Goal: Task Accomplishment & Management: Complete application form

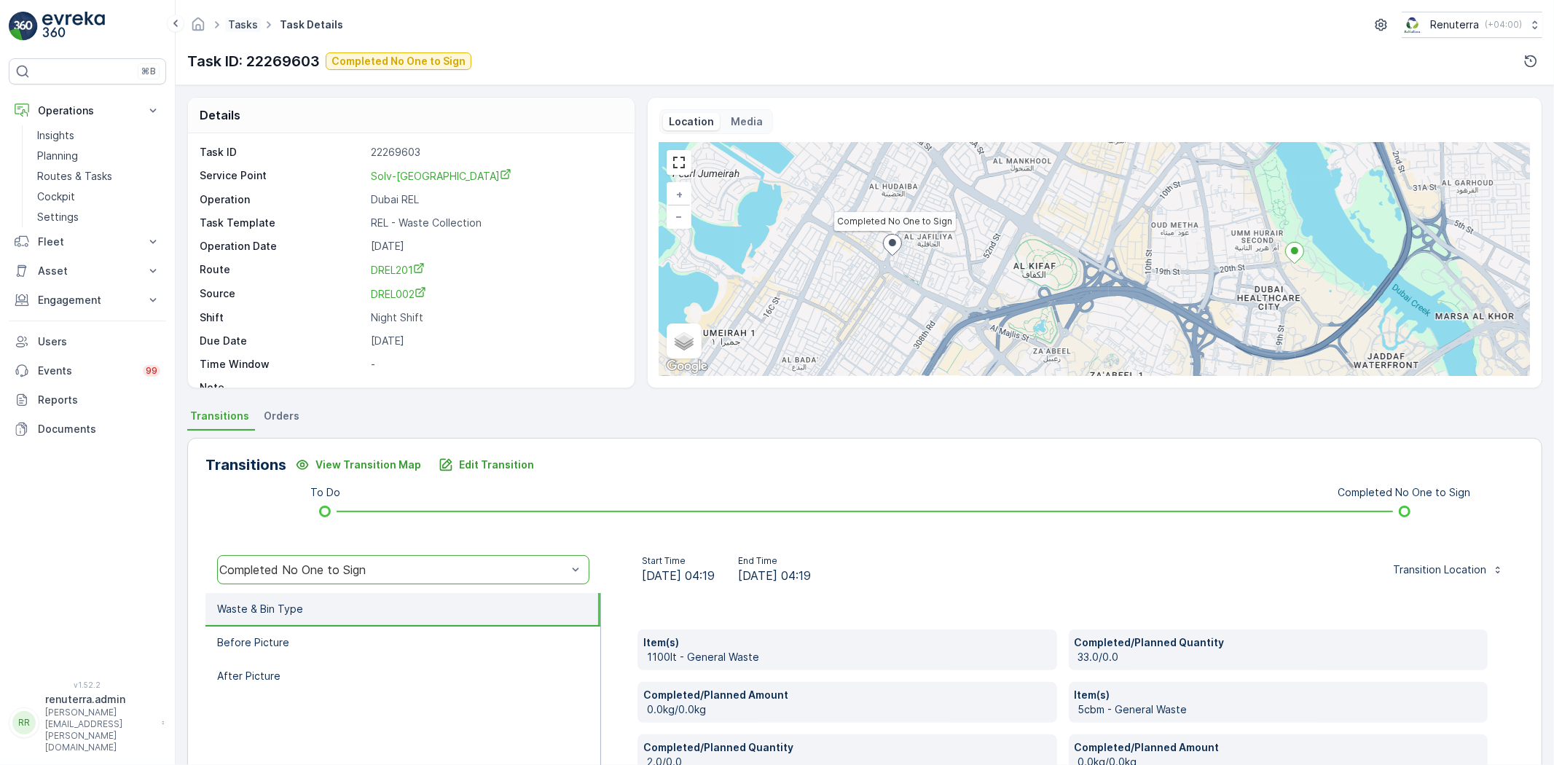
click at [231, 26] on link "Tasks" at bounding box center [243, 24] width 30 height 12
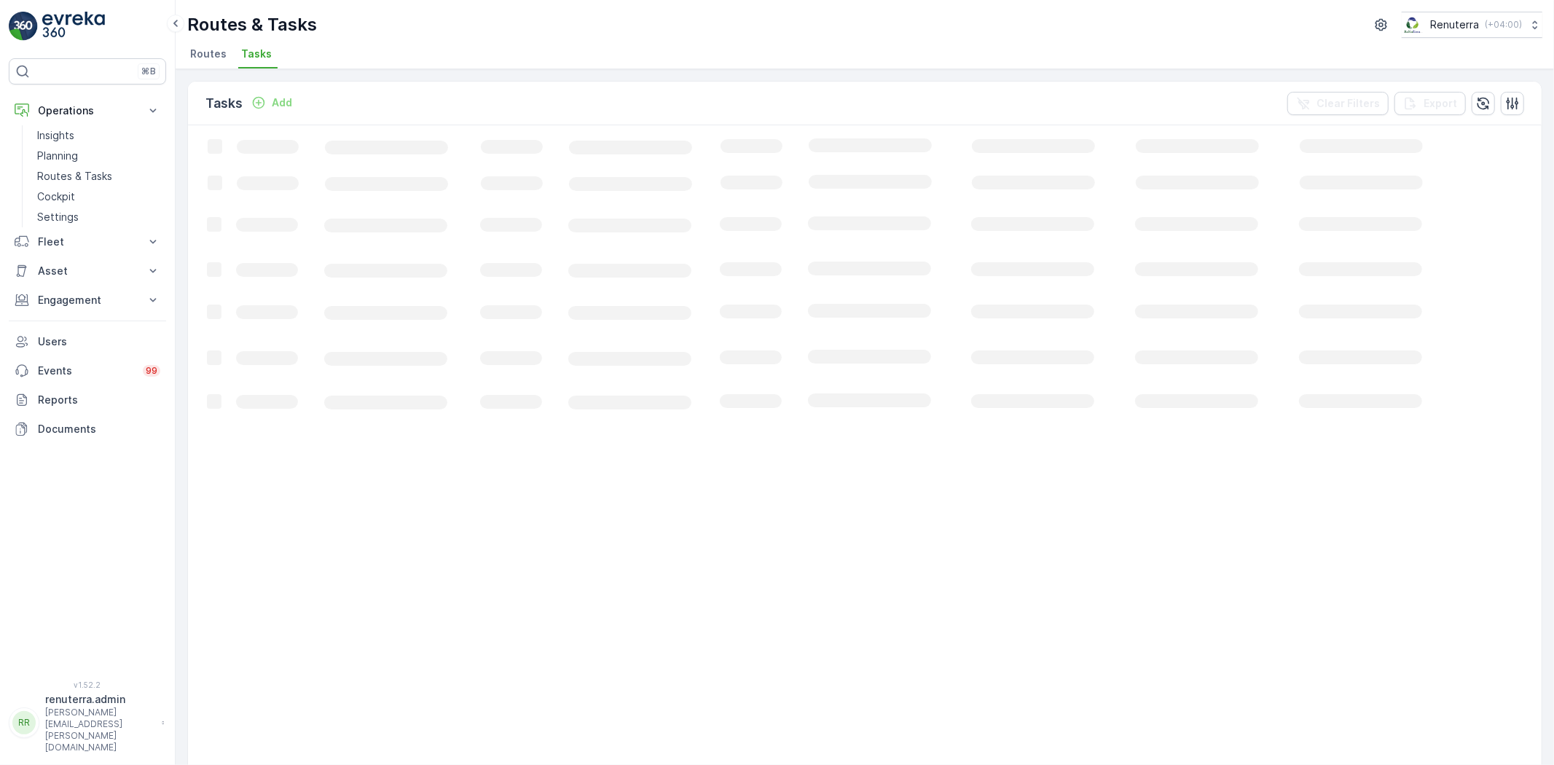
click at [212, 51] on span "Routes" at bounding box center [208, 54] width 36 height 15
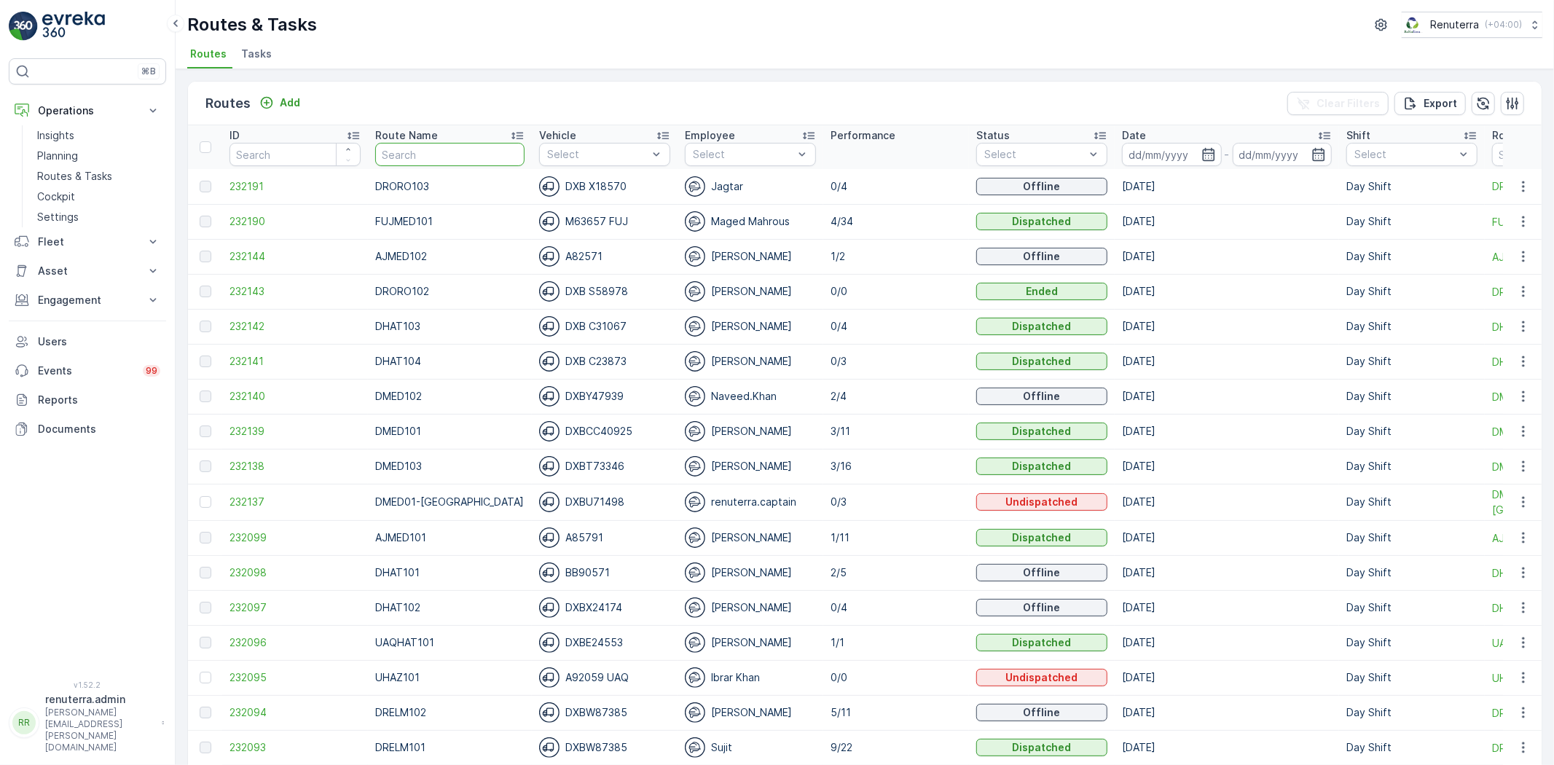
click at [440, 146] on input "text" at bounding box center [449, 154] width 149 height 23
click at [1122, 157] on input at bounding box center [1172, 154] width 100 height 23
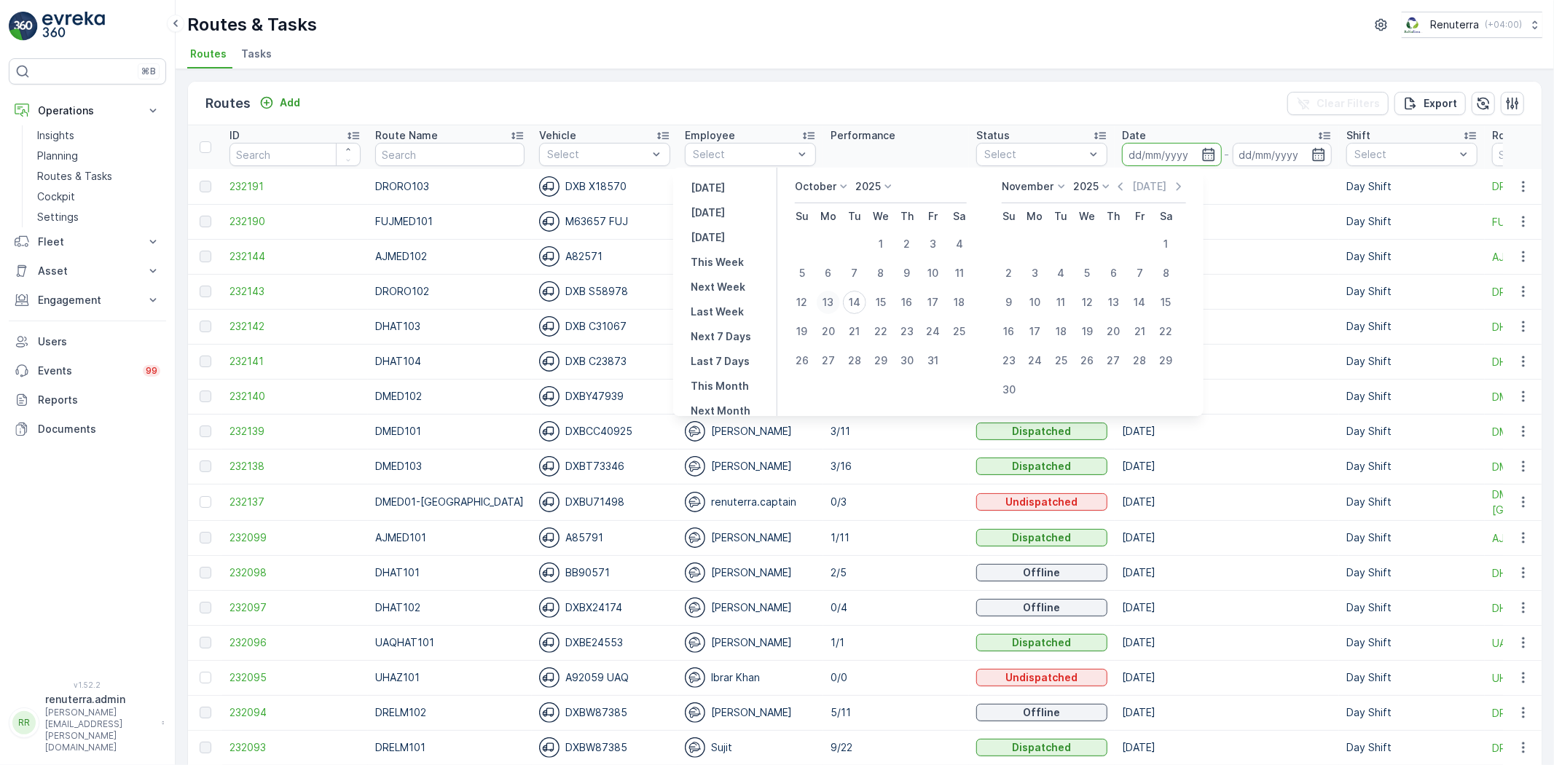
click at [832, 296] on div "13" at bounding box center [828, 302] width 23 height 23
type input "[DATE]"
click at [832, 296] on div "13" at bounding box center [828, 302] width 23 height 23
type input "[DATE]"
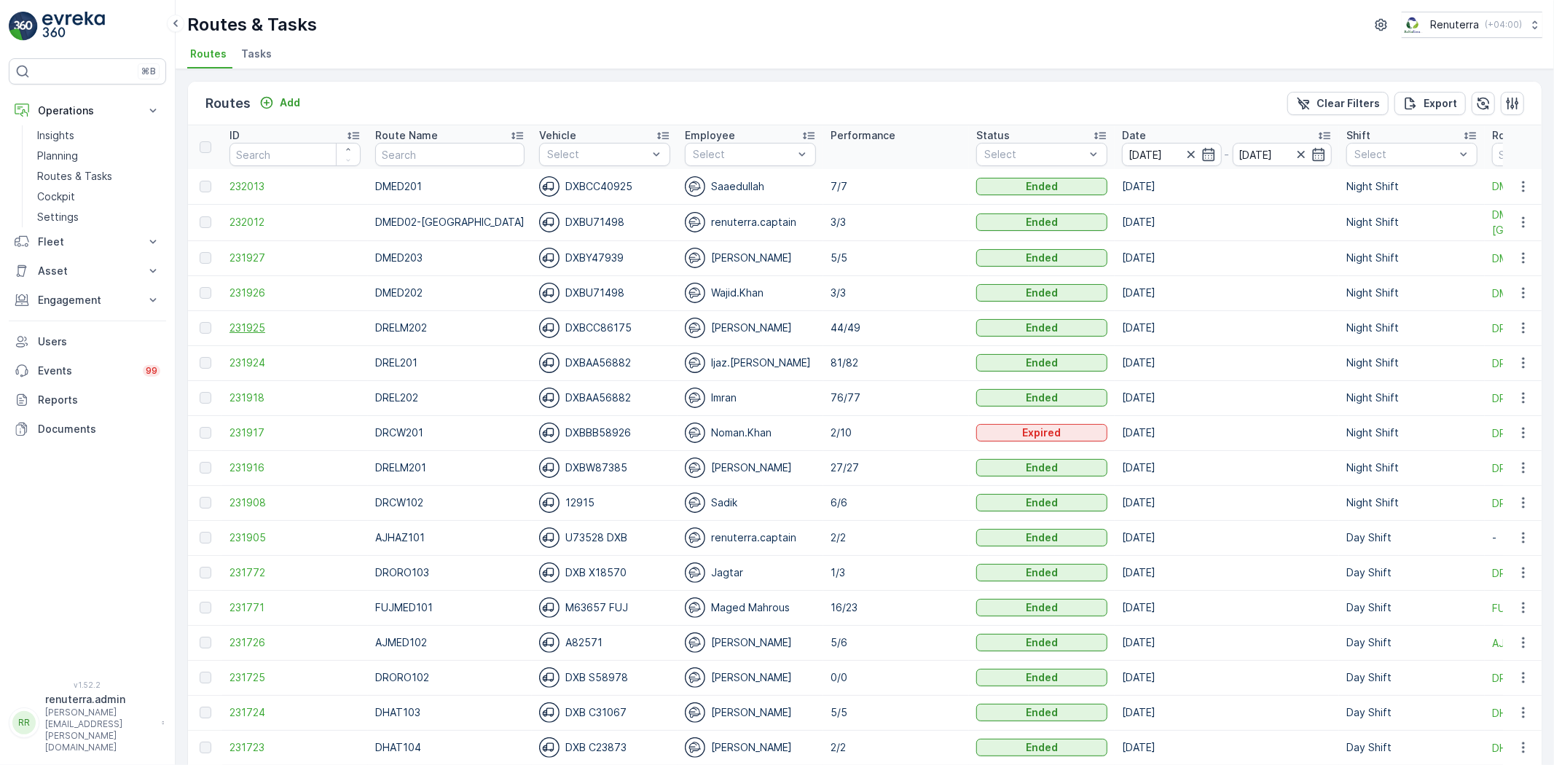
click at [266, 326] on span "231925" at bounding box center [294, 328] width 131 height 15
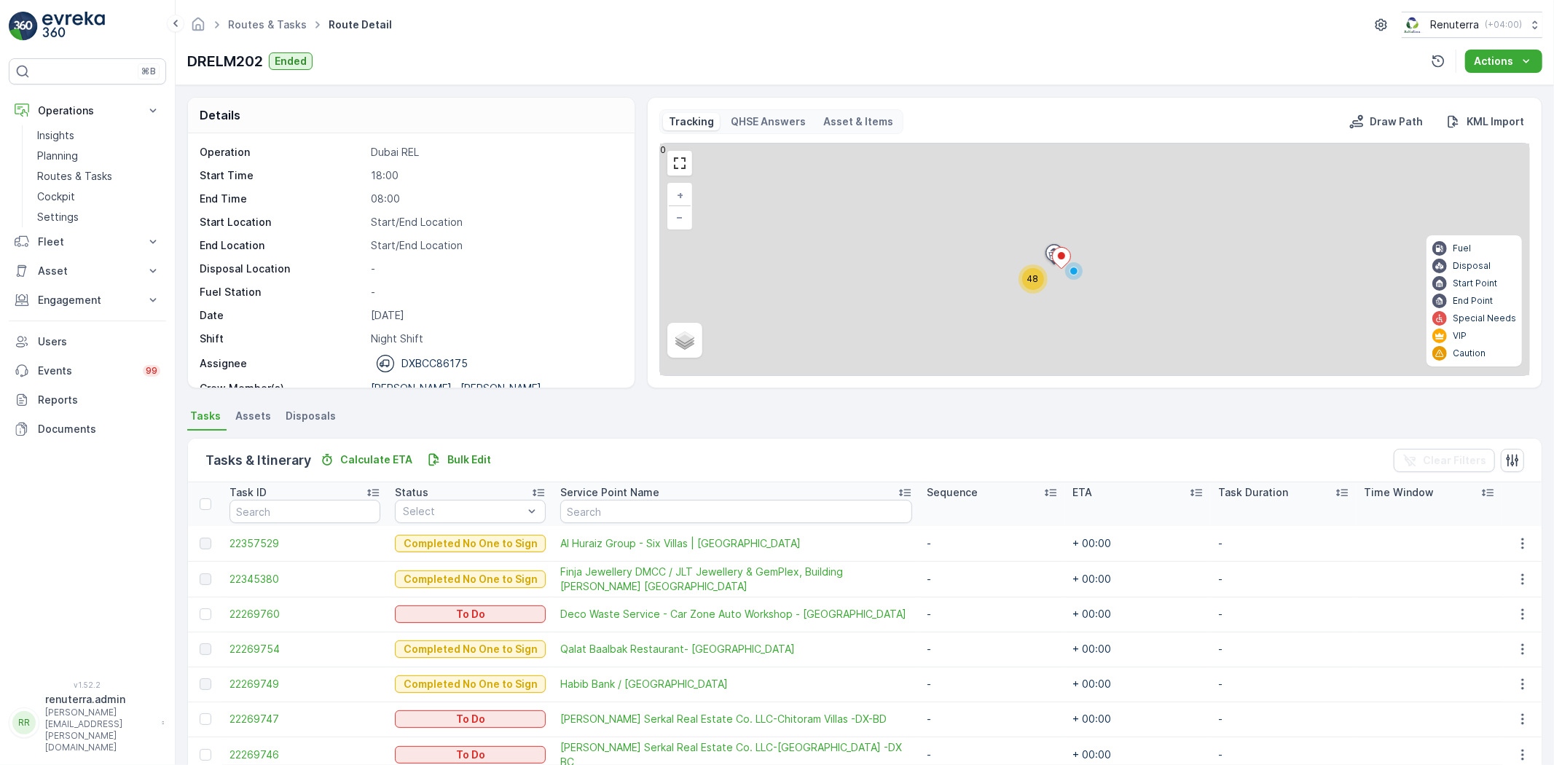
scroll to position [243, 0]
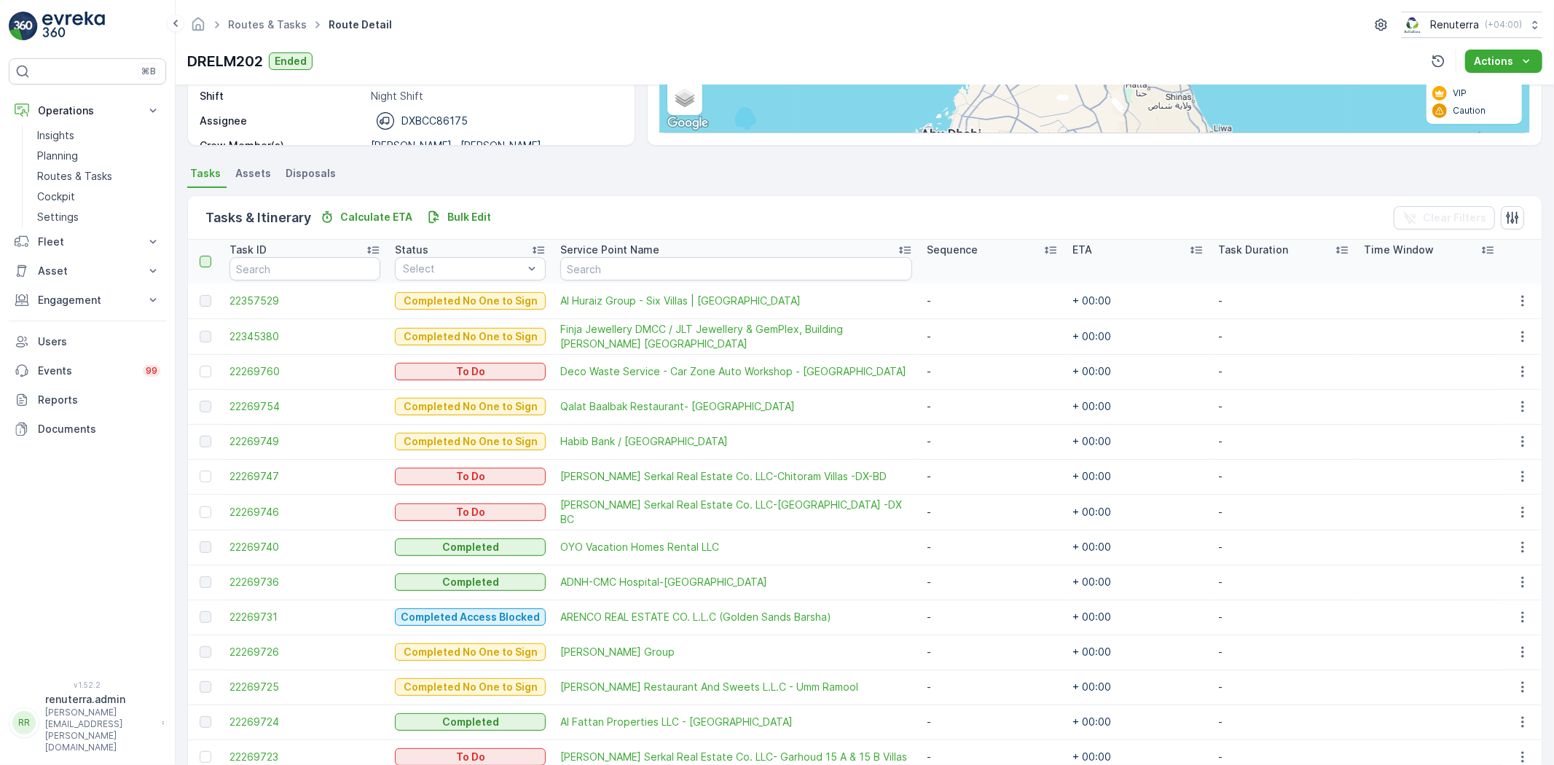
click at [207, 258] on div at bounding box center [206, 262] width 12 height 12
click at [208, 256] on input "checkbox" at bounding box center [208, 256] width 0 height 0
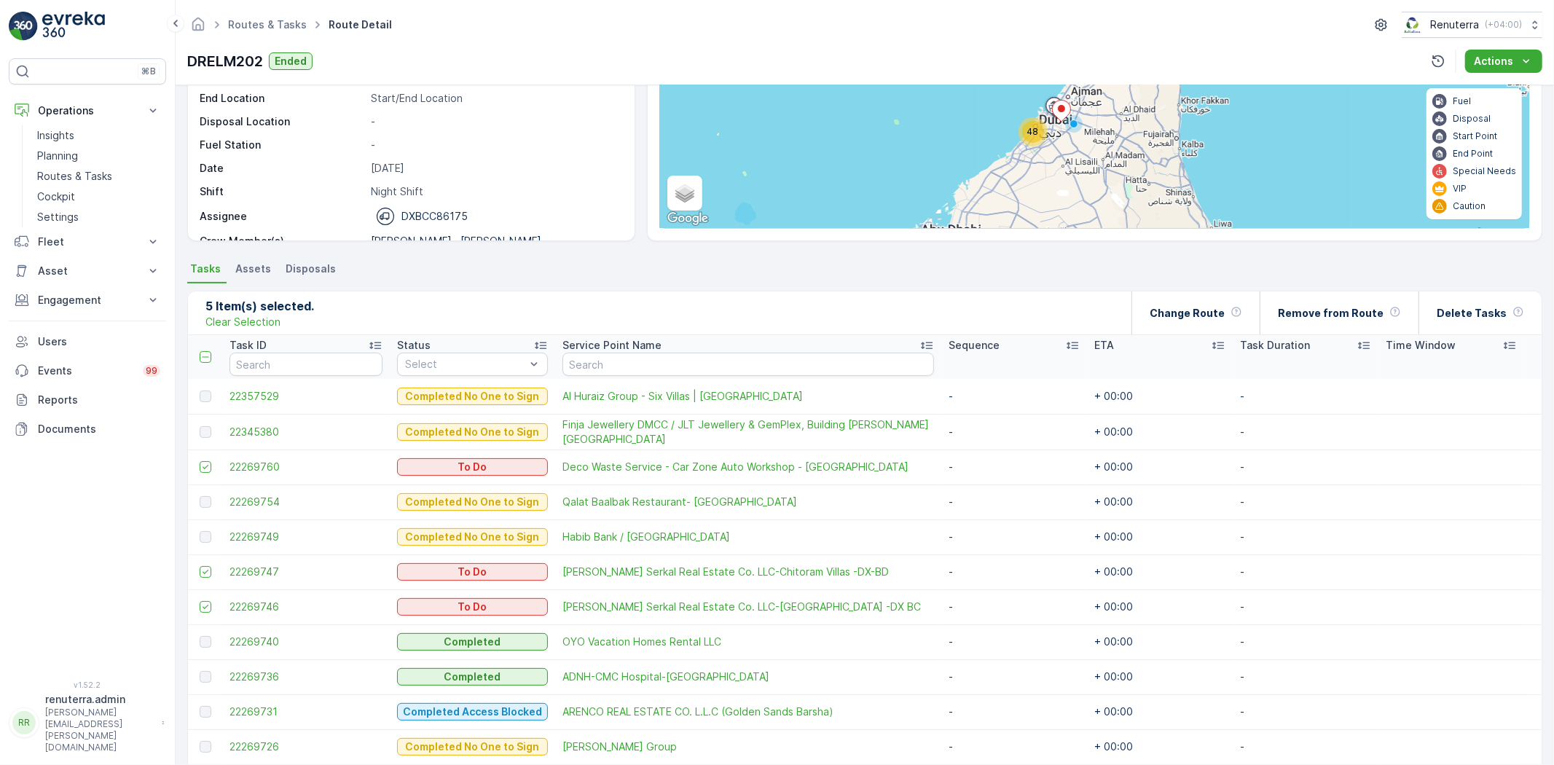
scroll to position [0, 0]
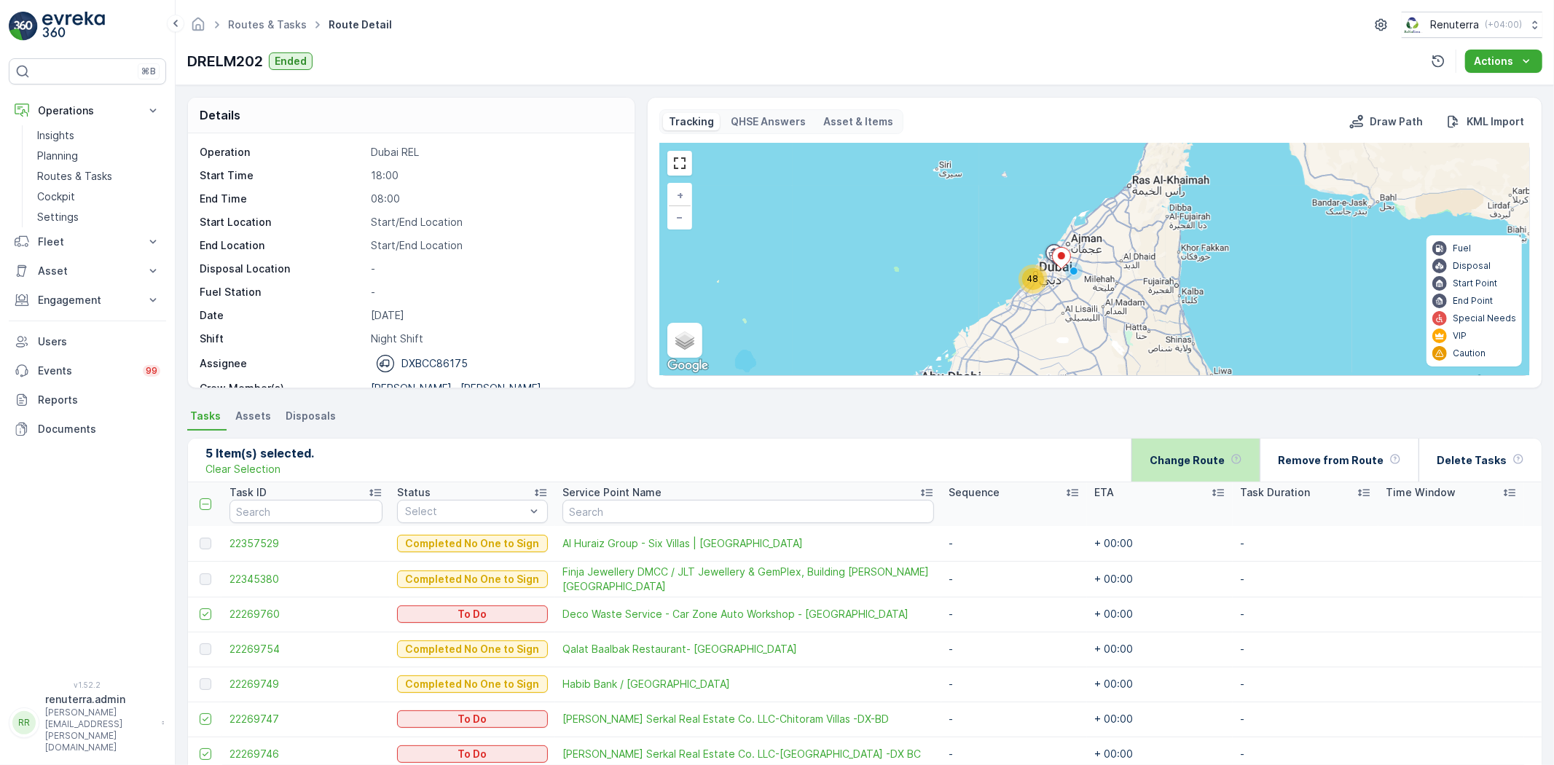
click at [1169, 468] on div "Change Route" at bounding box center [1196, 460] width 93 height 43
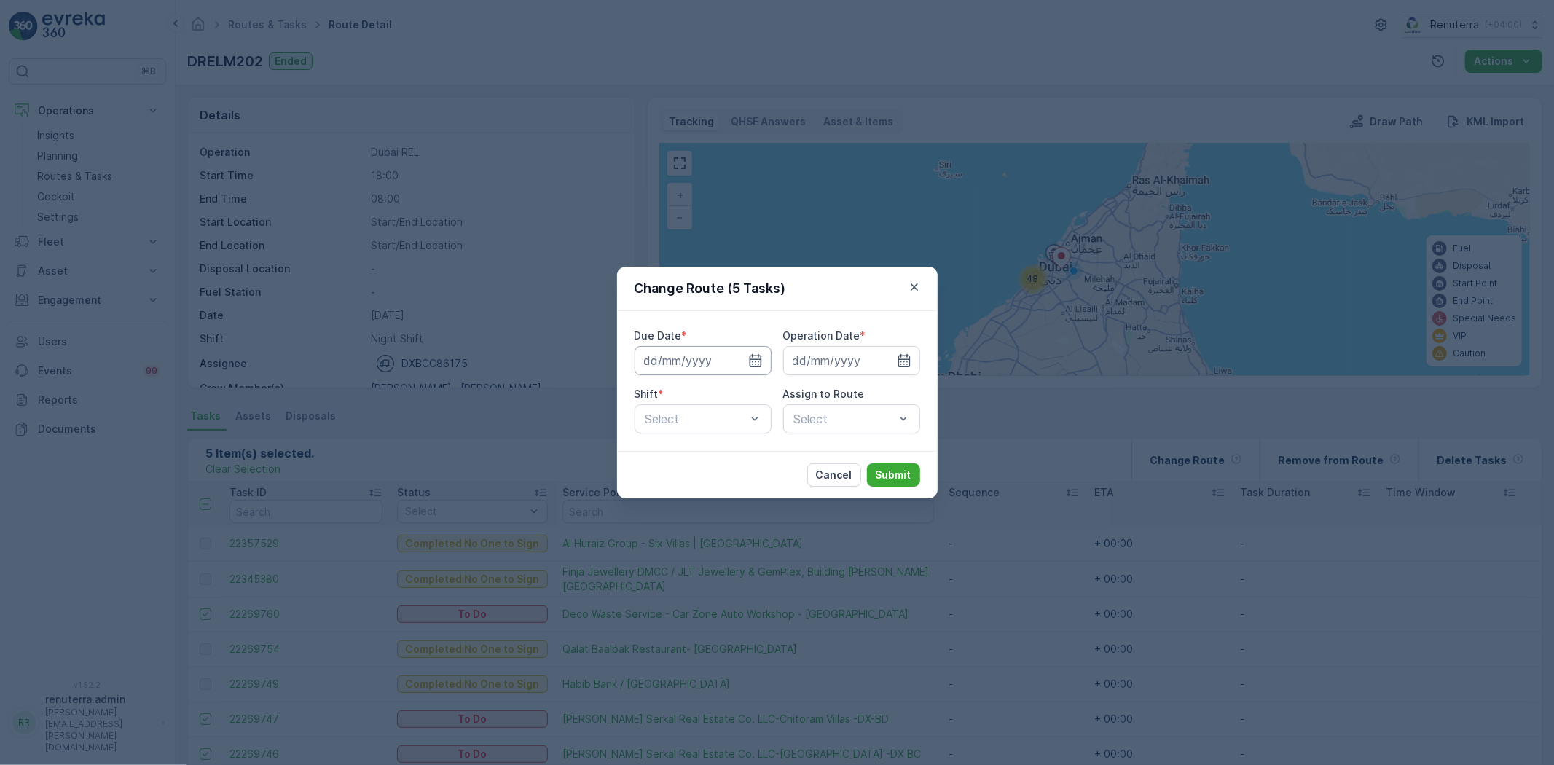
click at [736, 361] on input at bounding box center [703, 360] width 137 height 29
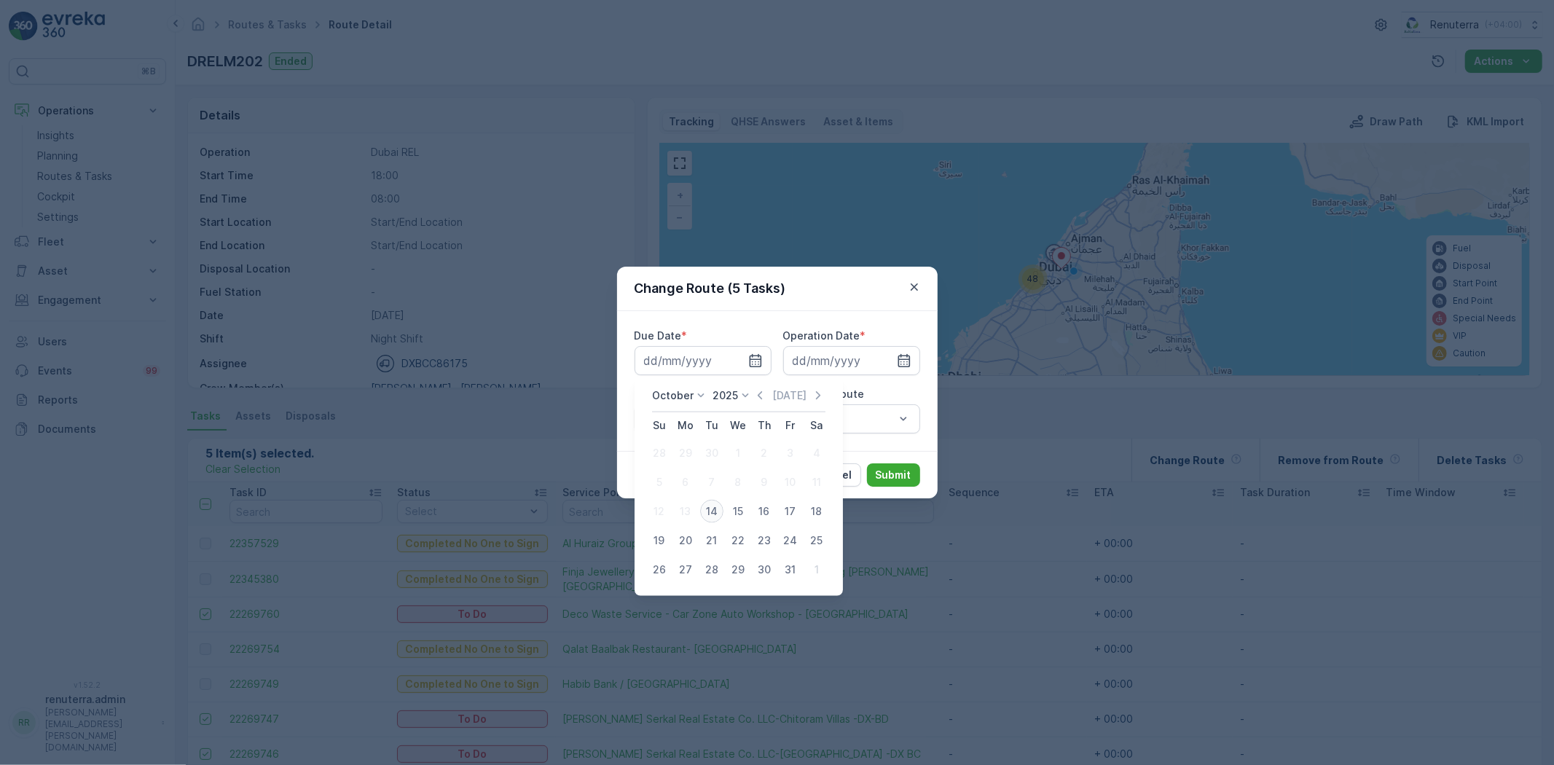
click at [715, 513] on div "14" at bounding box center [711, 511] width 23 height 23
type input "[DATE]"
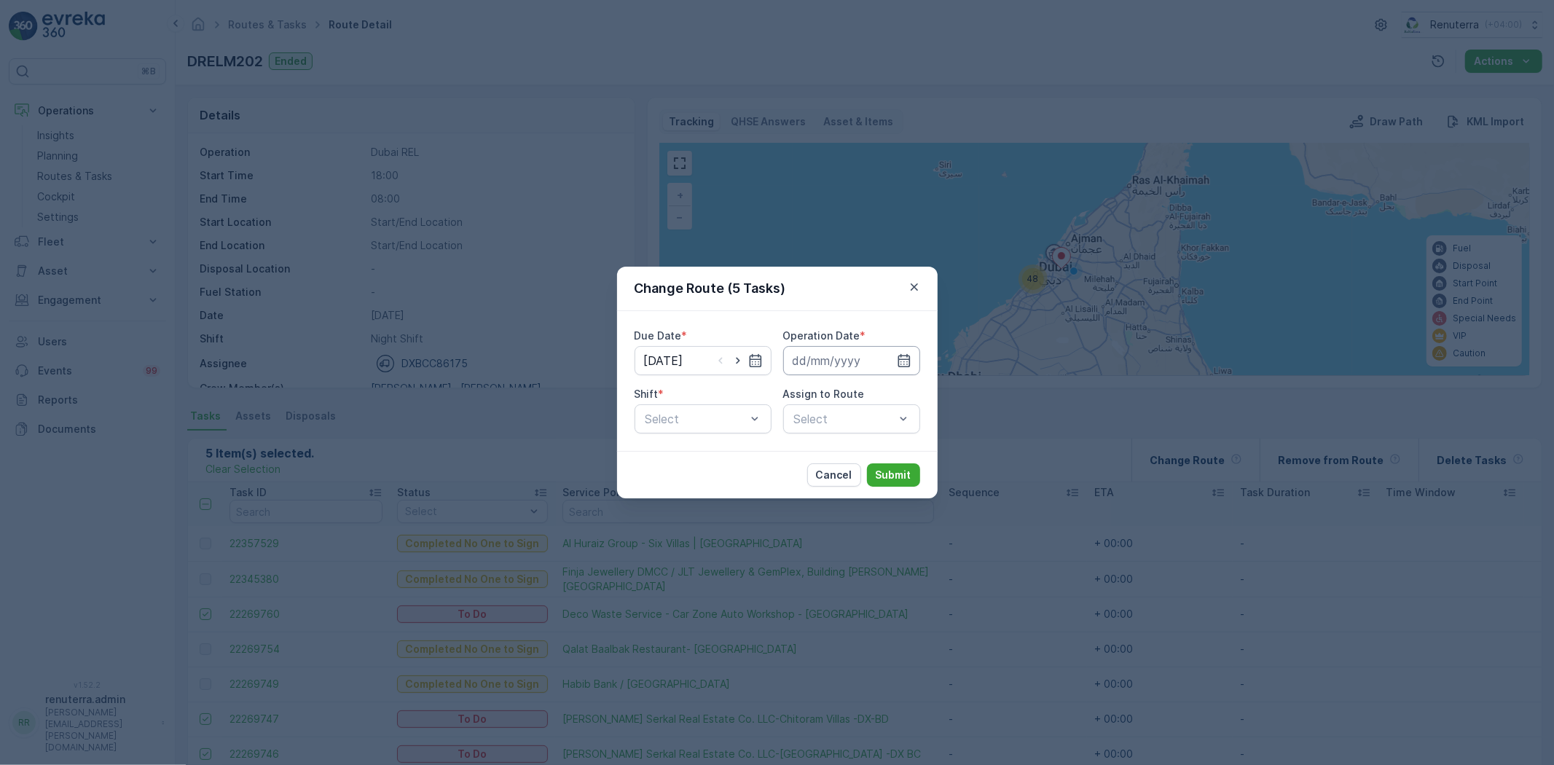
click at [814, 366] on input at bounding box center [851, 360] width 137 height 29
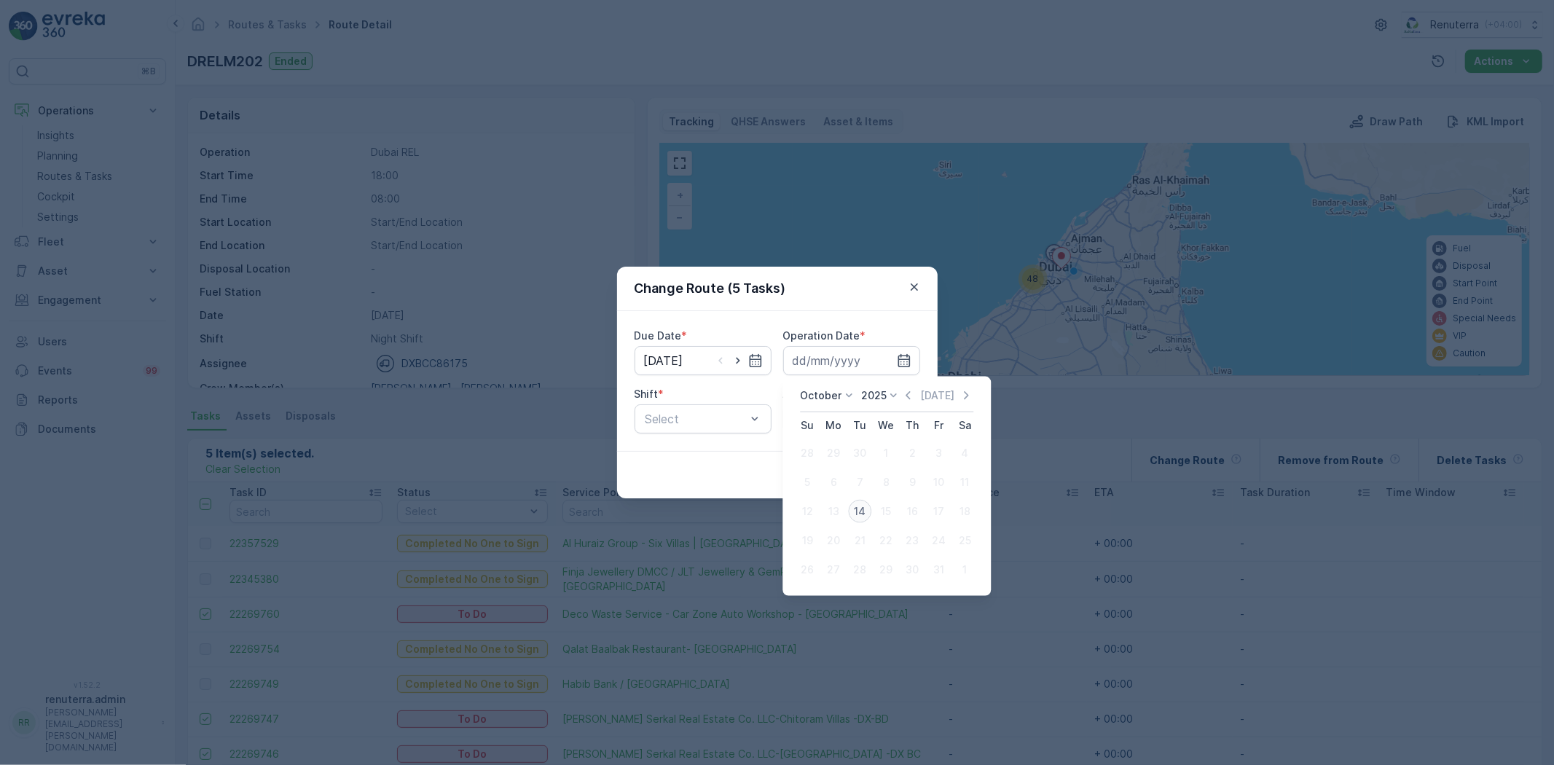
click at [852, 500] on button "14" at bounding box center [860, 511] width 26 height 26
type input "[DATE]"
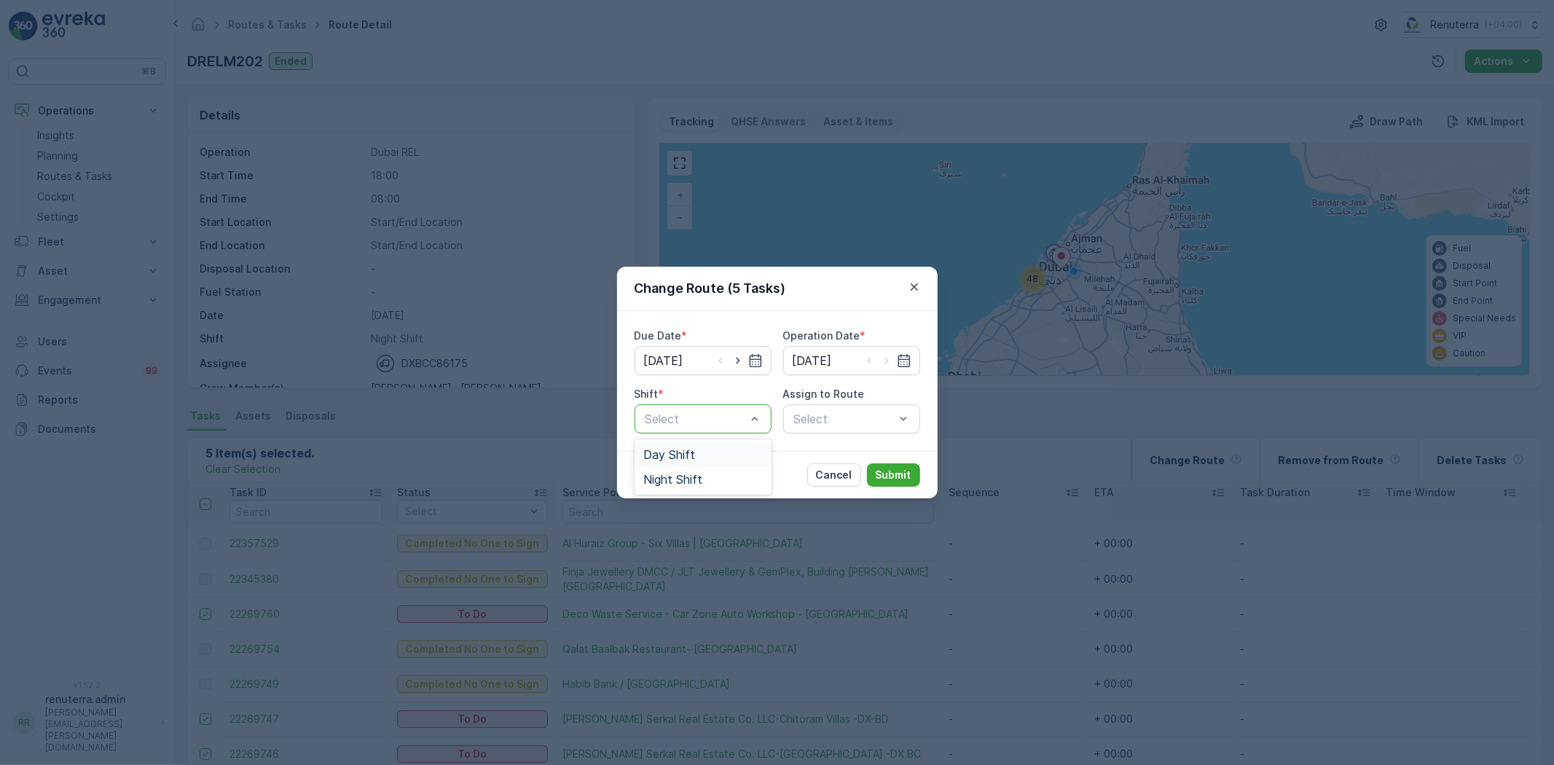
click at [717, 452] on div "Day Shift" at bounding box center [702, 454] width 119 height 13
click at [857, 423] on div "Select" at bounding box center [851, 418] width 137 height 29
click at [763, 440] on div "Due Date * 14.10.2025 Operation Date * 14.10.2025 Shift * option Day Shift, sel…" at bounding box center [777, 381] width 321 height 140
click at [737, 420] on div "Day Shift" at bounding box center [703, 418] width 137 height 29
click at [734, 489] on div "Night Shift" at bounding box center [703, 479] width 137 height 25
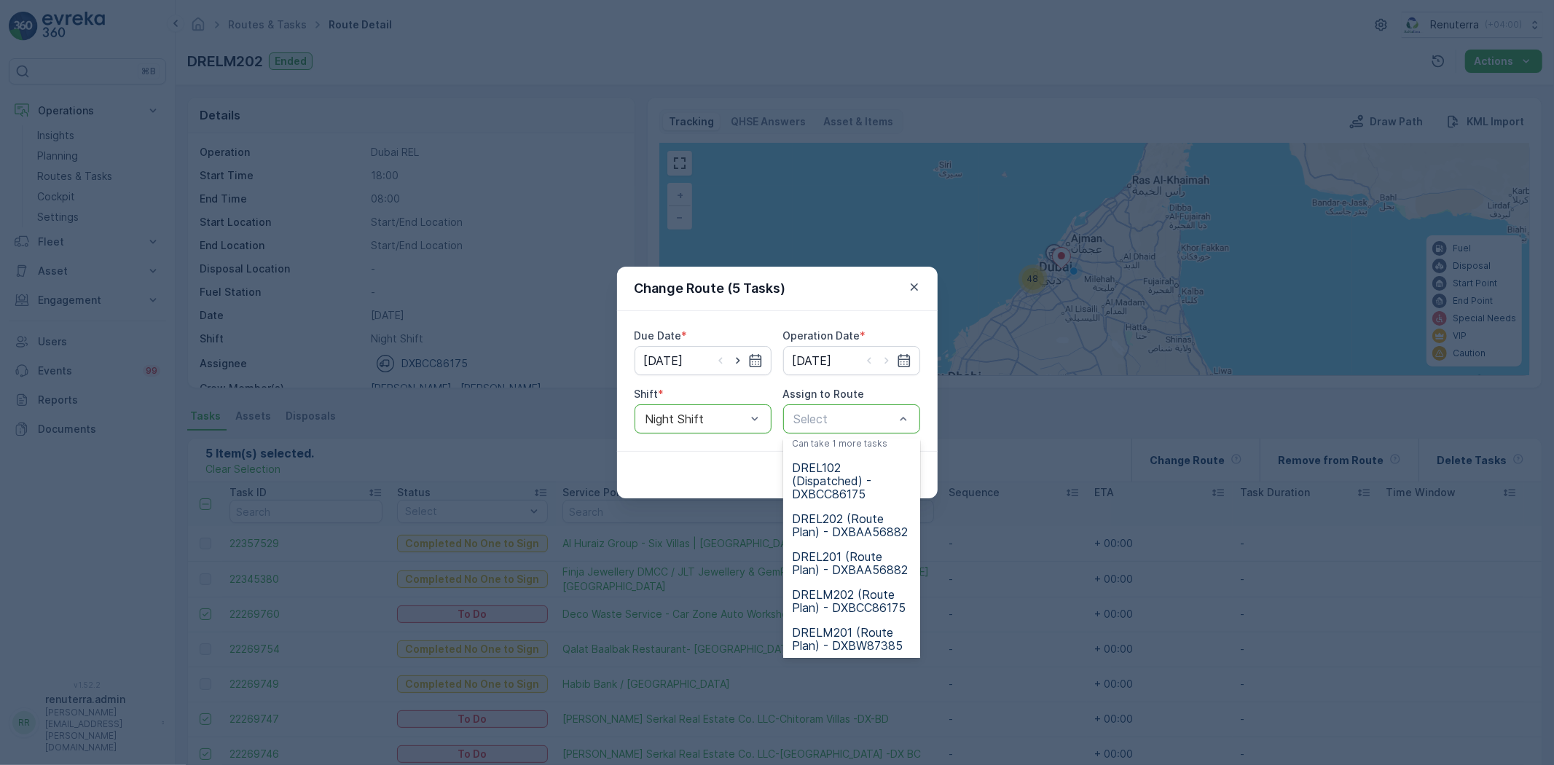
scroll to position [164, 0]
click at [839, 596] on span "DRELM202 (Route Plan) - DXBCC86175" at bounding box center [851, 599] width 119 height 26
click at [839, 596] on div "Change Route (5 Tasks) Due Date * 14.10.2025 Operation Date * 14.10.2025 Shift …" at bounding box center [777, 382] width 1554 height 765
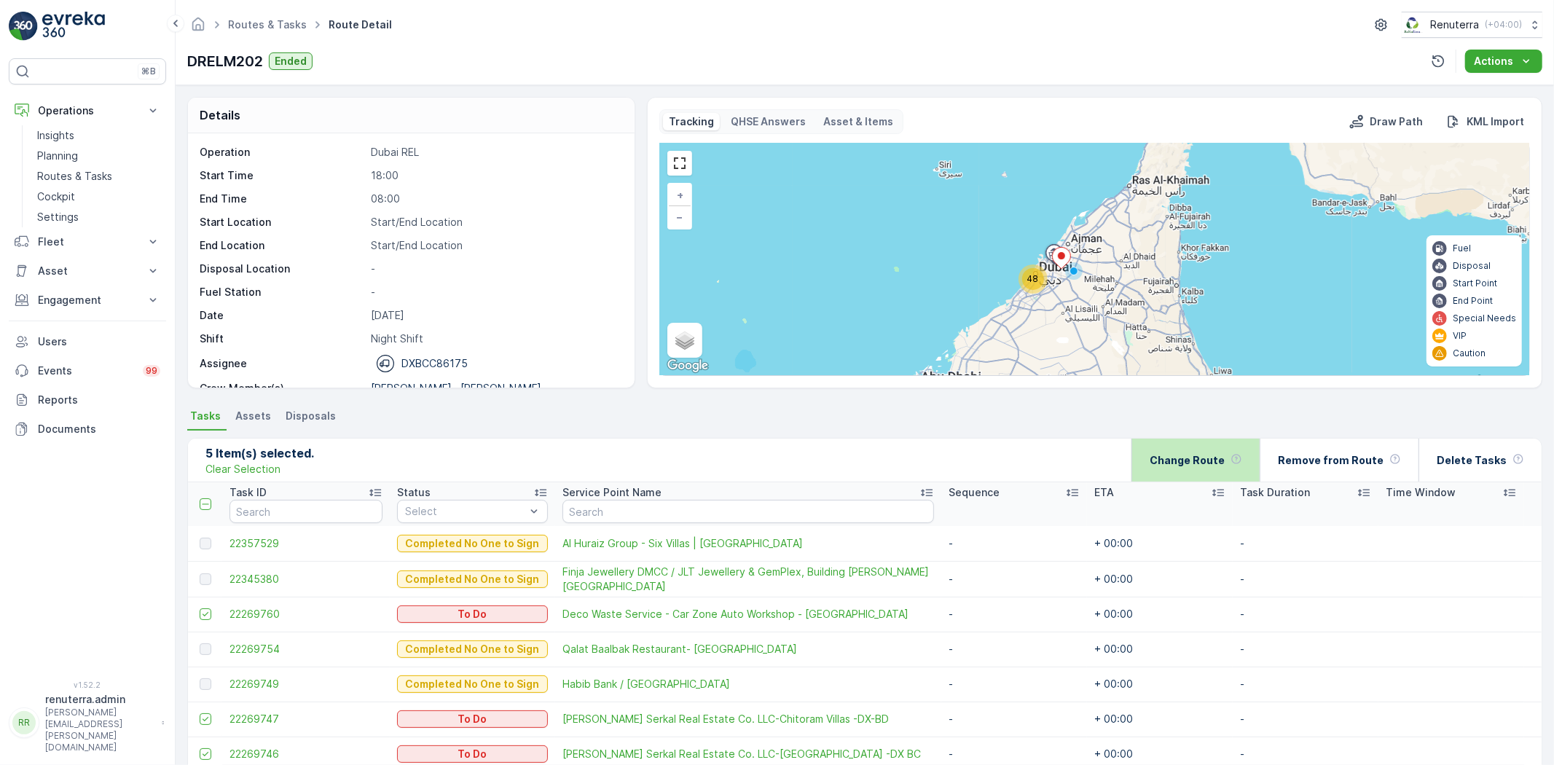
click at [1232, 468] on div "Change Route" at bounding box center [1196, 460] width 93 height 43
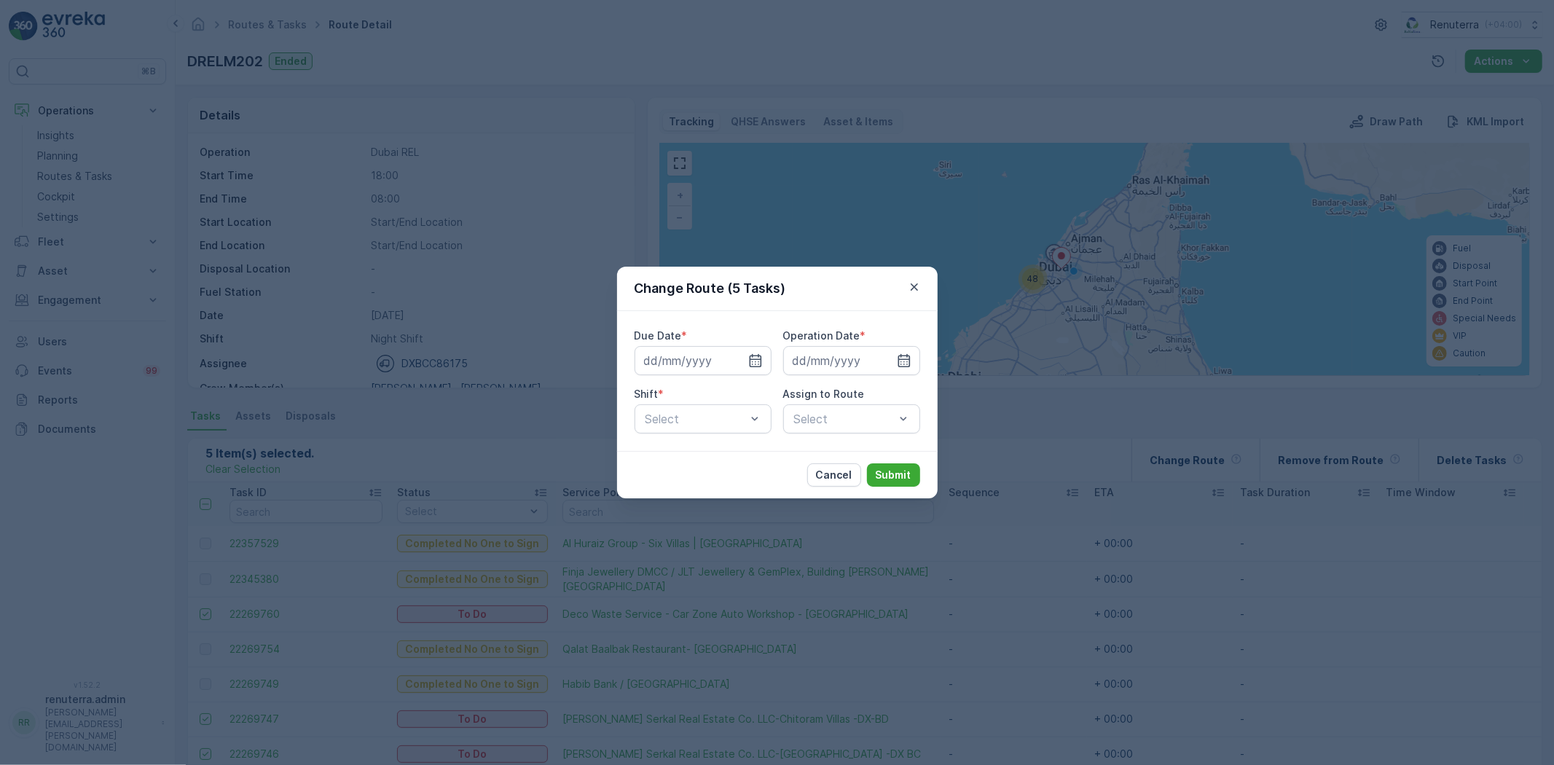
click at [689, 337] on div "Due Date *" at bounding box center [703, 336] width 137 height 15
click at [710, 356] on input at bounding box center [703, 360] width 137 height 29
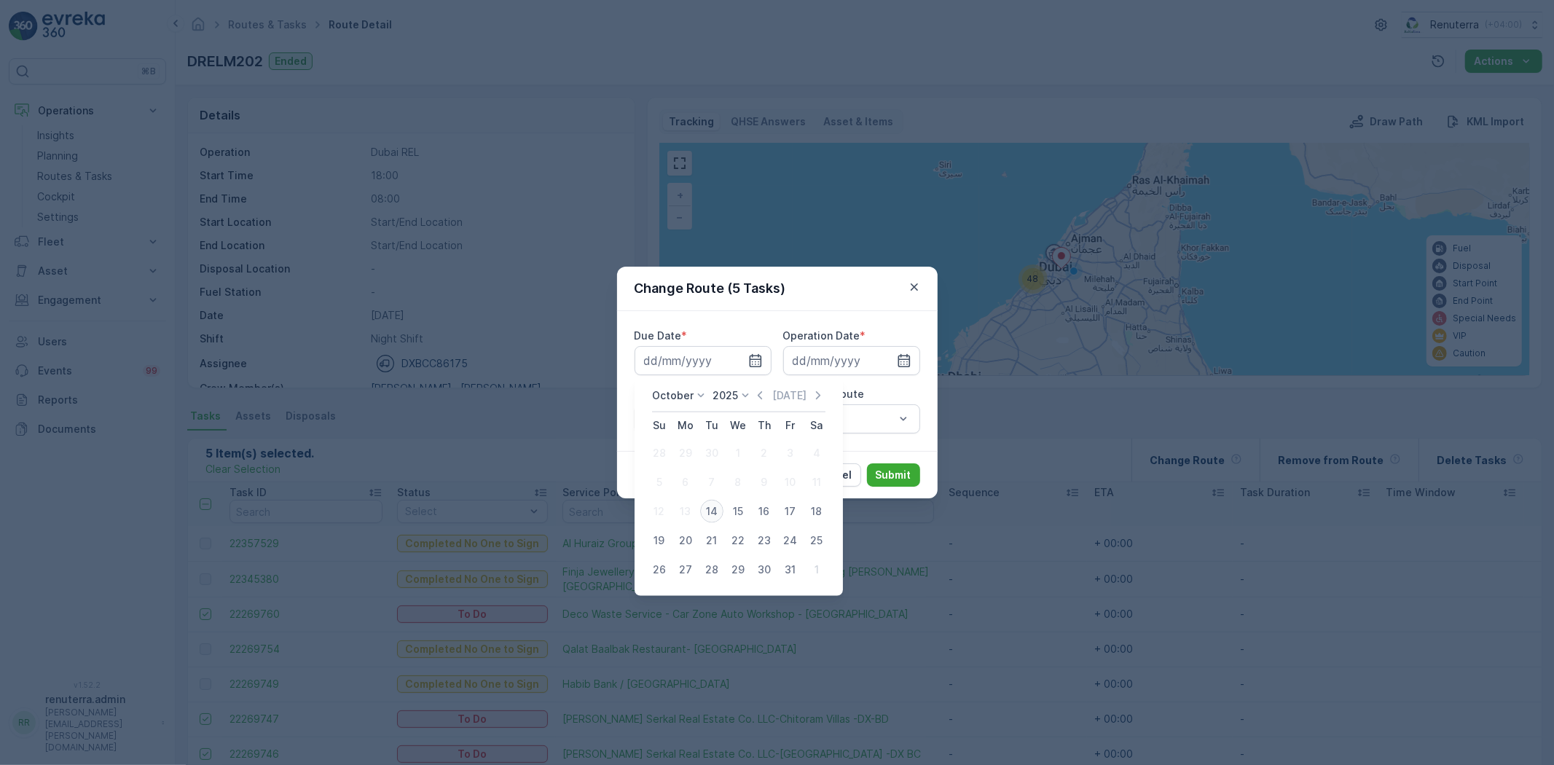
click at [716, 513] on div "14" at bounding box center [711, 511] width 23 height 23
type input "14.10.2025"
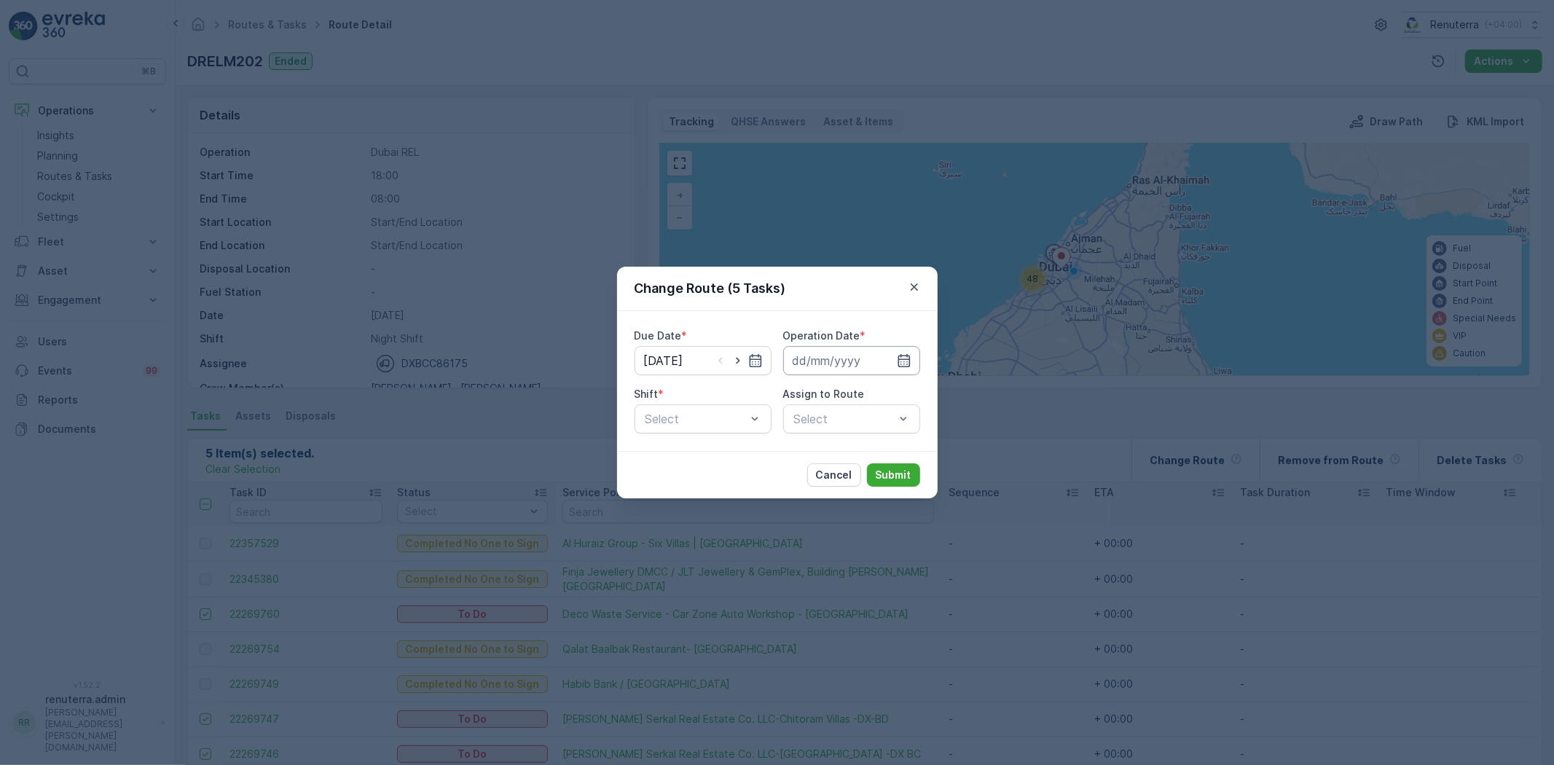
click at [836, 358] on input at bounding box center [851, 360] width 137 height 29
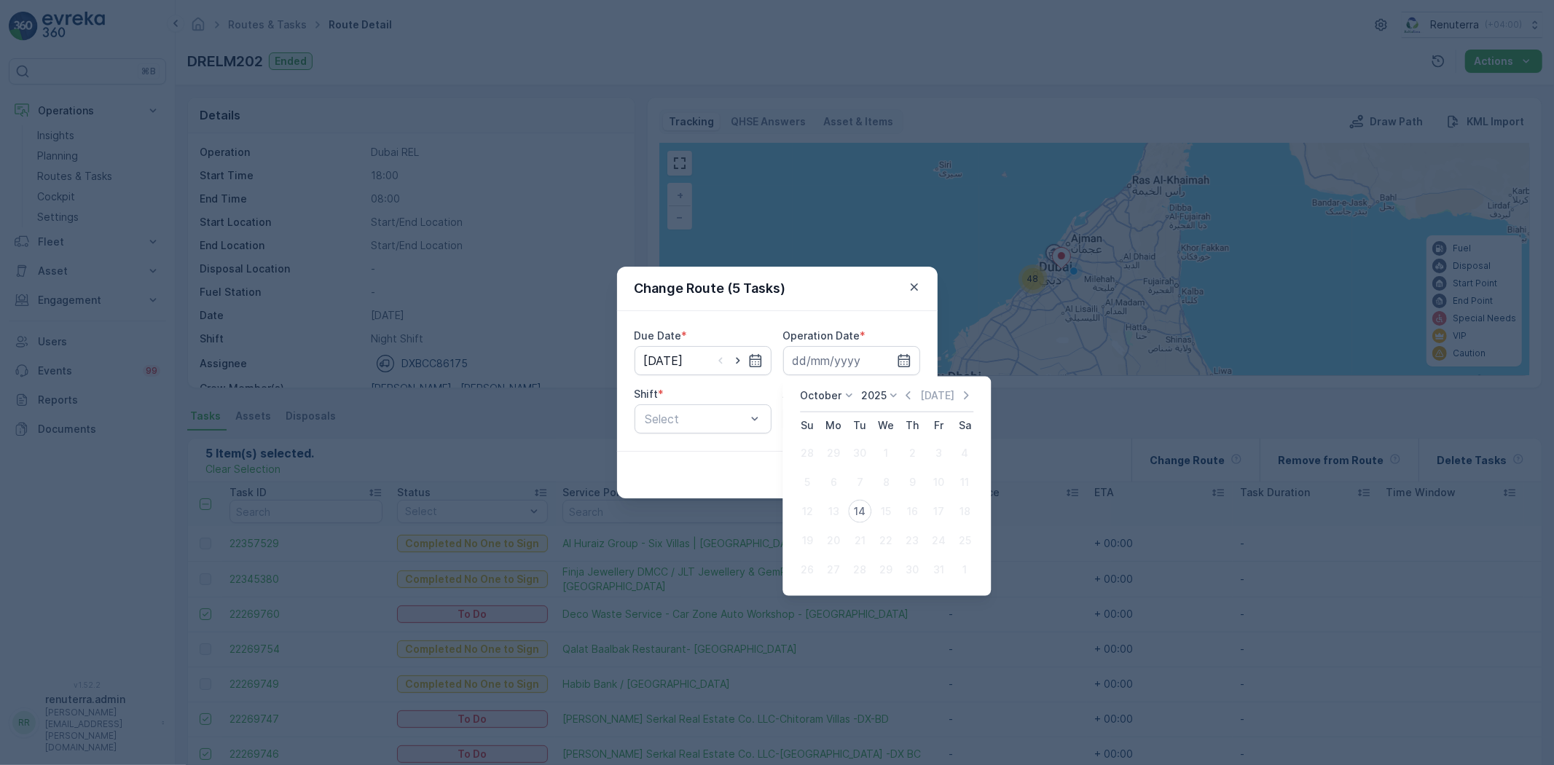
click at [868, 511] on div "14" at bounding box center [859, 511] width 23 height 23
type input "14.10.2025"
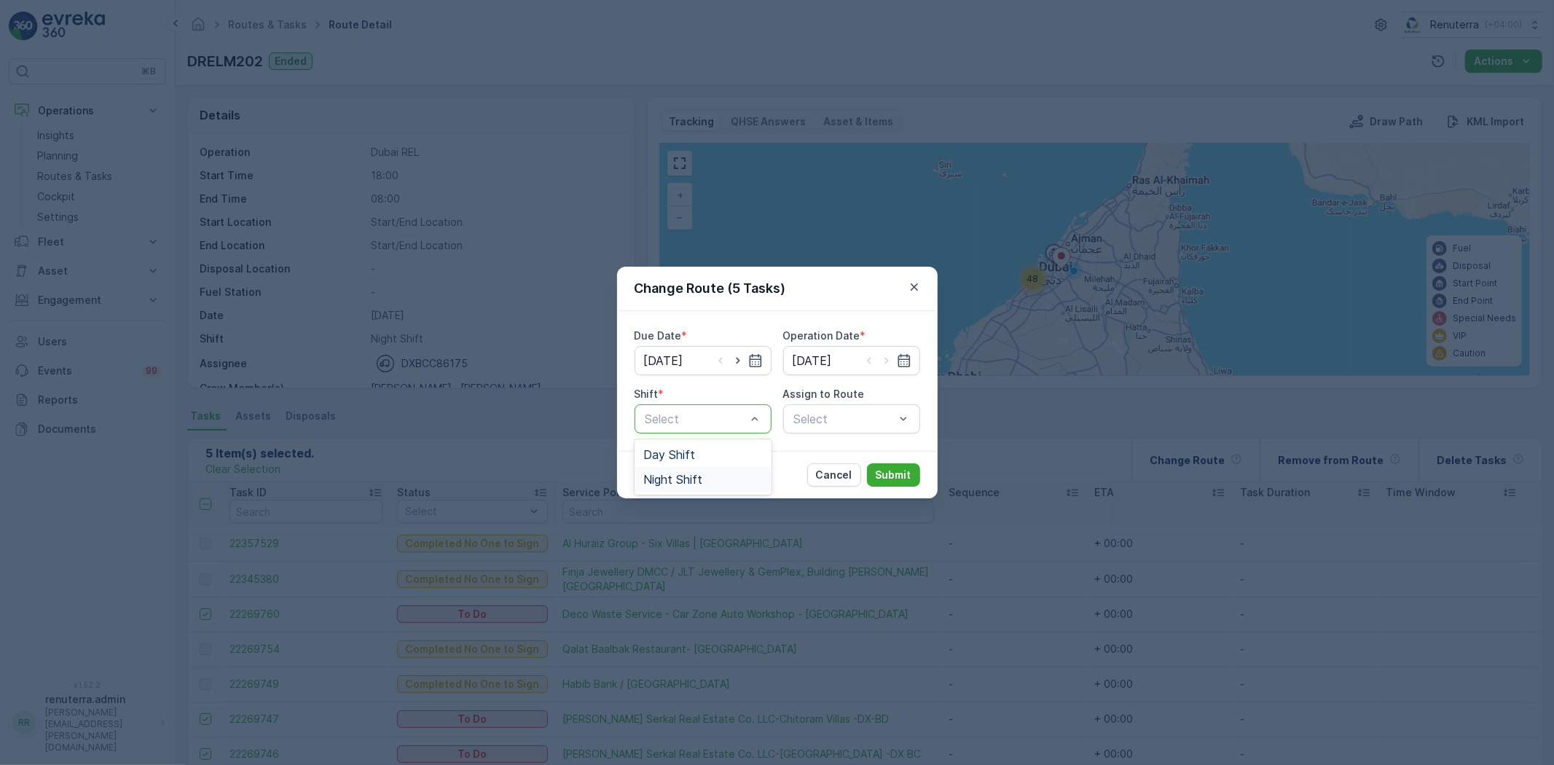
click at [747, 484] on div "Night Shift" at bounding box center [702, 479] width 119 height 13
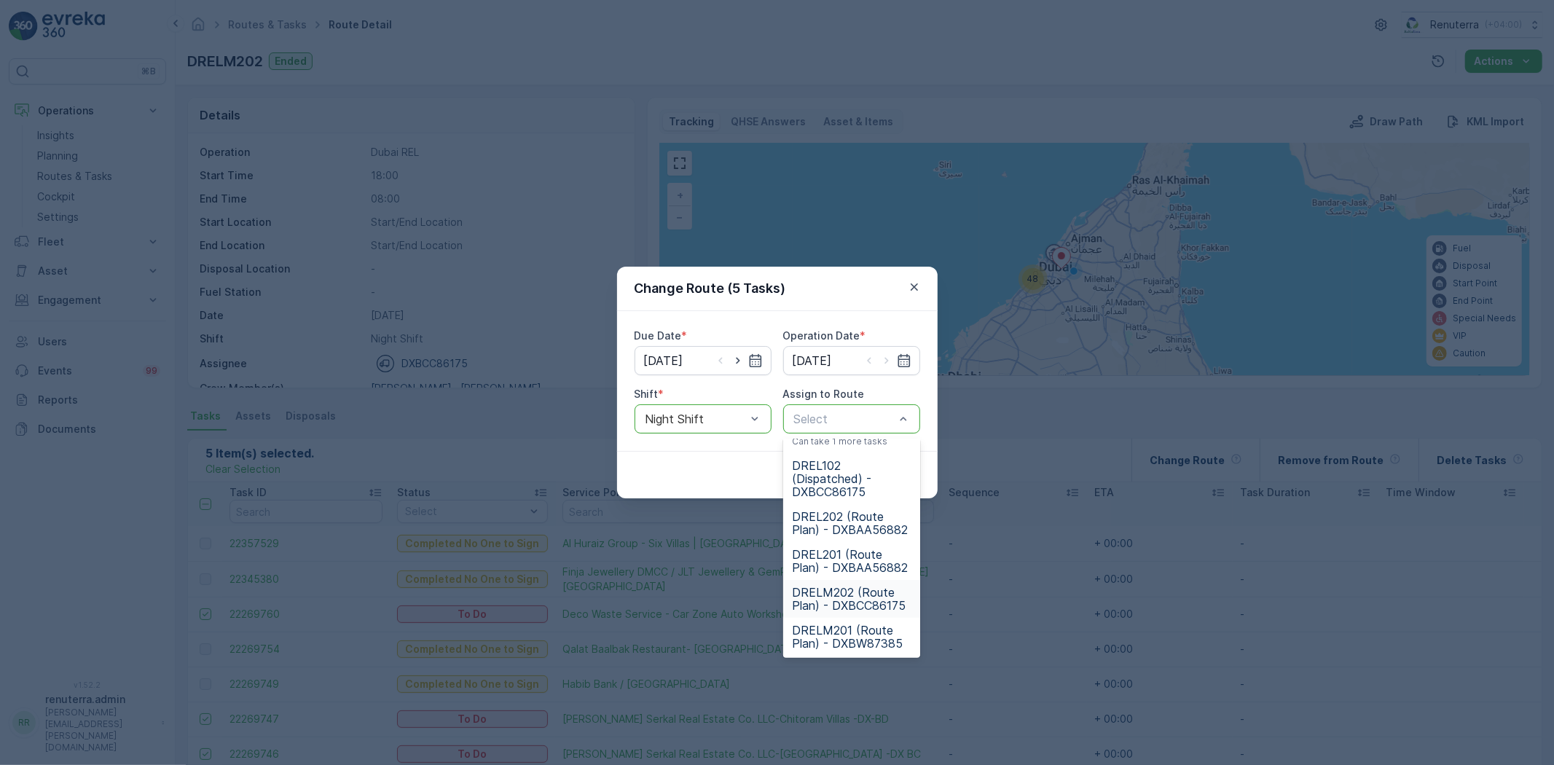
click at [850, 601] on span "DRELM202 (Route Plan) - DXBCC86175" at bounding box center [851, 599] width 119 height 26
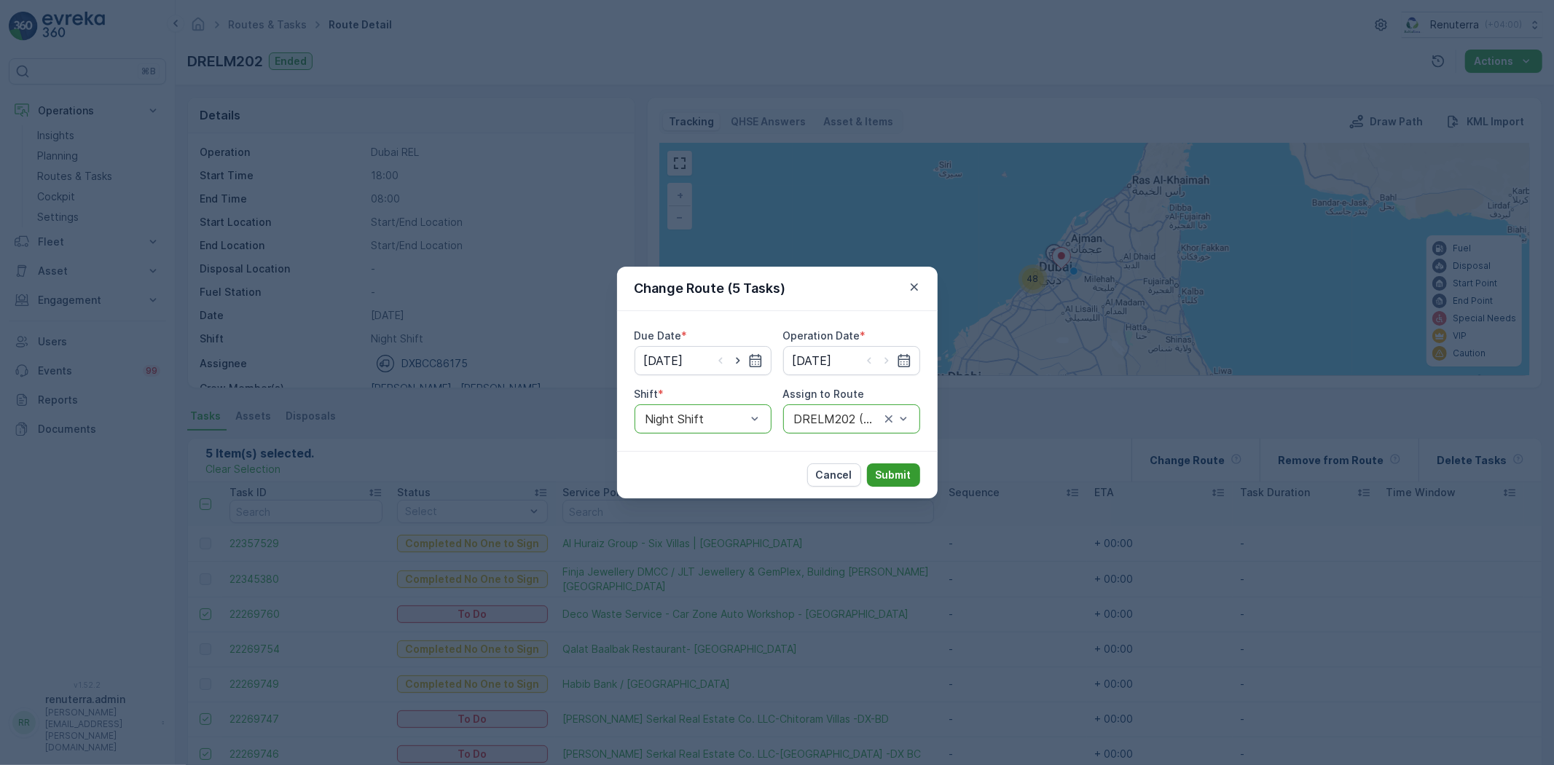
click at [909, 481] on p "Submit" at bounding box center [894, 475] width 36 height 15
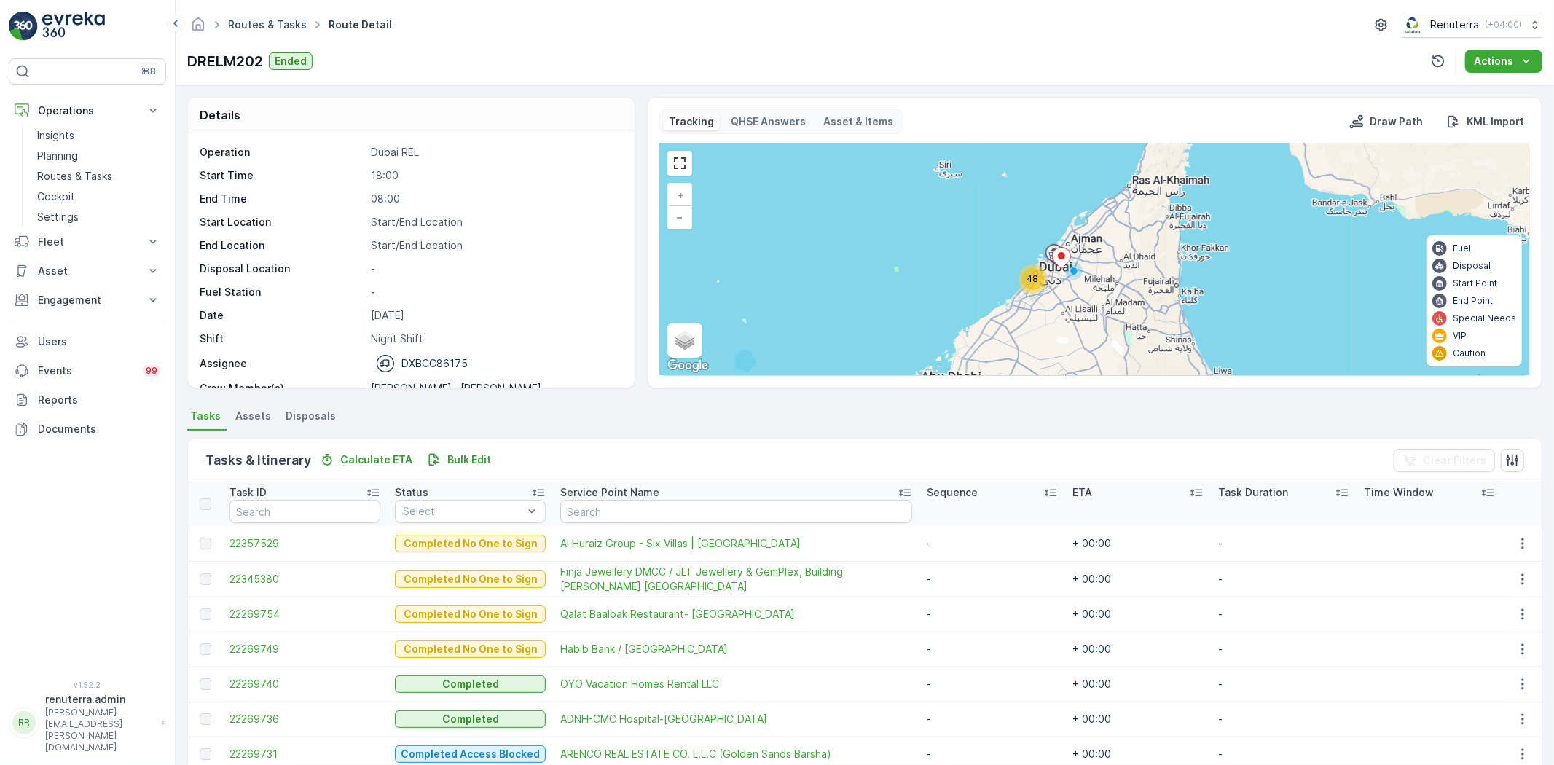
click at [275, 25] on link "Routes & Tasks" at bounding box center [267, 24] width 79 height 12
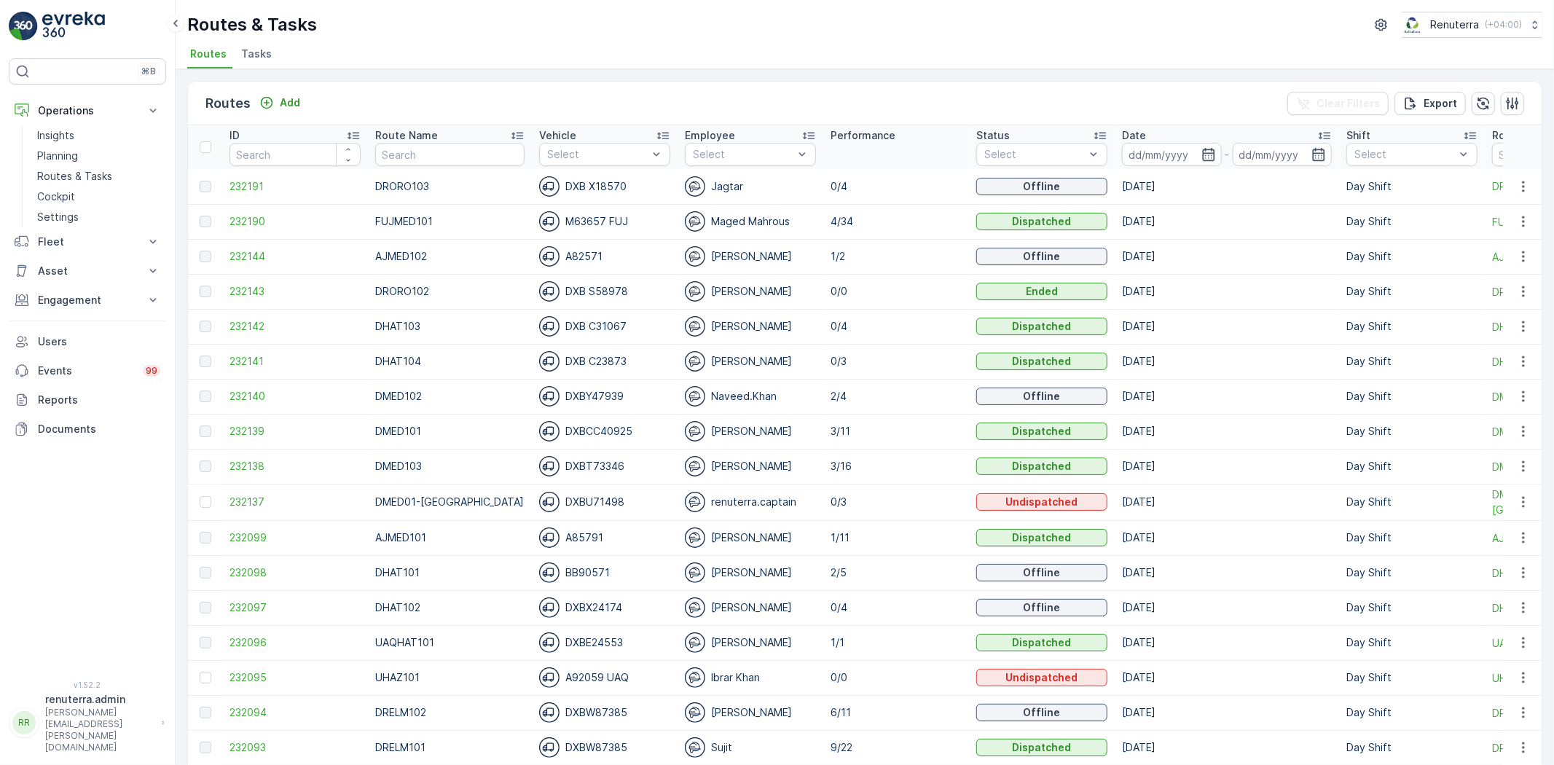
click at [428, 162] on input "text" at bounding box center [449, 154] width 149 height 23
type input "DRCW101"
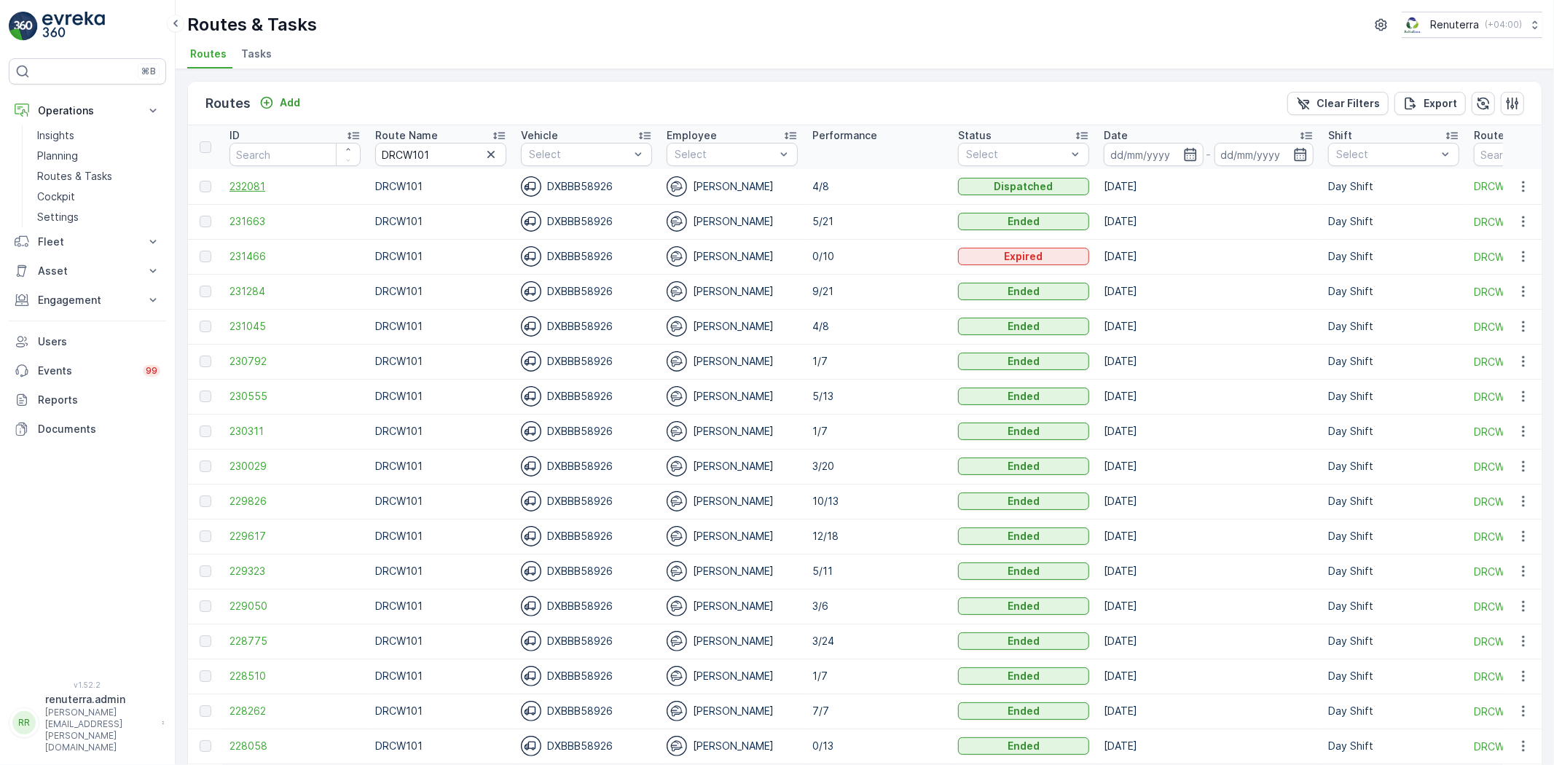
click at [270, 184] on span "232081" at bounding box center [294, 186] width 131 height 15
click at [286, 190] on span "232081" at bounding box center [294, 186] width 131 height 15
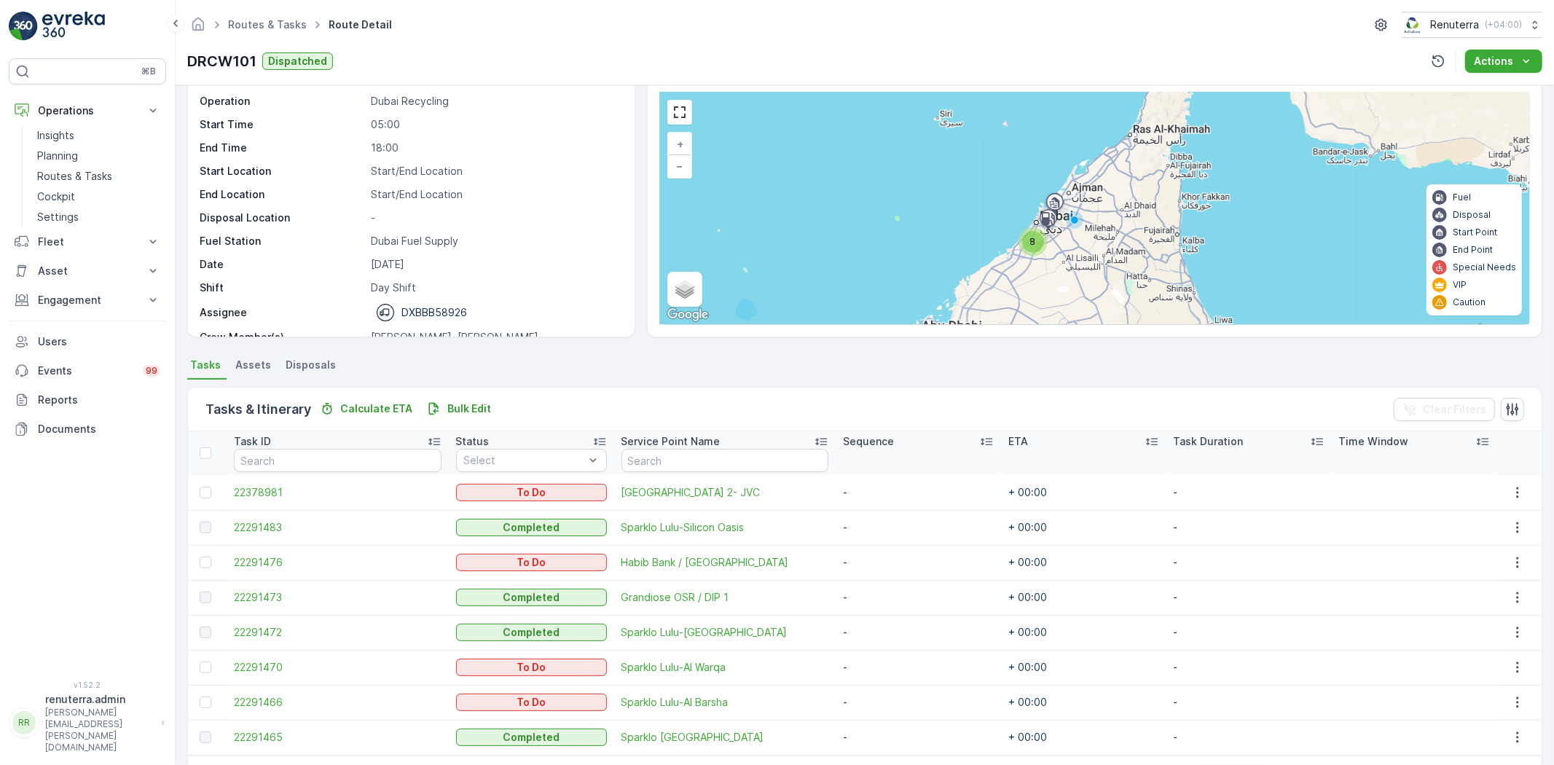
scroll to position [102, 0]
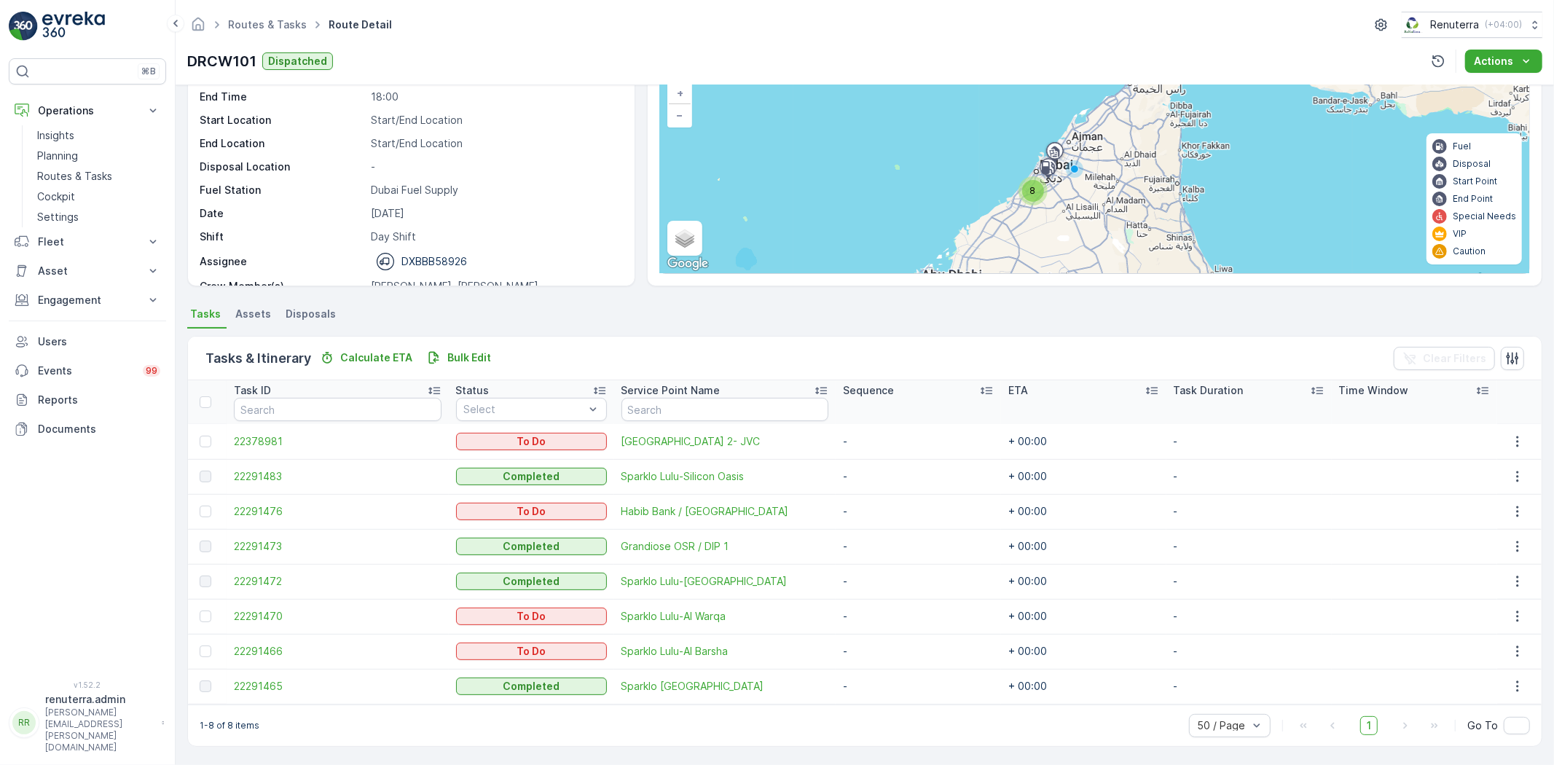
click at [201, 503] on td at bounding box center [207, 511] width 39 height 35
click at [205, 510] on div at bounding box center [206, 512] width 12 height 12
click at [200, 506] on input "checkbox" at bounding box center [200, 506] width 0 height 0
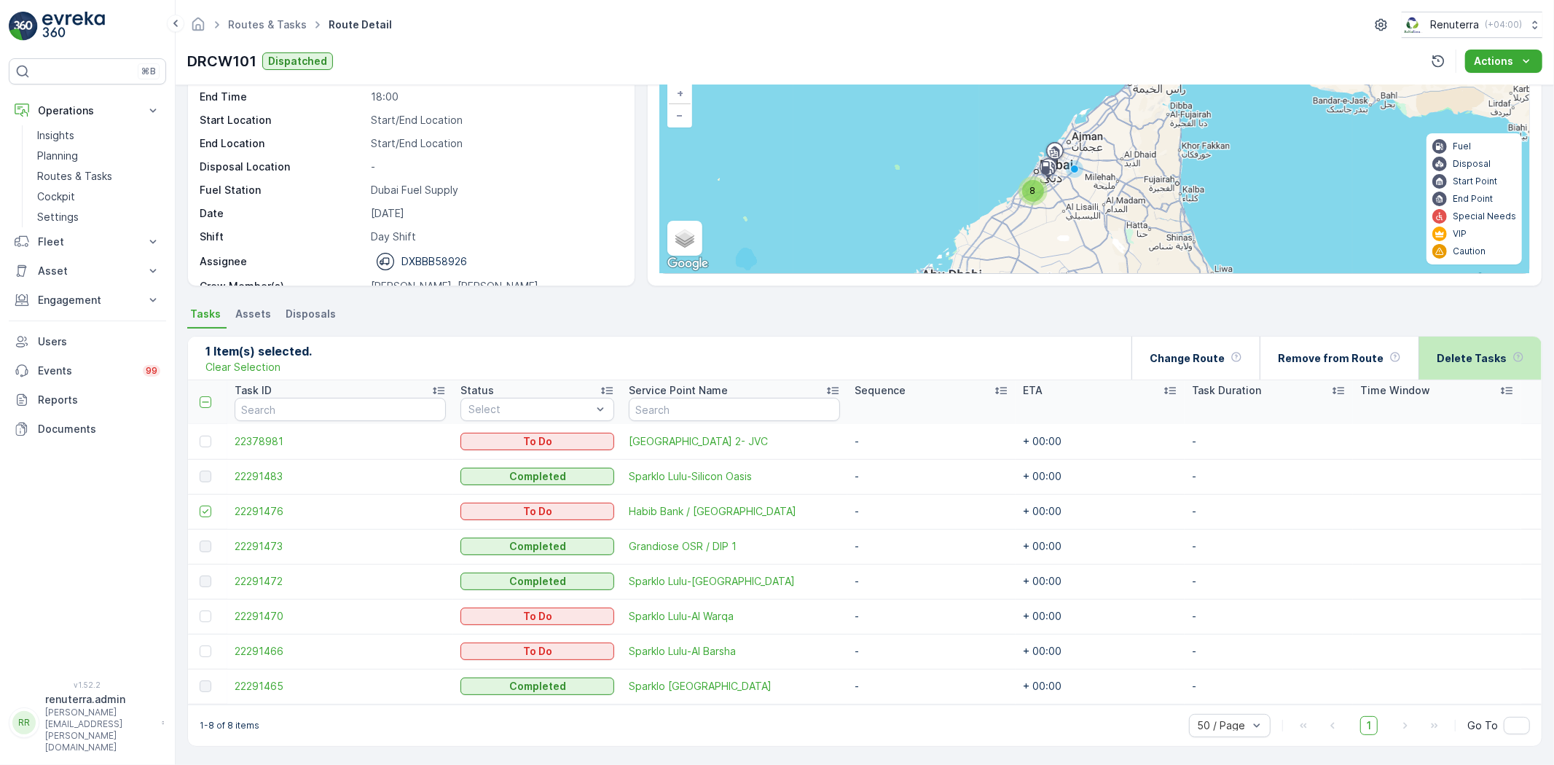
click at [1491, 356] on p "Delete Tasks" at bounding box center [1472, 358] width 70 height 15
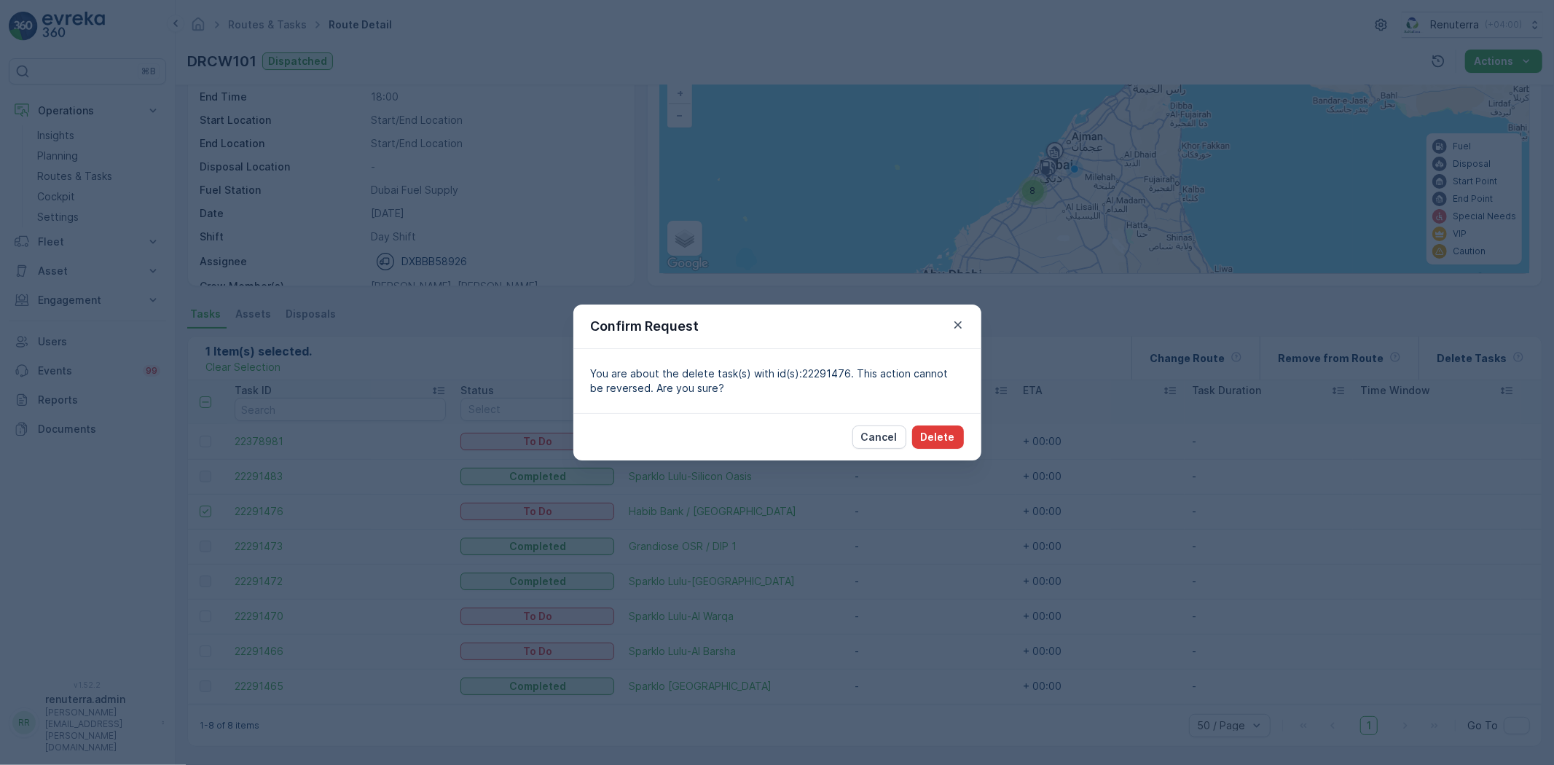
click at [943, 432] on p "Delete" at bounding box center [938, 437] width 34 height 15
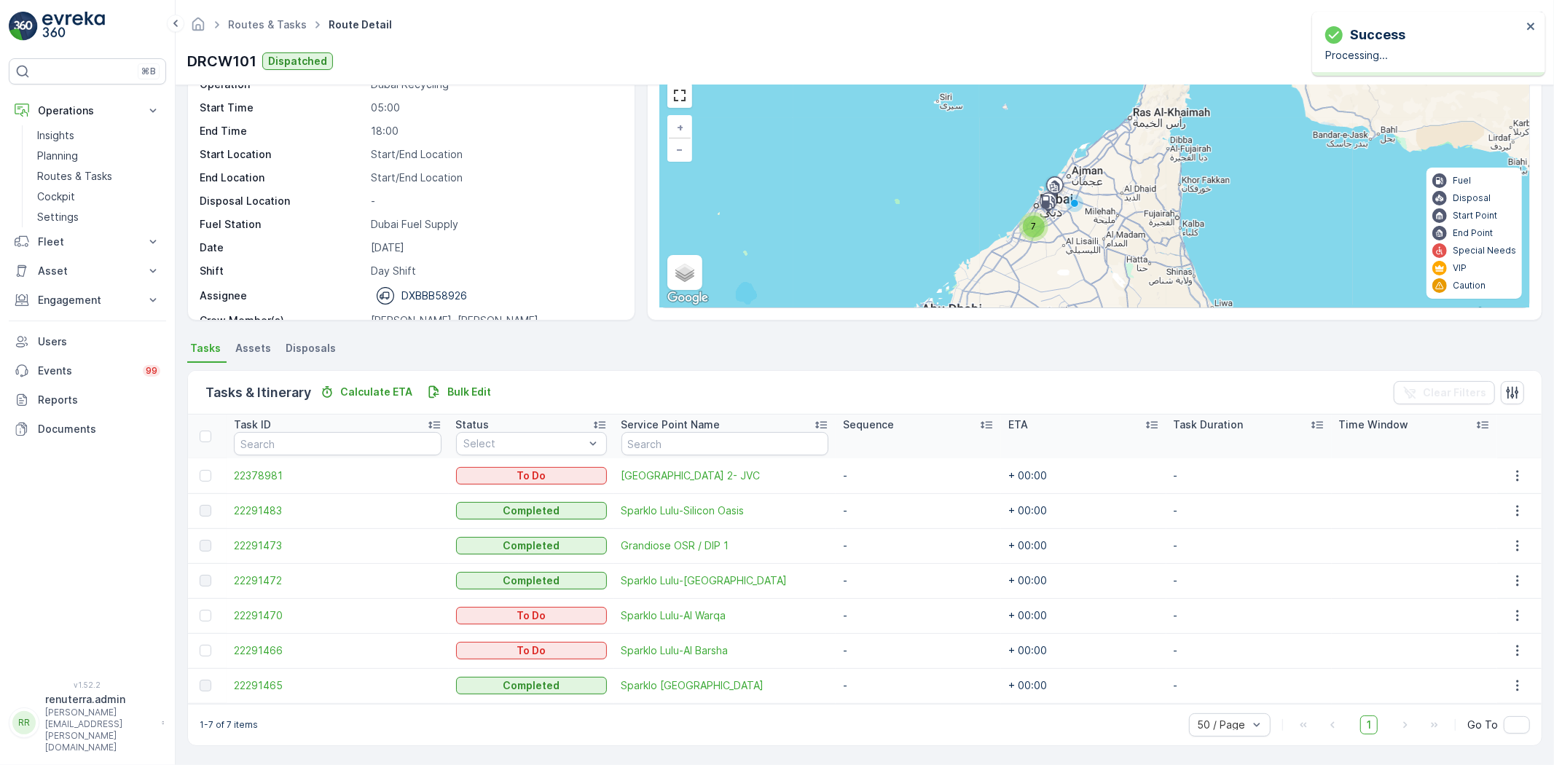
scroll to position [67, 0]
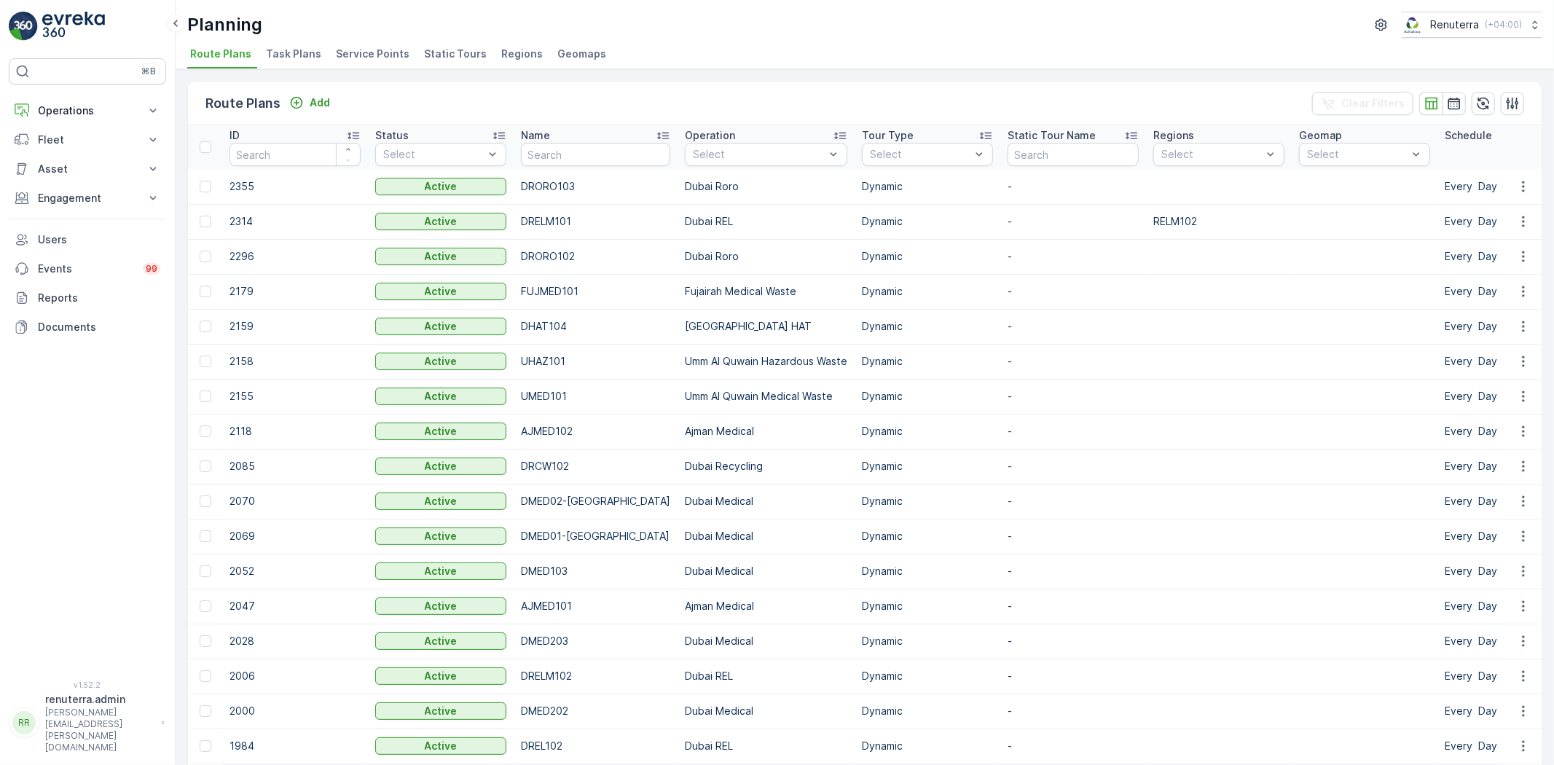
drag, startPoint x: 367, startPoint y: 59, endPoint x: 401, endPoint y: 8, distance: 61.0
click at [367, 57] on span "Service Points" at bounding box center [373, 54] width 74 height 15
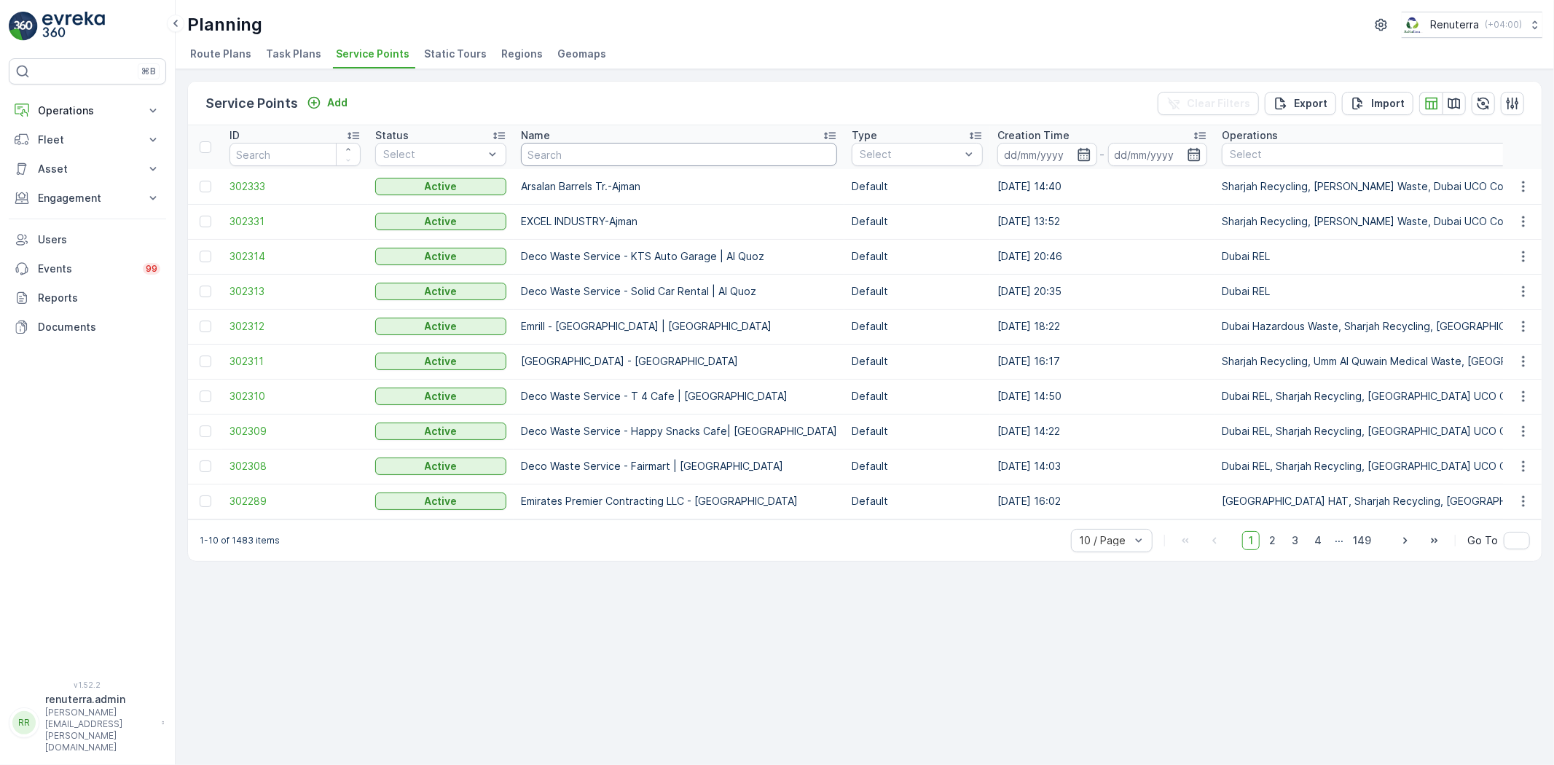
click at [579, 150] on input "text" at bounding box center [679, 154] width 316 height 23
type input "Qalat"
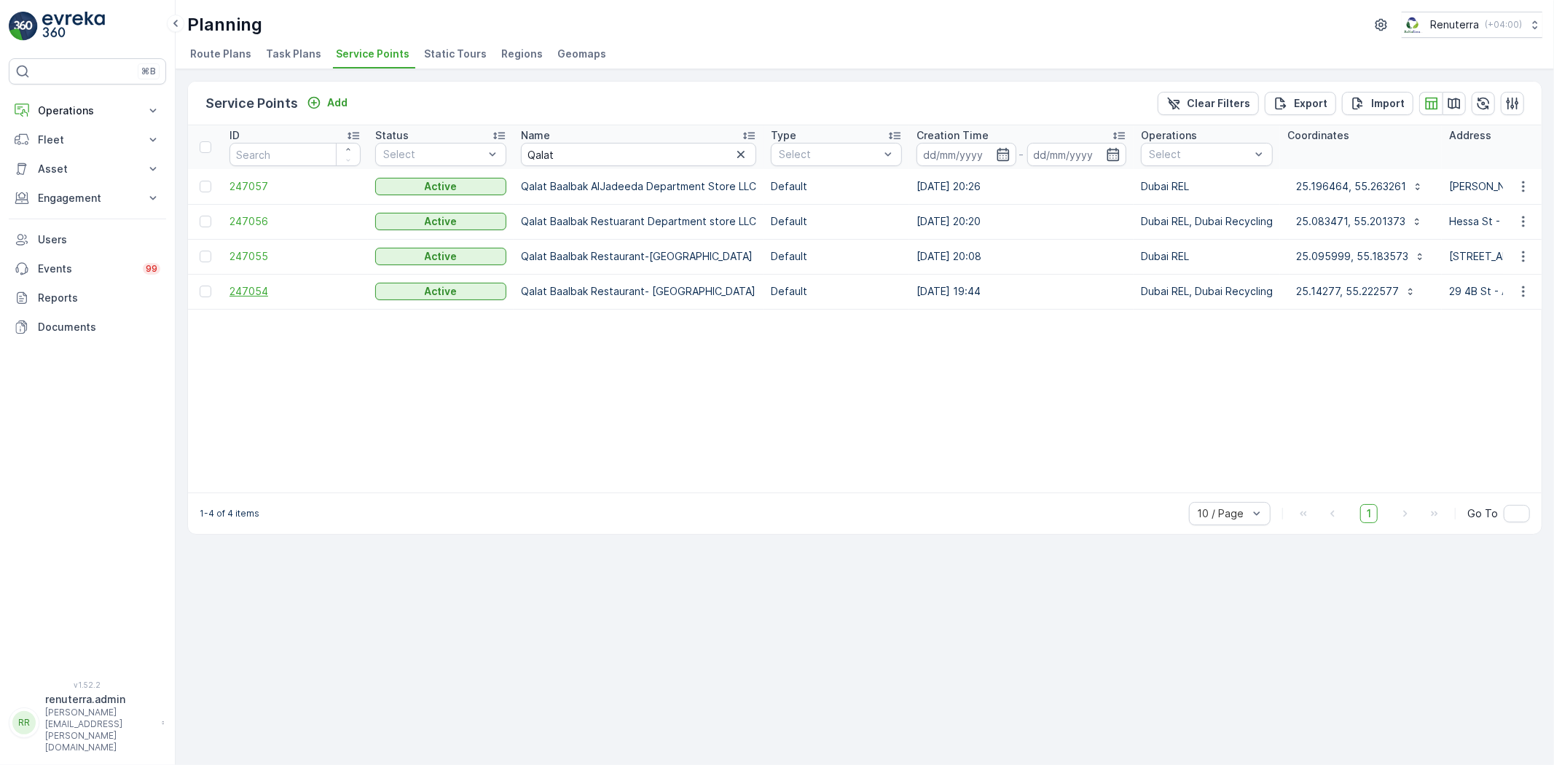
click at [263, 284] on span "247054" at bounding box center [294, 291] width 131 height 15
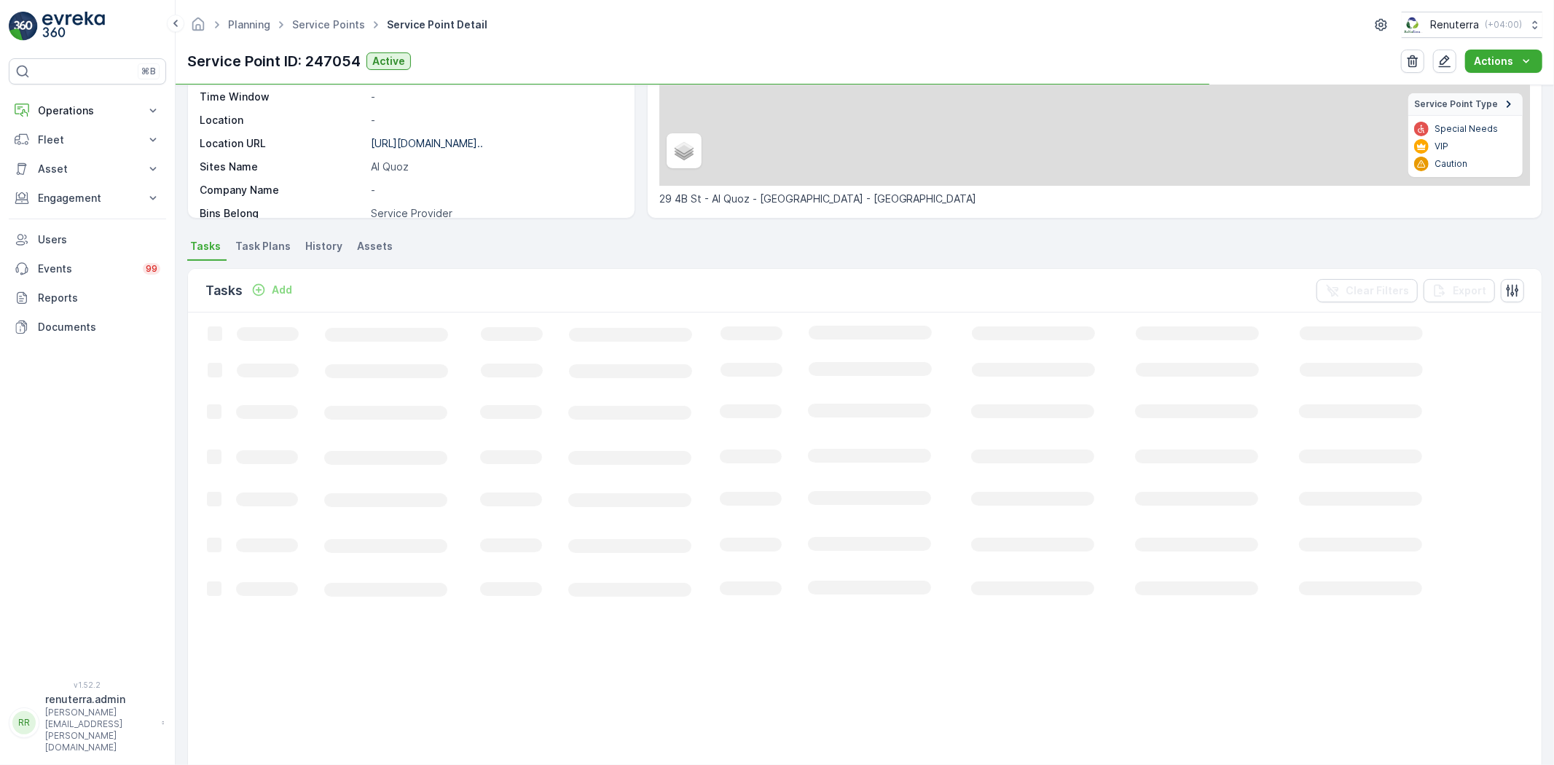
scroll to position [243, 0]
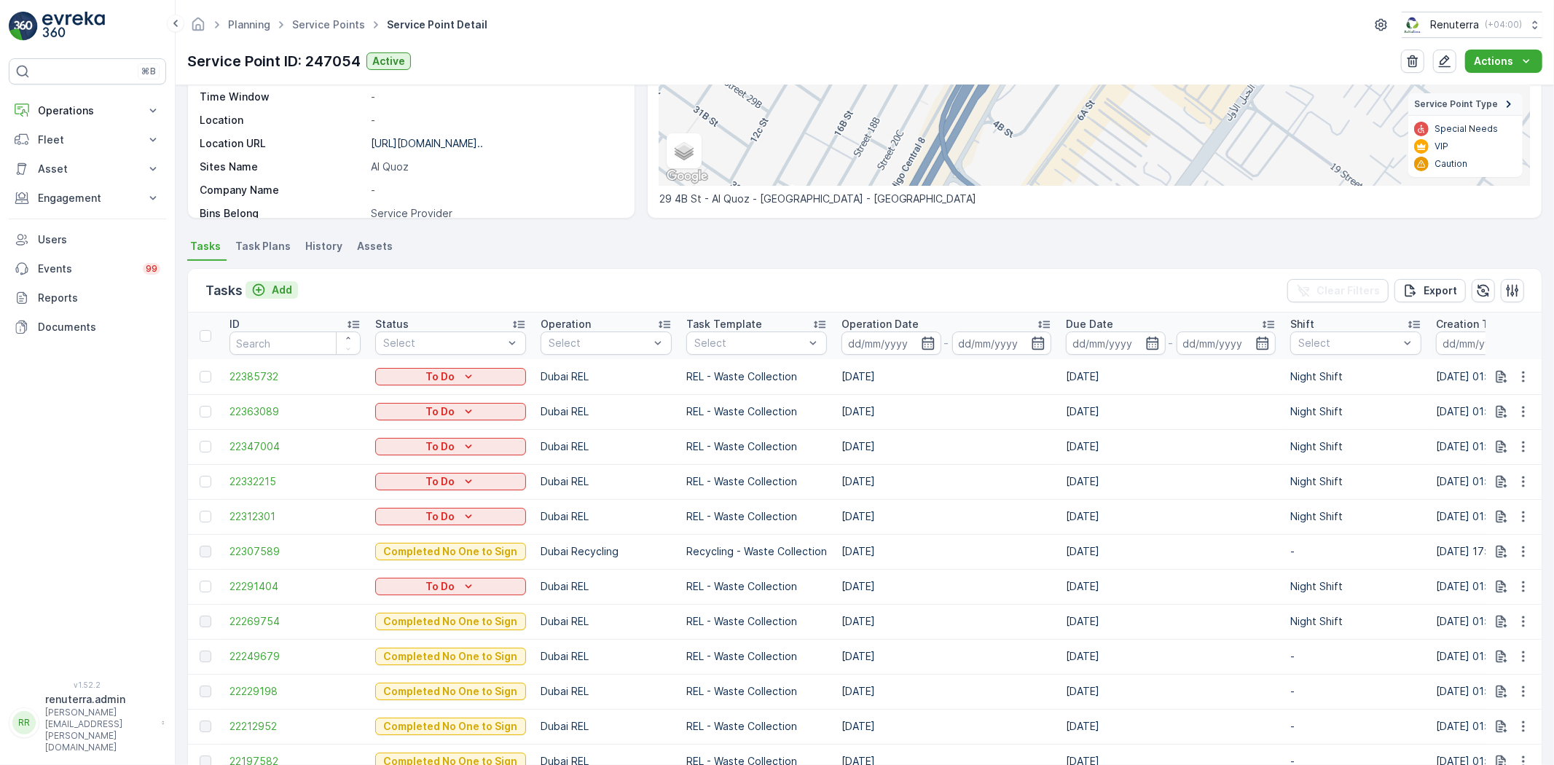
click at [275, 289] on p "Add" at bounding box center [282, 290] width 20 height 15
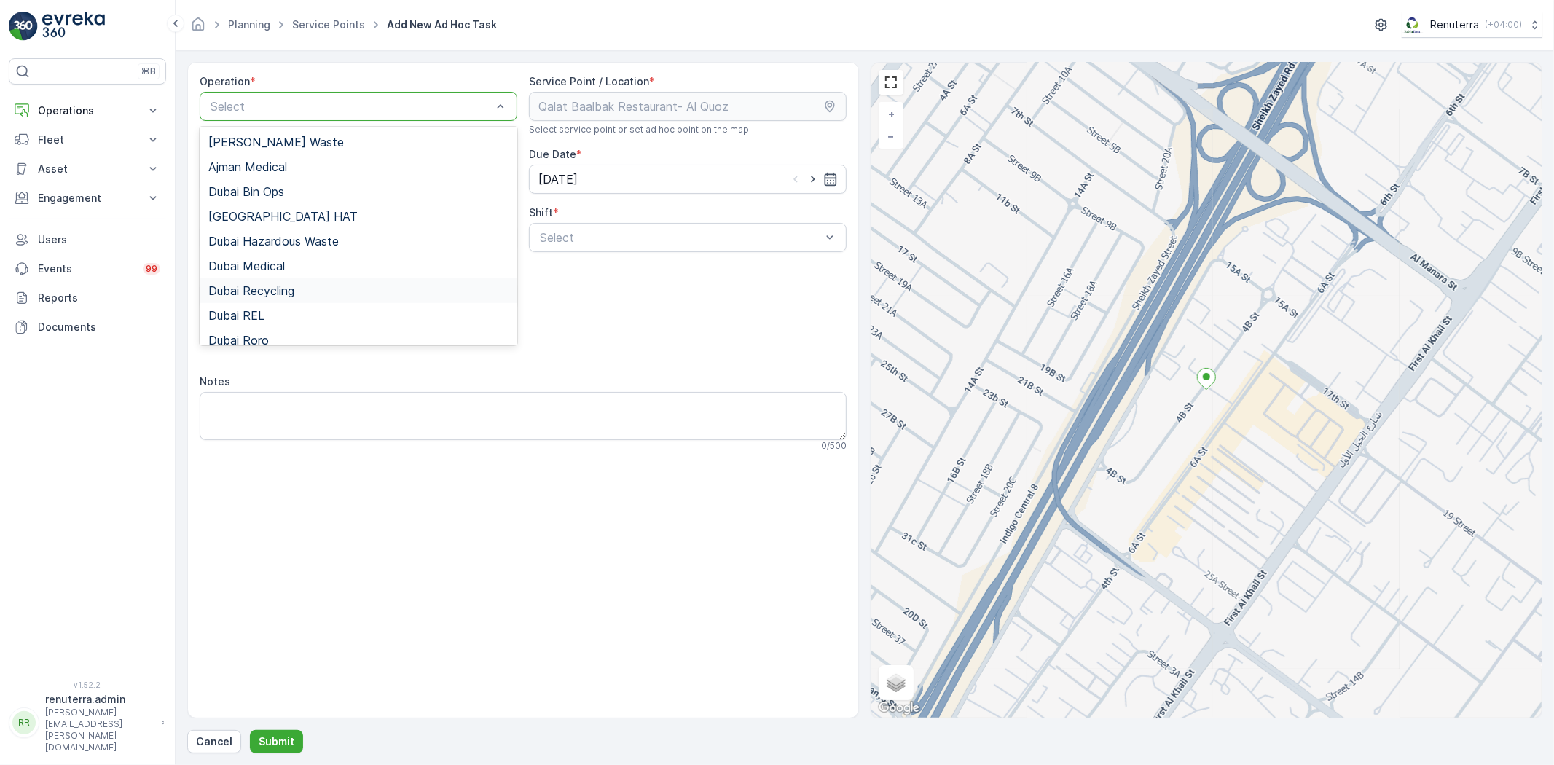
click at [311, 302] on div "Dubai Recycling" at bounding box center [359, 290] width 318 height 25
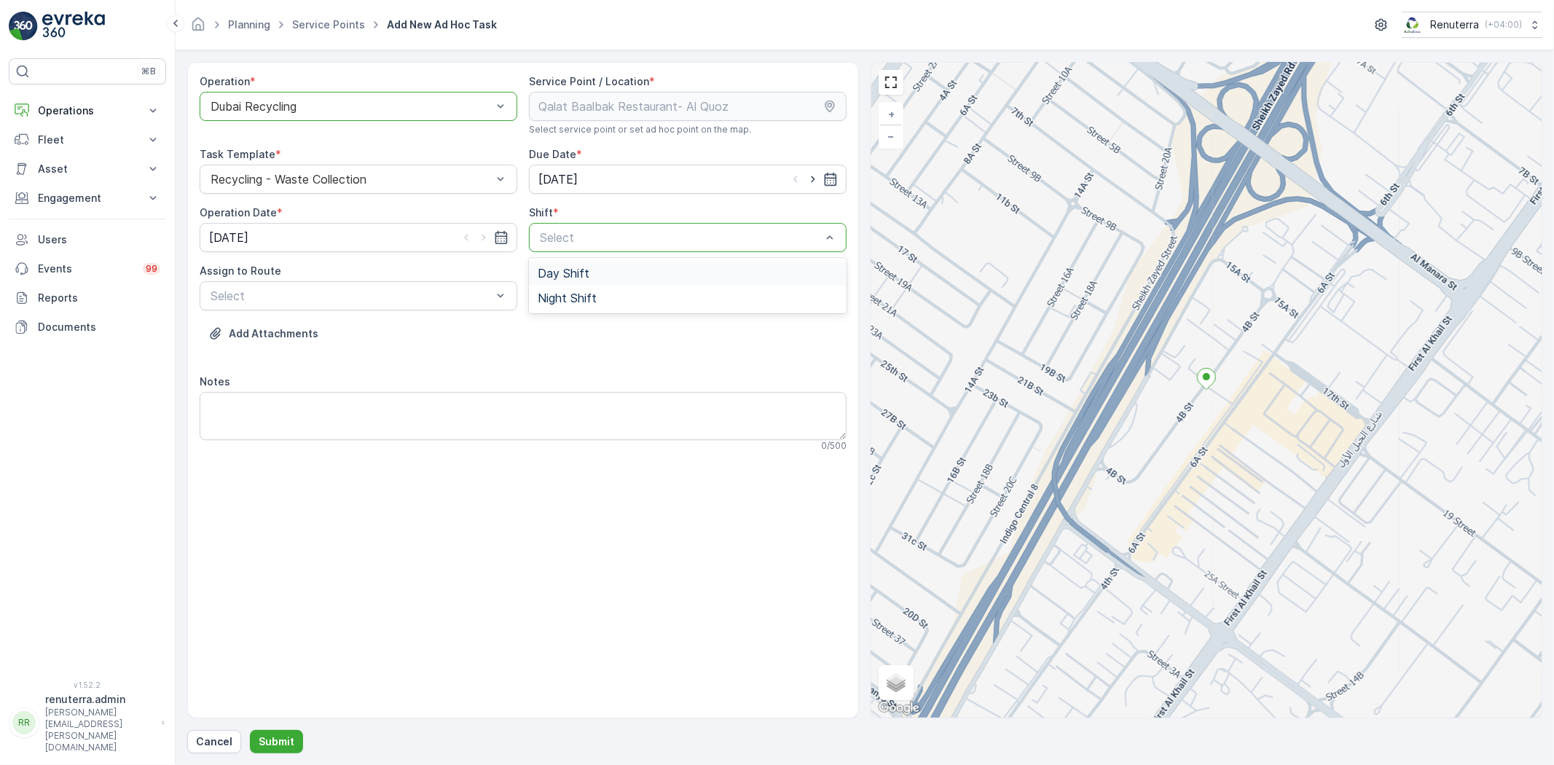
drag, startPoint x: 614, startPoint y: 239, endPoint x: 596, endPoint y: 288, distance: 52.1
click at [584, 274] on span "Day Shift" at bounding box center [564, 273] width 52 height 13
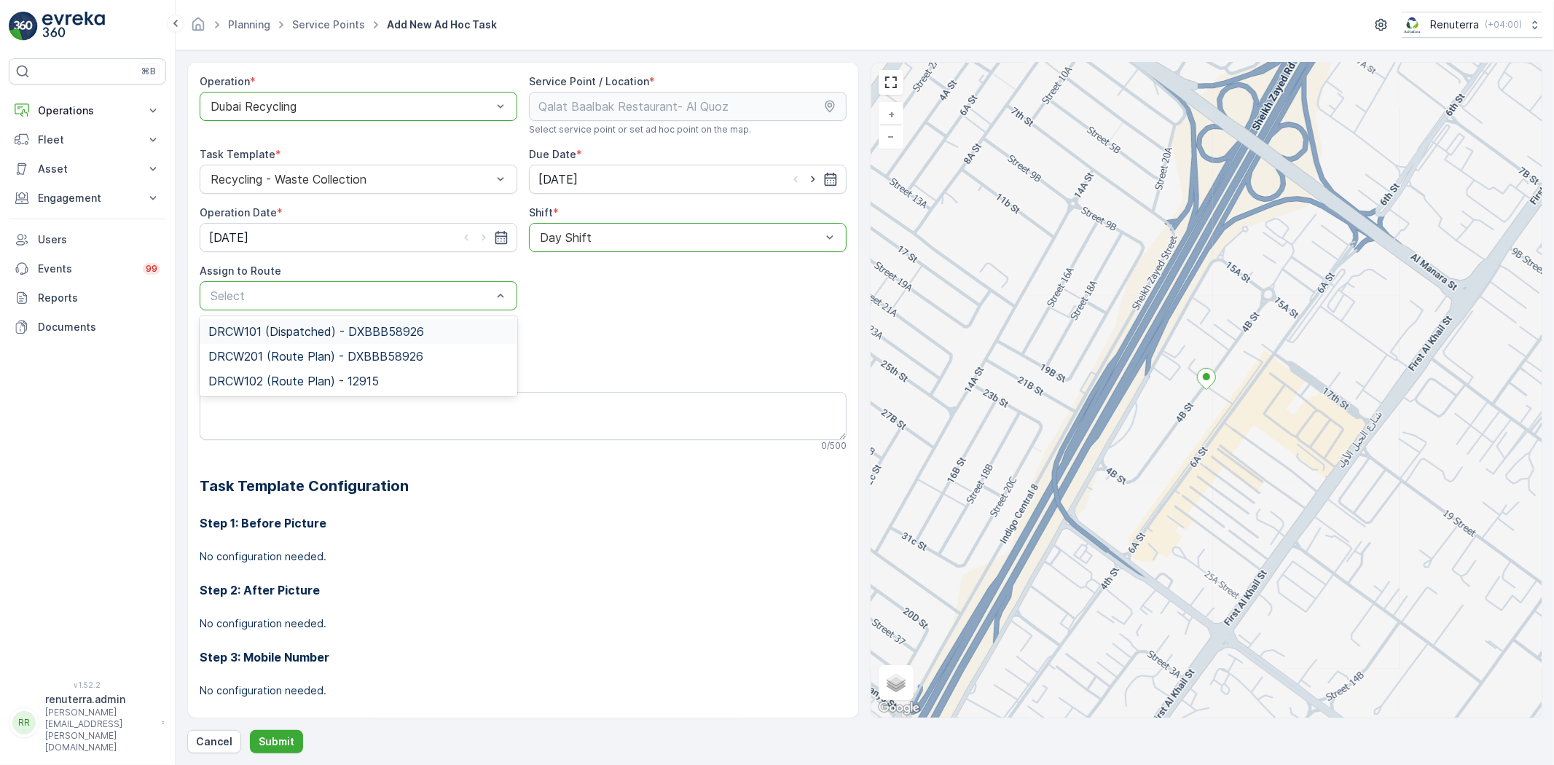
click at [293, 322] on div "DRCW101 (Dispatched) - DXBBB58926" at bounding box center [359, 331] width 318 height 25
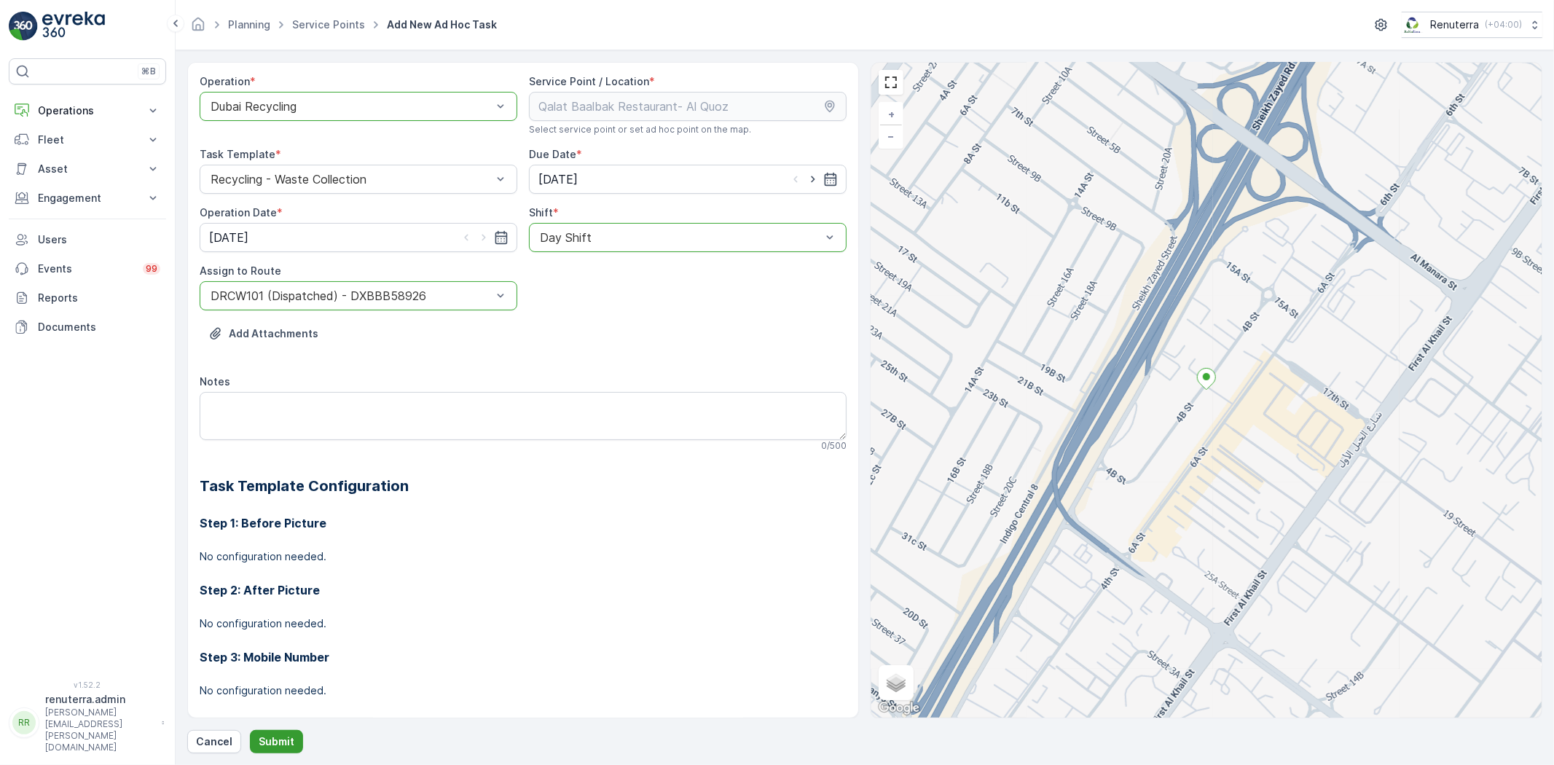
click at [275, 737] on p "Submit" at bounding box center [277, 741] width 36 height 15
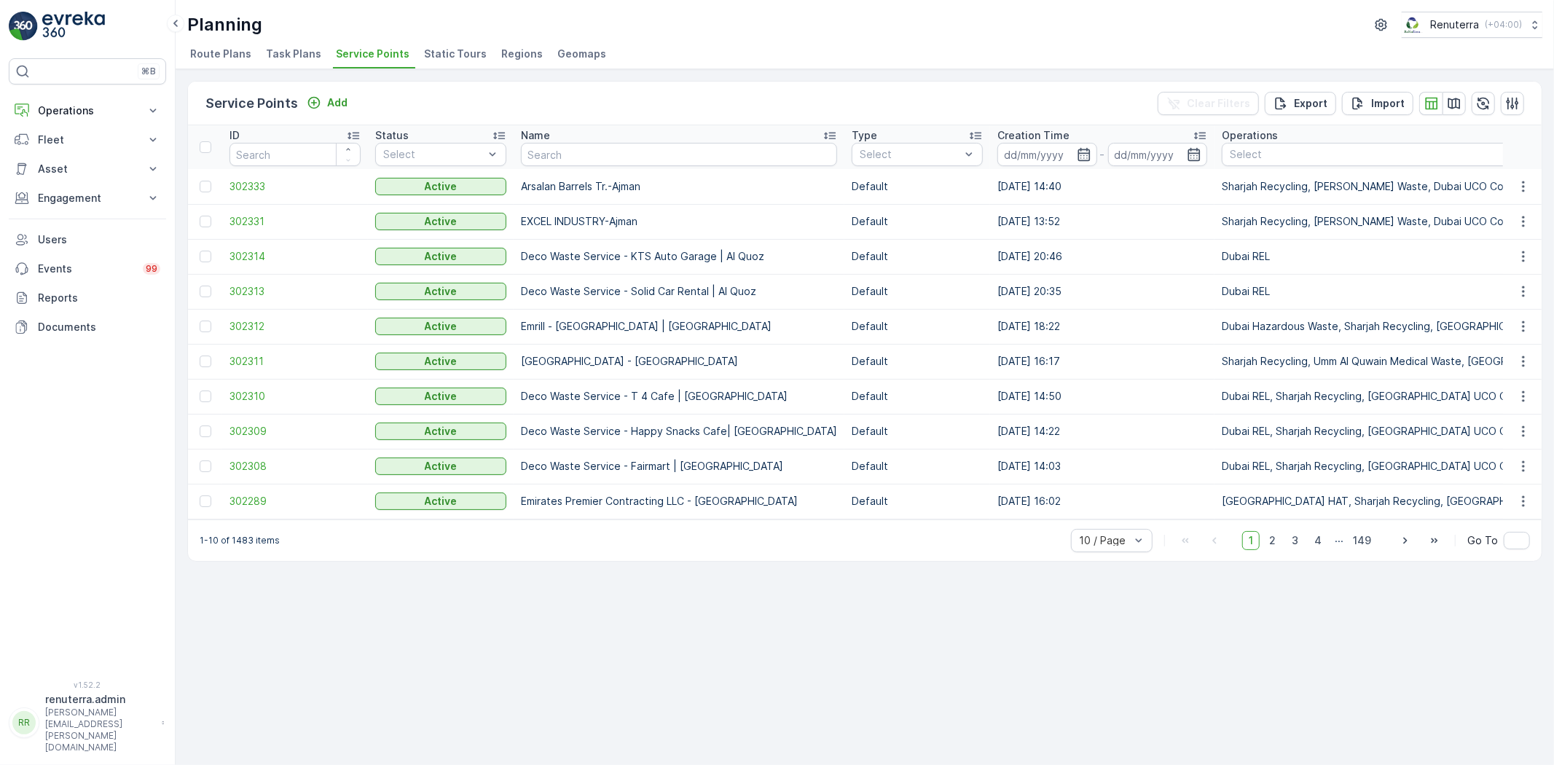
click at [565, 156] on input "text" at bounding box center [679, 154] width 316 height 23
type input "anic"
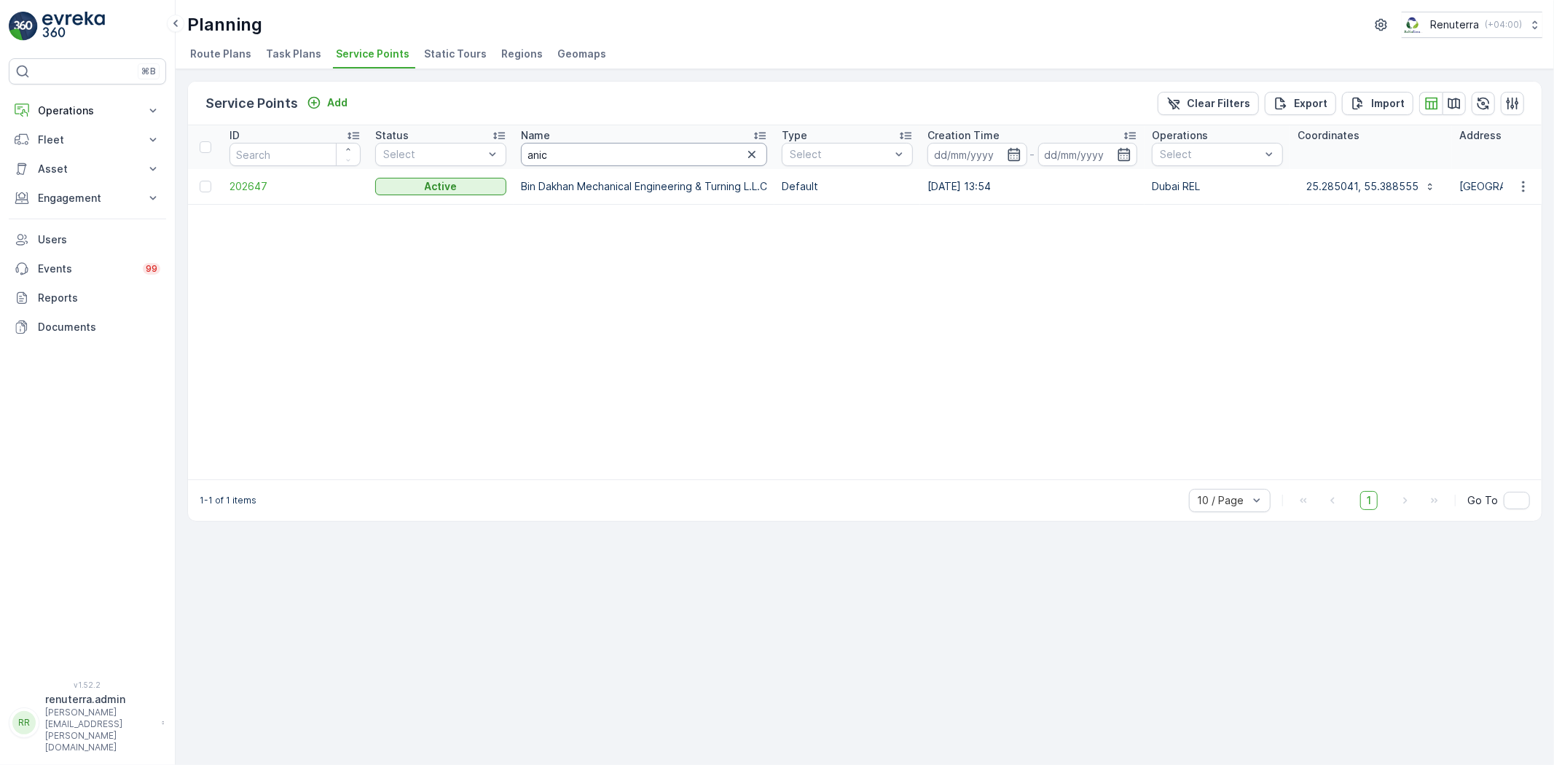
drag, startPoint x: 607, startPoint y: 146, endPoint x: 540, endPoint y: 154, distance: 67.5
click at [540, 154] on input "anic" at bounding box center [644, 154] width 246 height 23
type input "anice"
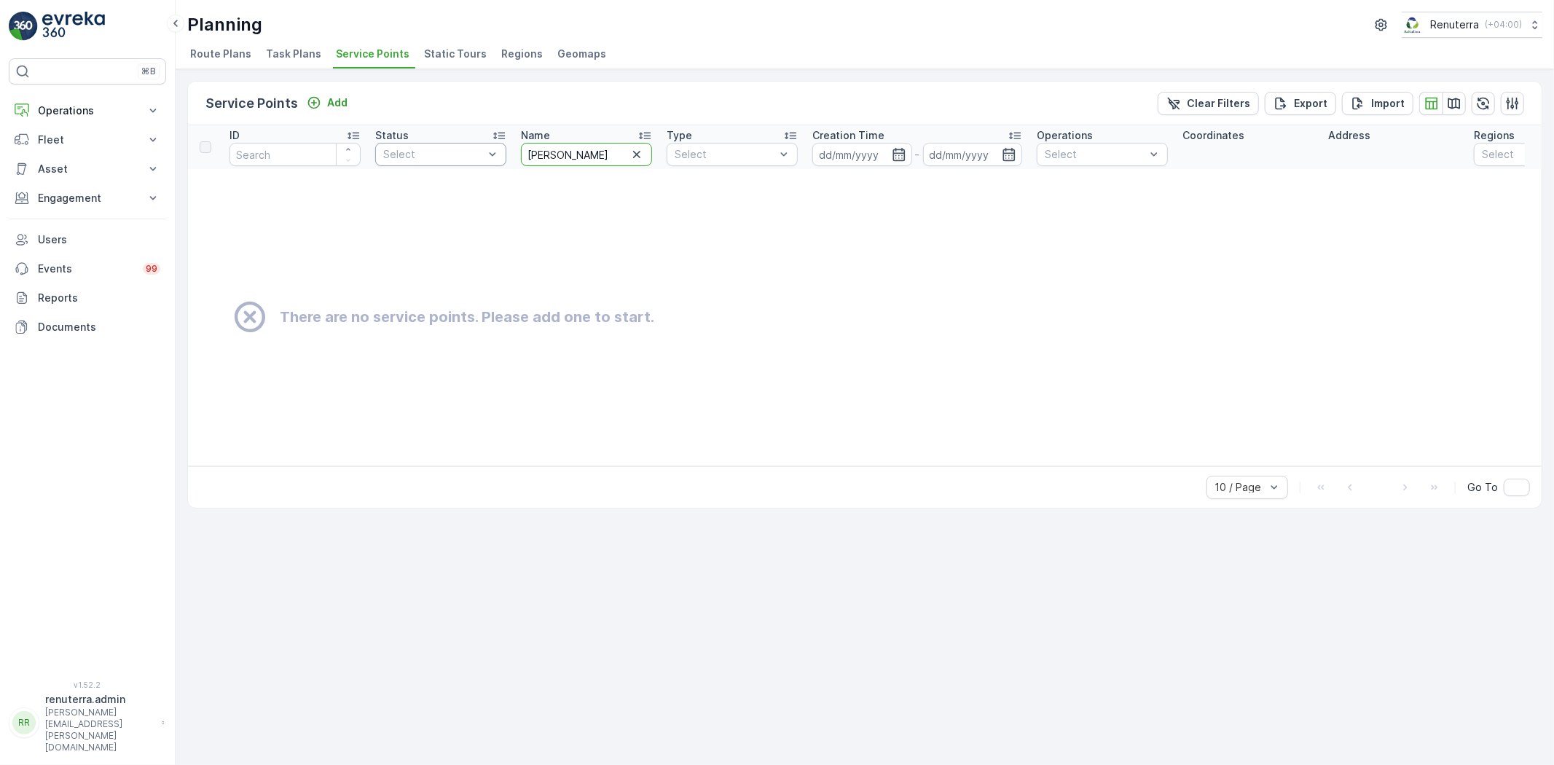
type input "anc"
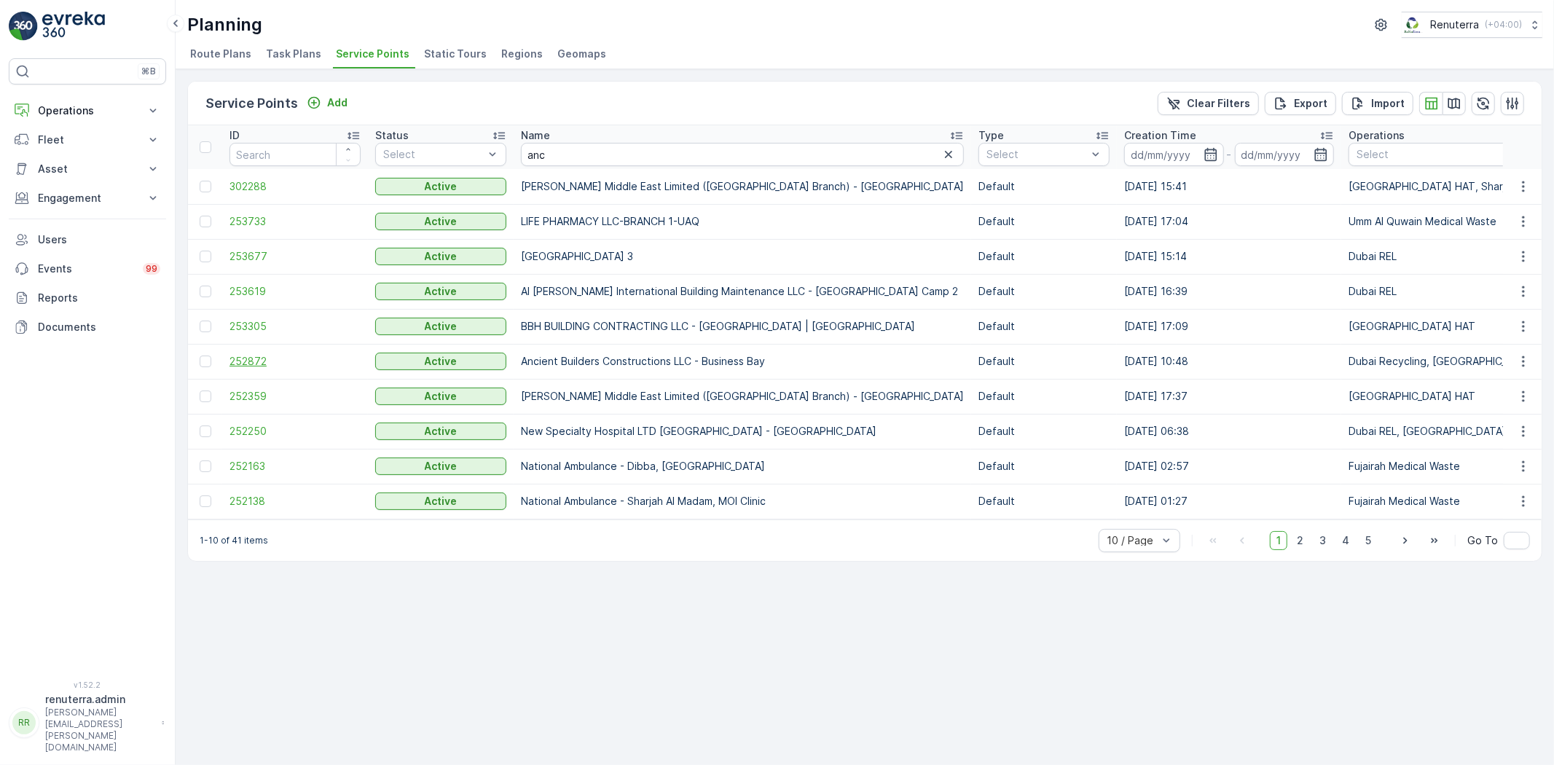
click at [253, 361] on span "252872" at bounding box center [294, 361] width 131 height 15
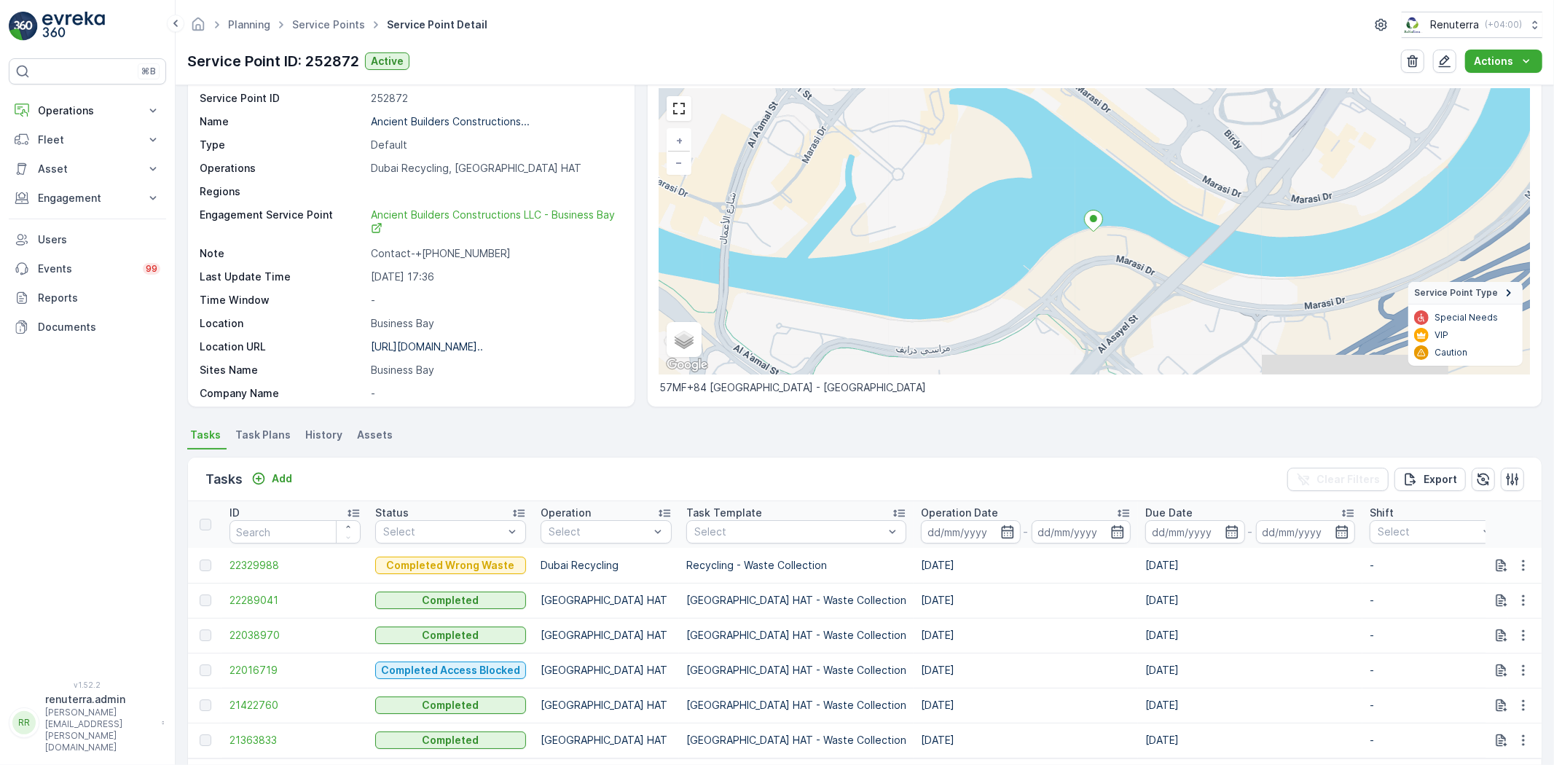
scroll to position [81, 0]
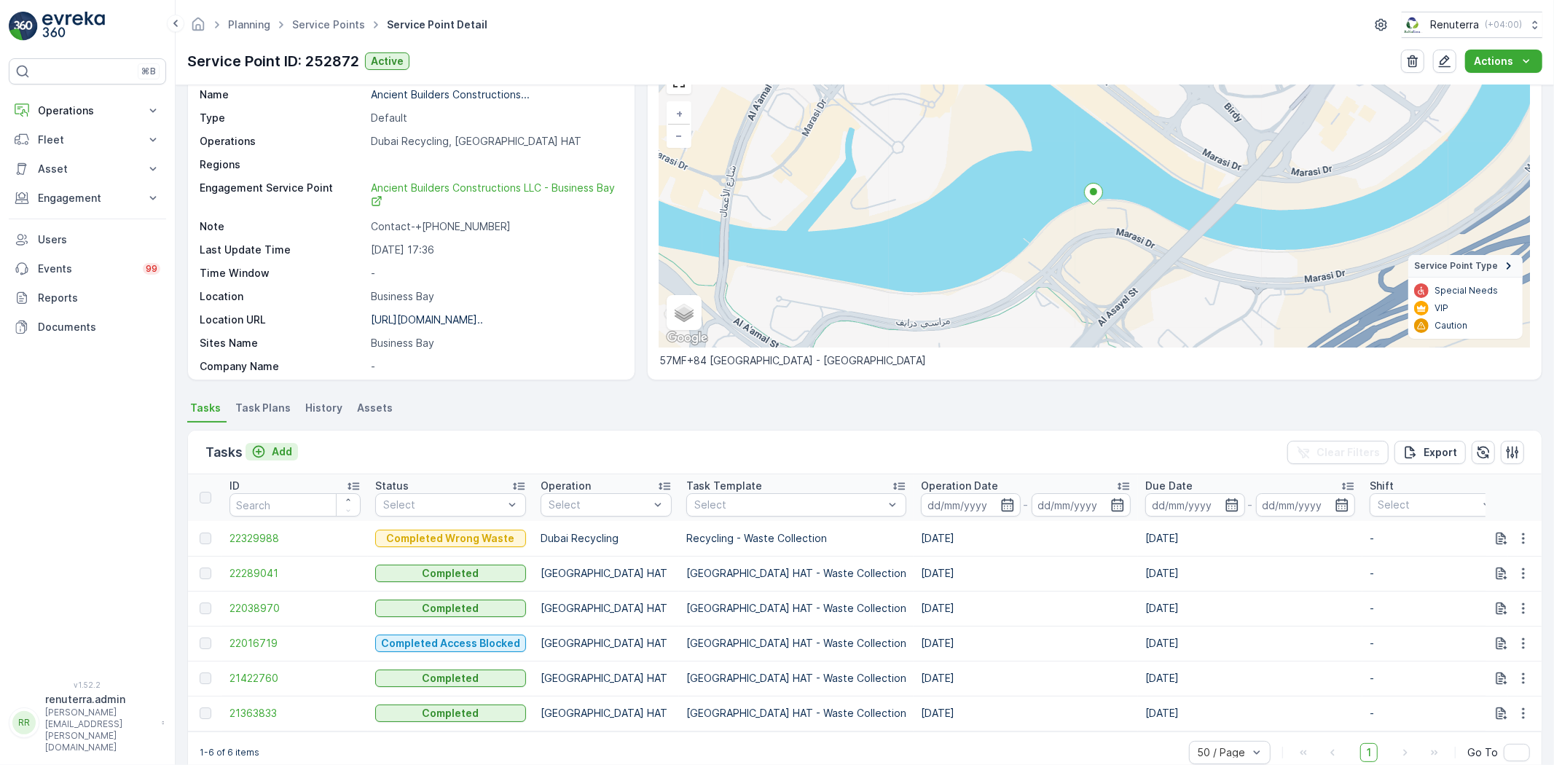
click at [270, 456] on div "Add" at bounding box center [271, 451] width 41 height 15
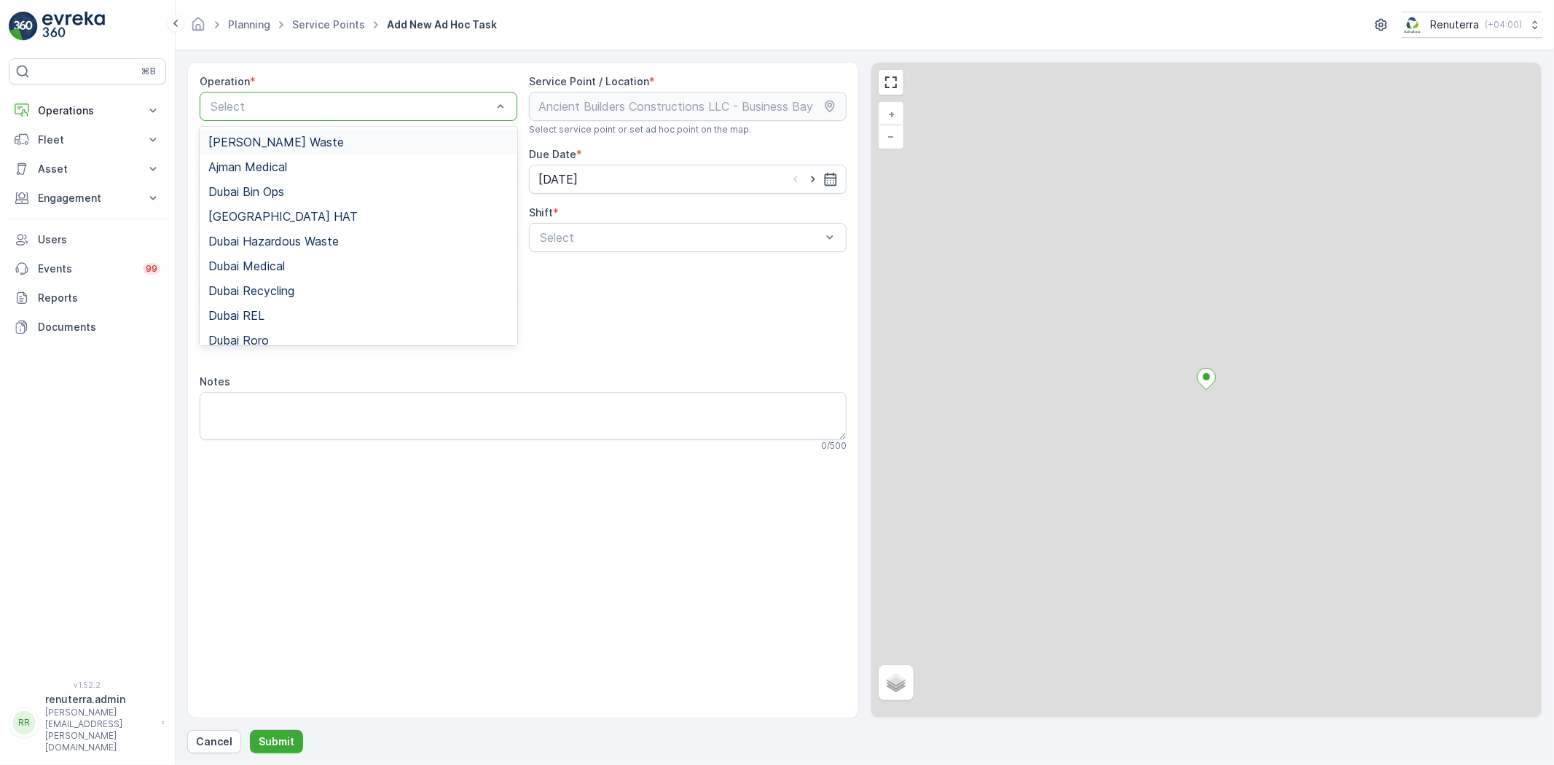
click at [280, 114] on div "Select" at bounding box center [359, 106] width 318 height 29
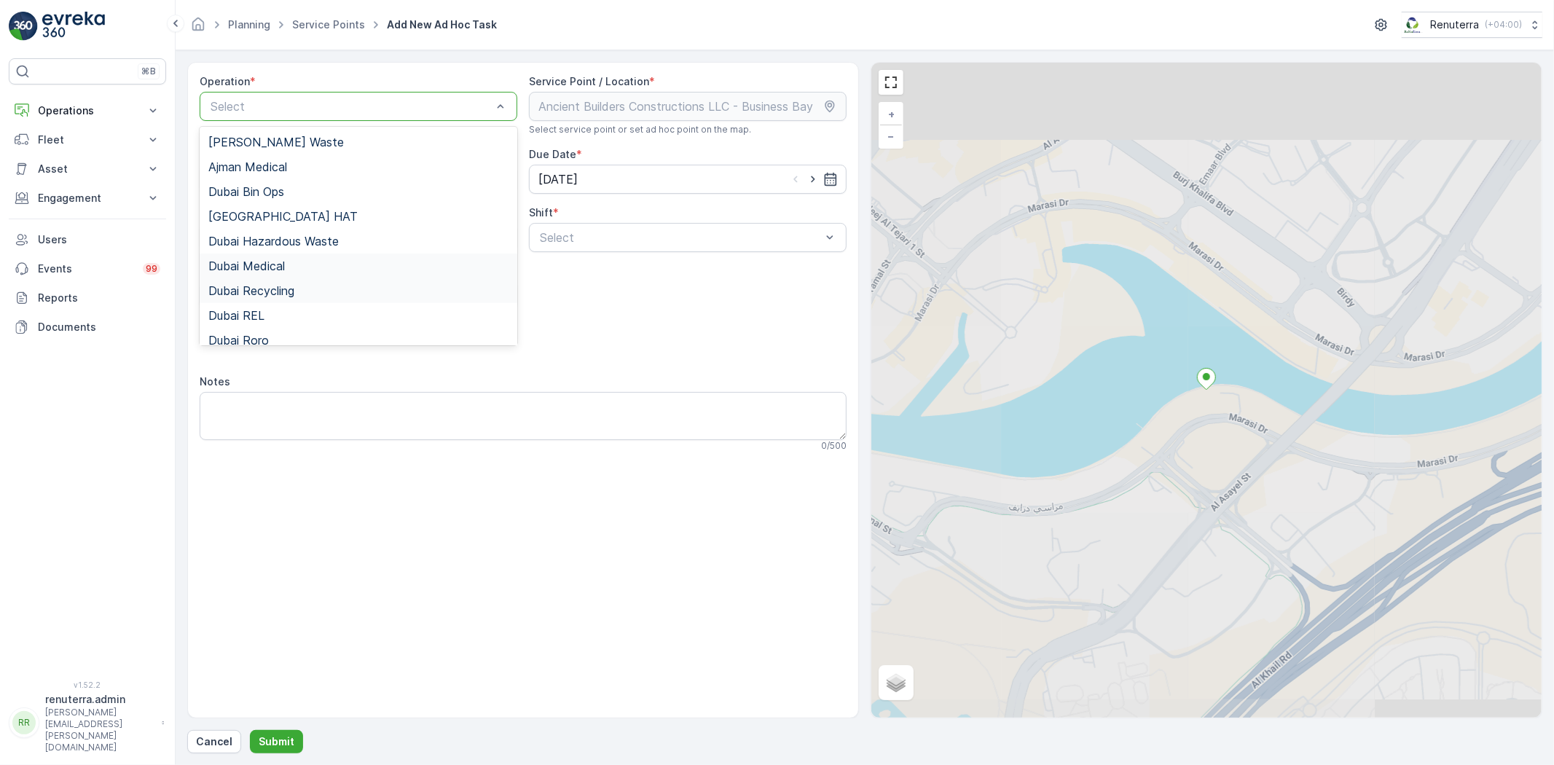
click at [297, 286] on div "Dubai Recycling" at bounding box center [358, 290] width 300 height 13
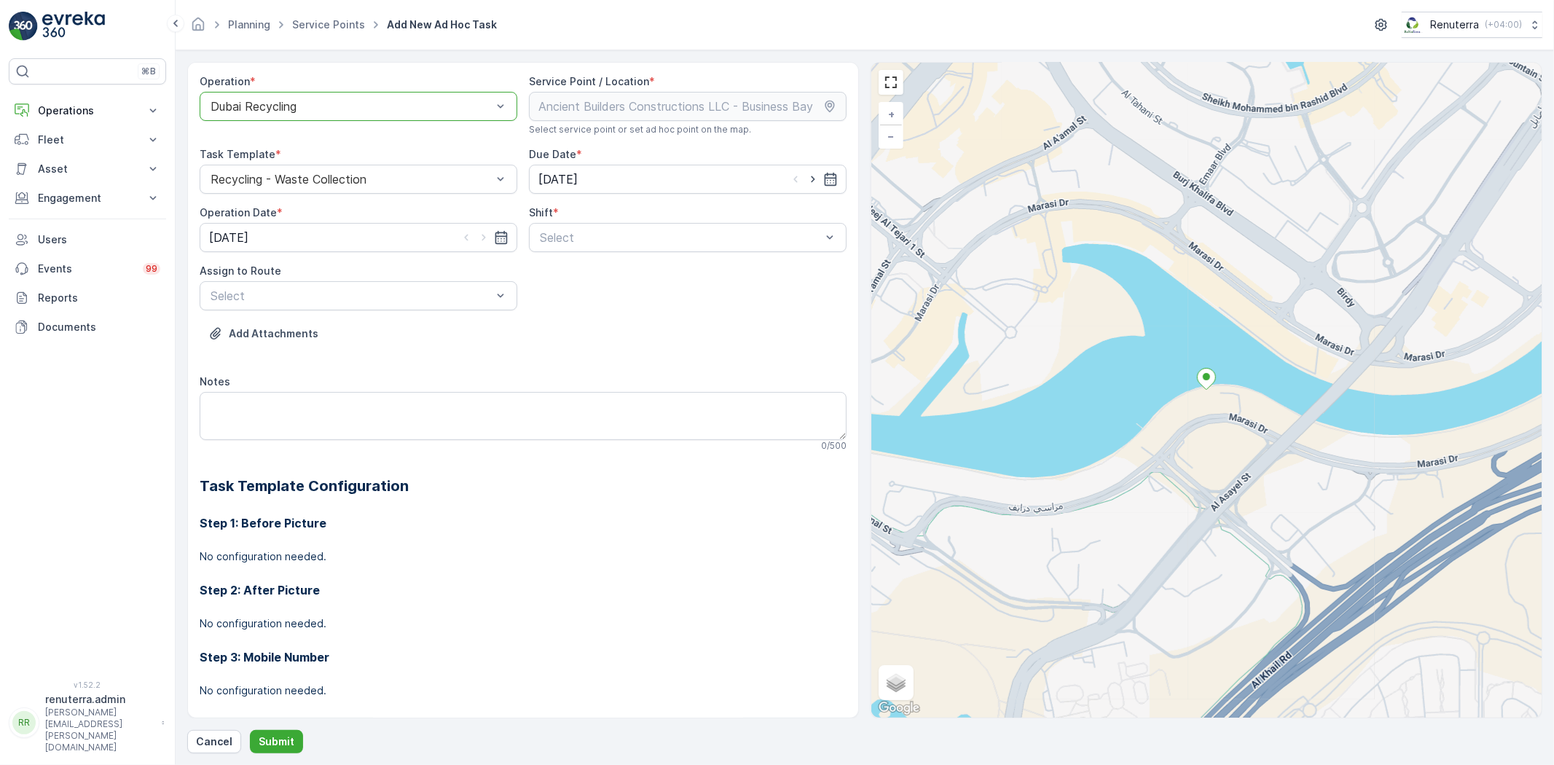
click at [612, 208] on div "Shift *" at bounding box center [688, 212] width 318 height 15
click at [318, 23] on link "Service Points" at bounding box center [328, 24] width 73 height 12
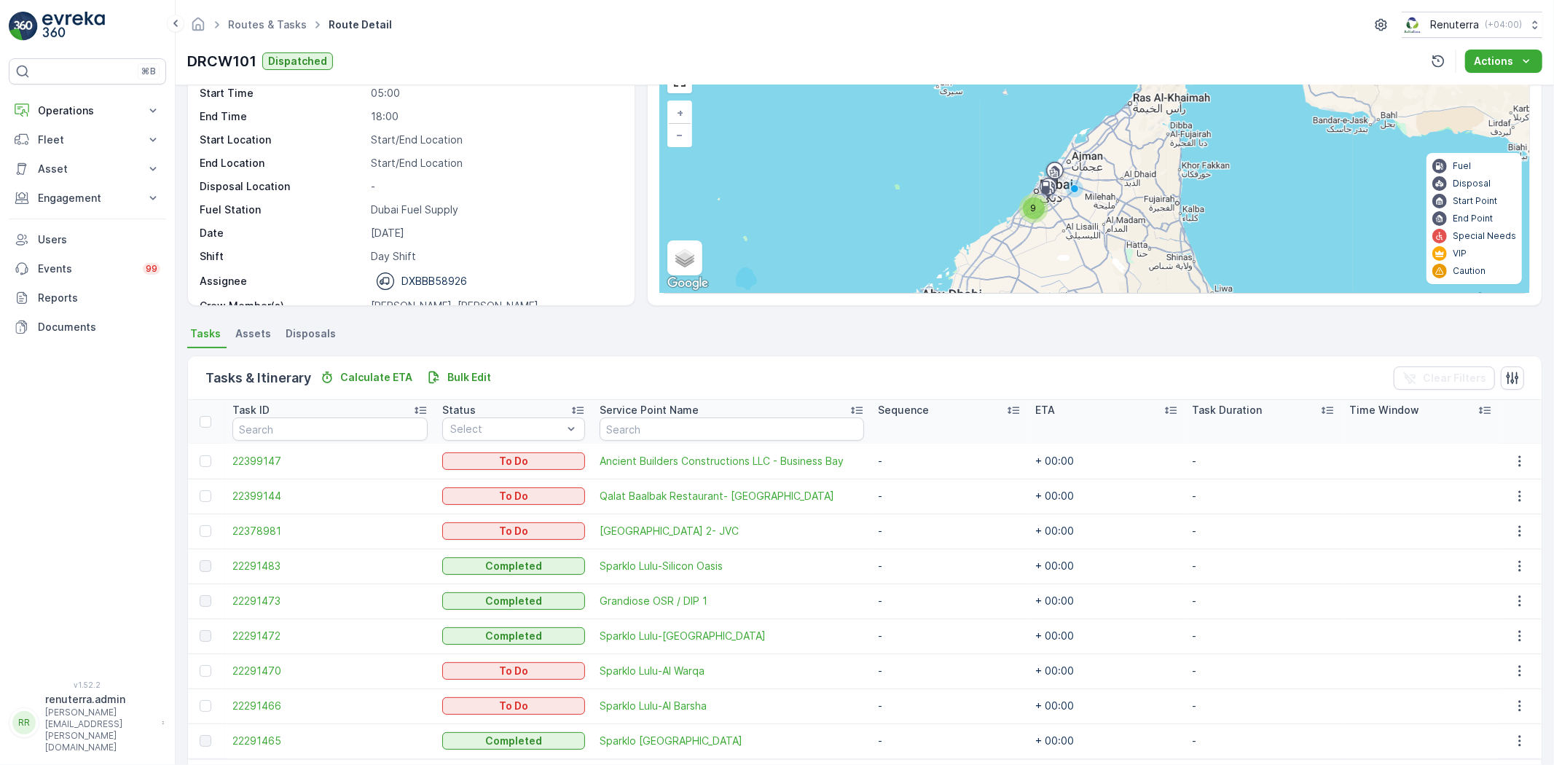
scroll to position [136, 0]
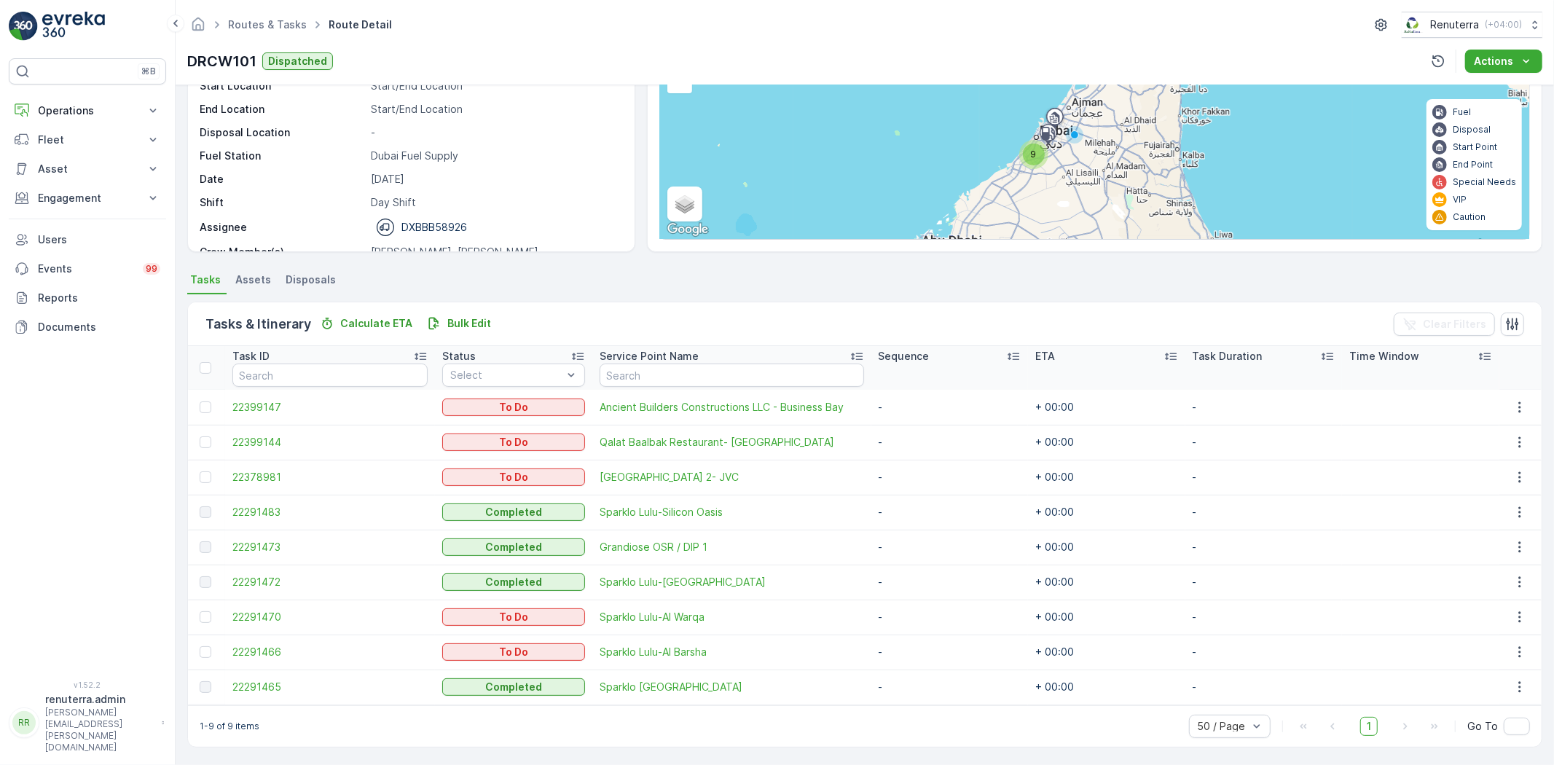
click at [248, 37] on div "Routes & Tasks Route Detail Renuterra ( +04:00 )" at bounding box center [864, 25] width 1355 height 26
click at [246, 23] on link "Routes & Tasks" at bounding box center [267, 24] width 79 height 12
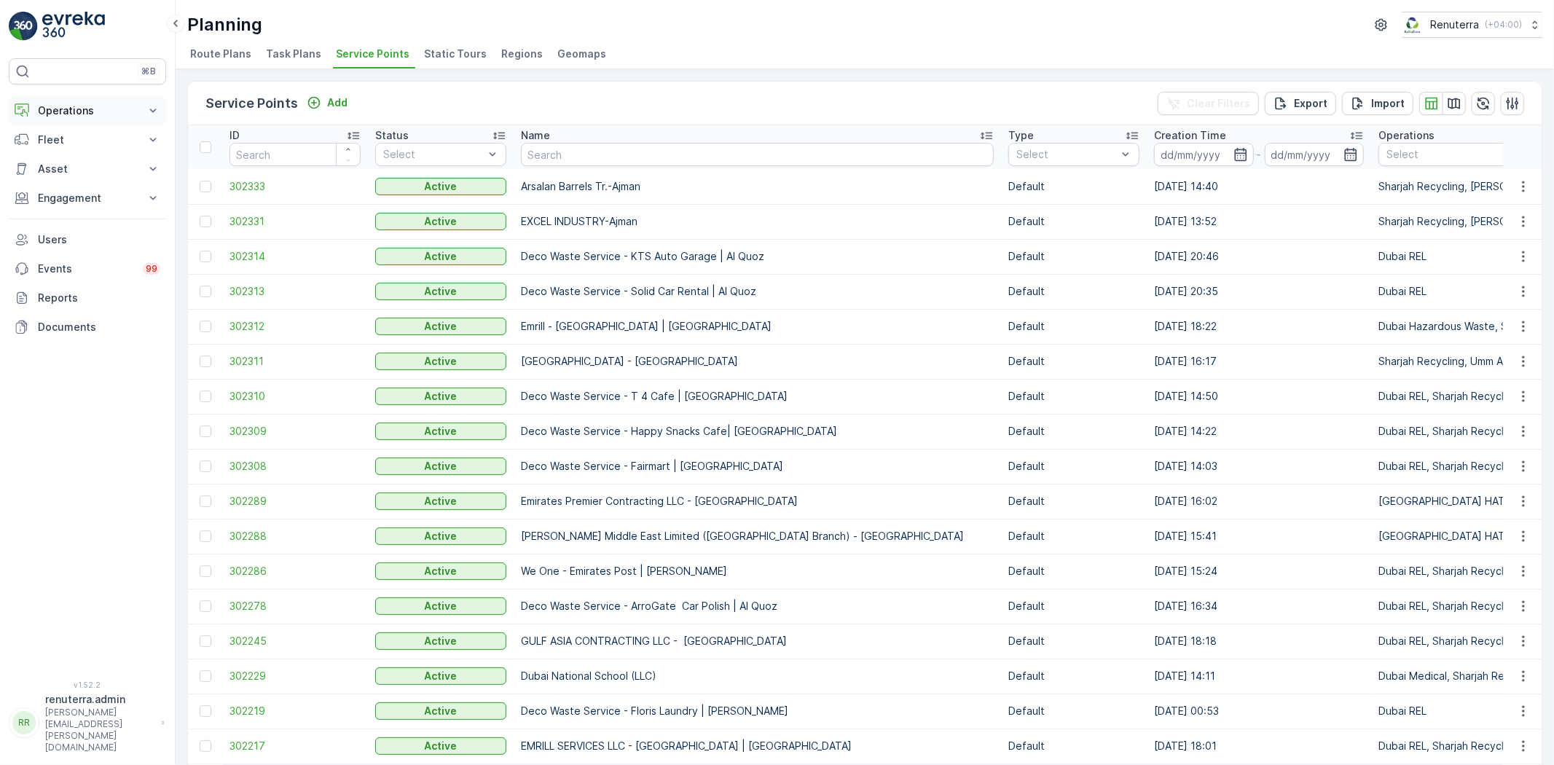
click at [58, 100] on button "Operations" at bounding box center [87, 110] width 157 height 29
click at [641, 160] on input "text" at bounding box center [757, 154] width 473 height 23
type input "Misk"
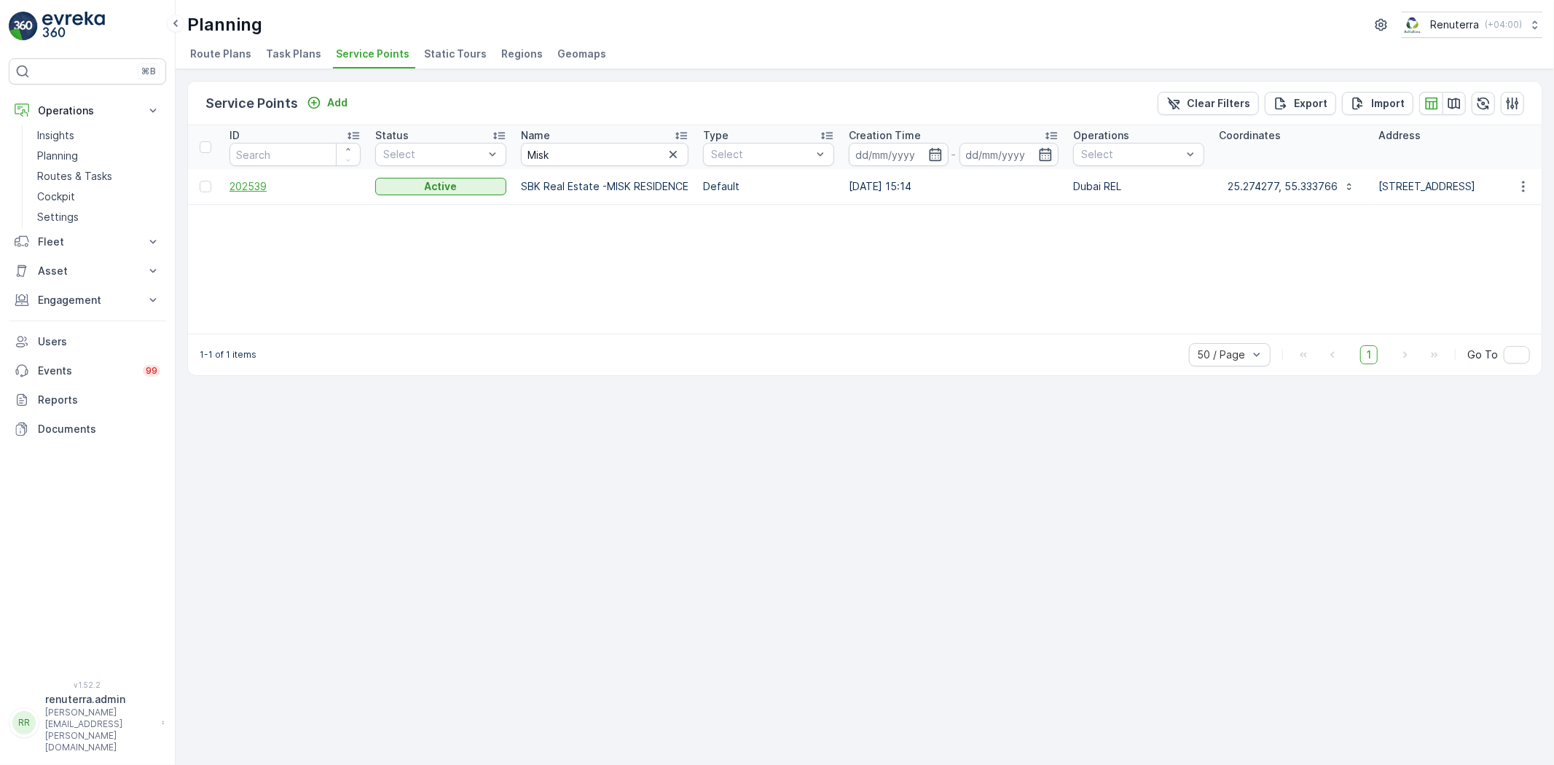
click at [270, 187] on span "202539" at bounding box center [294, 186] width 131 height 15
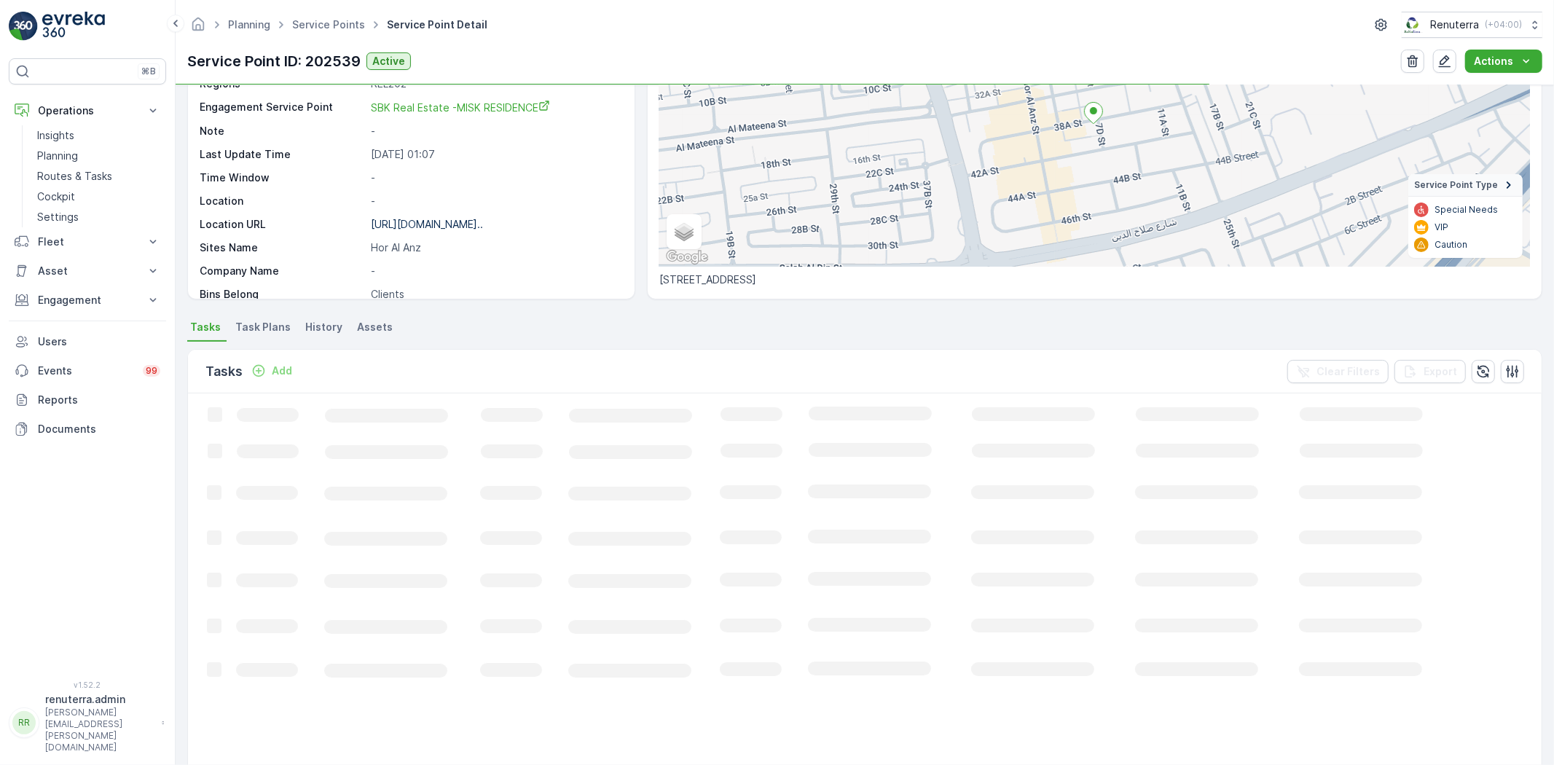
scroll to position [162, 0]
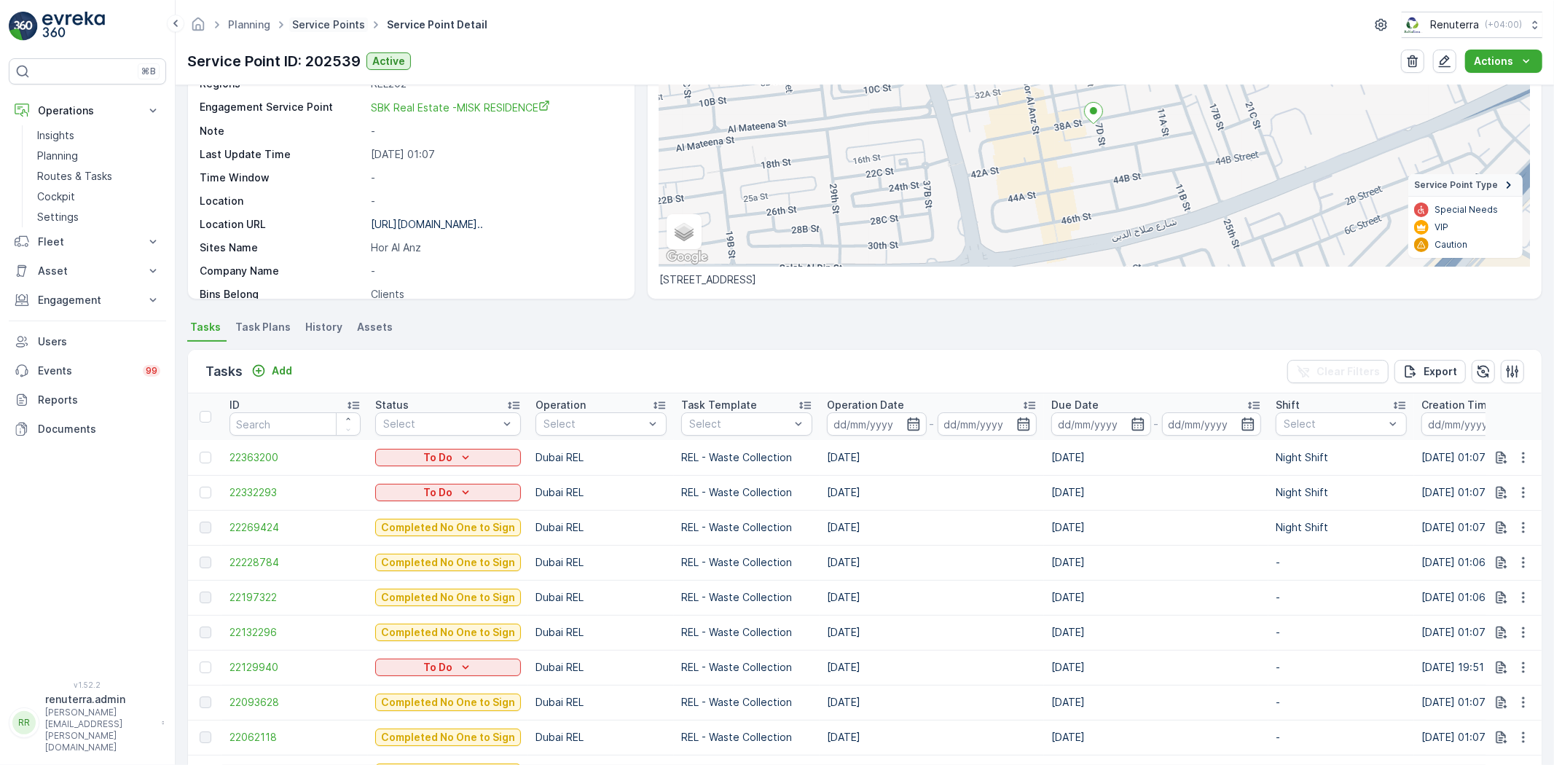
click at [357, 19] on link "Service Points" at bounding box center [328, 24] width 73 height 12
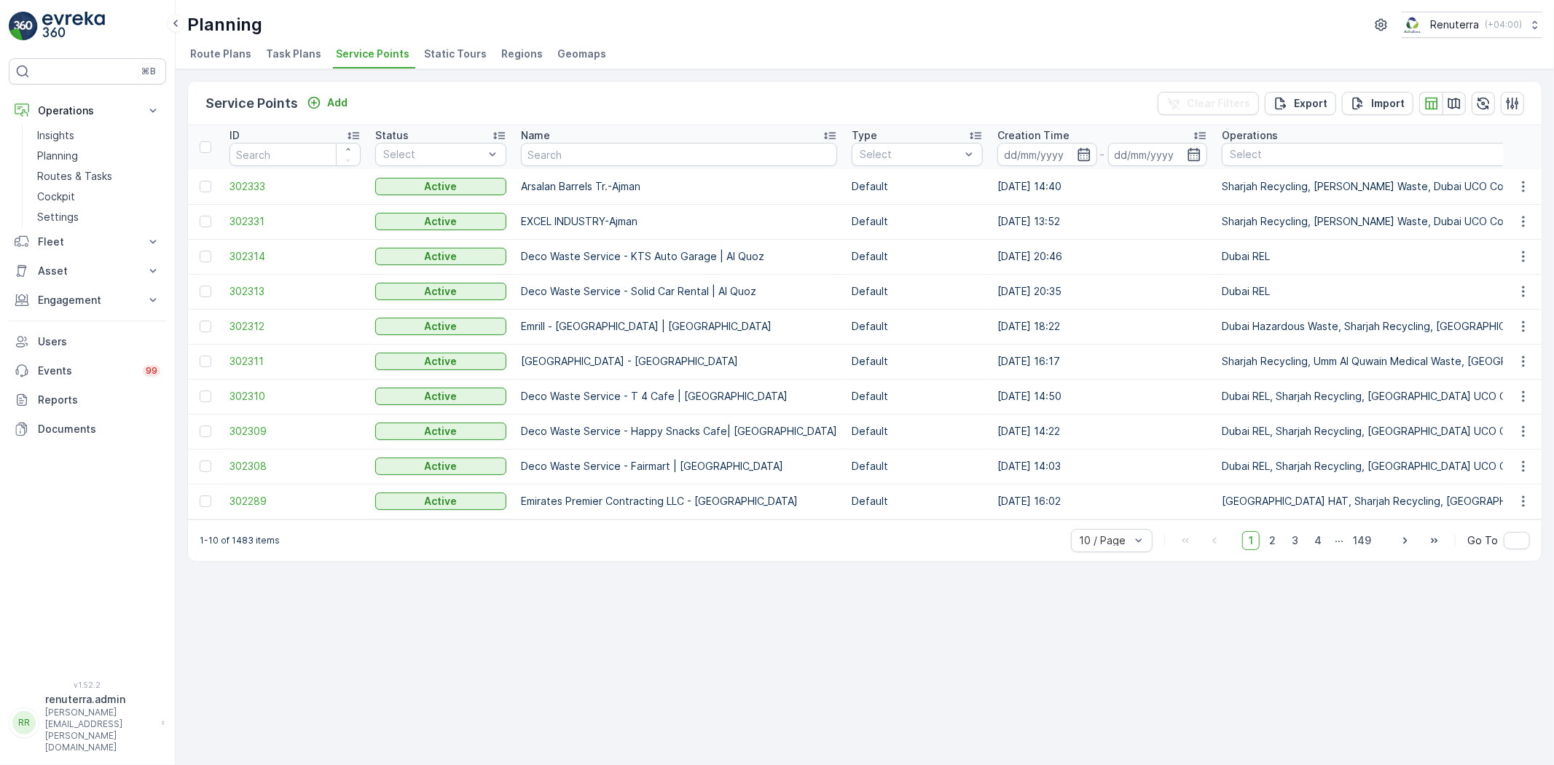
click at [574, 165] on input "text" at bounding box center [679, 154] width 316 height 23
type input "Shaji"
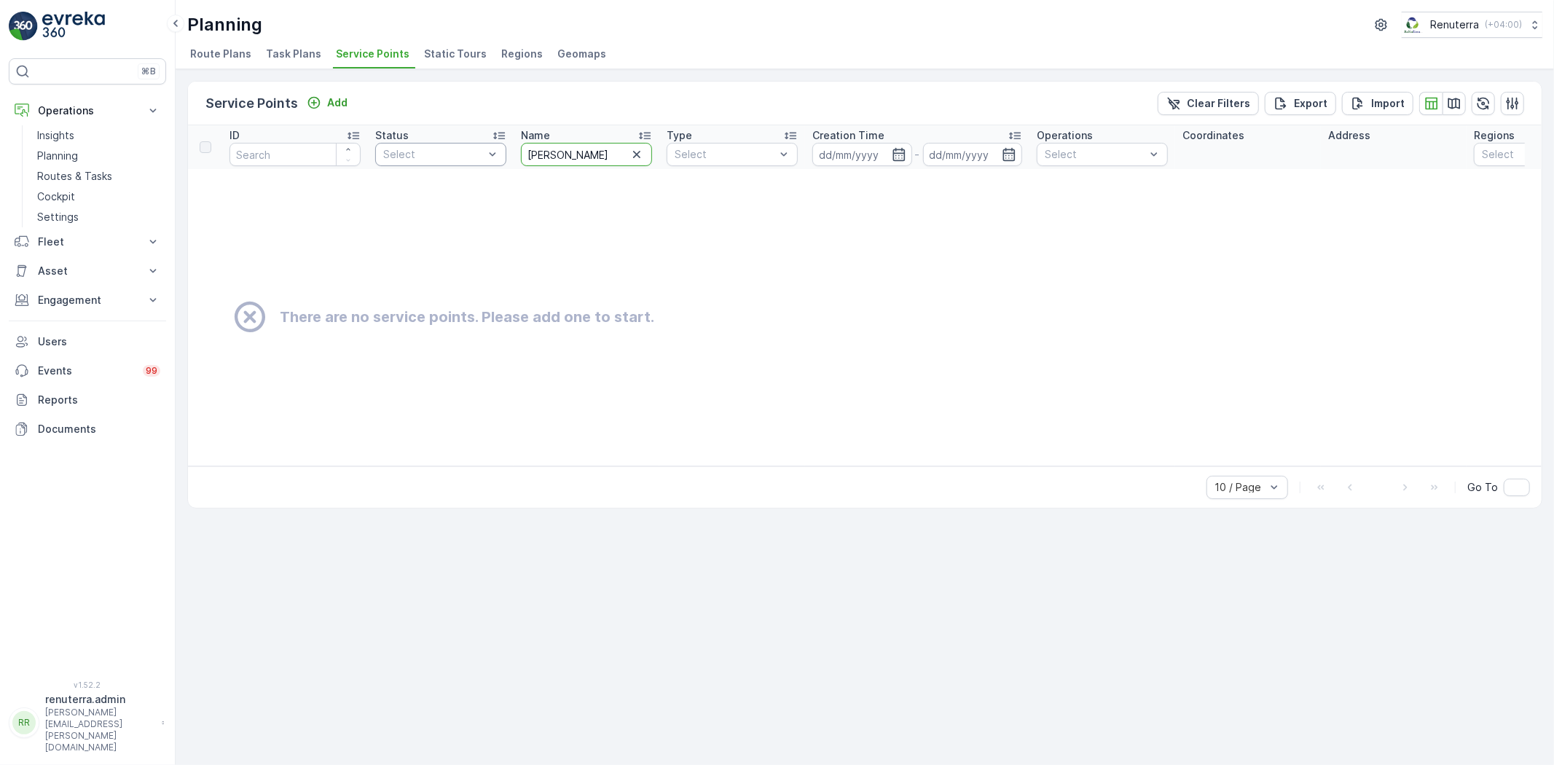
drag, startPoint x: 598, startPoint y: 151, endPoint x: 479, endPoint y: 157, distance: 118.9
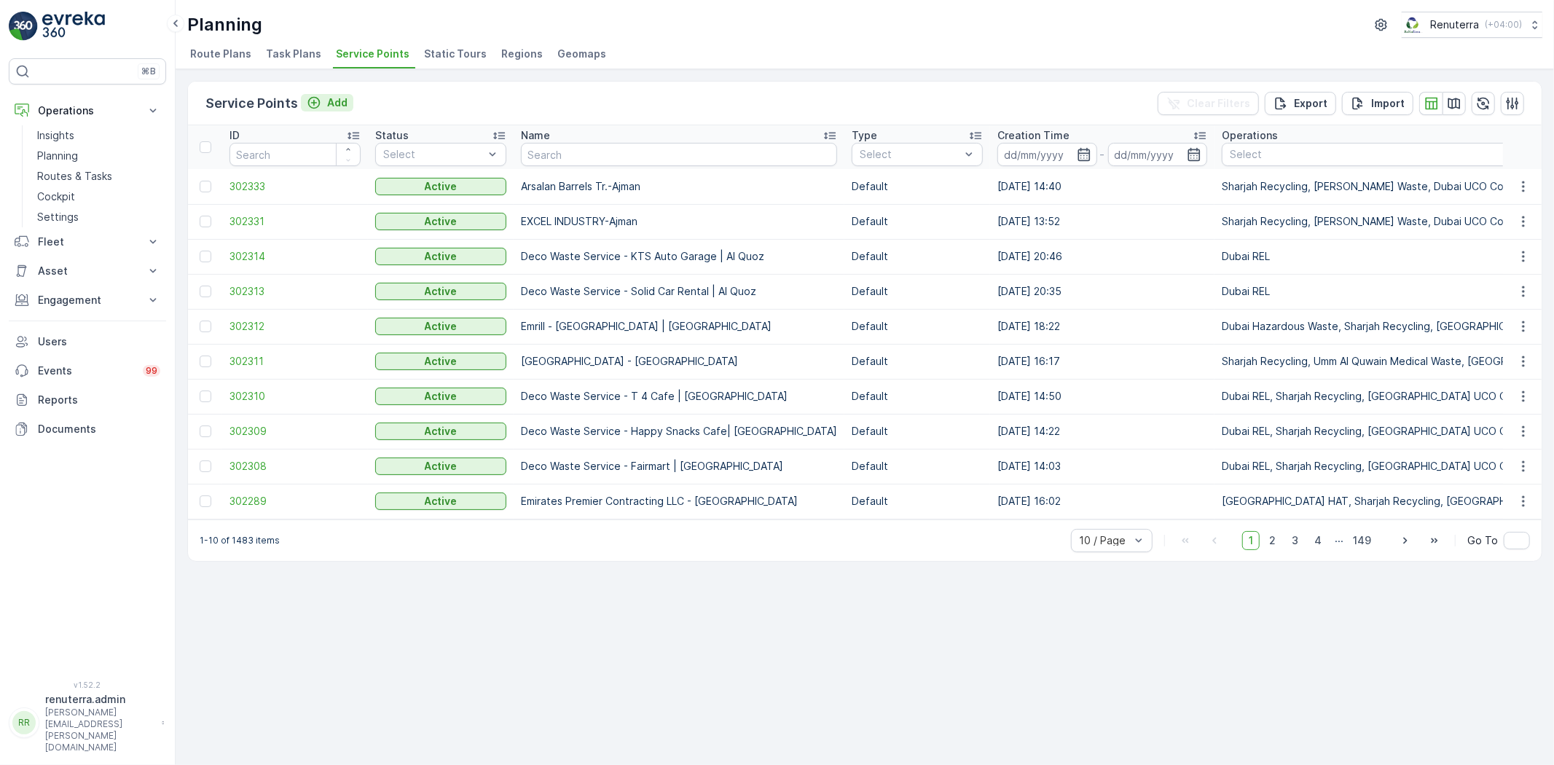
click at [322, 106] on div "Add" at bounding box center [327, 102] width 41 height 15
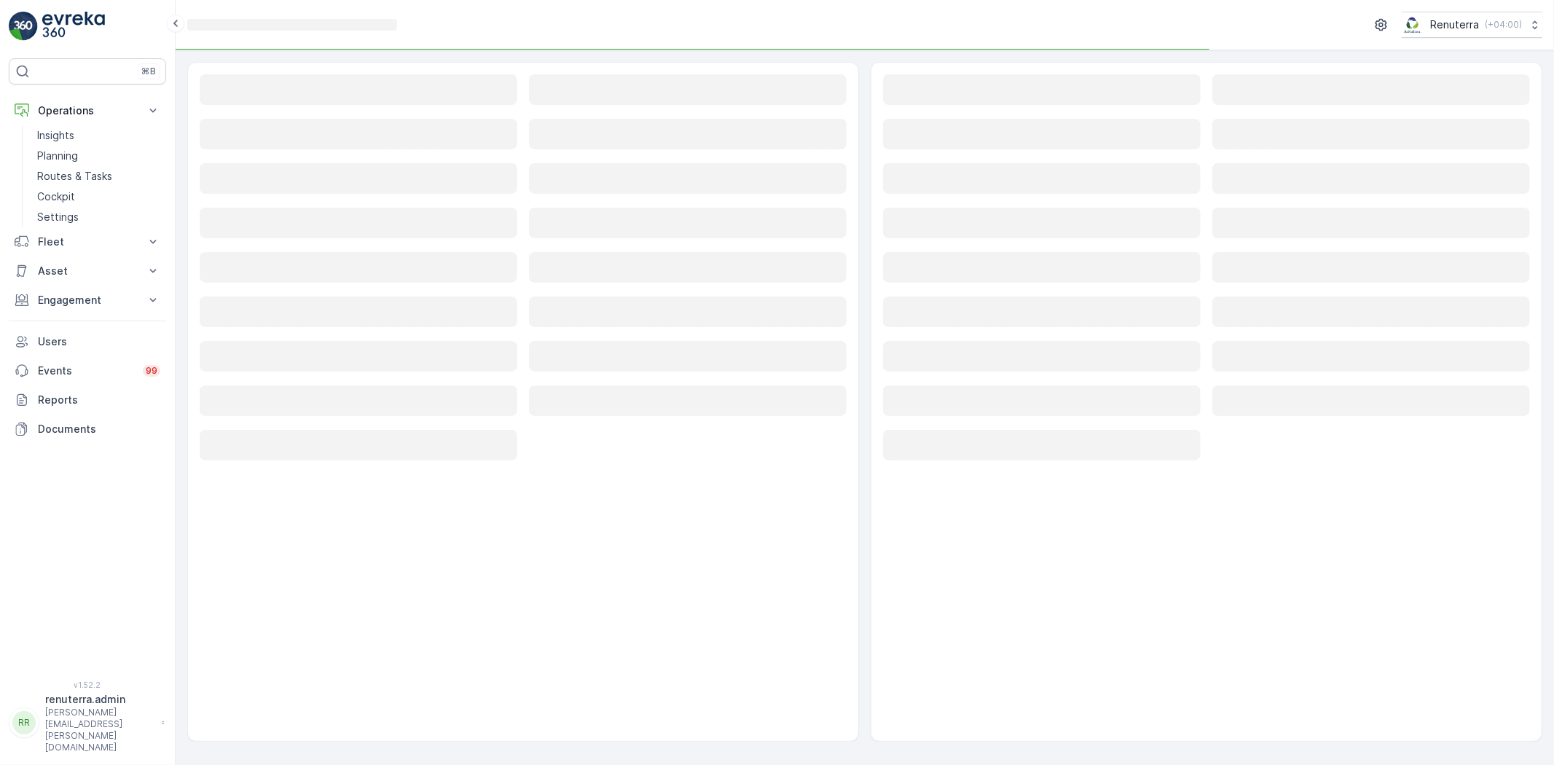
click at [329, 107] on div "Loading..." at bounding box center [359, 90] width 318 height 33
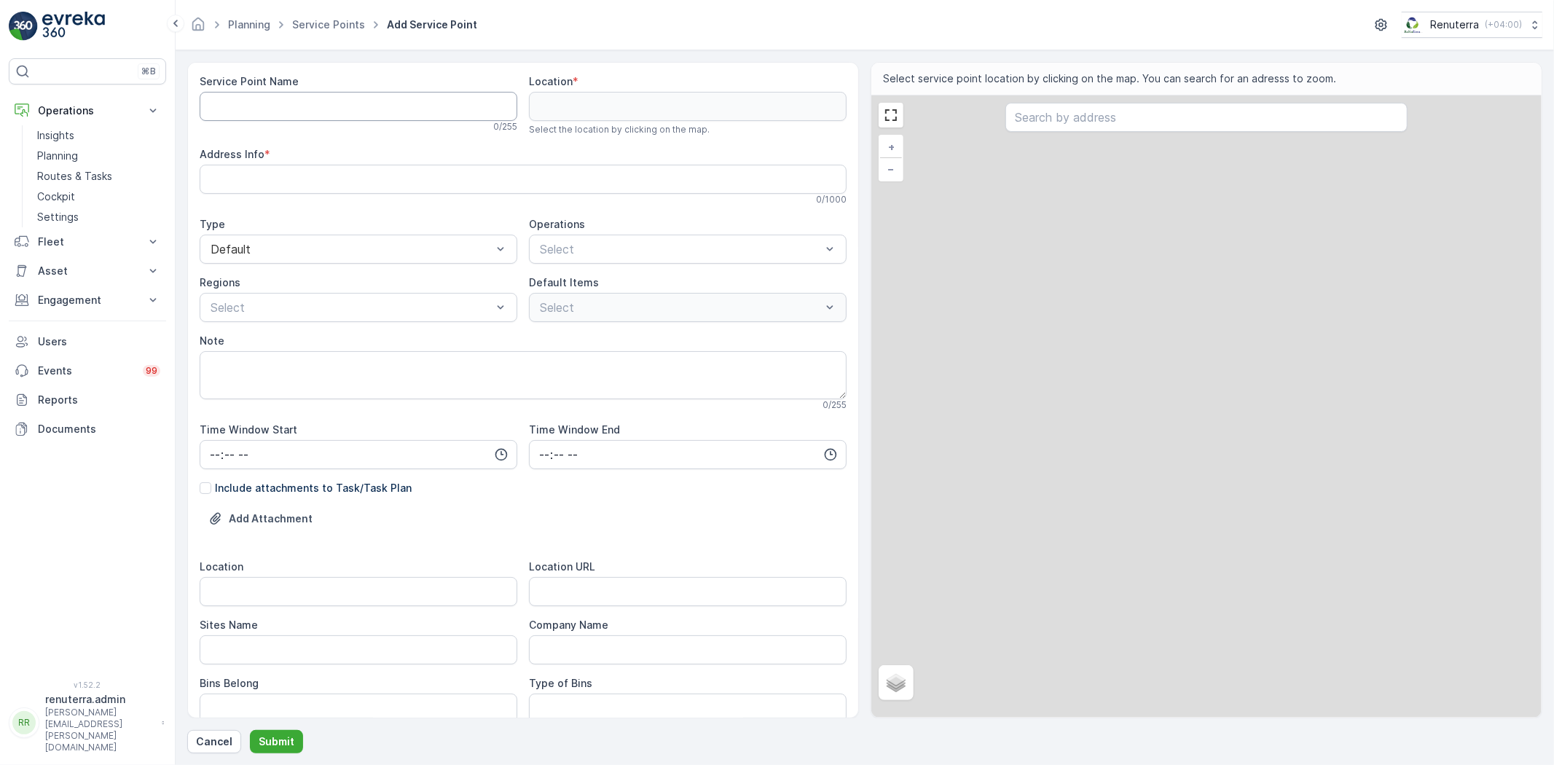
click at [308, 103] on Name "Service Point Name" at bounding box center [359, 106] width 318 height 29
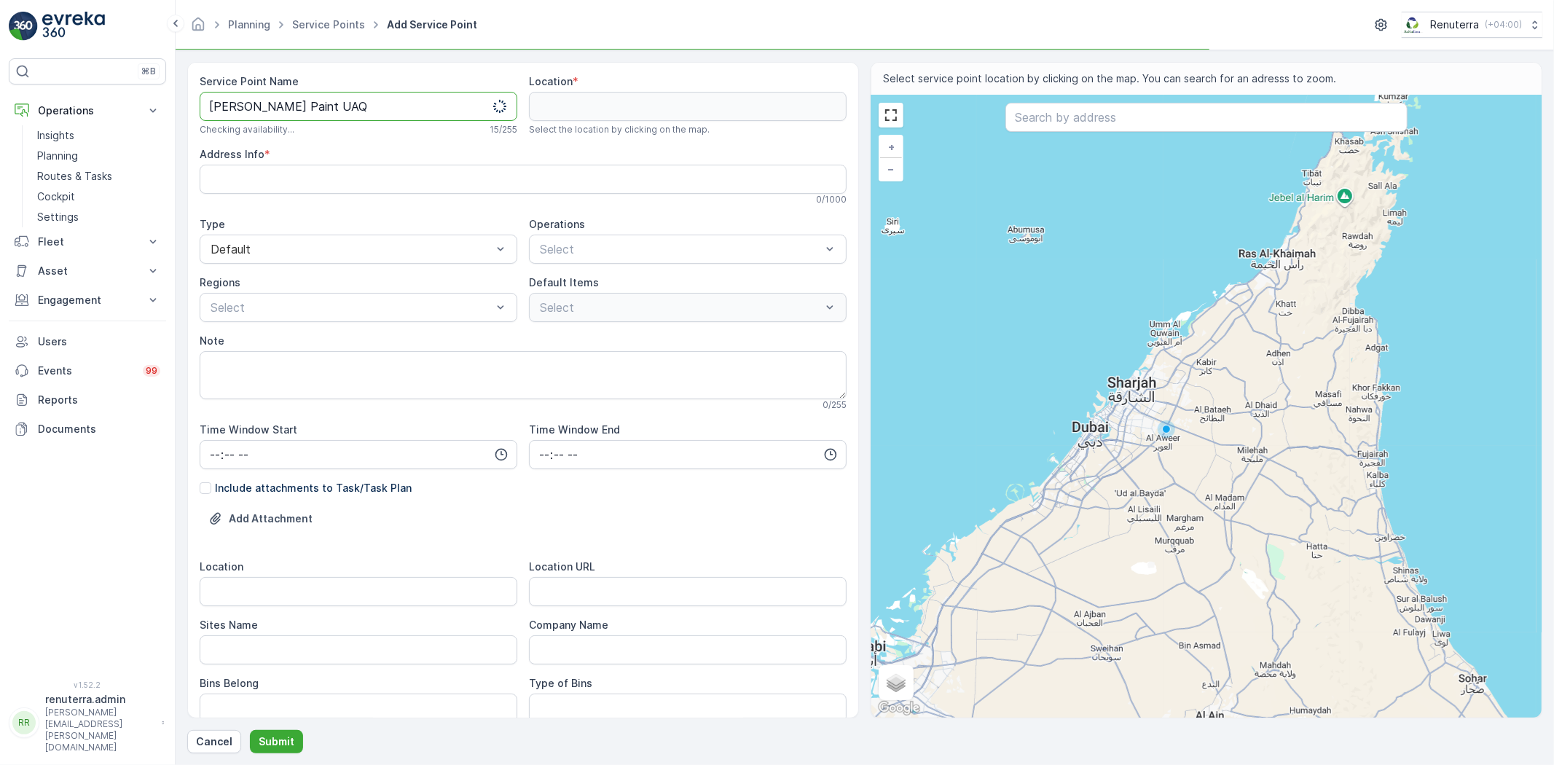
drag, startPoint x: 310, startPoint y: 96, endPoint x: 257, endPoint y: 151, distance: 75.7
click at [165, 104] on div "⌘B Operations Insights Planning Routes & Tasks Cockpit Settings Fleet Live Trac…" at bounding box center [777, 382] width 1554 height 765
type Name "[PERSON_NAME] Paint UAQ"
click at [646, 219] on div "Operations" at bounding box center [688, 224] width 318 height 15
click at [635, 232] on div "Operations Select" at bounding box center [688, 240] width 318 height 47
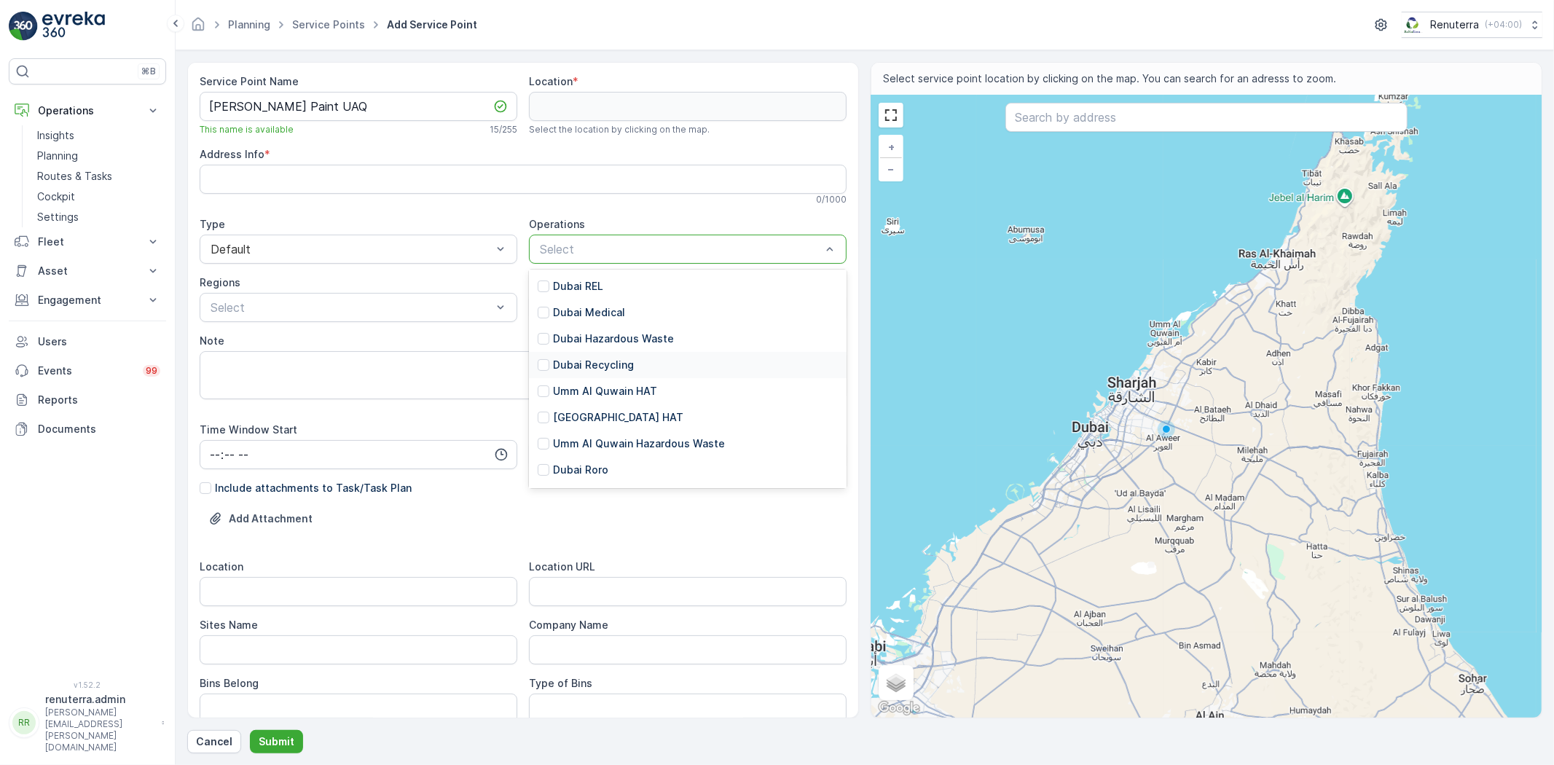
scroll to position [162, 0]
click at [624, 417] on p "Umm Al Quwain Hazardous Waste" at bounding box center [639, 419] width 172 height 15
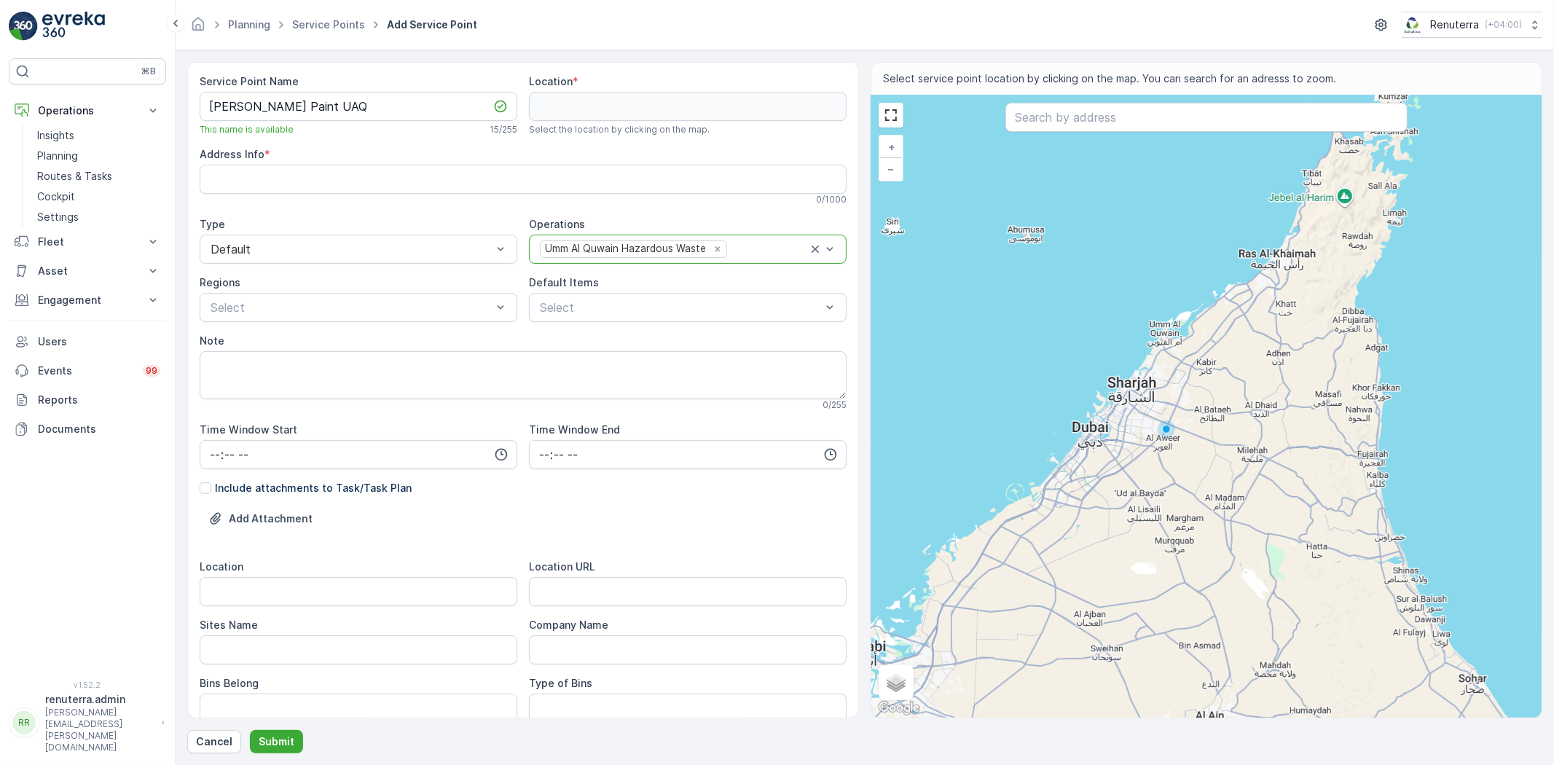
click at [644, 291] on div "Default Items Select" at bounding box center [688, 298] width 318 height 47
click at [588, 418] on p "Liquid Waste" at bounding box center [586, 416] width 66 height 15
click at [561, 595] on URL "Location URL" at bounding box center [688, 591] width 318 height 29
paste URL "https://maps.app.goo.gl/KBcqPbEyEq5YKCEW9"
type URL "https://maps.app.goo.gl/KBcqPbEyEq5YKCEW9"
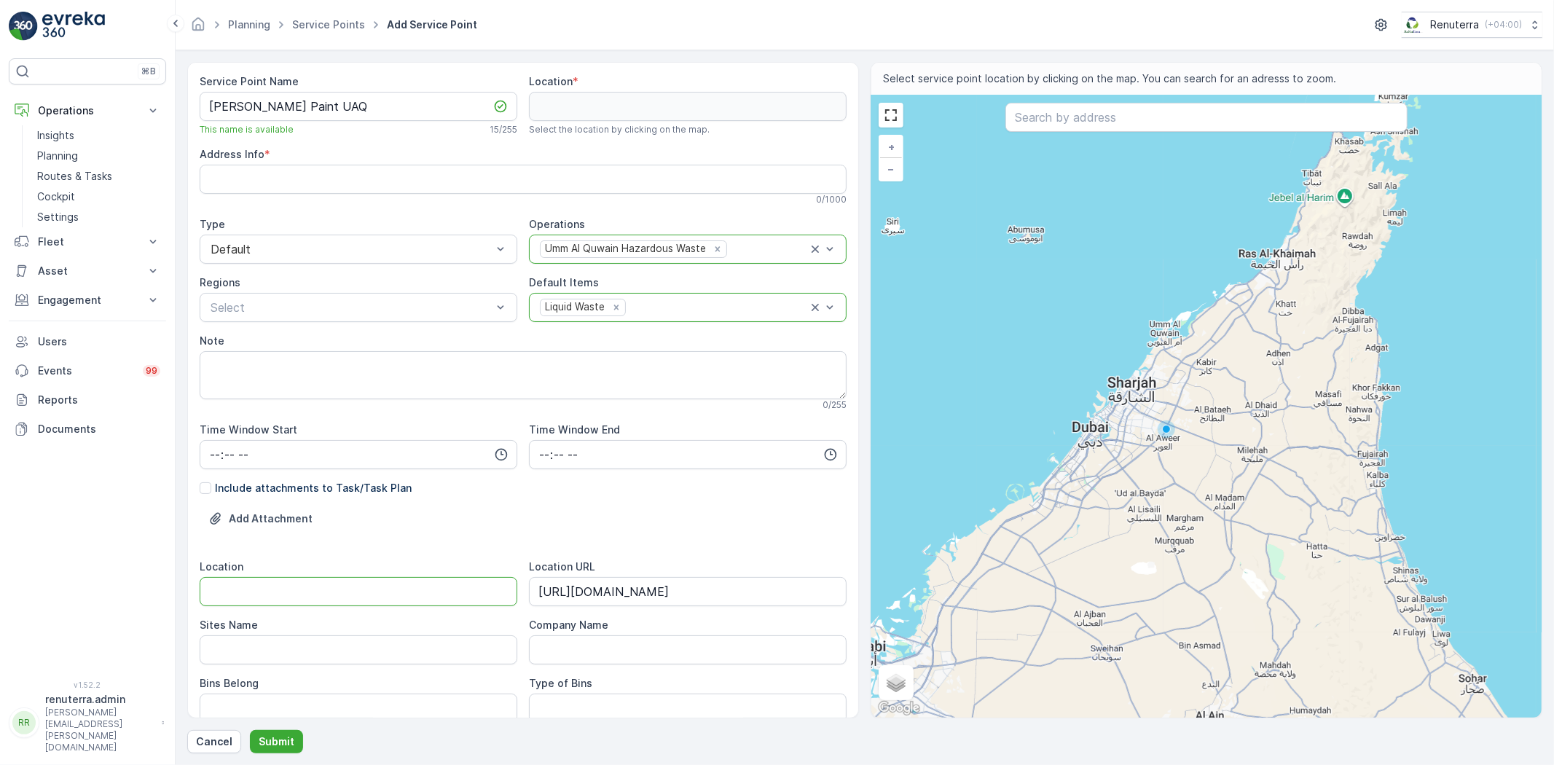
click at [443, 589] on input "Location" at bounding box center [359, 591] width 318 height 29
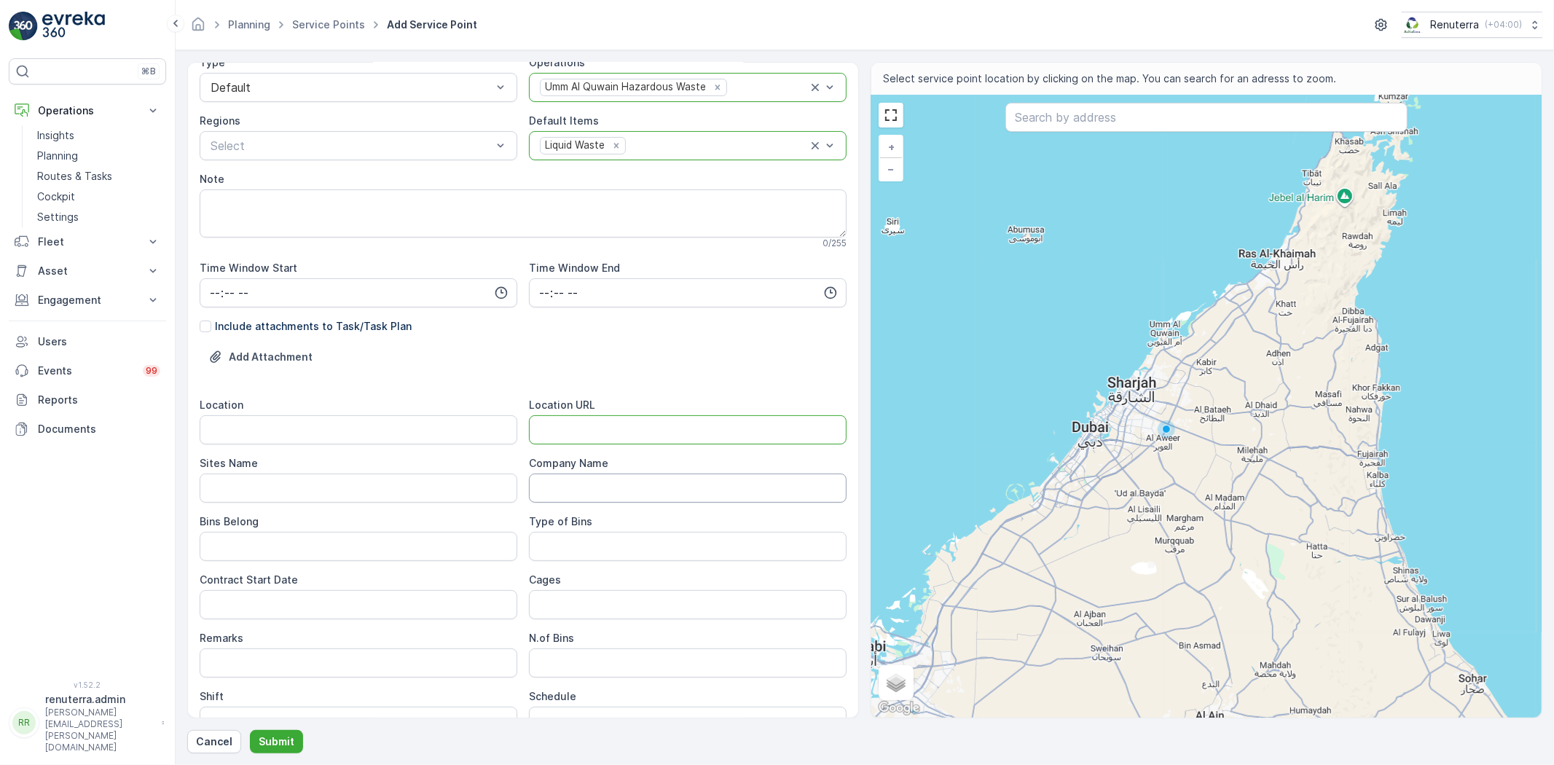
click at [569, 439] on URL "Location URL" at bounding box center [688, 429] width 318 height 29
paste URL "https://maps.app.goo.gl/KBcqPbEyEq5YKCEW9"
type URL "https://maps.app.goo.gl/KBcqPbEyEq5YKCEW9"
click at [432, 434] on input "Location" at bounding box center [359, 429] width 318 height 29
type input "UAQ"
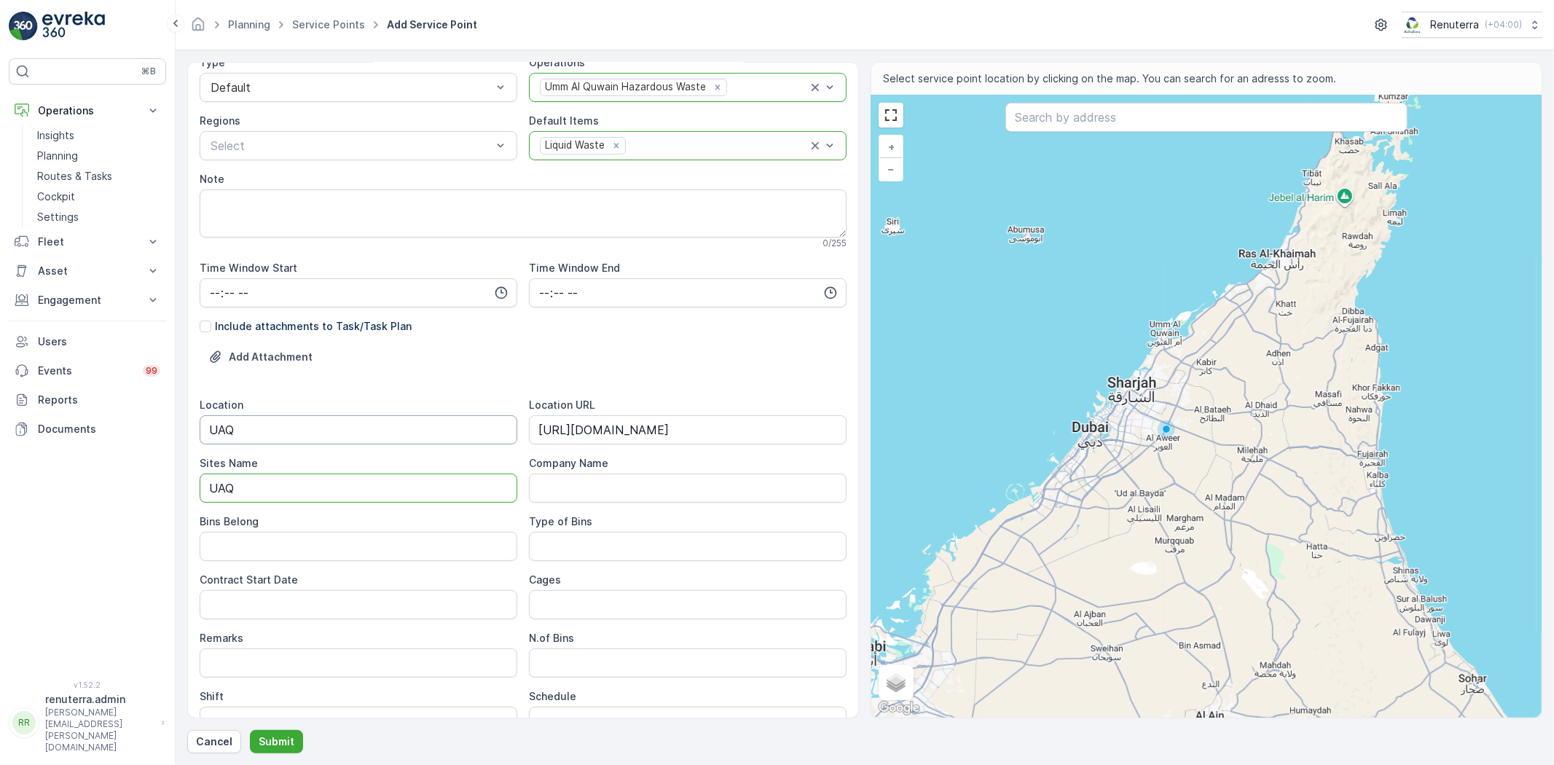
type Name "UAQ"
type Belong "Client"
type Bins "Chemical Liquid waste"
drag, startPoint x: 352, startPoint y: 611, endPoint x: 386, endPoint y: 611, distance: 34.2
click at [352, 611] on Date "Contract Start Date" at bounding box center [359, 604] width 318 height 29
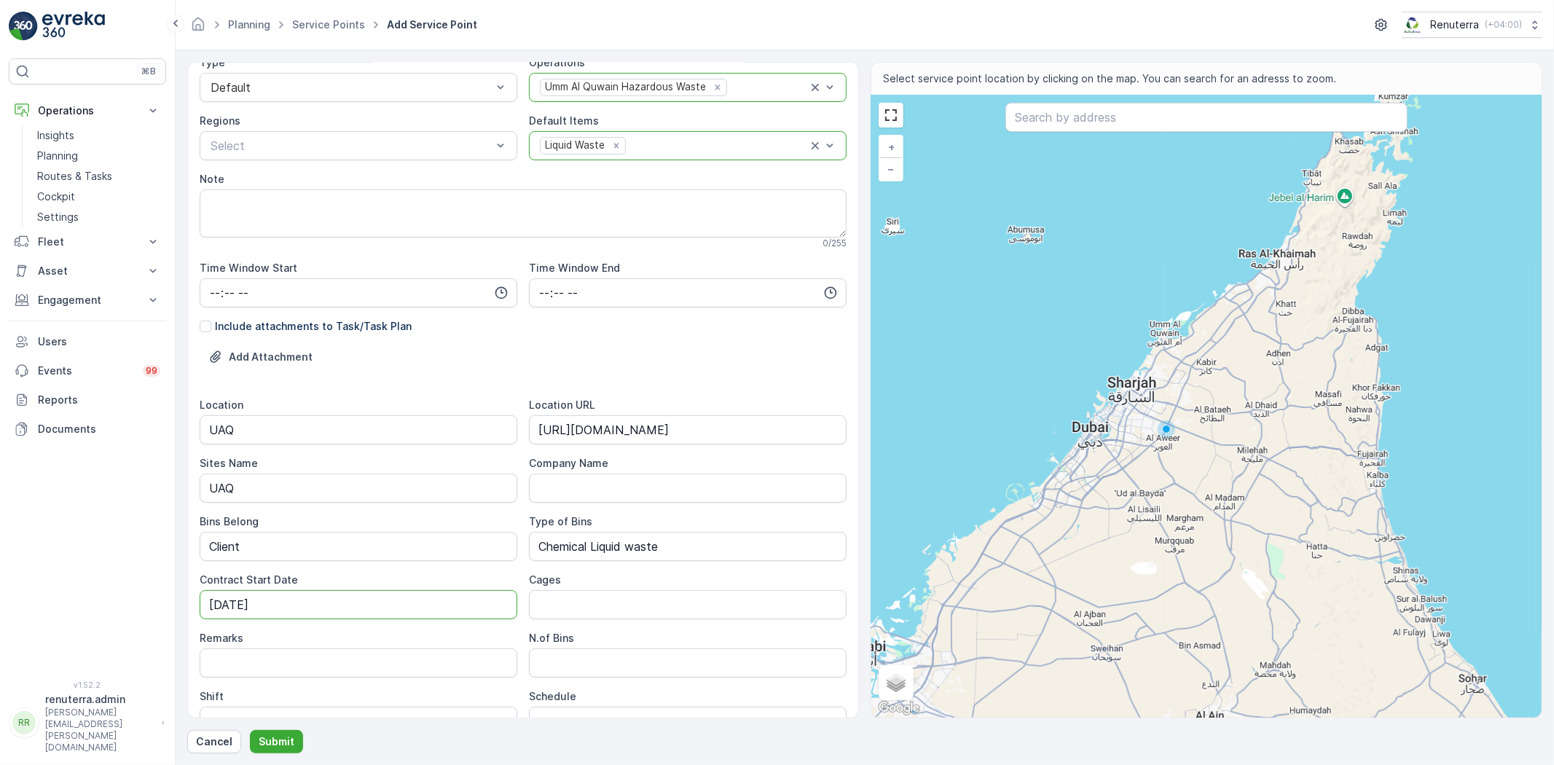
type Date "14-10-2025"
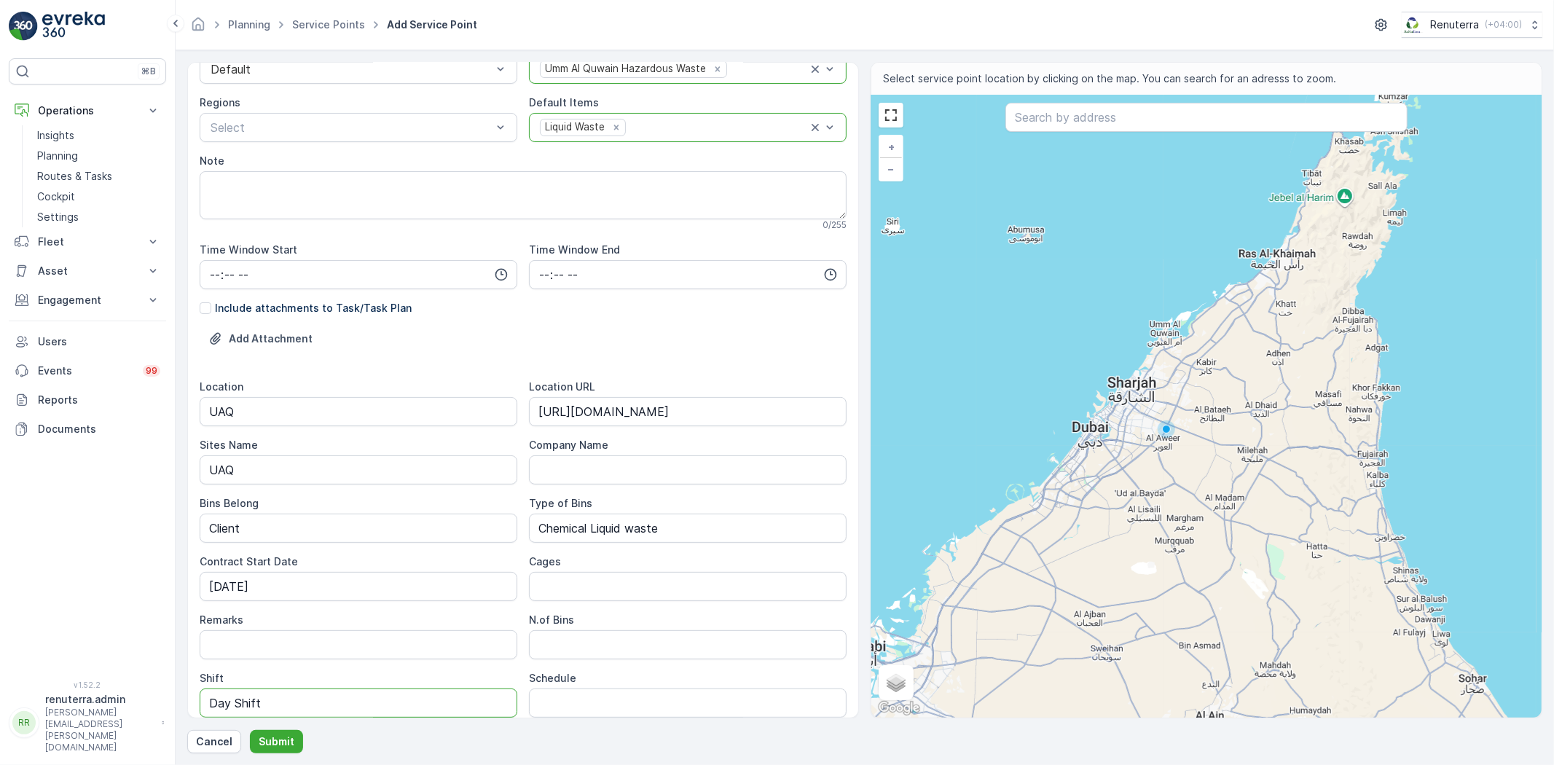
type input "Day Shift"
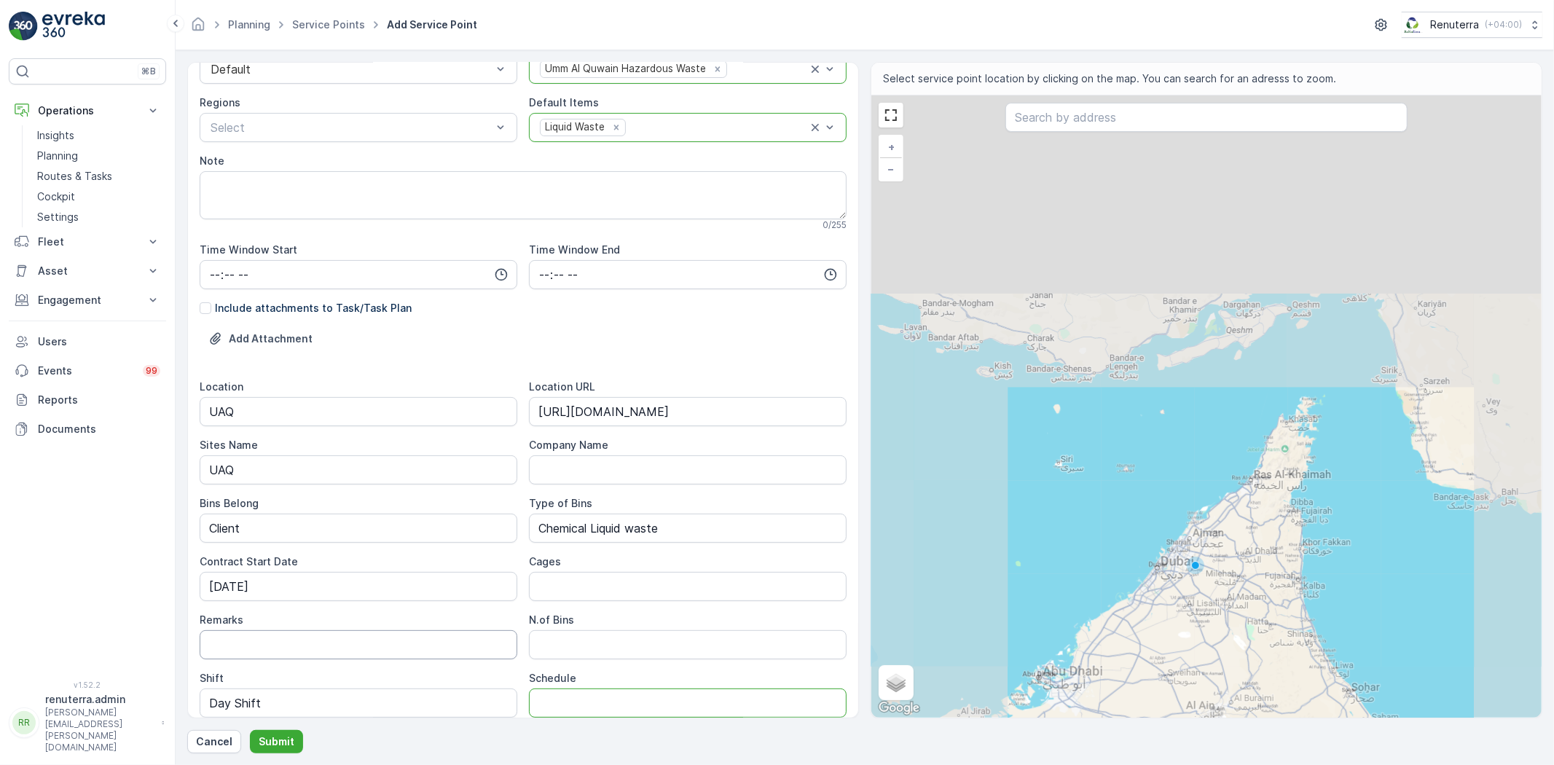
click at [326, 642] on input "Remarks" at bounding box center [359, 644] width 318 height 29
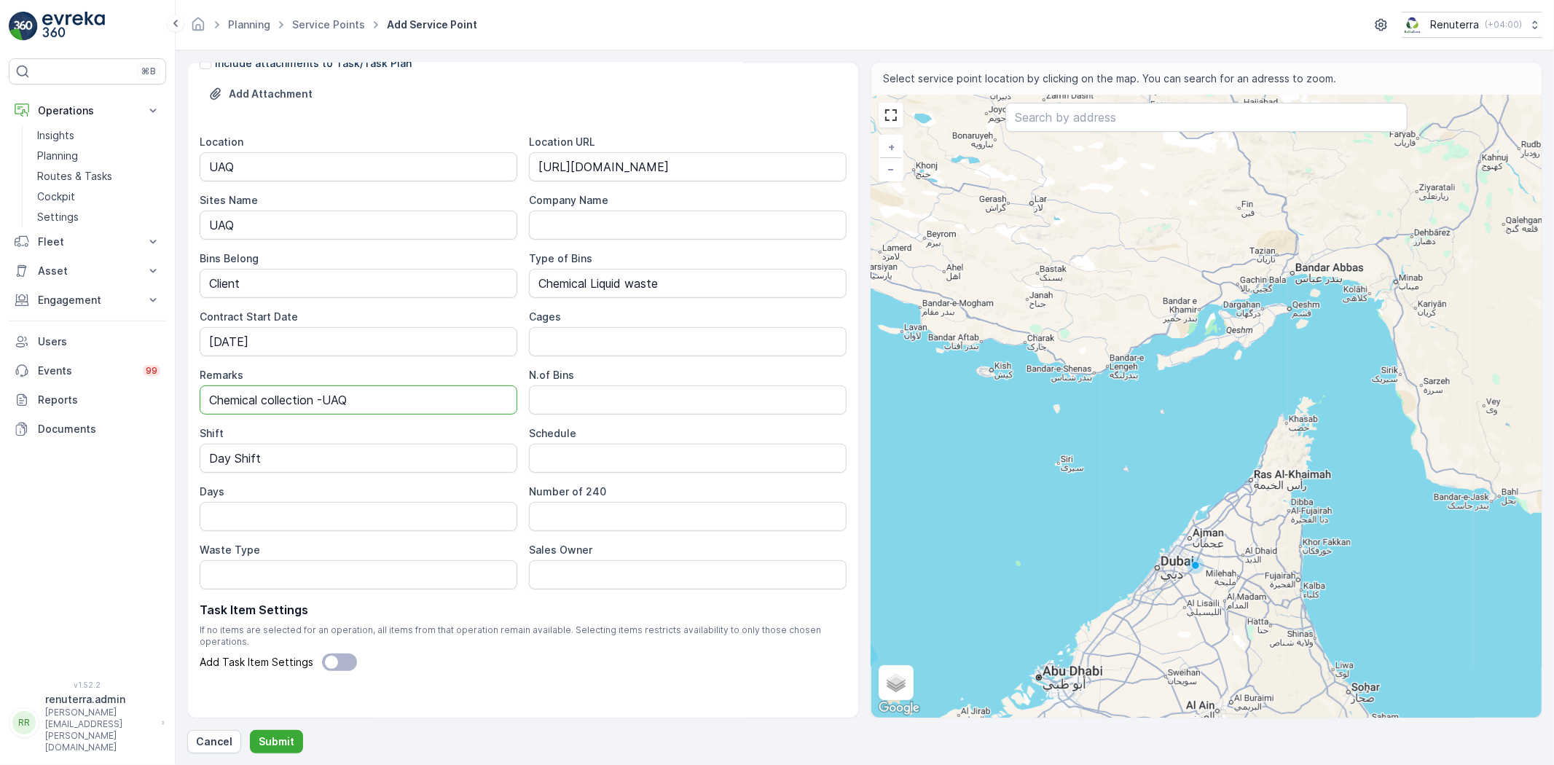
scroll to position [0, 0]
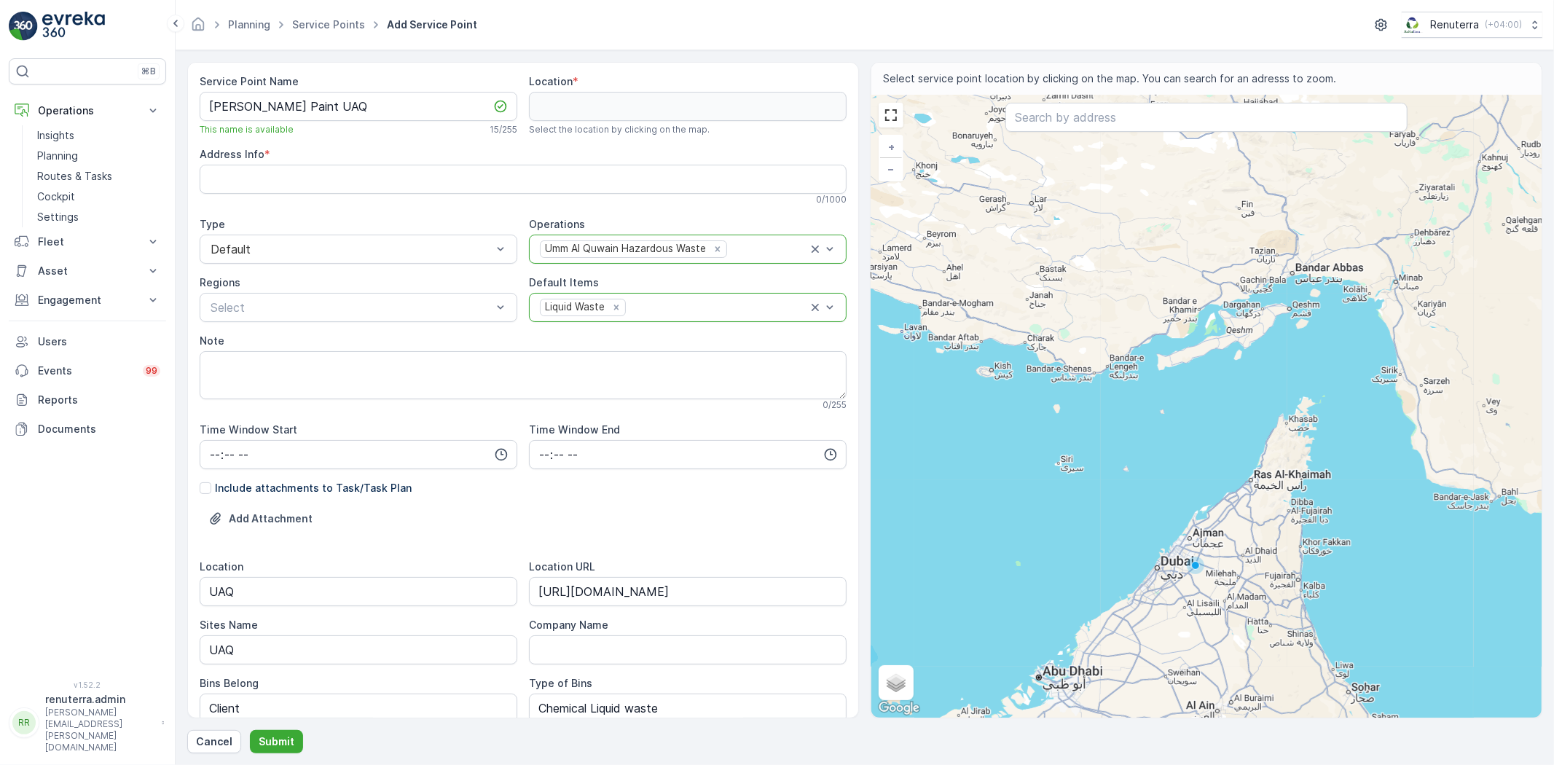
type input "Chemical collection -UAQ"
click at [1105, 109] on input "text" at bounding box center [1206, 117] width 402 height 29
paste input "Stylo traders"
type input "Stylo traders"
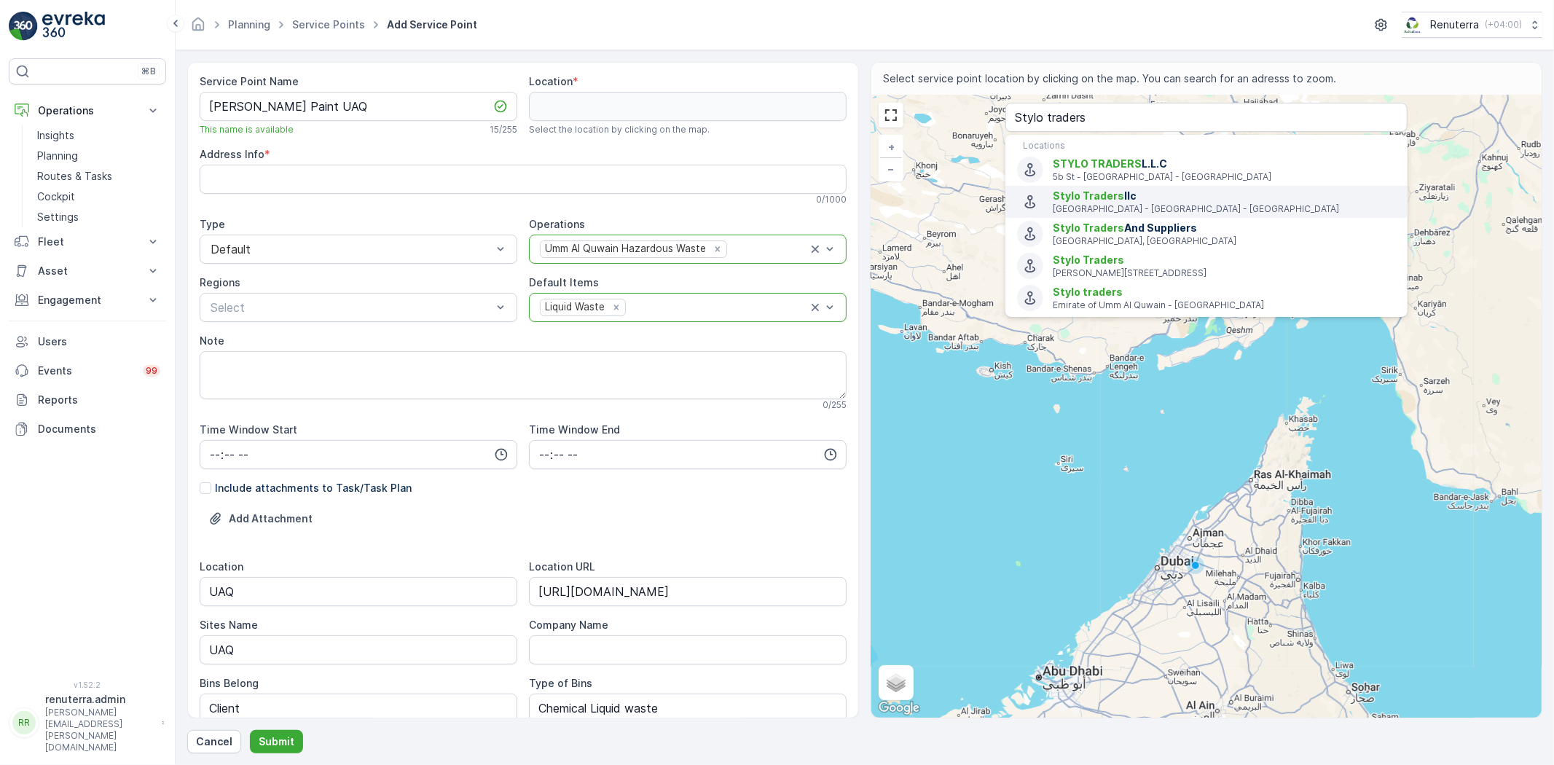
click at [1144, 189] on span "Stylo Traders llc" at bounding box center [1224, 196] width 343 height 15
type input "25.2672719,55.33508759999999"
type Info "23 12B St - Al Khabaisi - Dubai - United Arab Emirates"
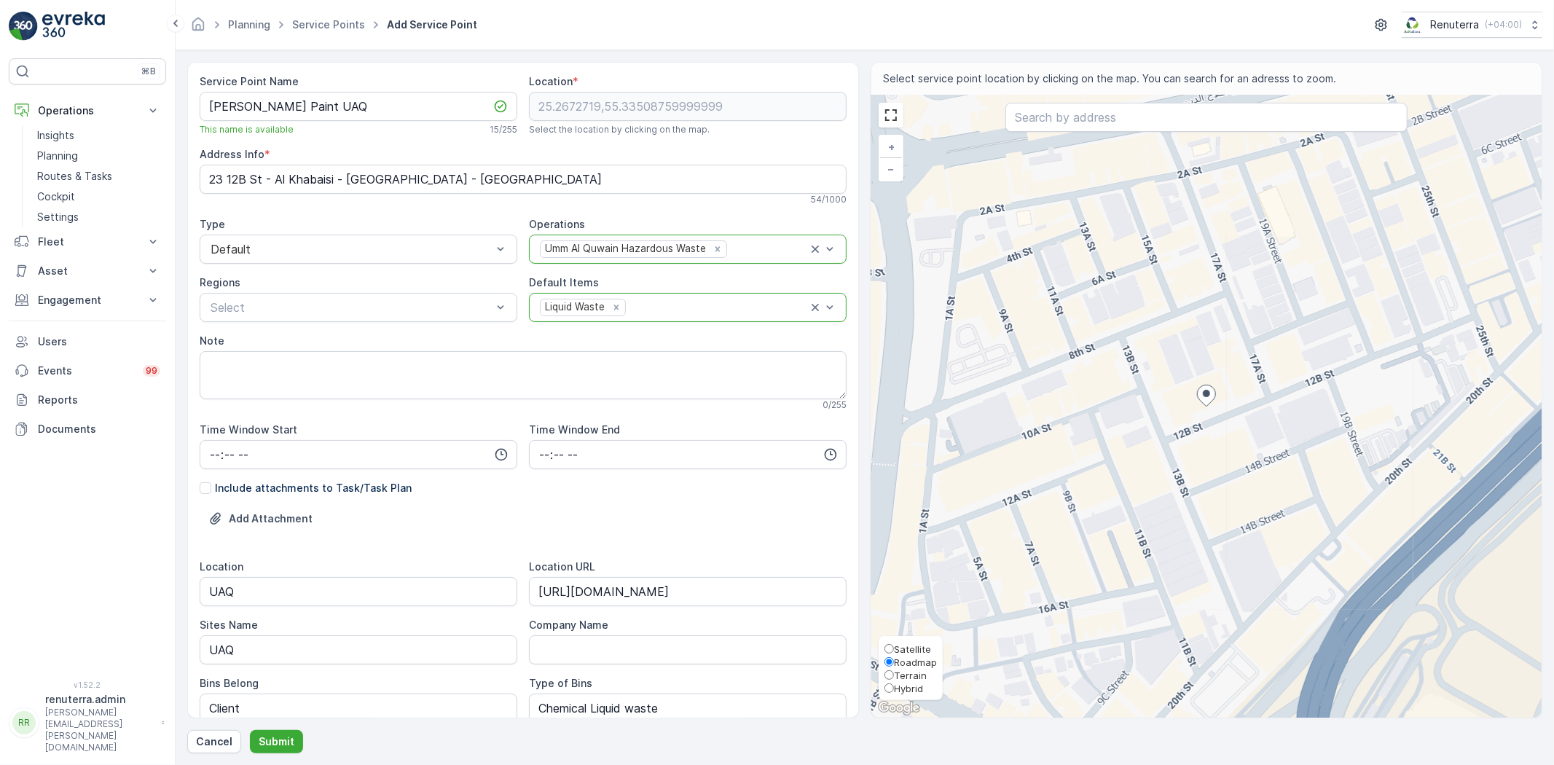
click at [896, 646] on span "Satellite" at bounding box center [912, 649] width 37 height 12
click at [894, 646] on input "Satellite" at bounding box center [888, 648] width 9 height 9
radio input "true"
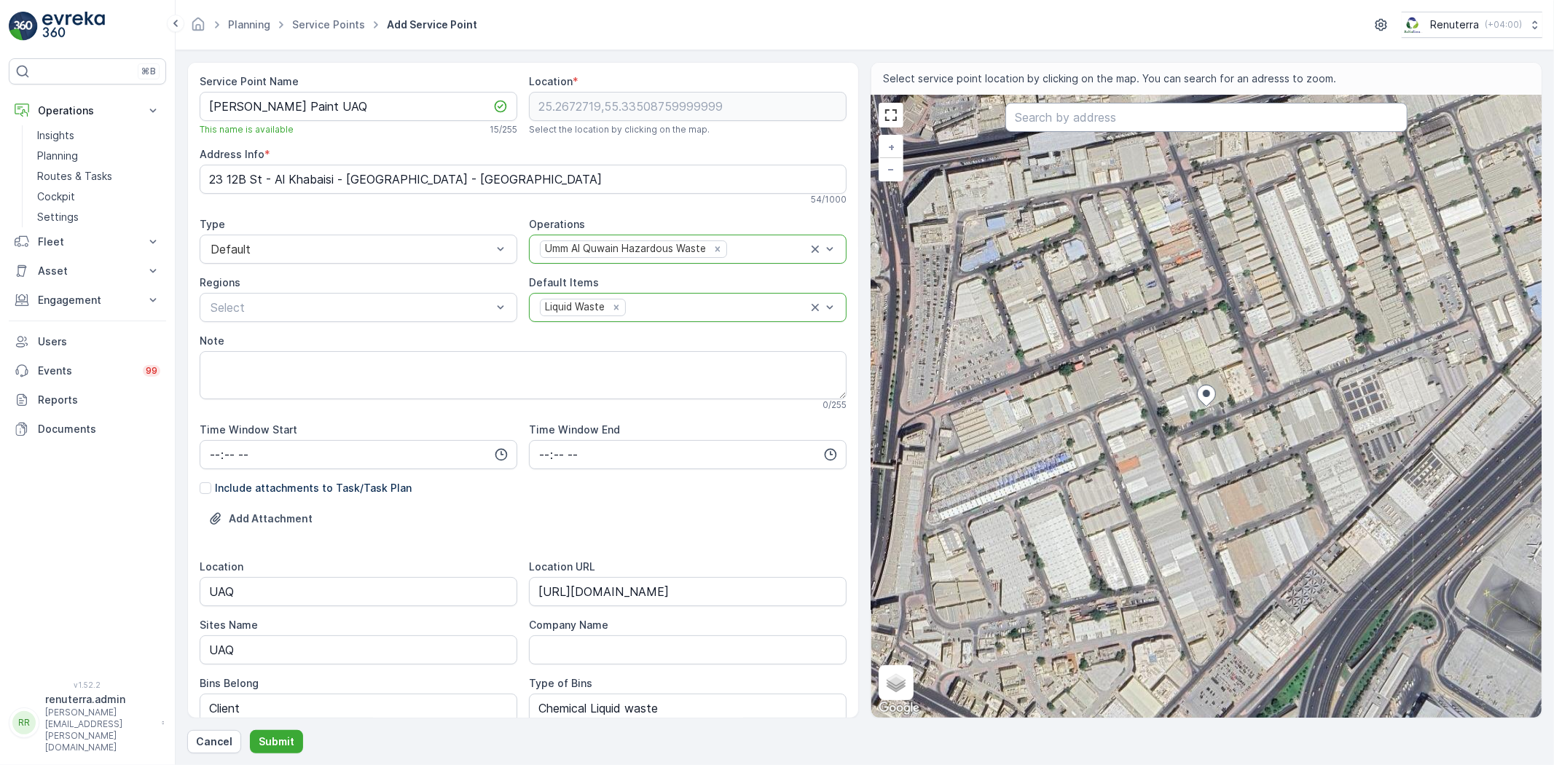
click at [1032, 118] on input "text" at bounding box center [1206, 117] width 402 height 29
paste input "ORVENA perfume and cosmetics industry L.L.C"
type input "ORVENA perfume and cosmetics industry L.L.C"
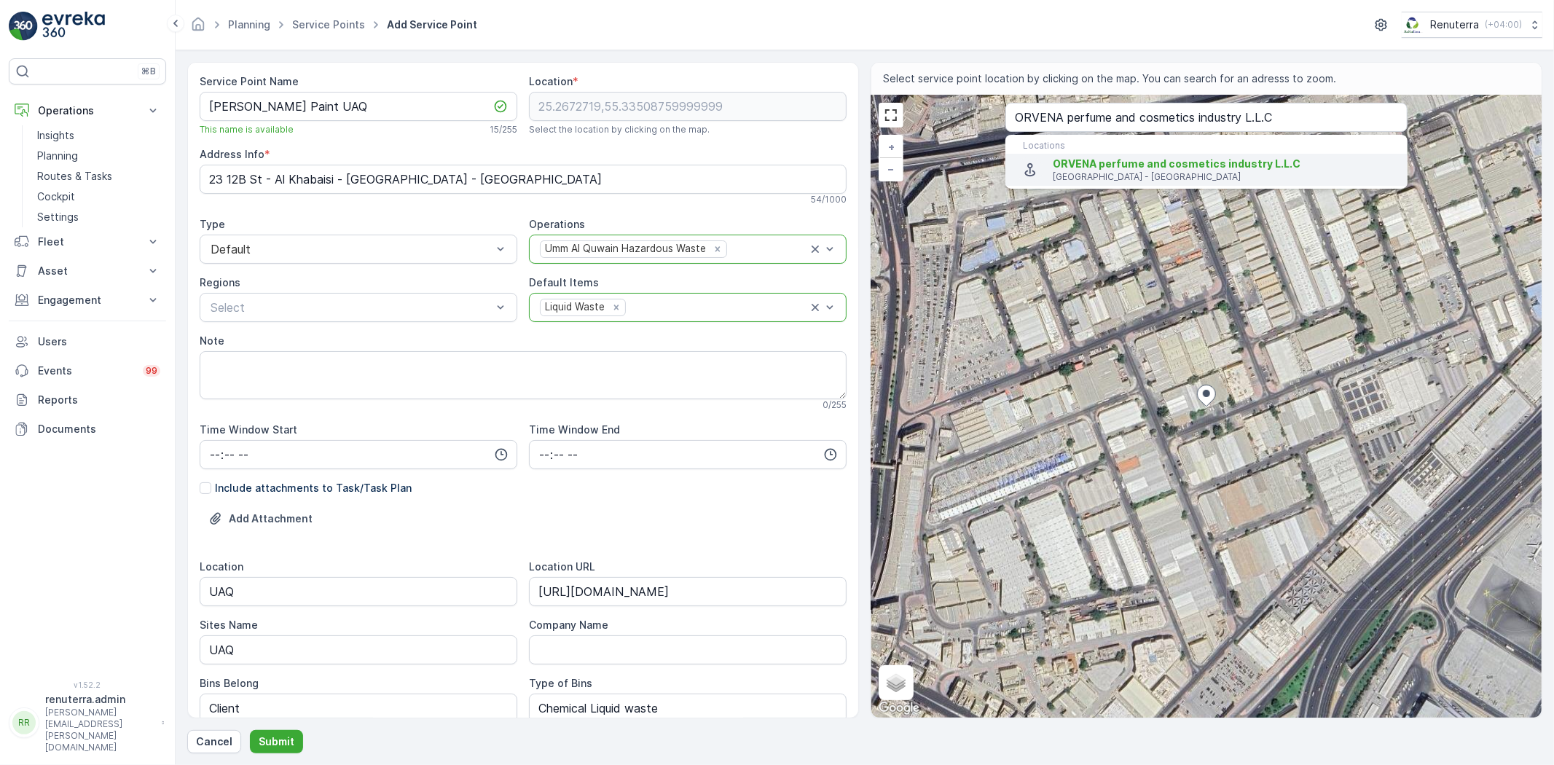
click at [1094, 160] on span "ORVENA perfume and cosmetics industry L.L.C" at bounding box center [1177, 163] width 248 height 12
type input "25.5490592,55.6692997"
type Info "شارع الاتحاد - Umm Al Thuoob - Emirate of Umm Al Quwain - United Arab Emirates"
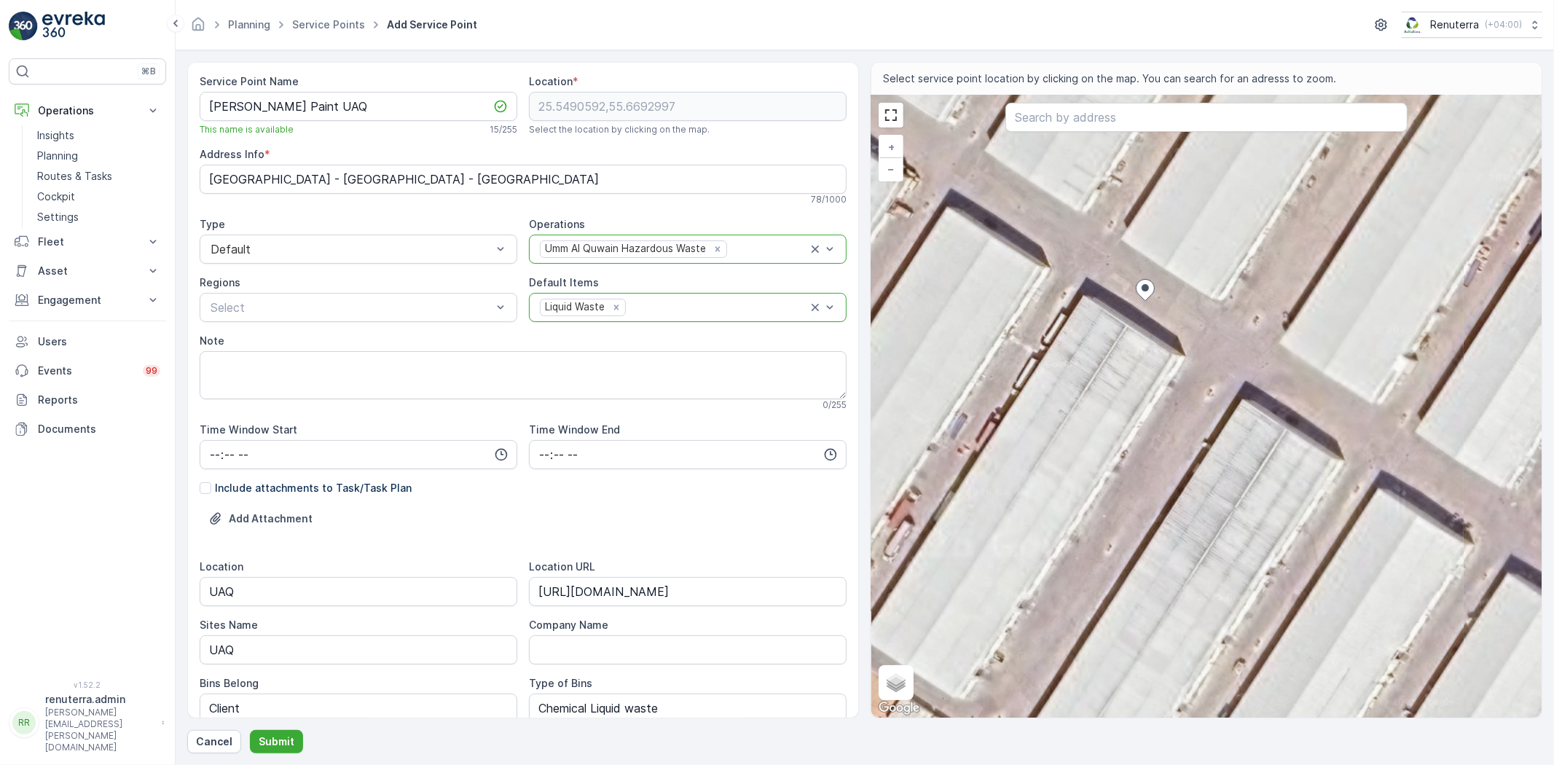
click at [1126, 450] on div "+ − Satellite Roadmap Terrain Hybrid Leaflet Keyboard shortcuts Map Data Imager…" at bounding box center [1206, 406] width 670 height 622
type input "25.54856827324794,55.66922864660901"
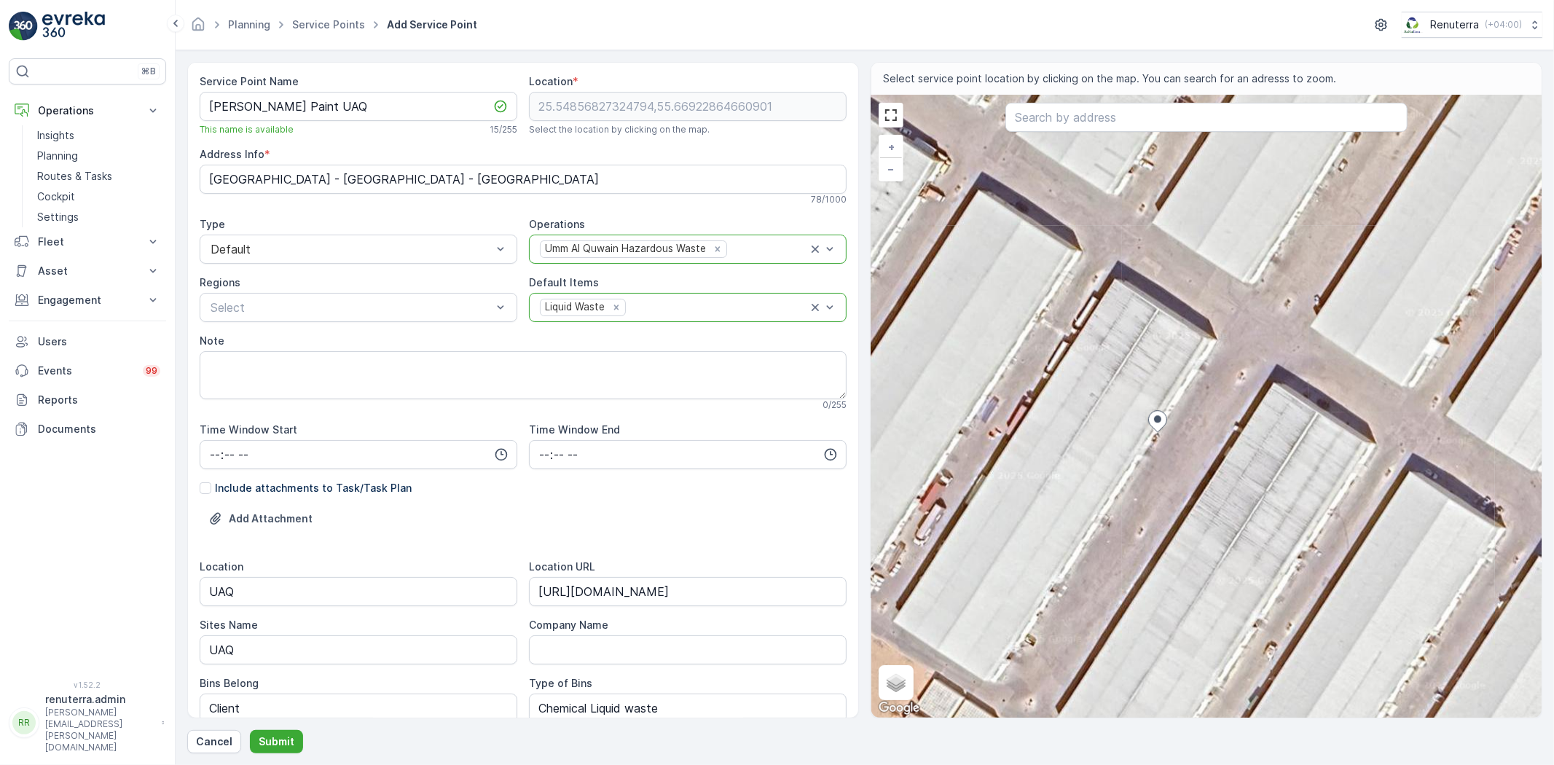
type Info "GMWC+X3G - Umm Al Thuoob - Emirate of Umm Al Quwain - United Arab Emirates"
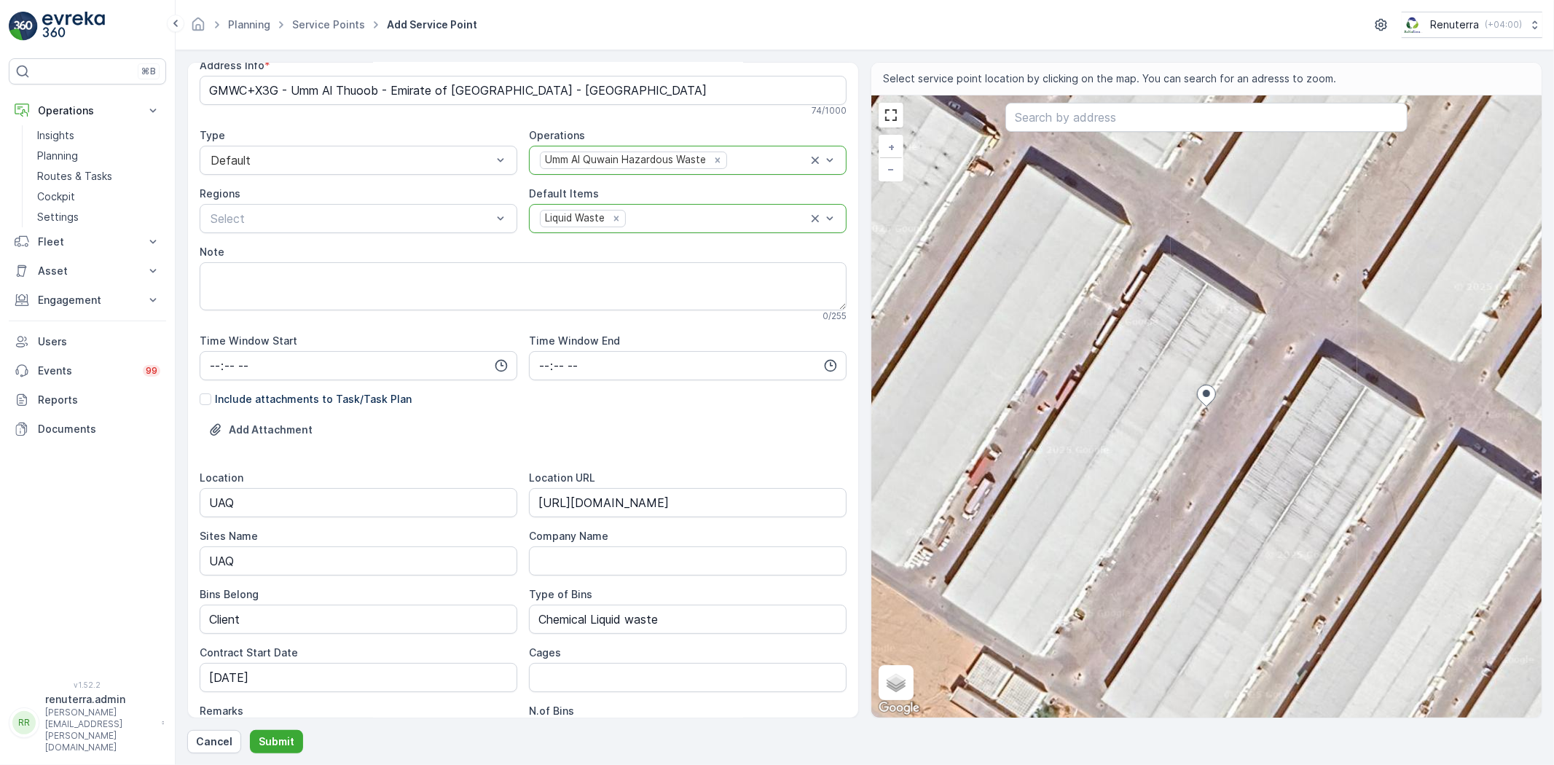
scroll to position [243, 0]
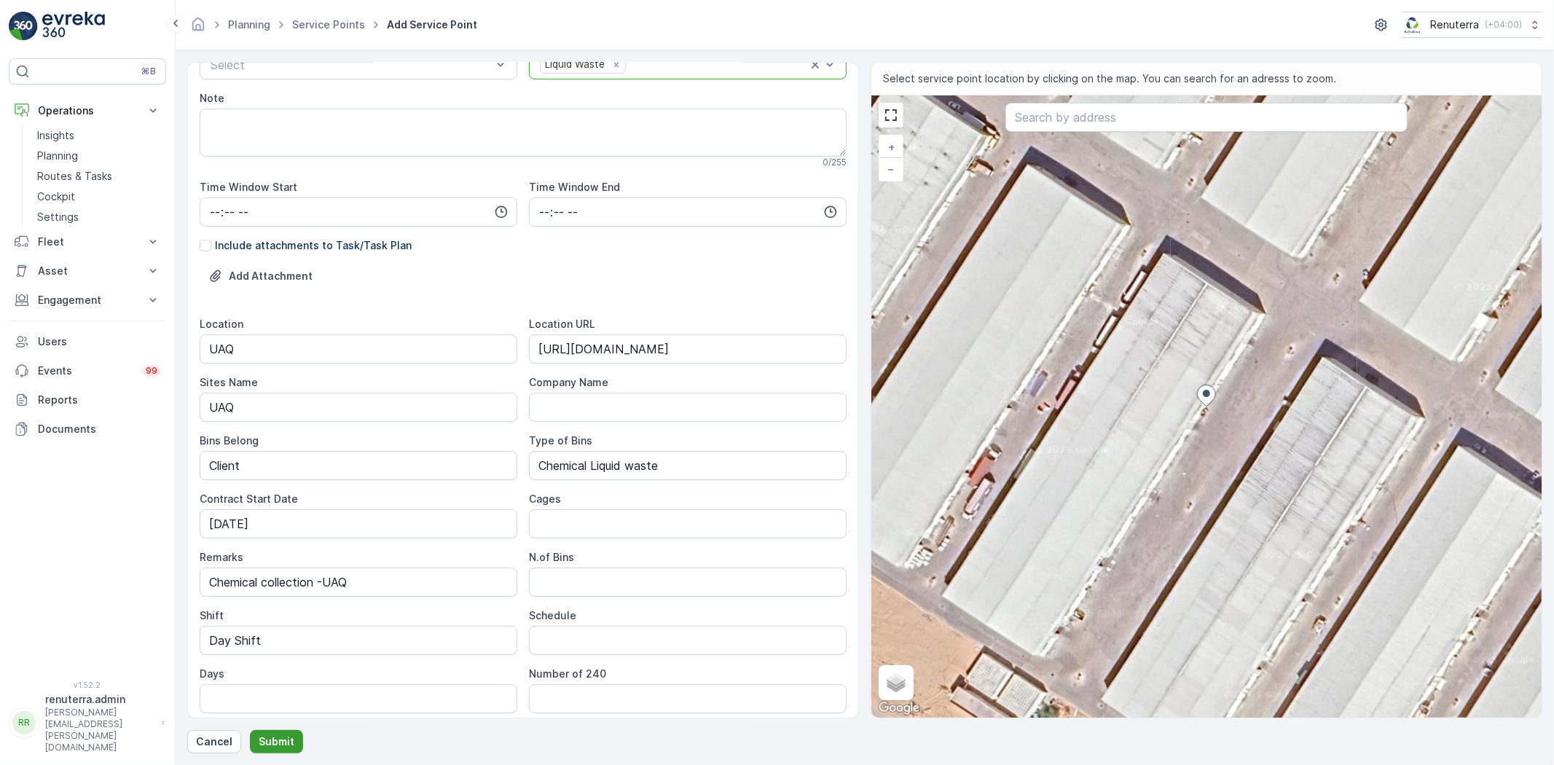
click at [277, 746] on p "Submit" at bounding box center [277, 741] width 36 height 15
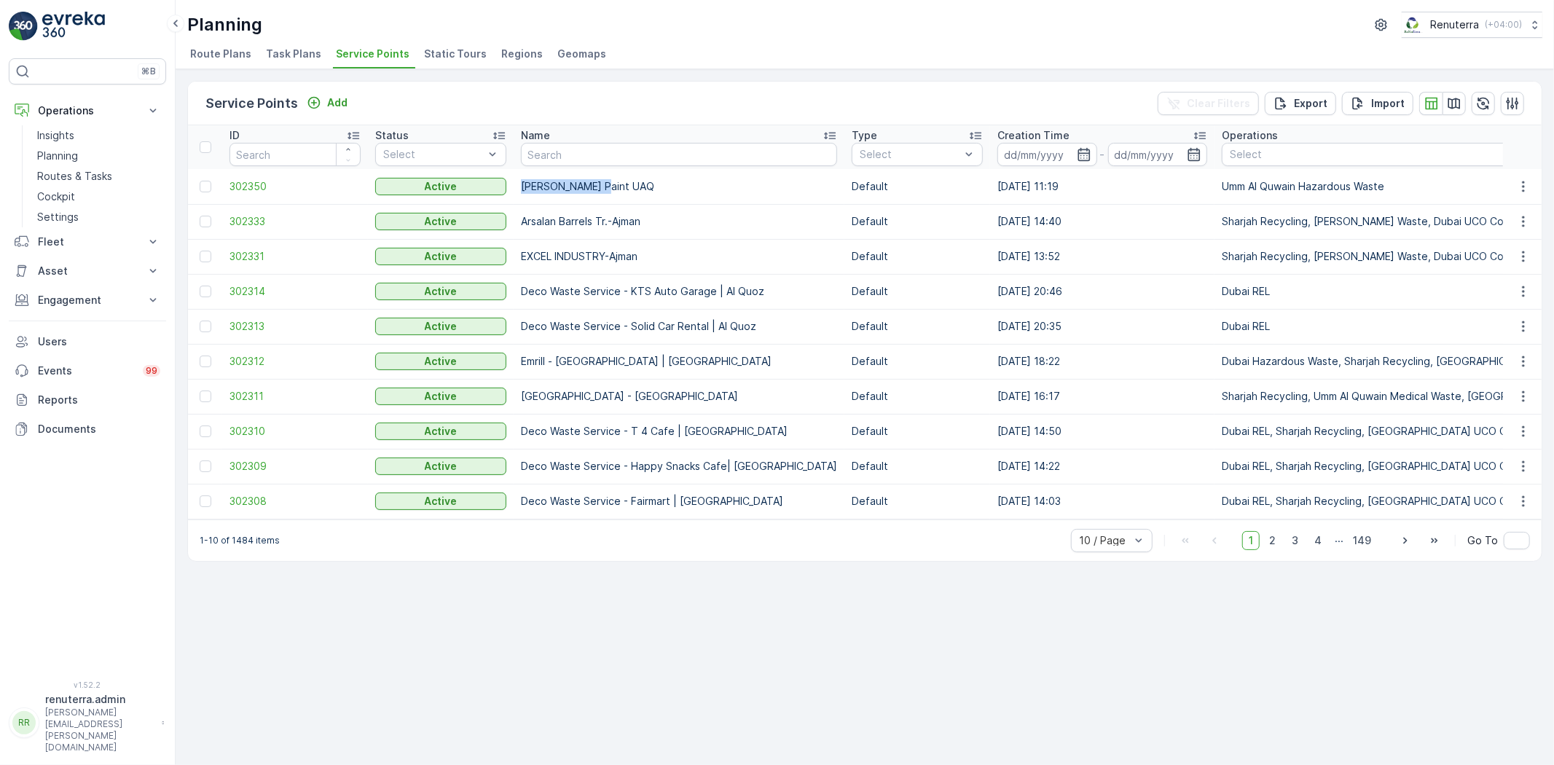
drag, startPoint x: 519, startPoint y: 187, endPoint x: 599, endPoint y: 187, distance: 79.4
click at [599, 187] on td "[PERSON_NAME] Paint UAQ" at bounding box center [679, 186] width 331 height 35
copy p "[PERSON_NAME] Paint UAQ"
click at [75, 299] on p "Engagement" at bounding box center [87, 300] width 99 height 15
click at [263, 183] on span "302350" at bounding box center [294, 186] width 131 height 15
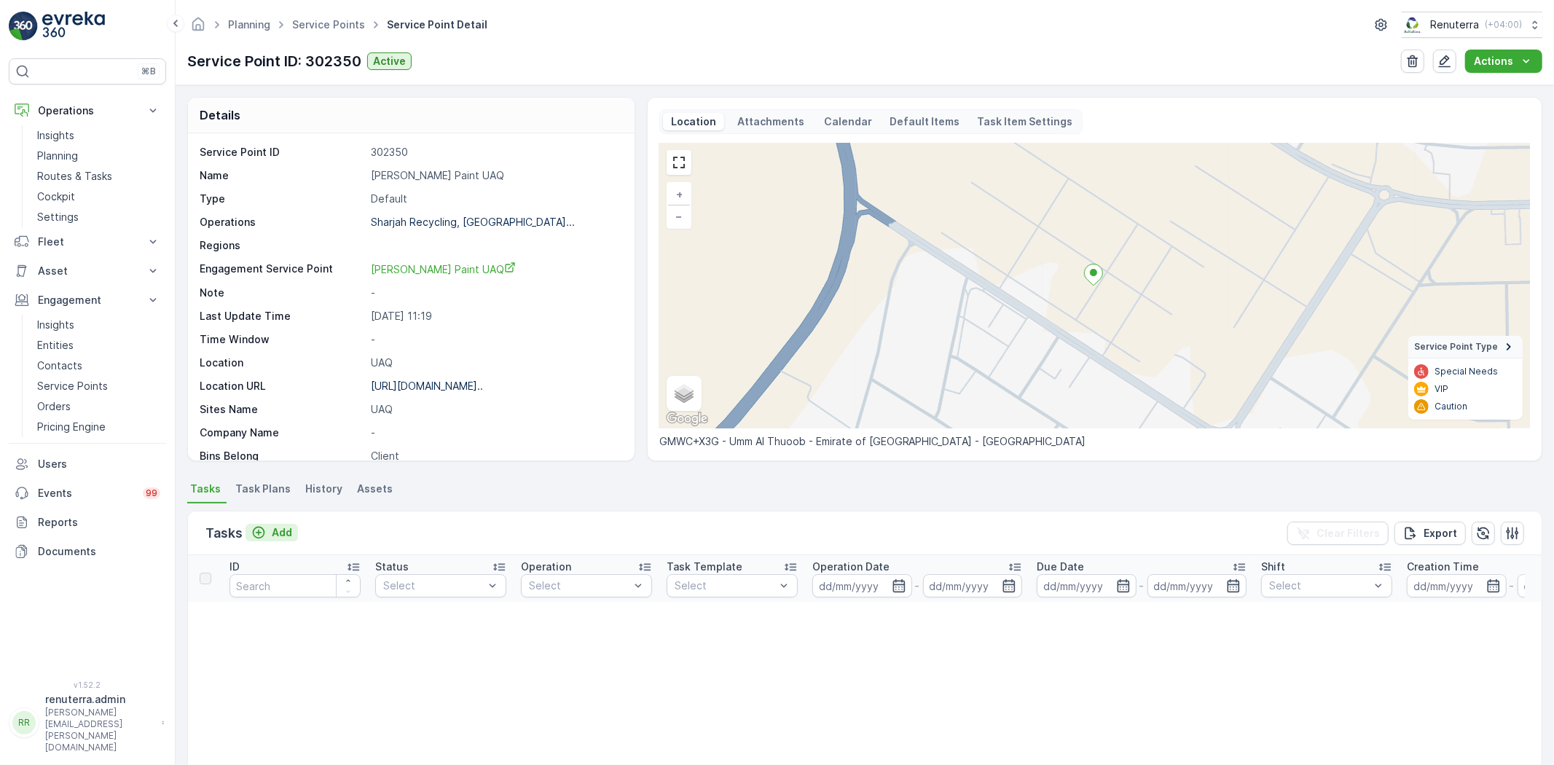
click at [284, 532] on p "Add" at bounding box center [282, 532] width 20 height 15
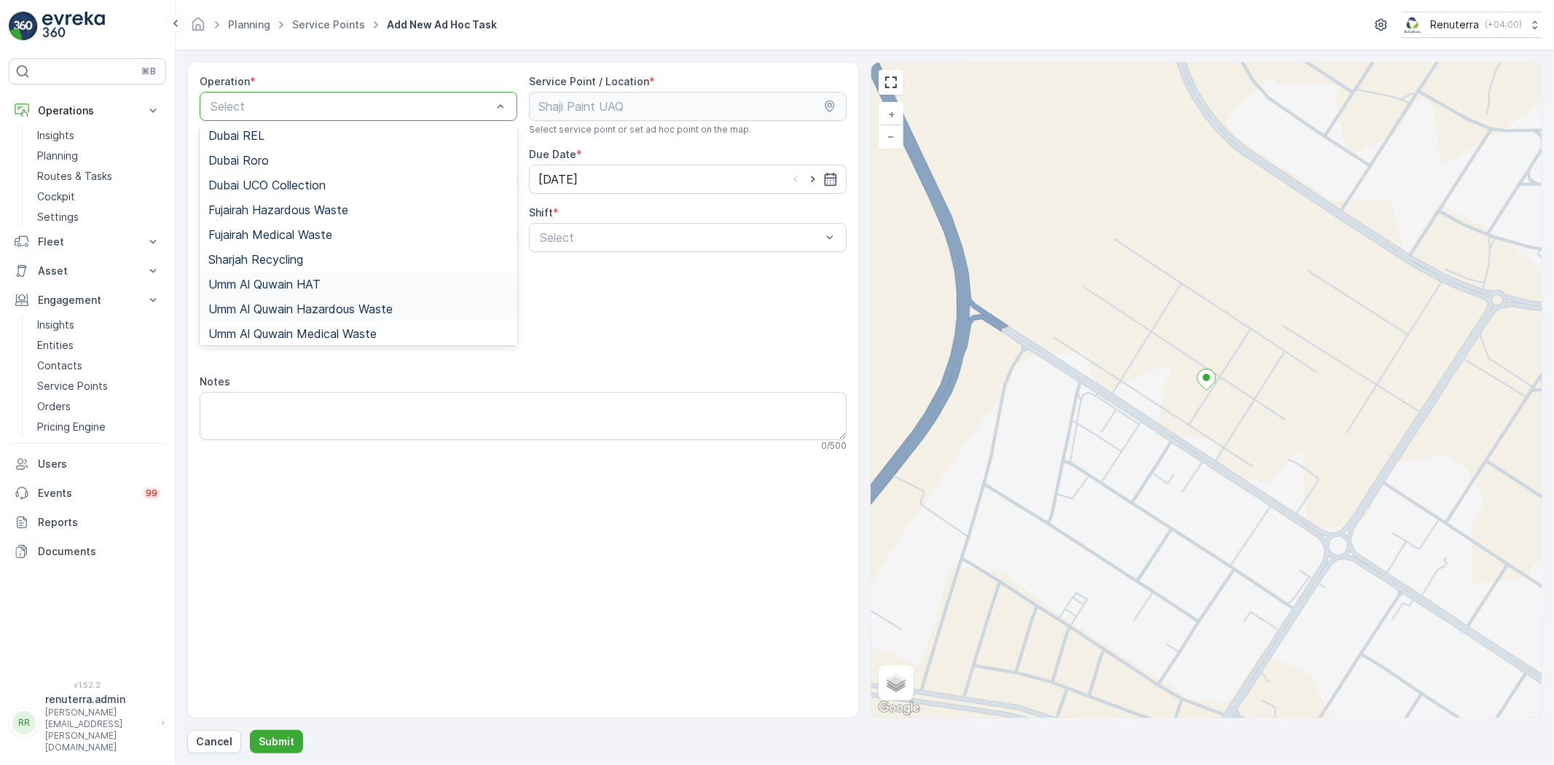
scroll to position [183, 0]
drag, startPoint x: 321, startPoint y: 300, endPoint x: 345, endPoint y: 296, distance: 24.4
click at [323, 297] on div "Umm Al Quwain Hazardous Waste" at bounding box center [359, 306] width 318 height 25
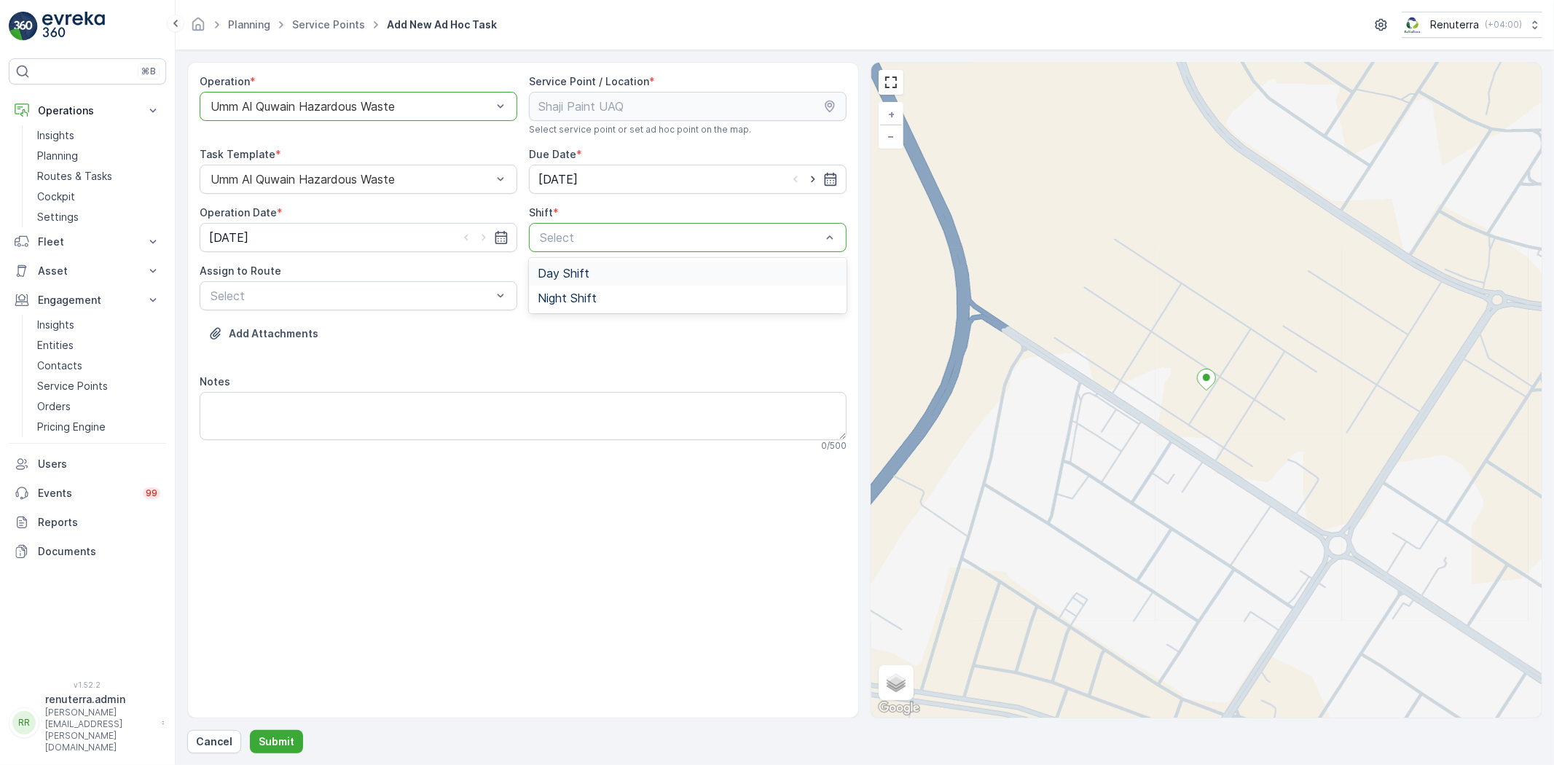
click at [544, 272] on span "Day Shift" at bounding box center [564, 273] width 52 height 13
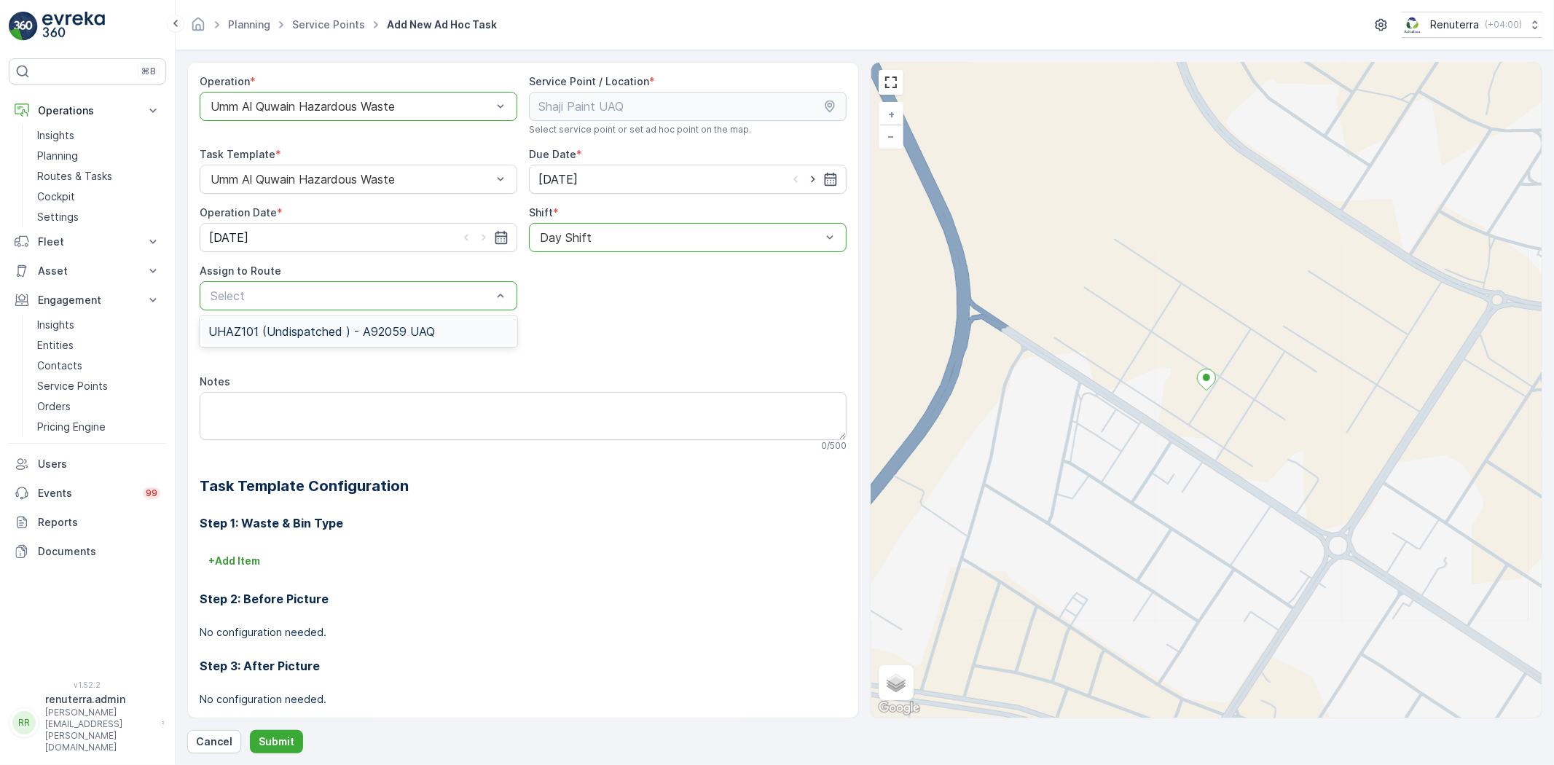
click at [401, 337] on div "UHAZ101 (Undispatched ) - A92059 UAQ" at bounding box center [359, 331] width 318 height 25
click at [265, 758] on form "Operation * option Umm Al Quwain Hazardous Waste, selected. Umm Al Quwain Hazar…" at bounding box center [865, 407] width 1378 height 715
click at [273, 747] on p "Submit" at bounding box center [277, 741] width 36 height 15
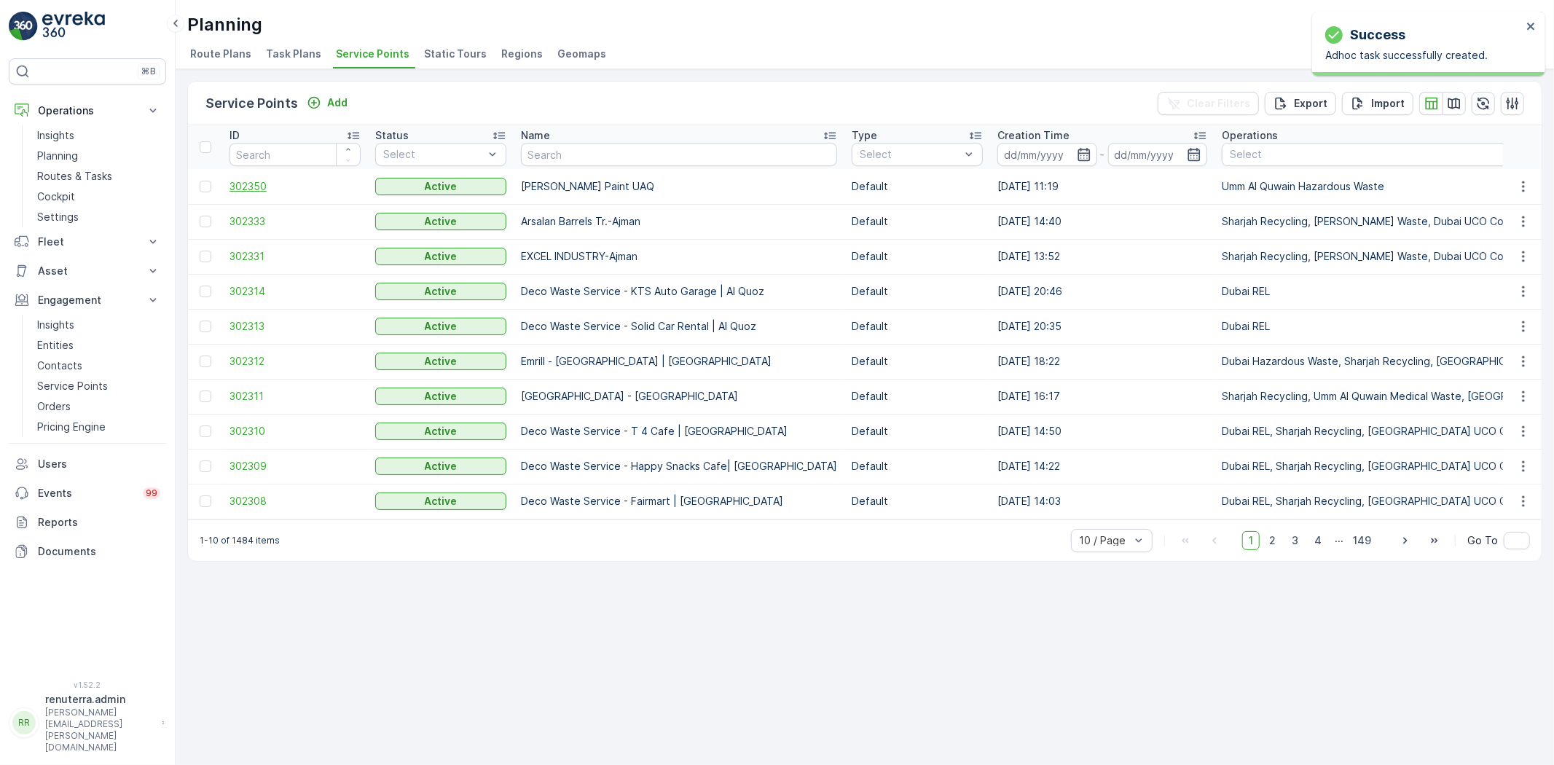
click at [253, 179] on span "302350" at bounding box center [294, 186] width 131 height 15
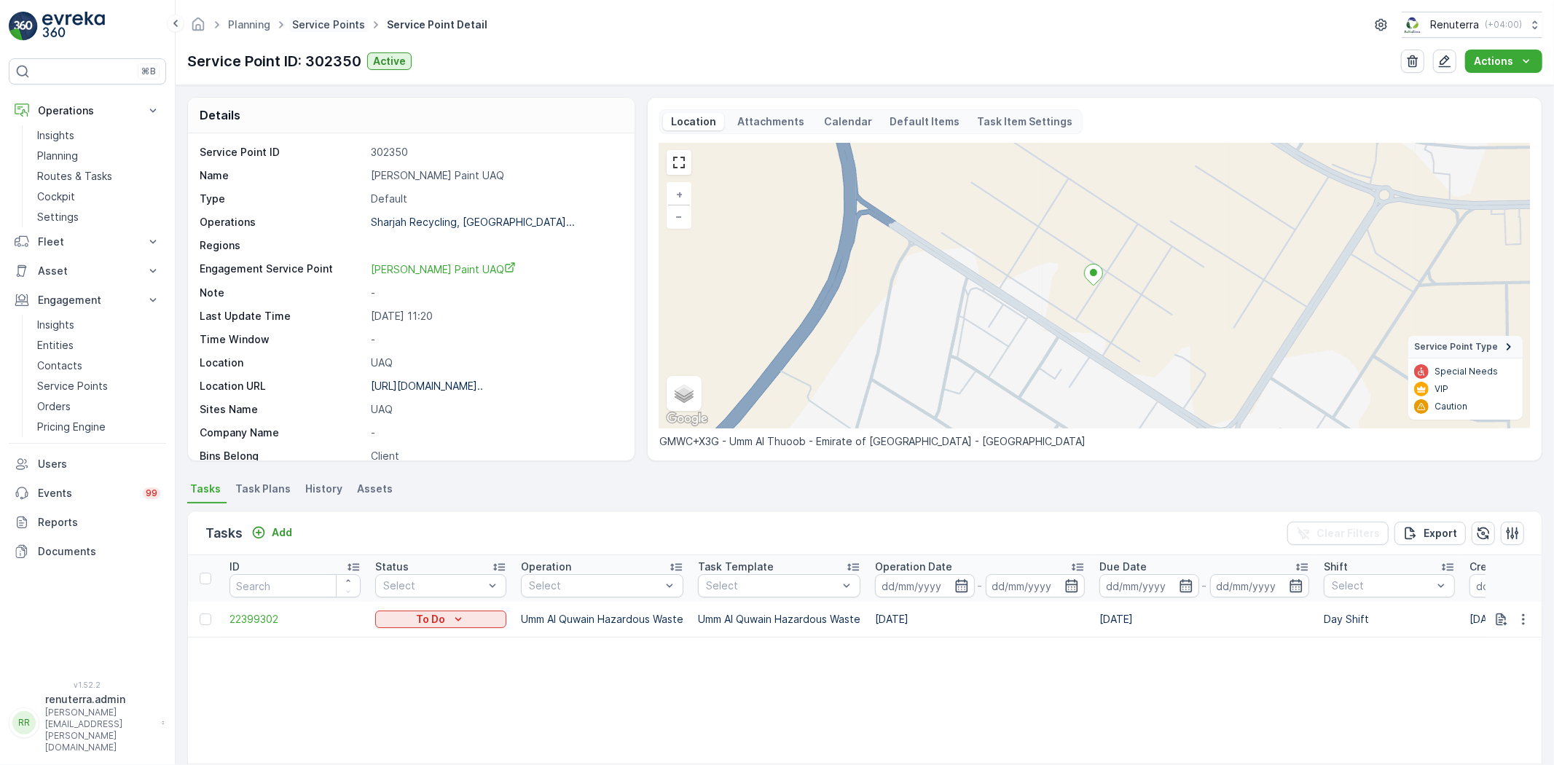
click at [328, 30] on link "Service Points" at bounding box center [328, 24] width 73 height 12
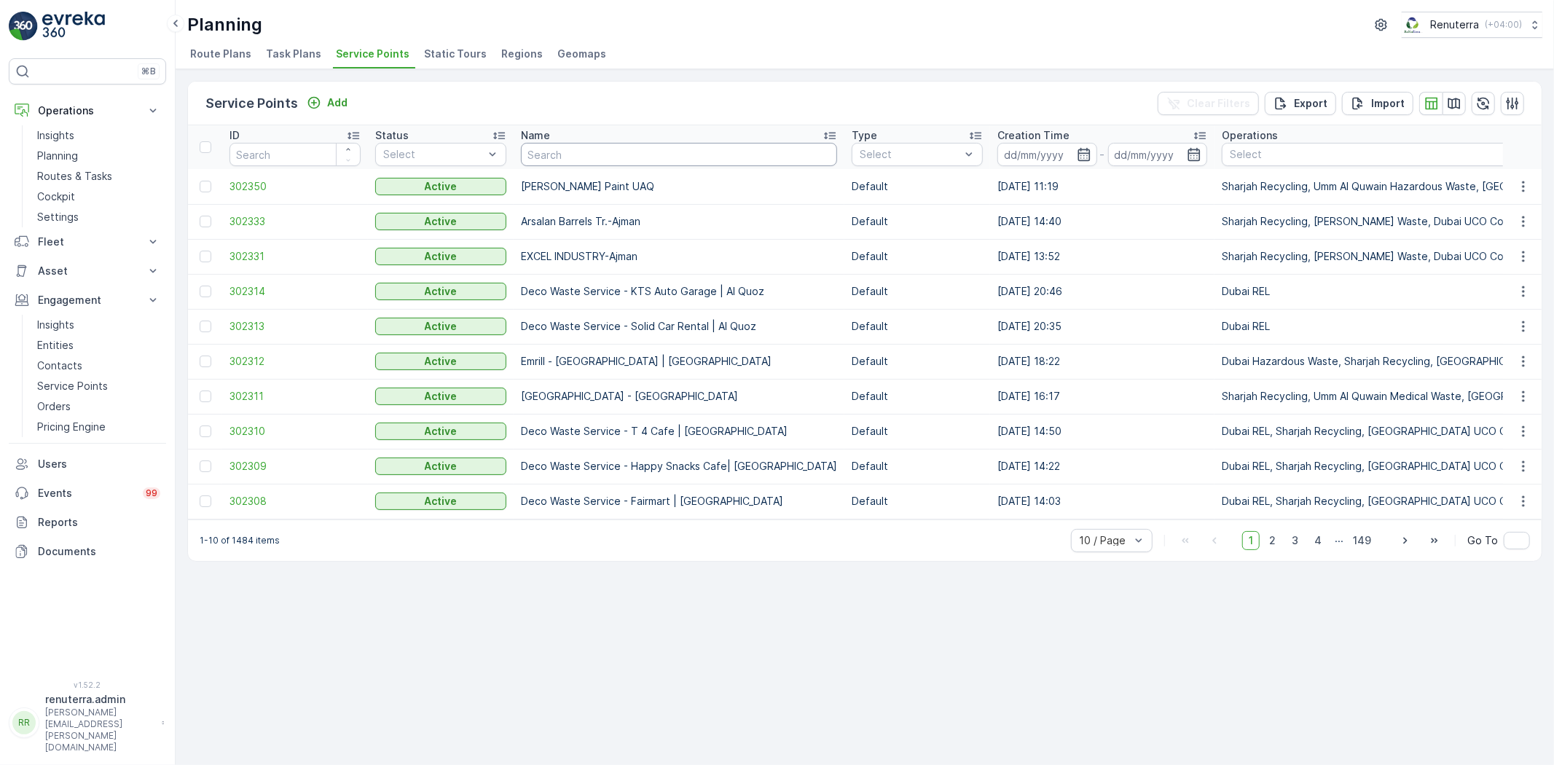
click at [554, 158] on input "text" at bounding box center [679, 154] width 316 height 23
type input "food"
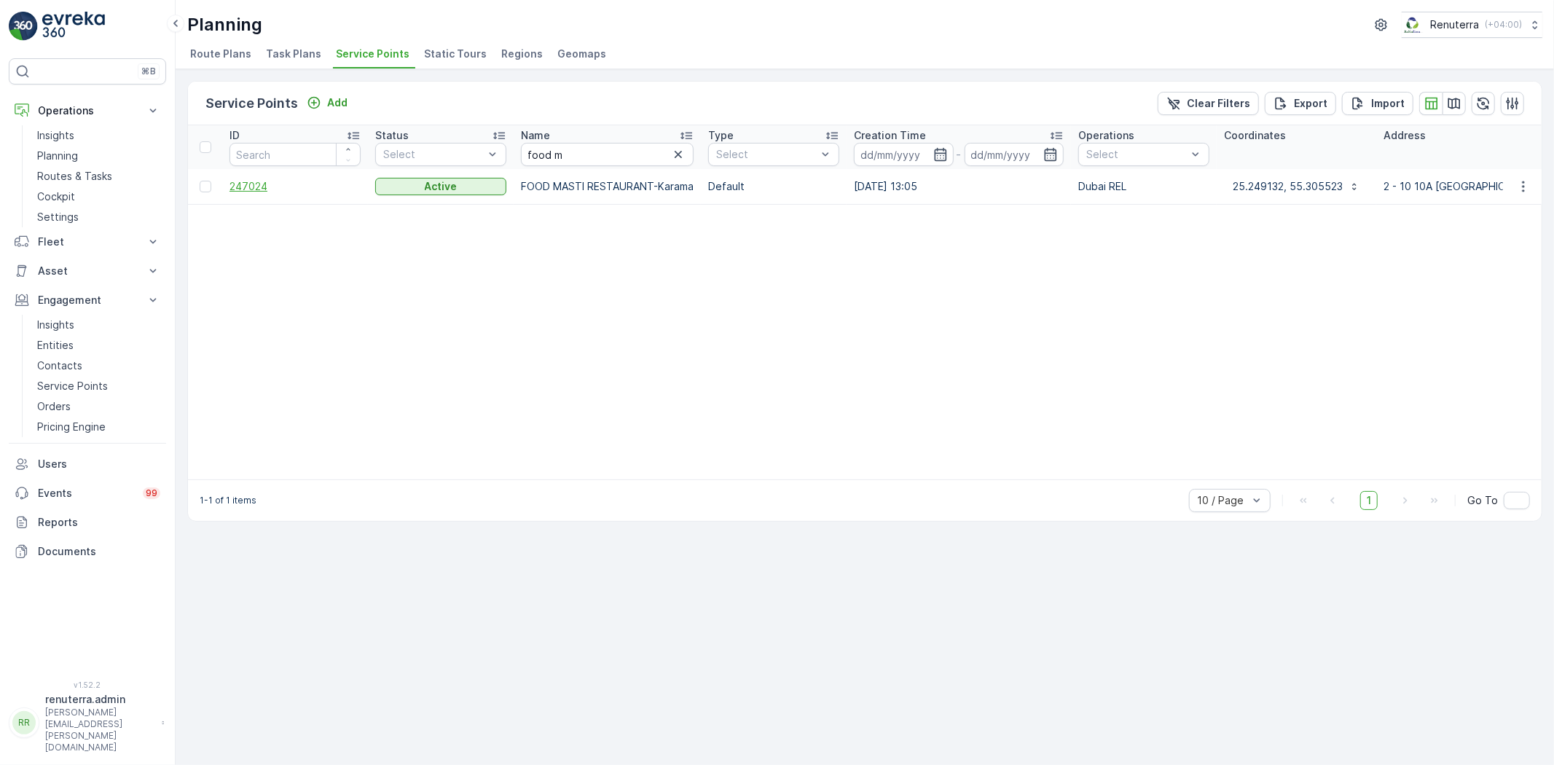
click at [270, 190] on span "247024" at bounding box center [294, 186] width 131 height 15
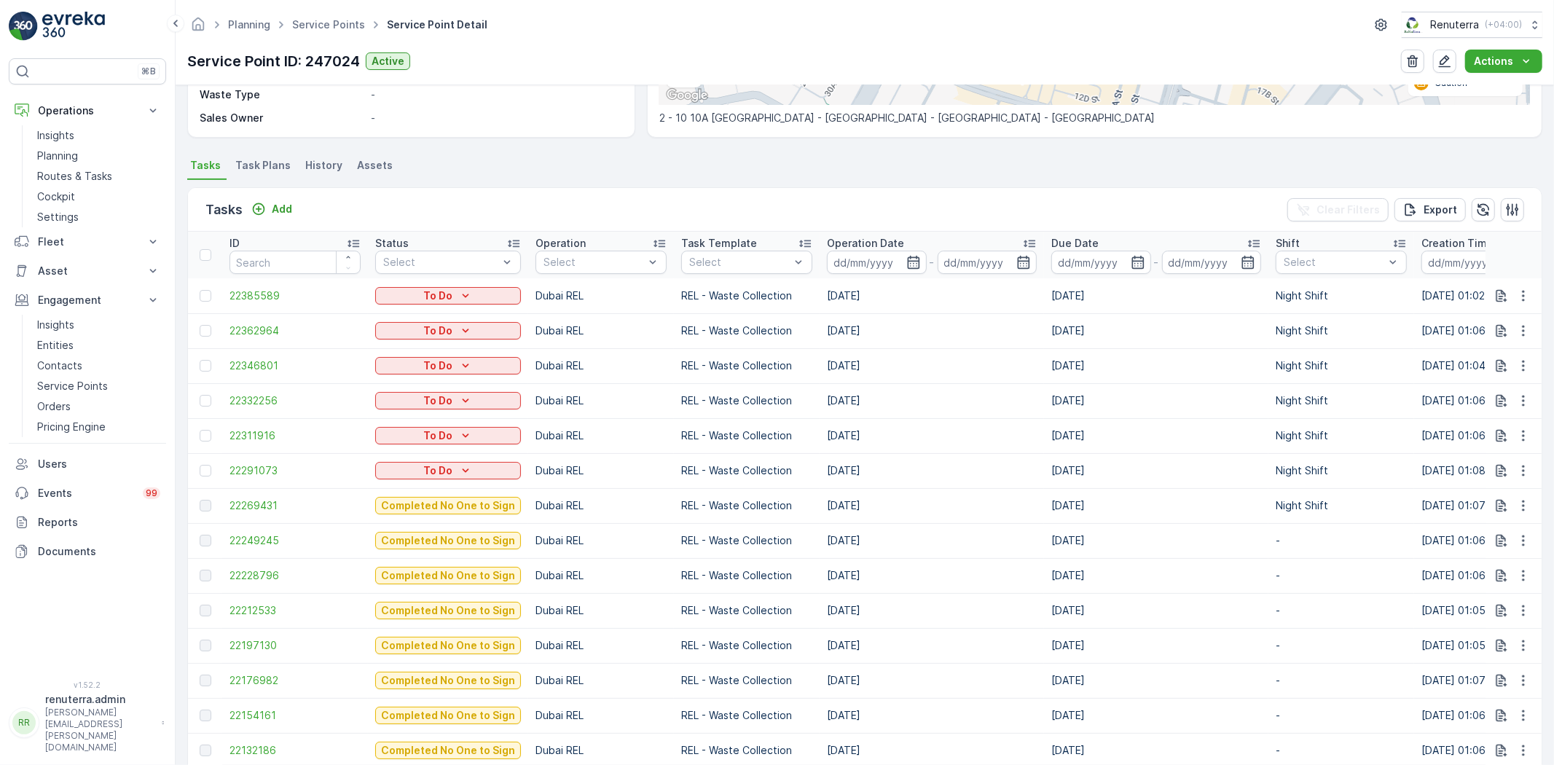
scroll to position [81, 0]
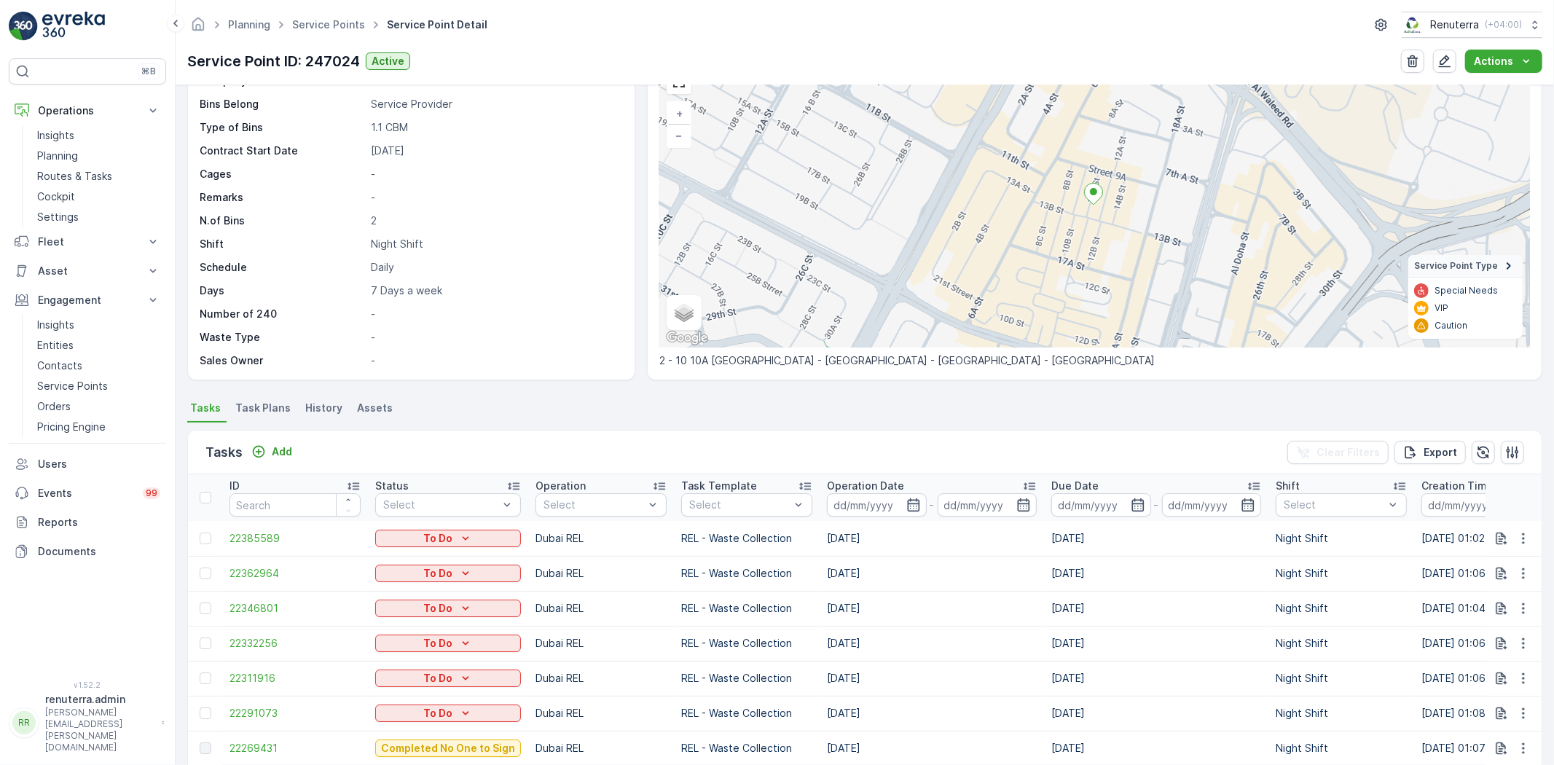
click at [347, 16] on ul "Service Points" at bounding box center [336, 25] width 95 height 21
click at [345, 20] on link "Service Points" at bounding box center [328, 24] width 73 height 12
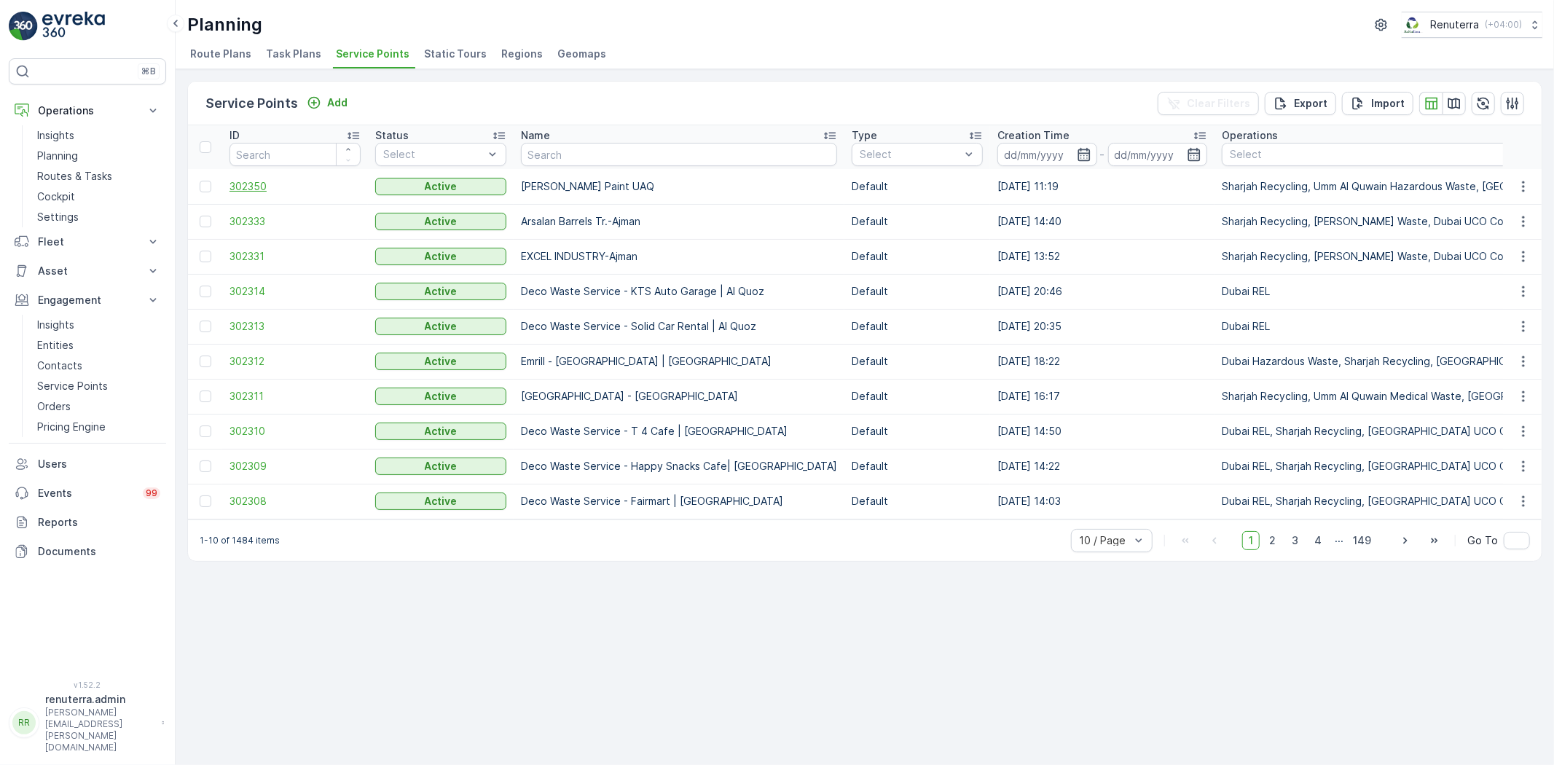
click at [271, 192] on span "302350" at bounding box center [294, 186] width 131 height 15
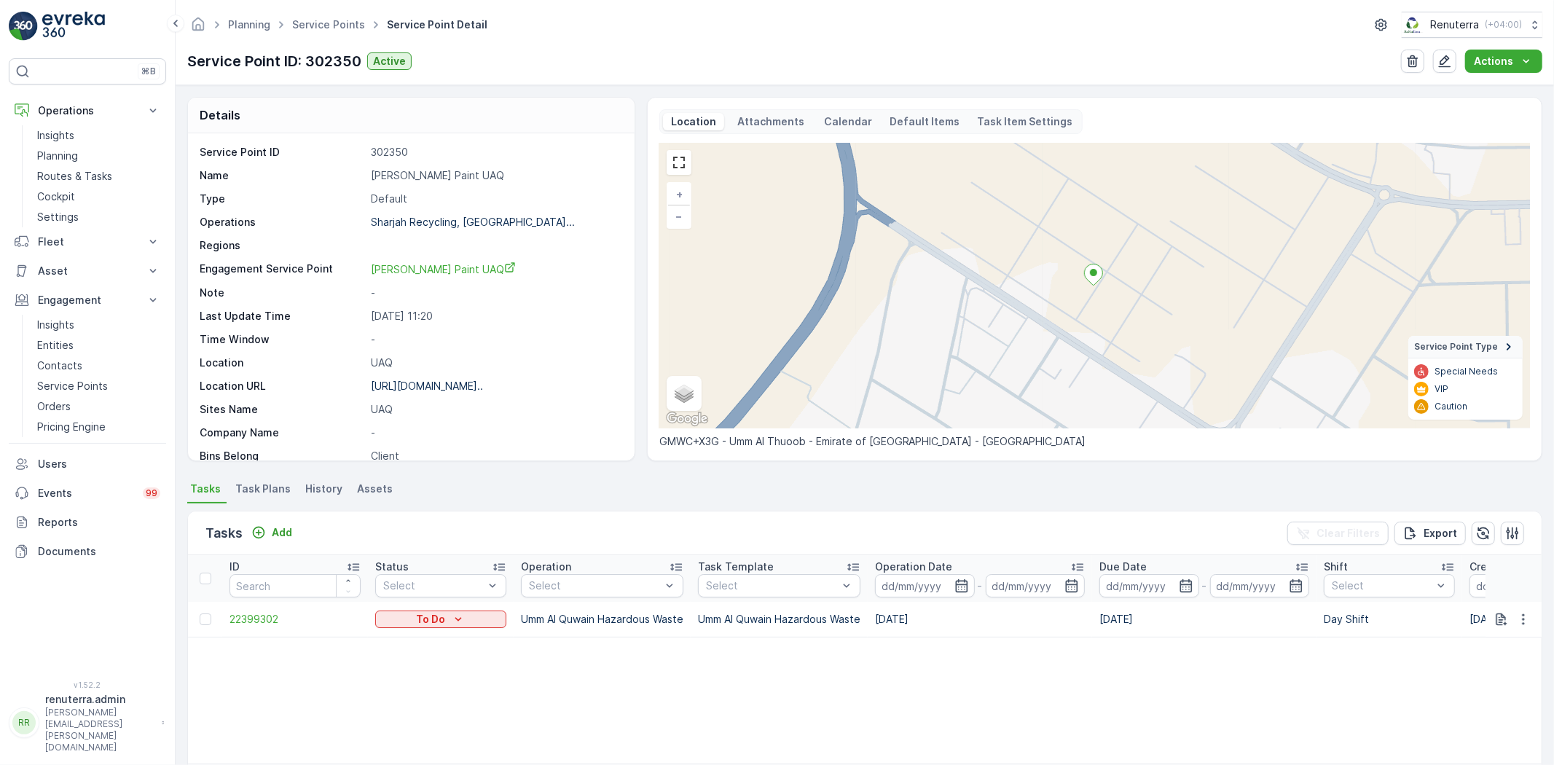
drag, startPoint x: 363, startPoint y: 38, endPoint x: 382, endPoint y: 36, distance: 19.7
click at [366, 33] on div "Planning Service Points Service Point Detail Renuterra ( +04:00 ) Service Point…" at bounding box center [865, 42] width 1378 height 85
click at [317, 20] on link "Service Points" at bounding box center [328, 24] width 73 height 12
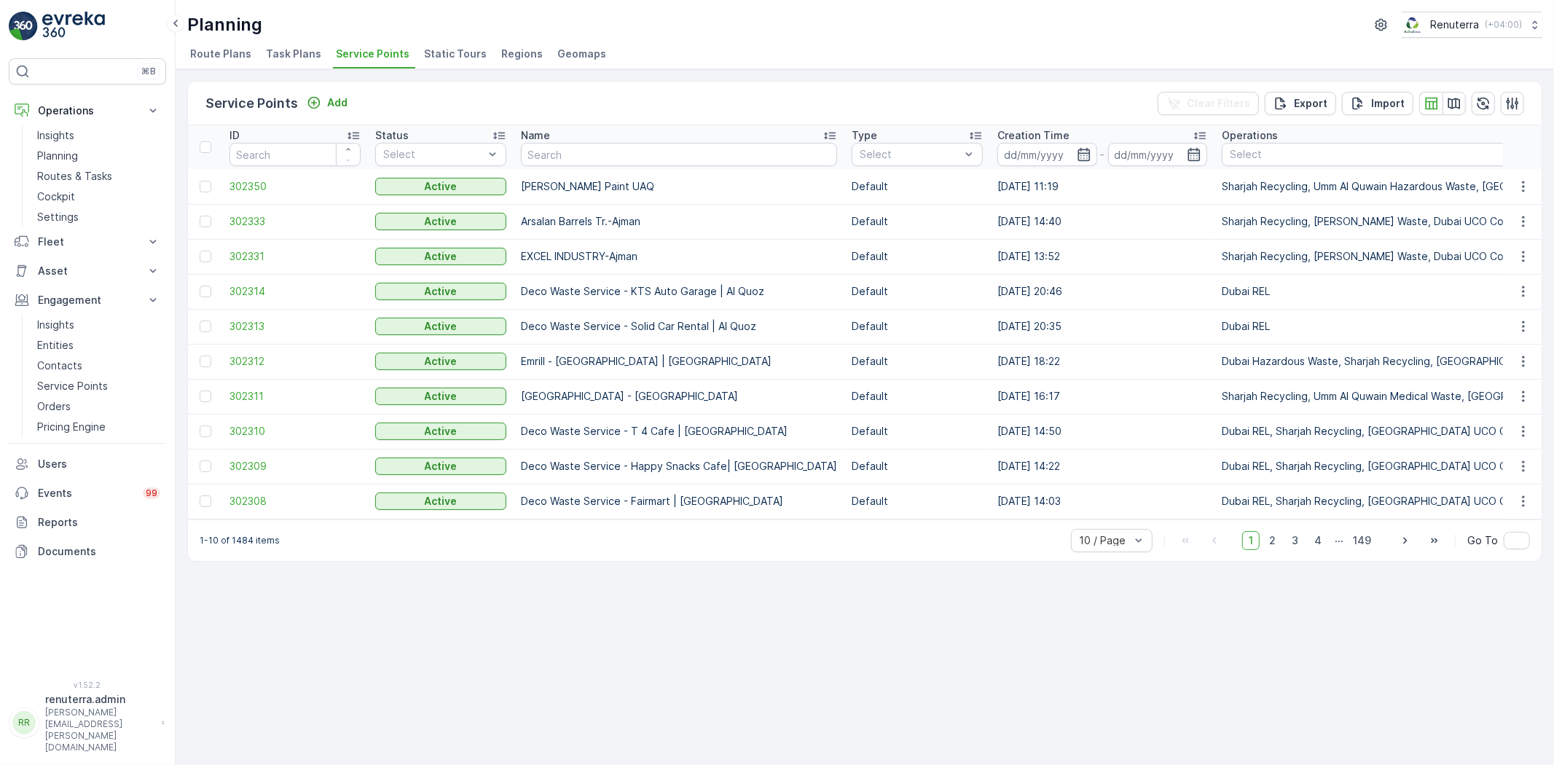
click at [538, 157] on input "text" at bounding box center [679, 154] width 316 height 23
type input "food masti"
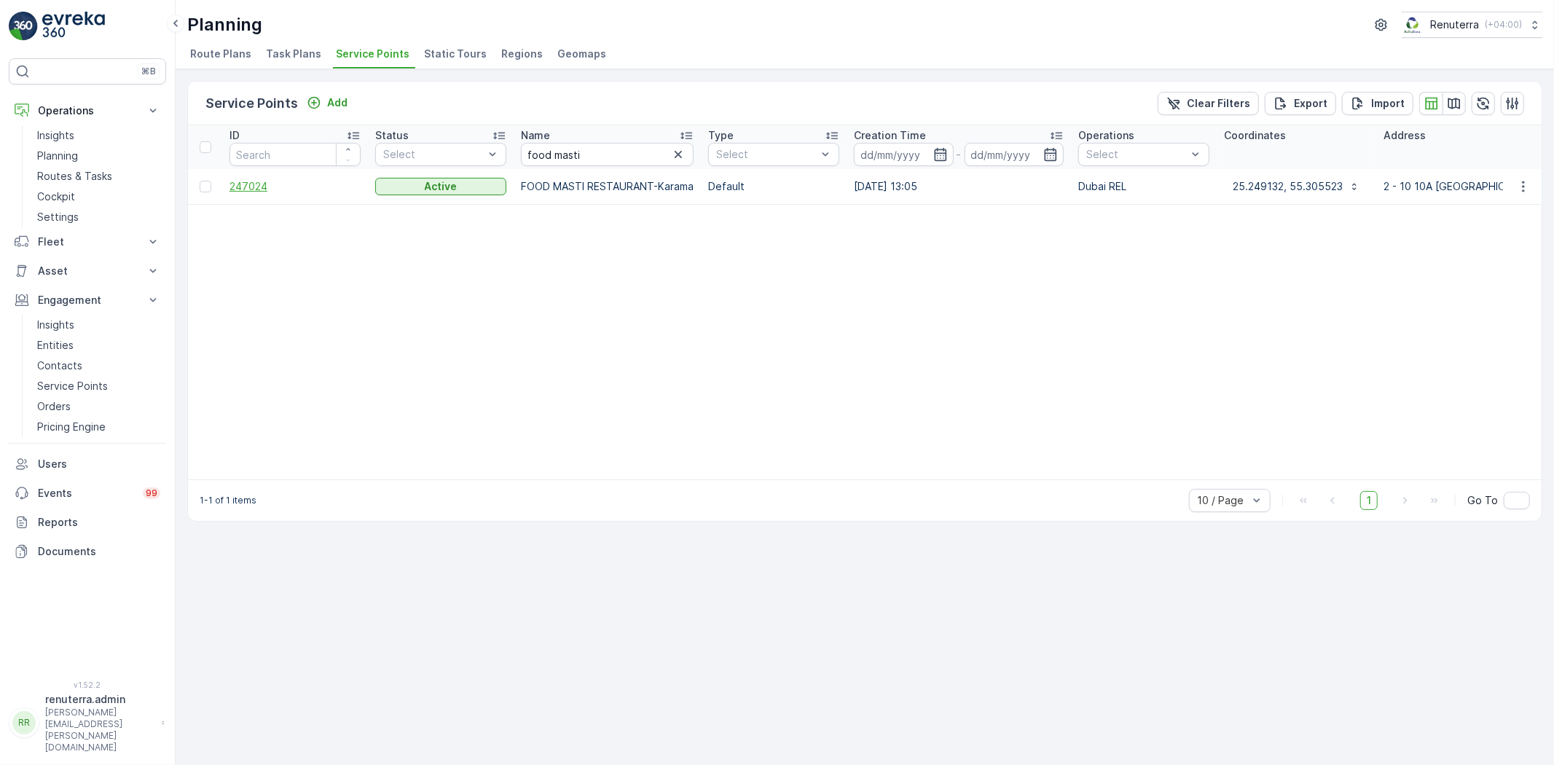
click at [275, 188] on span "247024" at bounding box center [294, 186] width 131 height 15
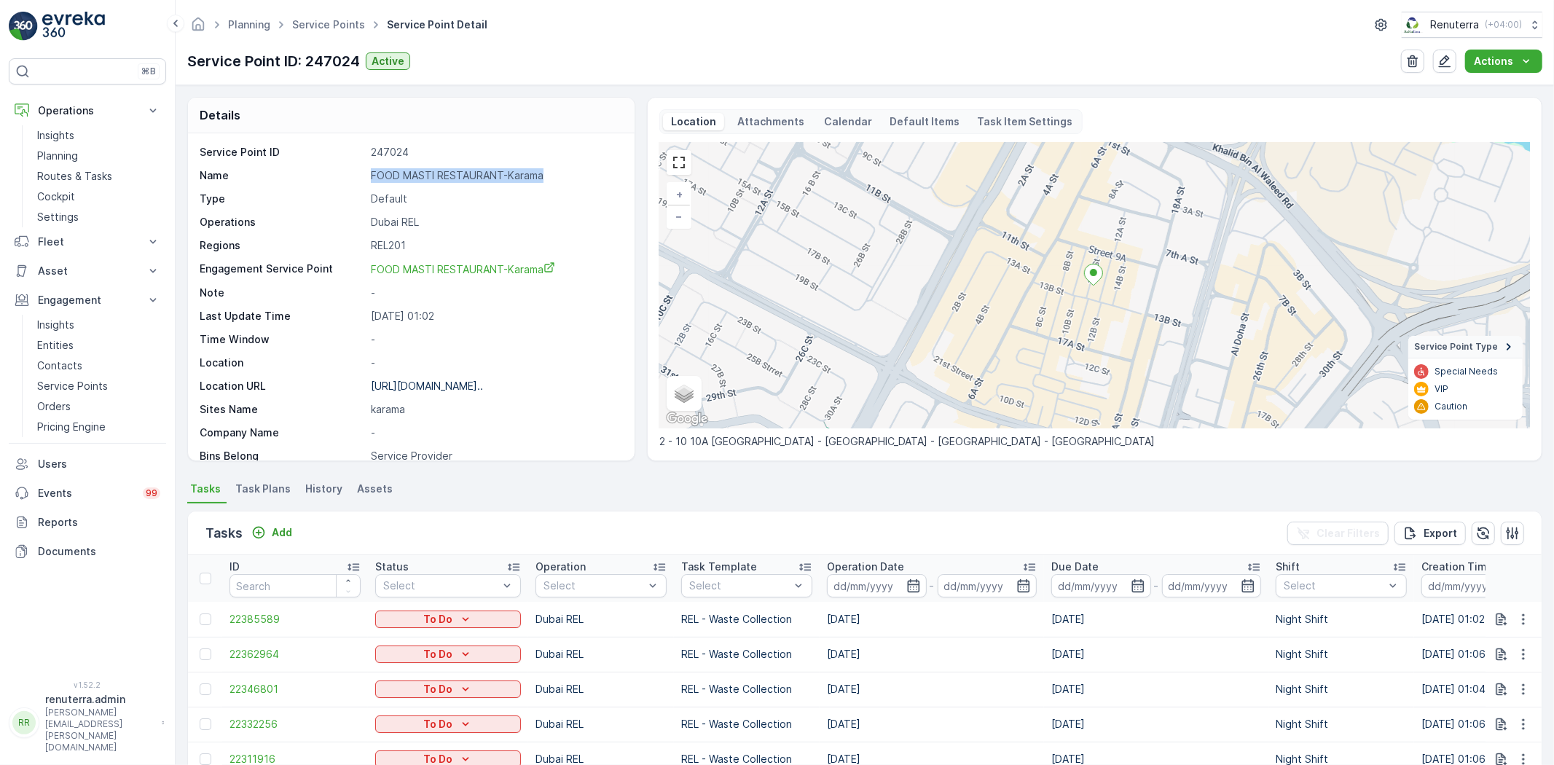
drag, startPoint x: 420, startPoint y: 178, endPoint x: 544, endPoint y: 185, distance: 124.1
click at [547, 183] on div "Name FOOD MASTI RESTAURANT-Karama" at bounding box center [410, 175] width 420 height 15
copy div "FOOD MASTI RESTAURANT-Karama"
click at [307, 24] on link "Service Points" at bounding box center [328, 24] width 73 height 12
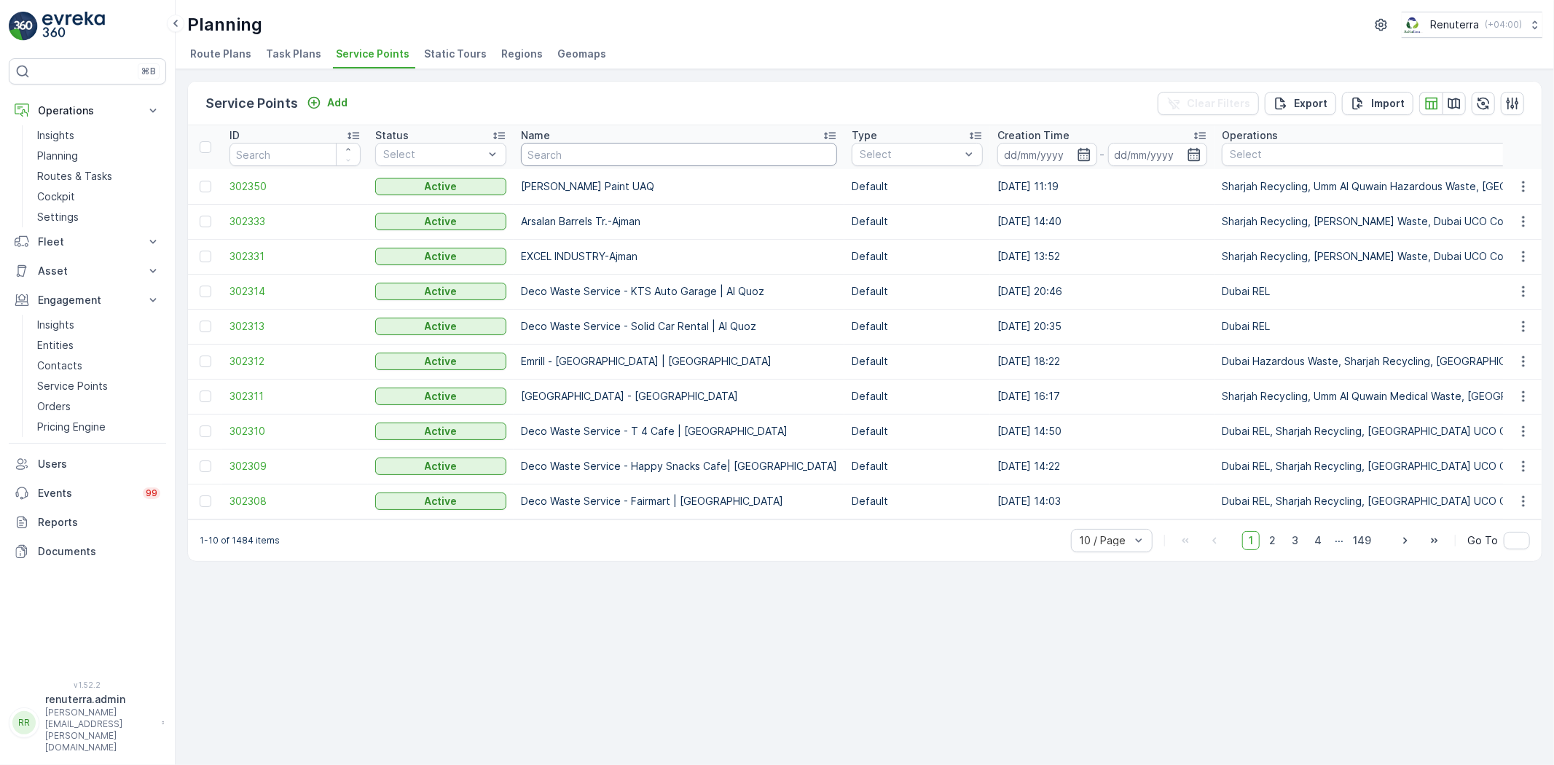
click at [549, 157] on input "text" at bounding box center [679, 154] width 316 height 23
click at [1105, 468] on span "20 / Page" at bounding box center [1103, 462] width 47 height 12
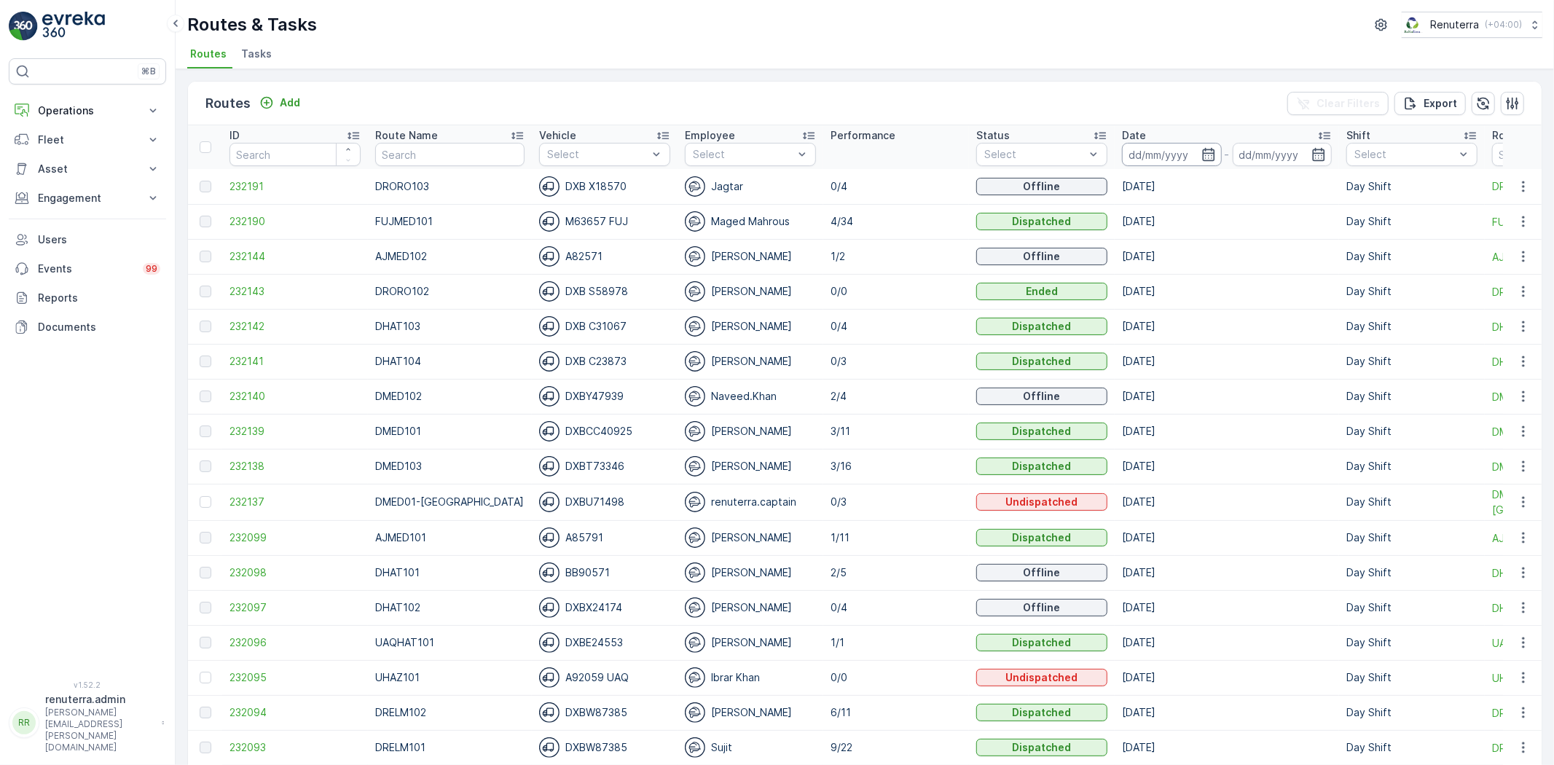
click at [1177, 144] on input at bounding box center [1172, 154] width 100 height 23
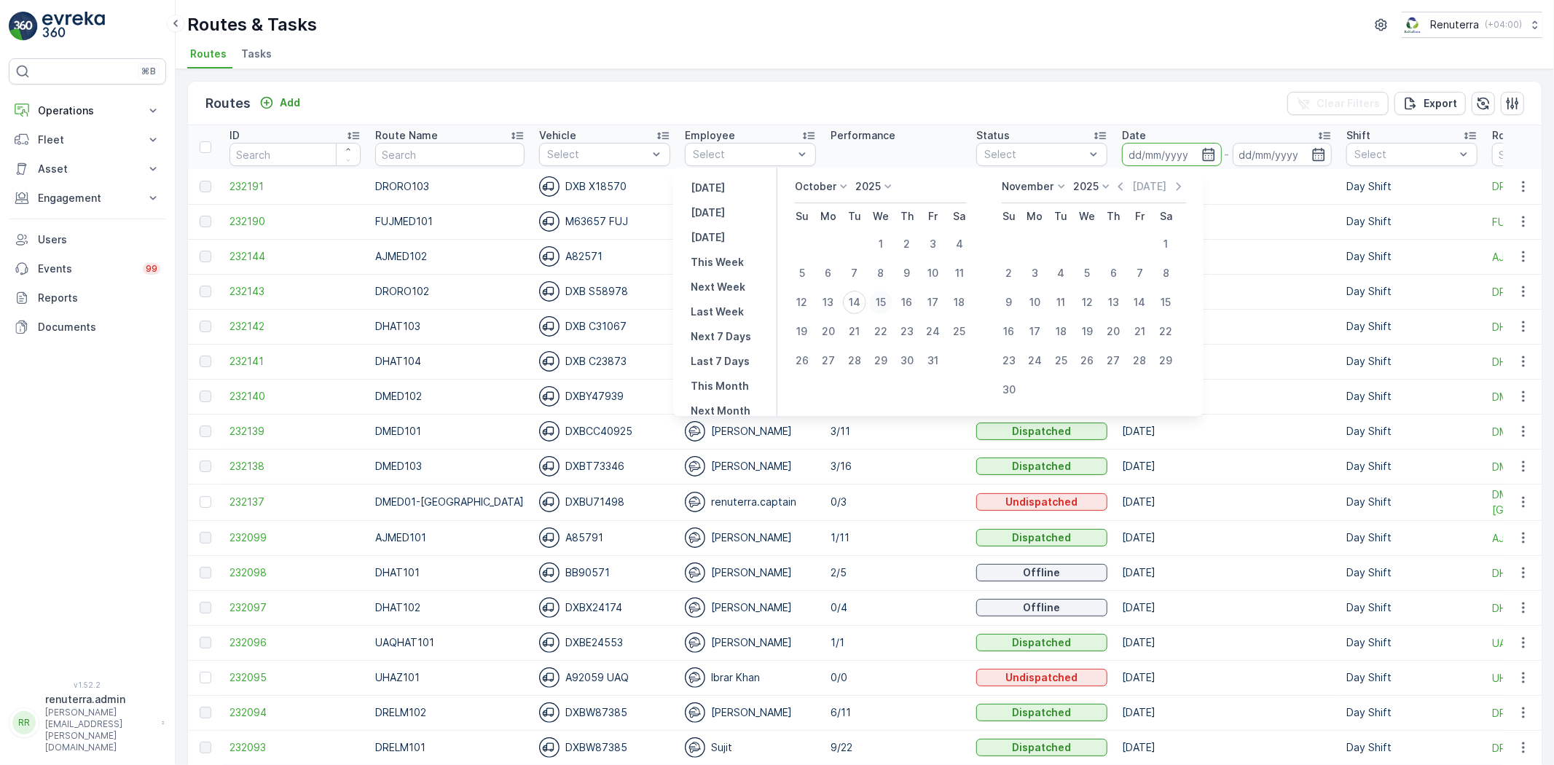
click at [874, 300] on button "15" at bounding box center [881, 302] width 26 height 26
type input "[DATE]"
click at [874, 299] on button "15" at bounding box center [881, 302] width 26 height 26
type input "[DATE]"
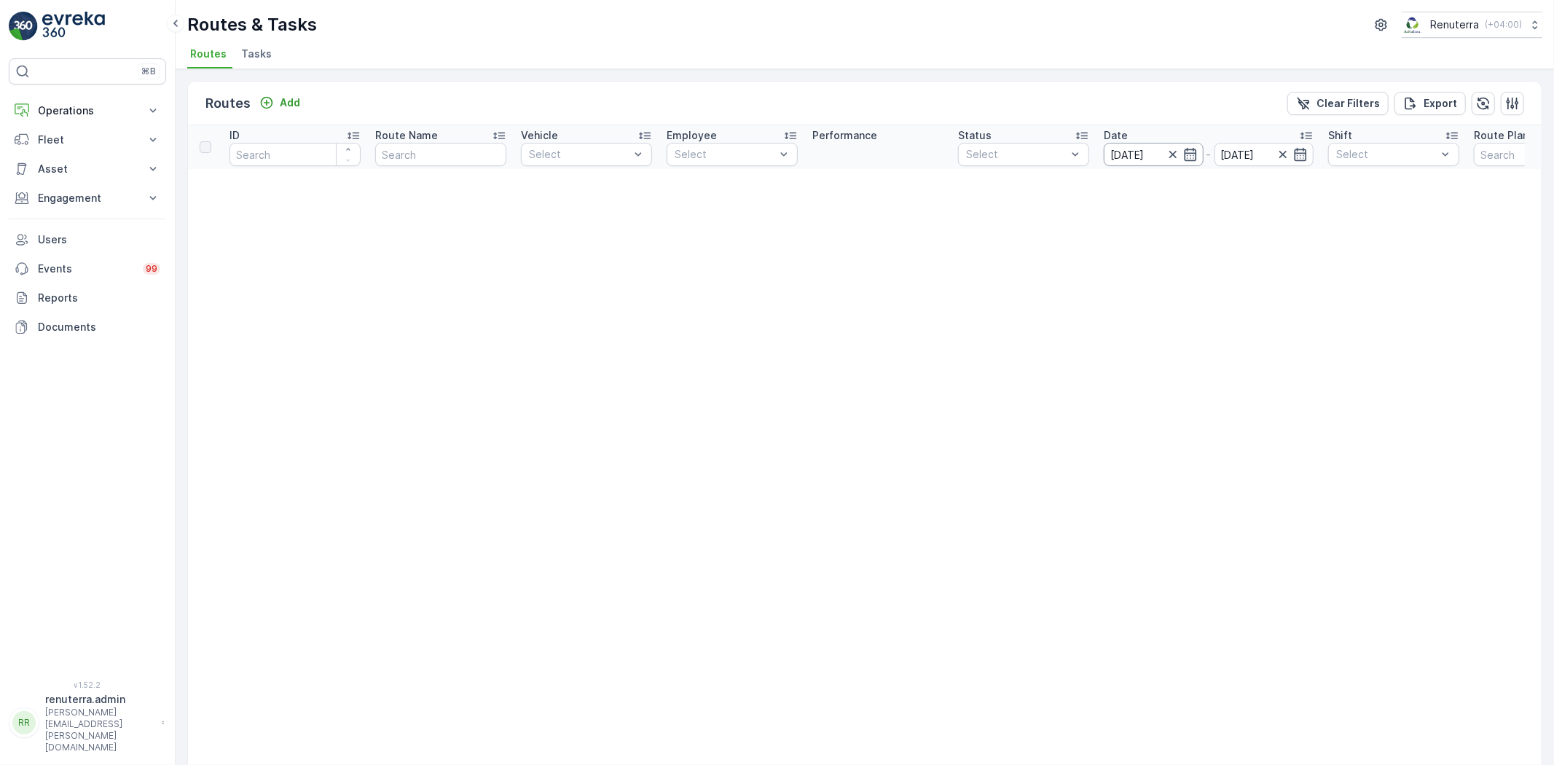
click at [1144, 148] on input "[DATE]" at bounding box center [1154, 154] width 100 height 23
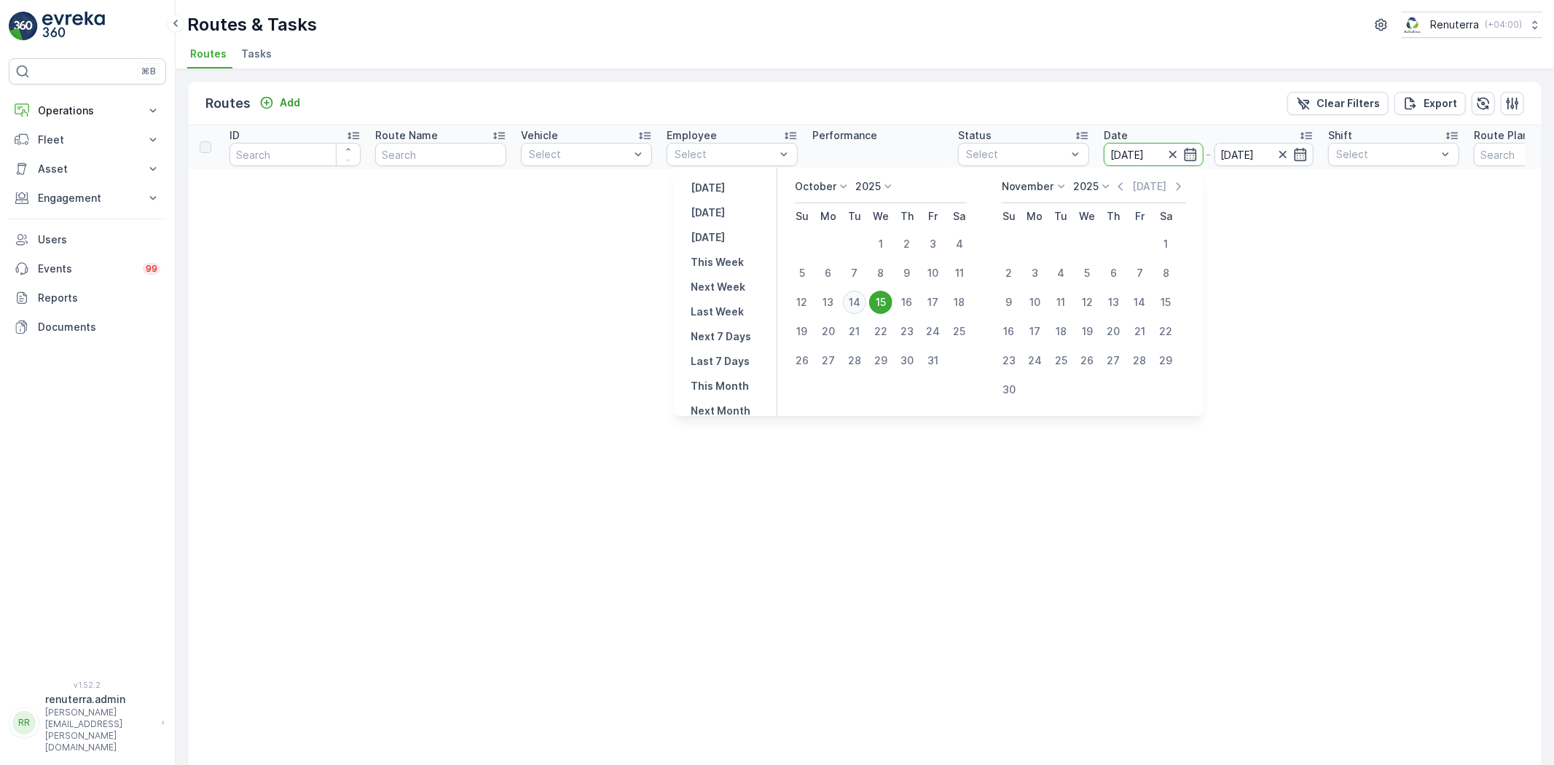
click at [861, 304] on div "14" at bounding box center [854, 302] width 23 height 23
type input "[DATE]"
click at [861, 304] on div "14" at bounding box center [854, 302] width 23 height 23
type input "[DATE]"
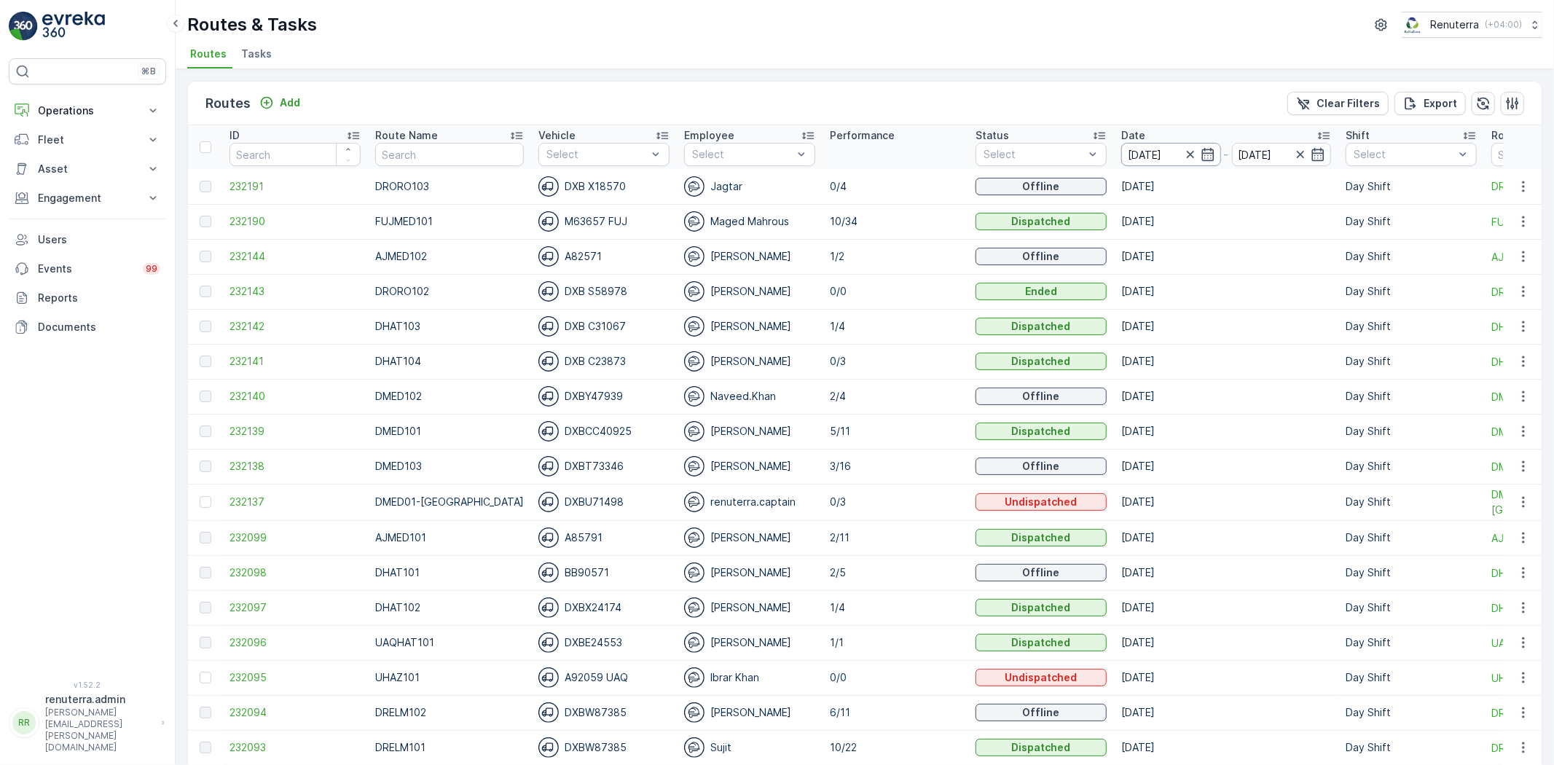
click at [1138, 154] on input "[DATE]" at bounding box center [1171, 154] width 100 height 23
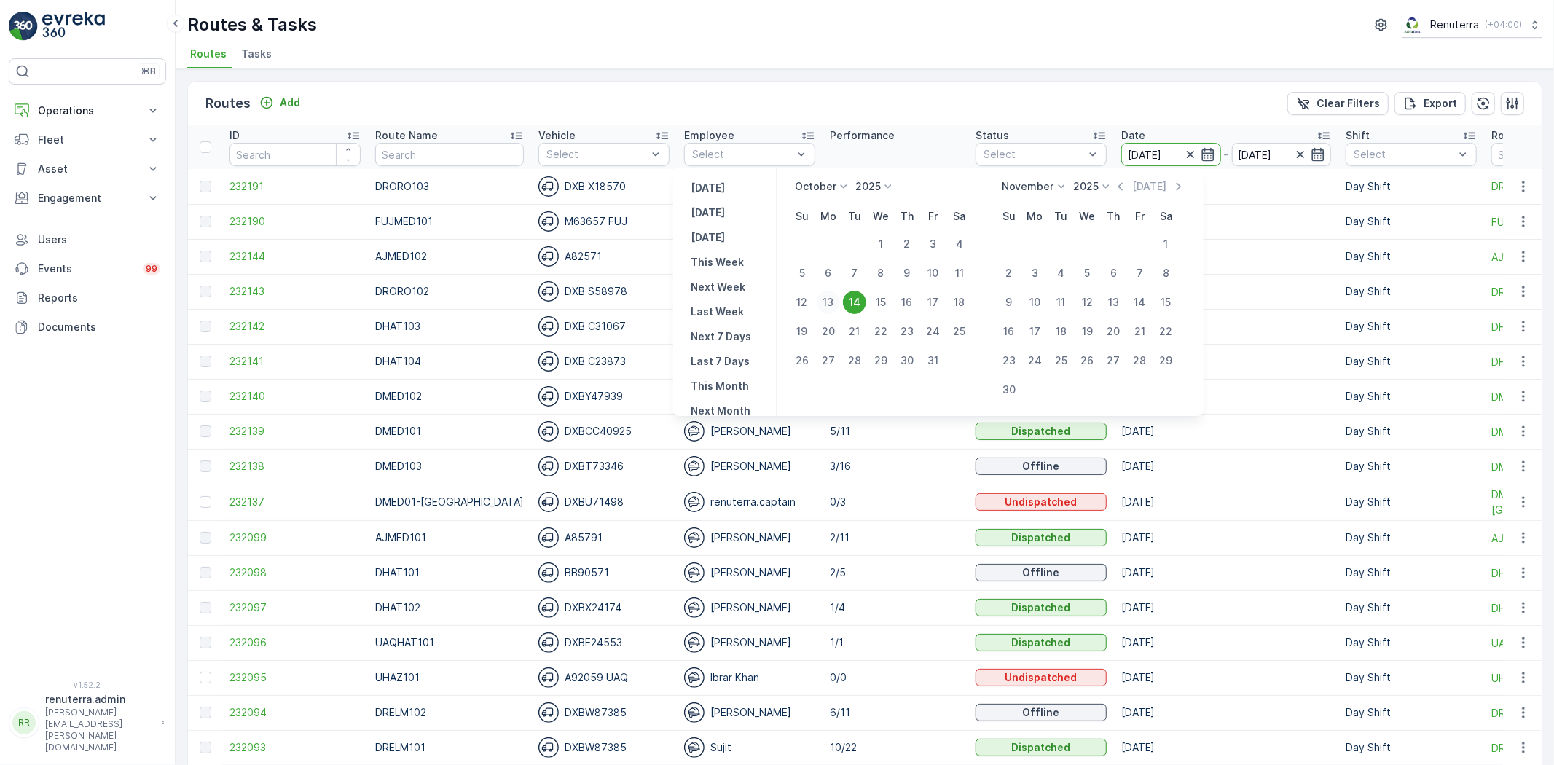
click at [833, 300] on div "13" at bounding box center [828, 302] width 23 height 23
type input "[DATE]"
click at [833, 300] on div "13" at bounding box center [828, 302] width 23 height 23
type input "[DATE]"
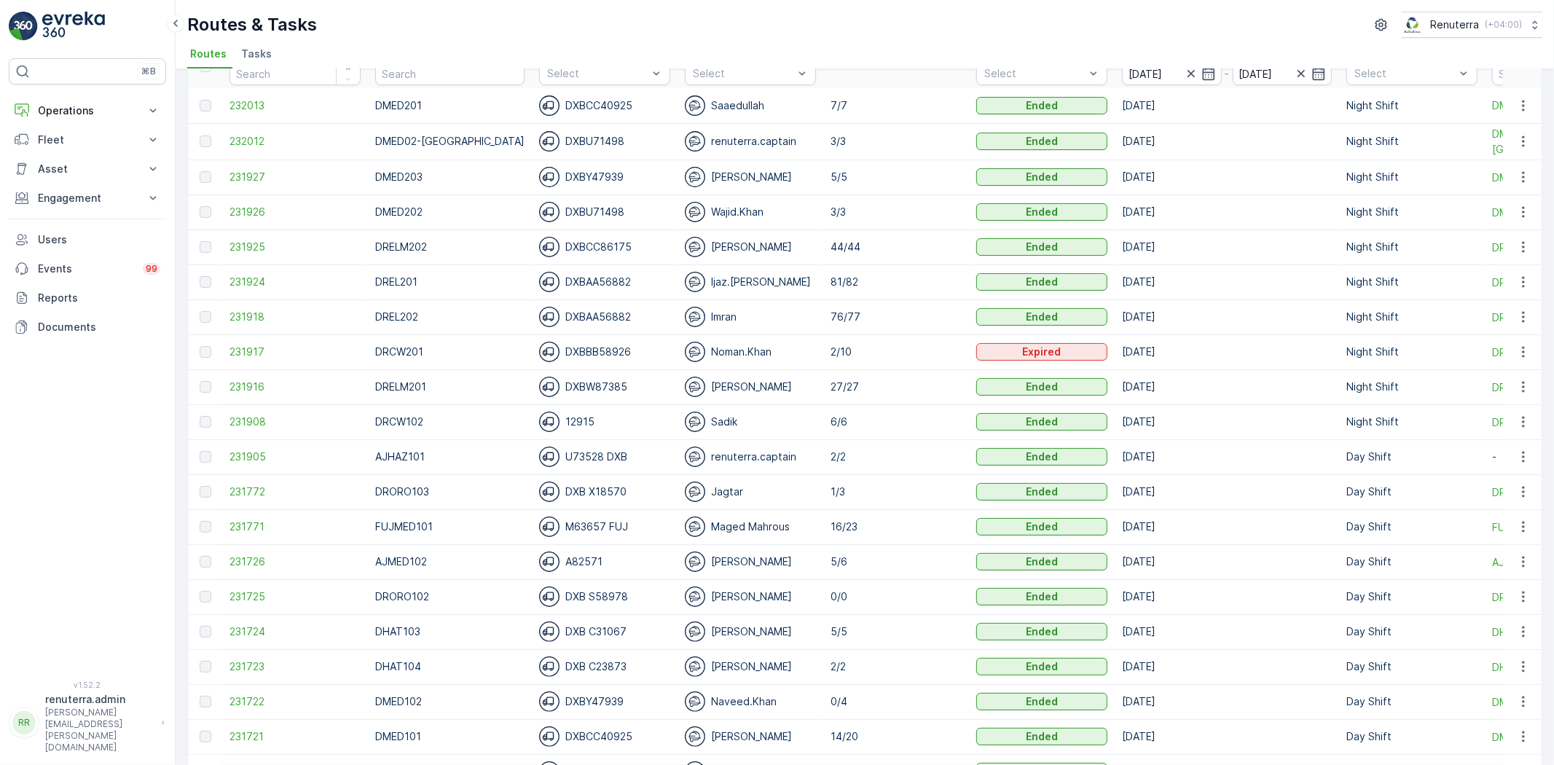
scroll to position [162, 0]
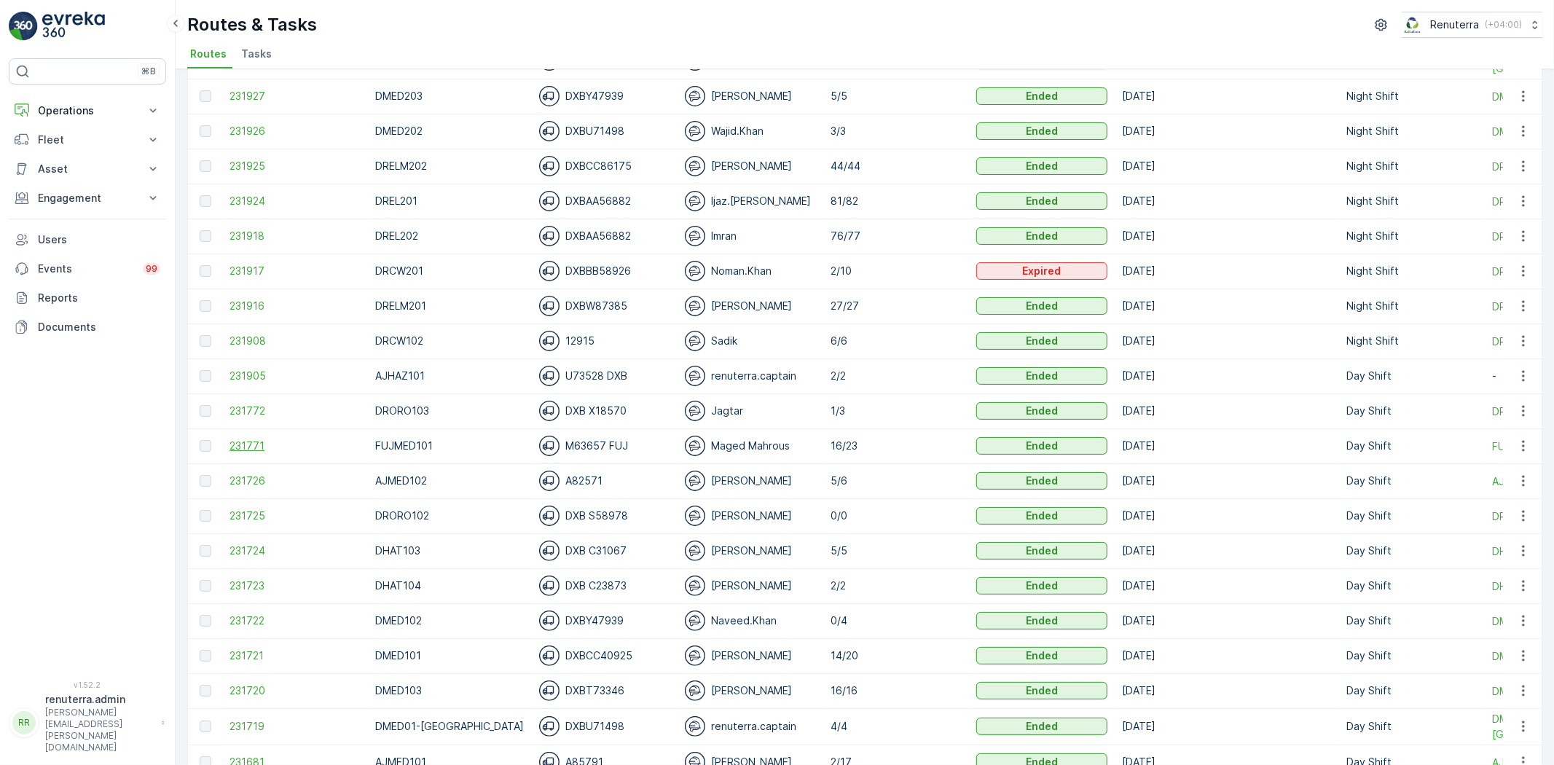
click at [264, 452] on td "231771" at bounding box center [295, 445] width 146 height 35
click at [254, 442] on span "231771" at bounding box center [294, 446] width 131 height 15
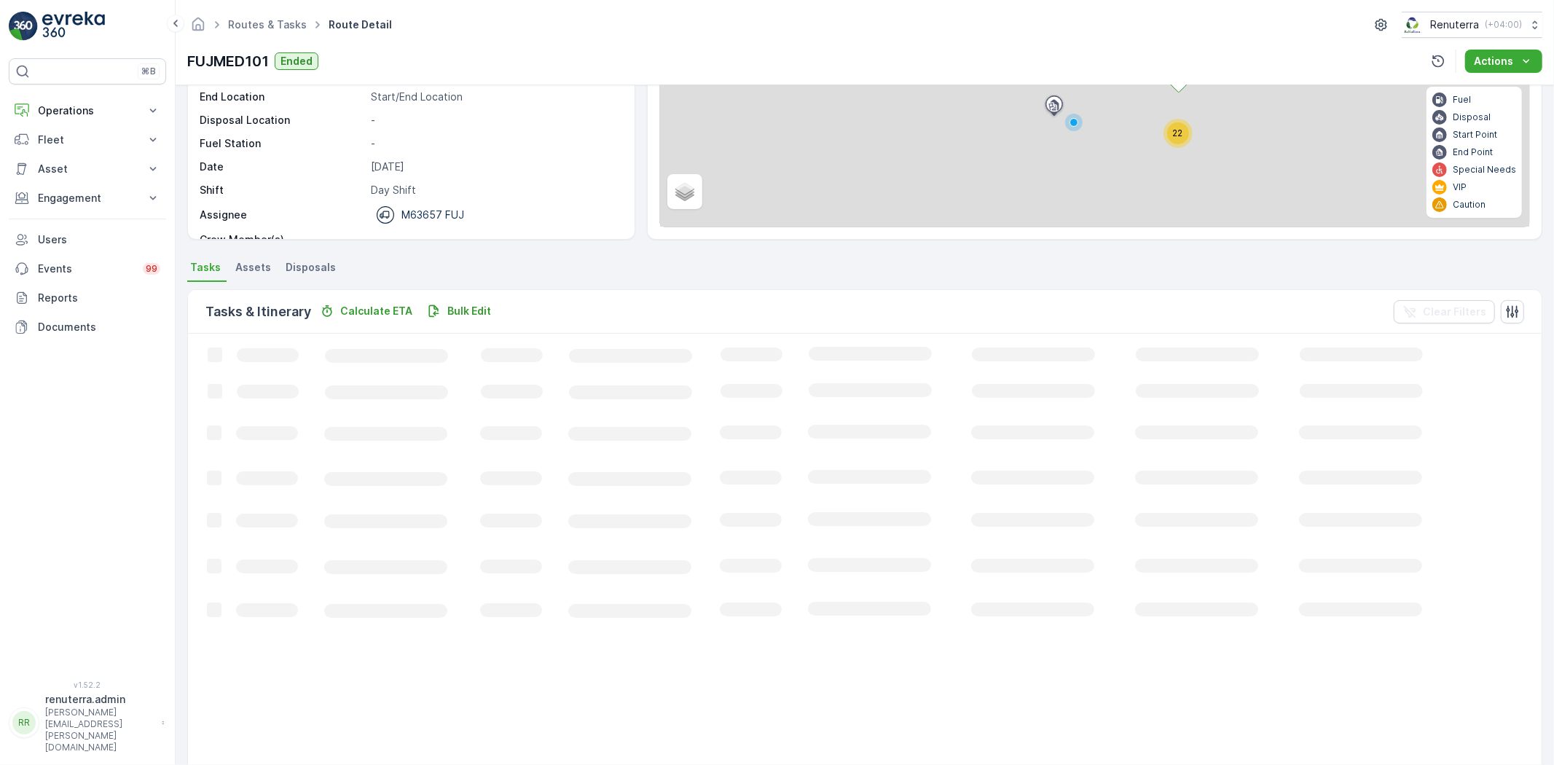
scroll to position [243, 0]
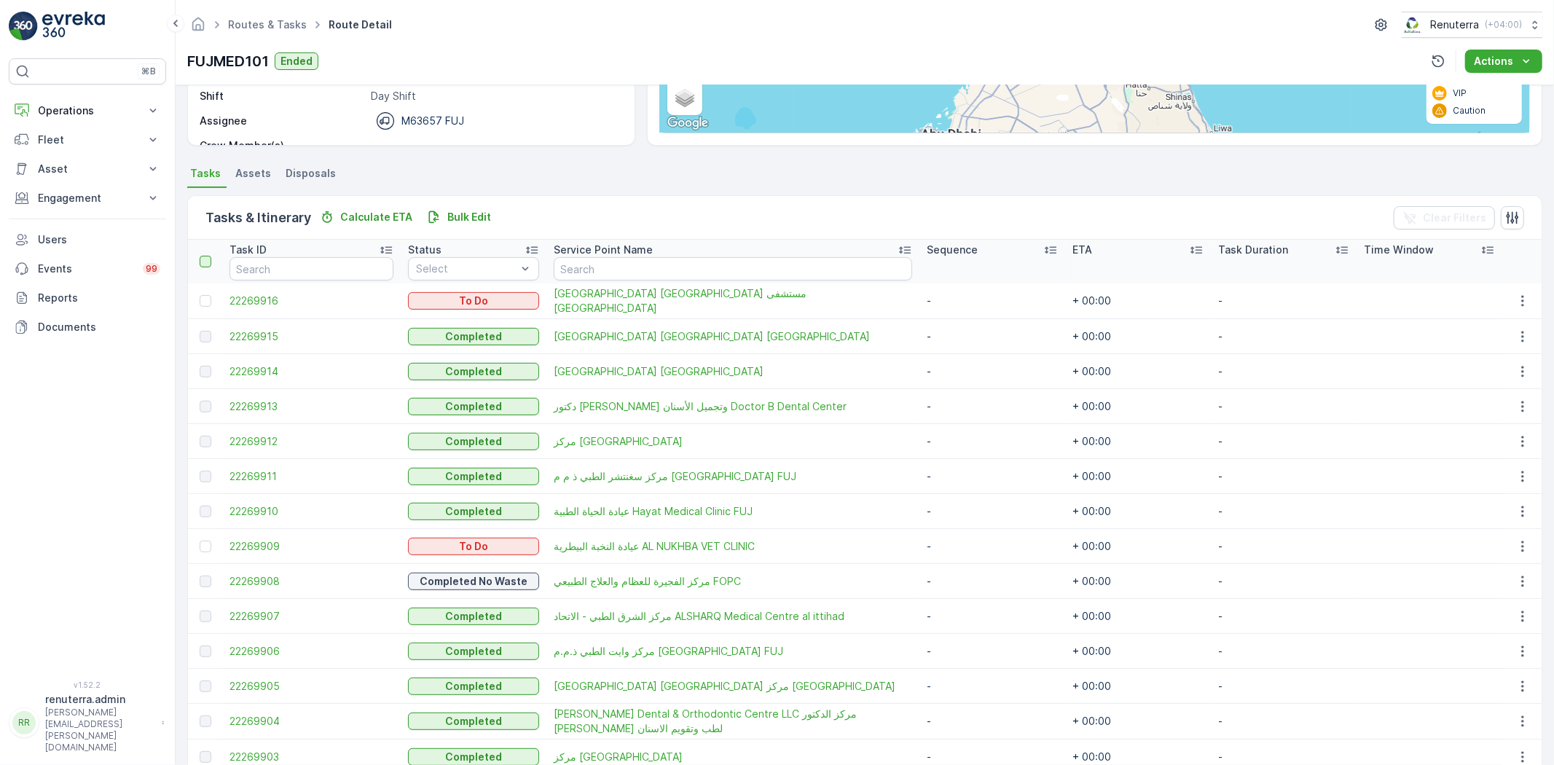
click at [210, 259] on div at bounding box center [206, 262] width 12 height 12
click at [208, 256] on input "checkbox" at bounding box center [208, 256] width 0 height 0
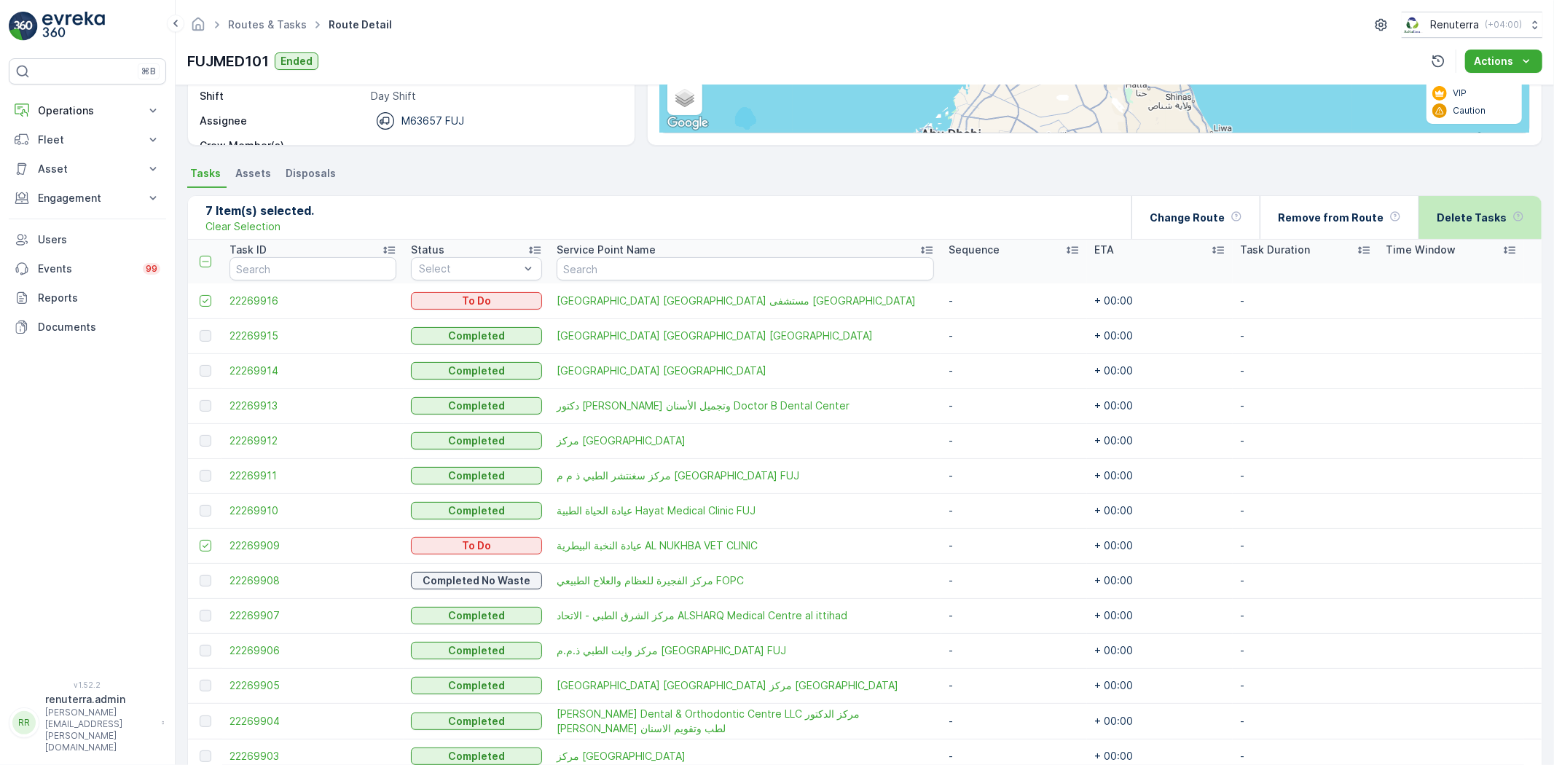
click at [1489, 223] on p "Delete Tasks" at bounding box center [1472, 218] width 70 height 15
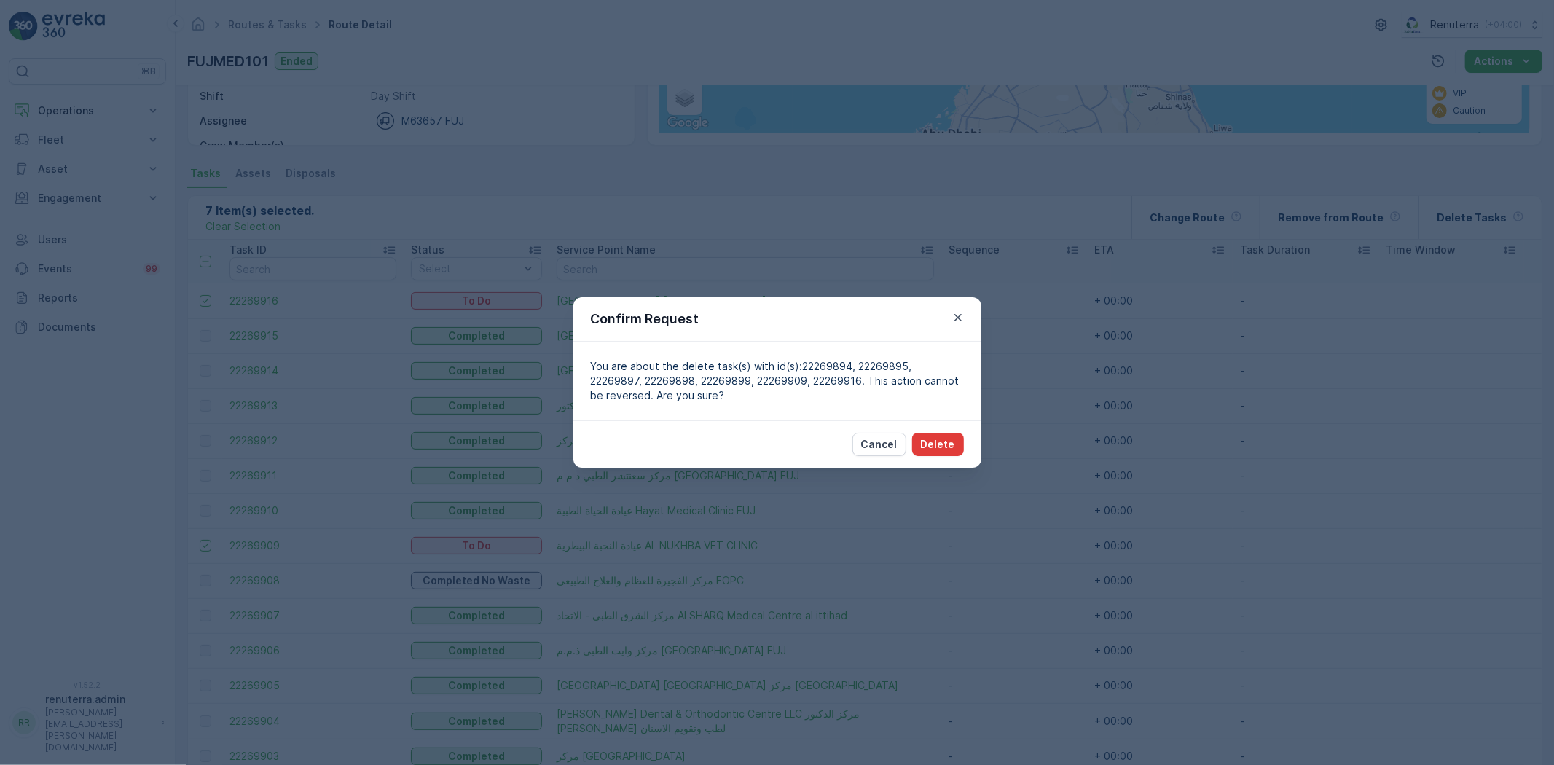
click at [934, 433] on button "Delete" at bounding box center [938, 444] width 52 height 23
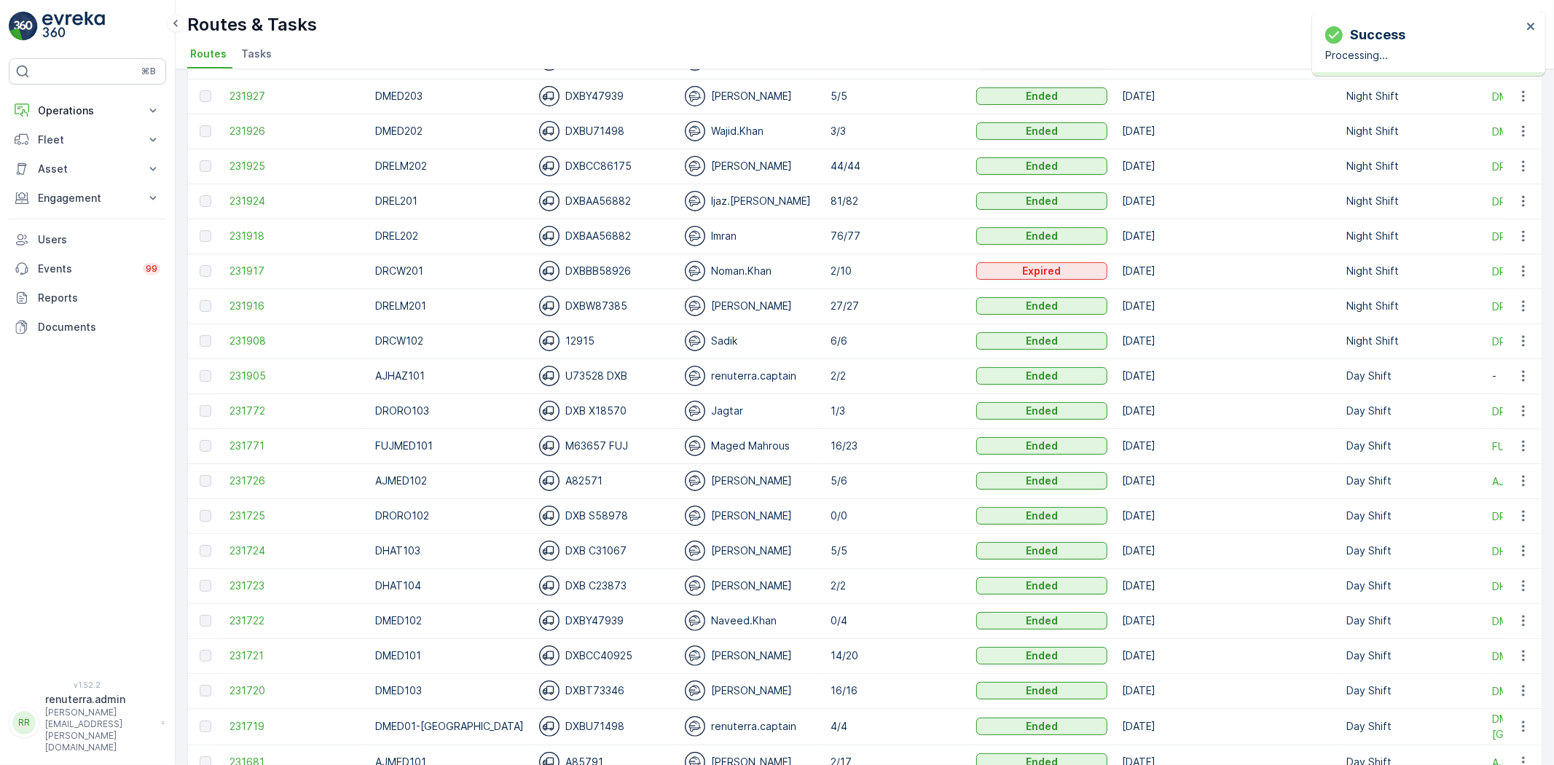
scroll to position [243, 0]
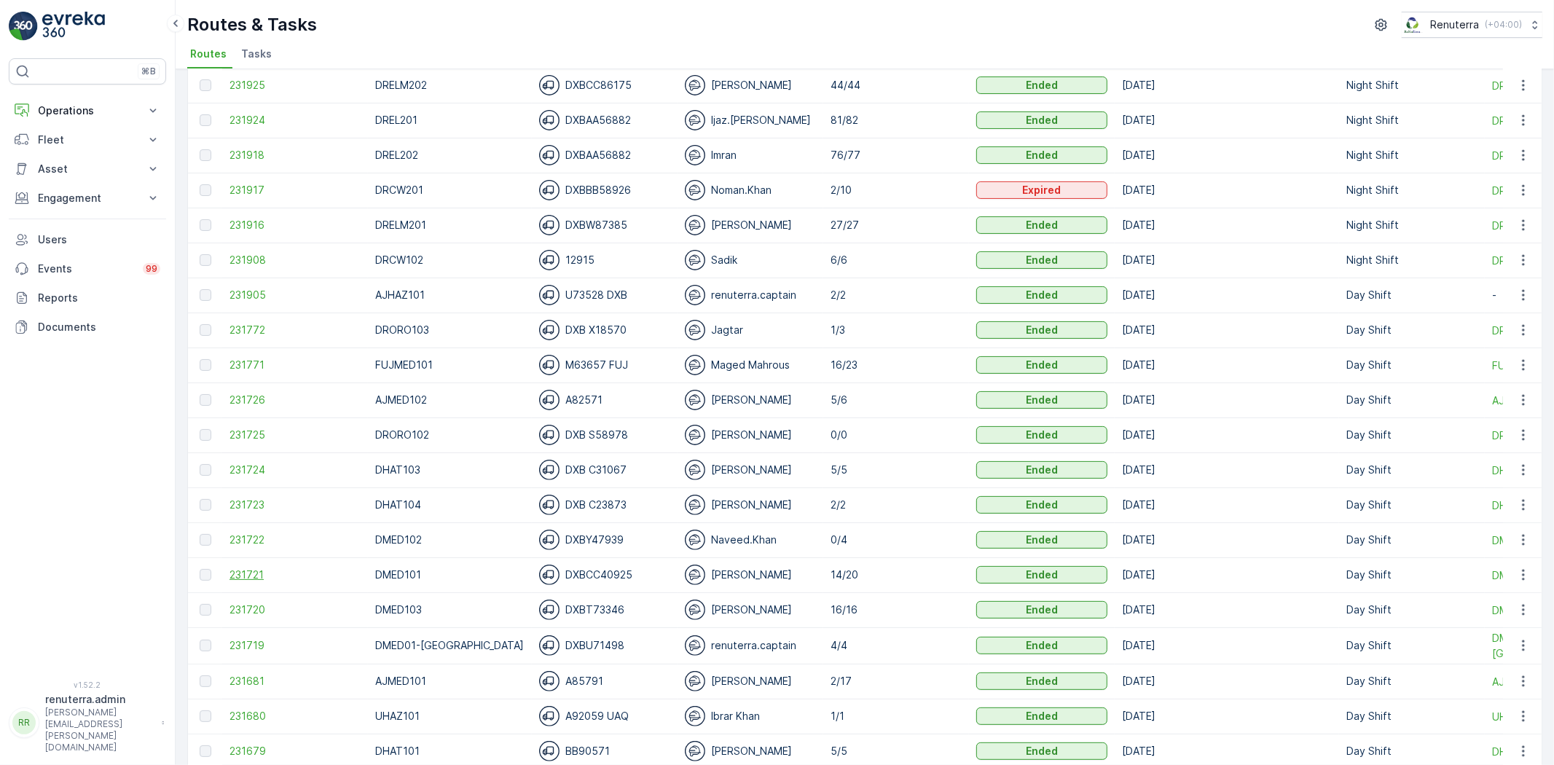
click at [246, 572] on span "231721" at bounding box center [294, 575] width 131 height 15
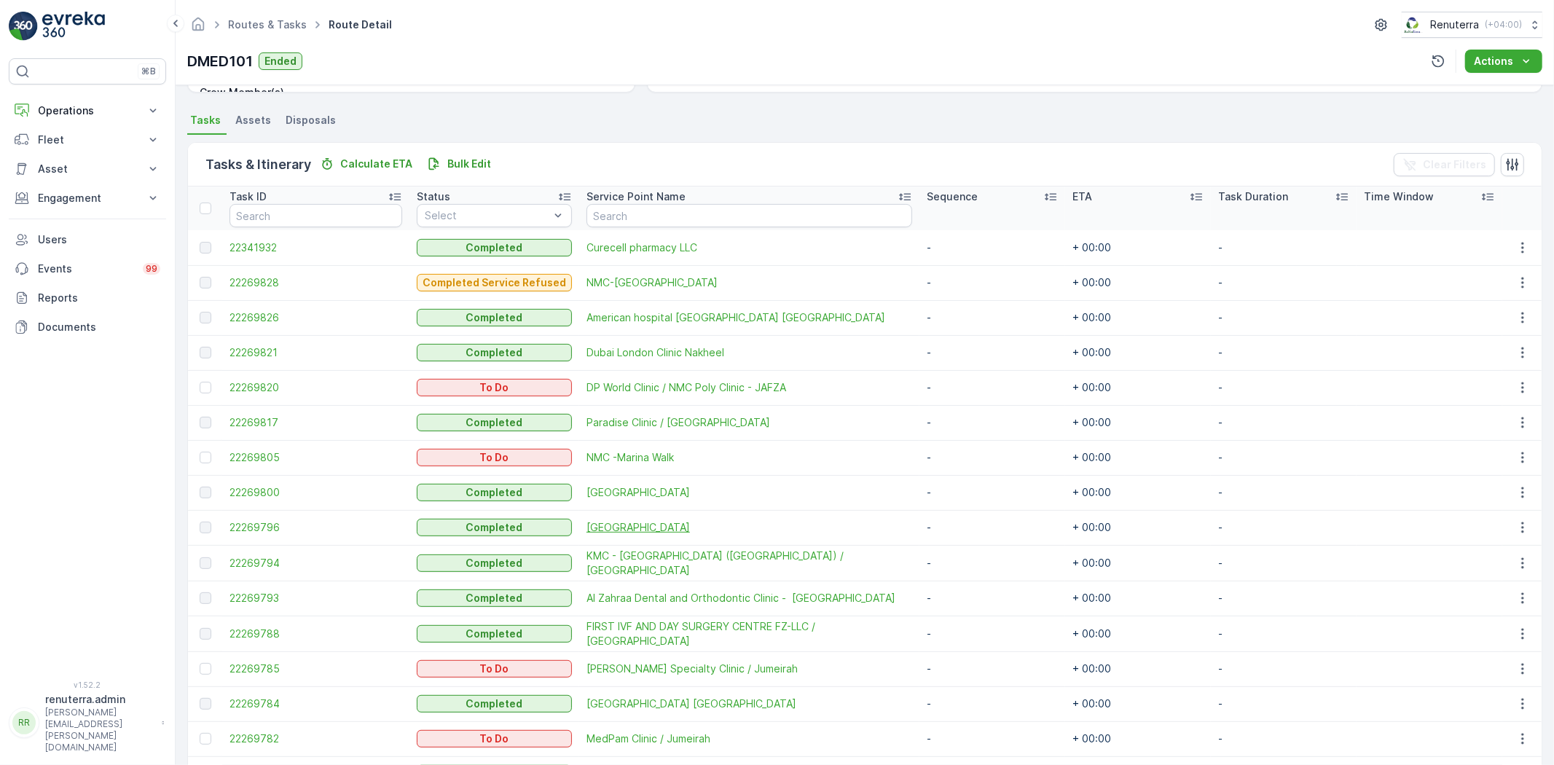
scroll to position [323, 0]
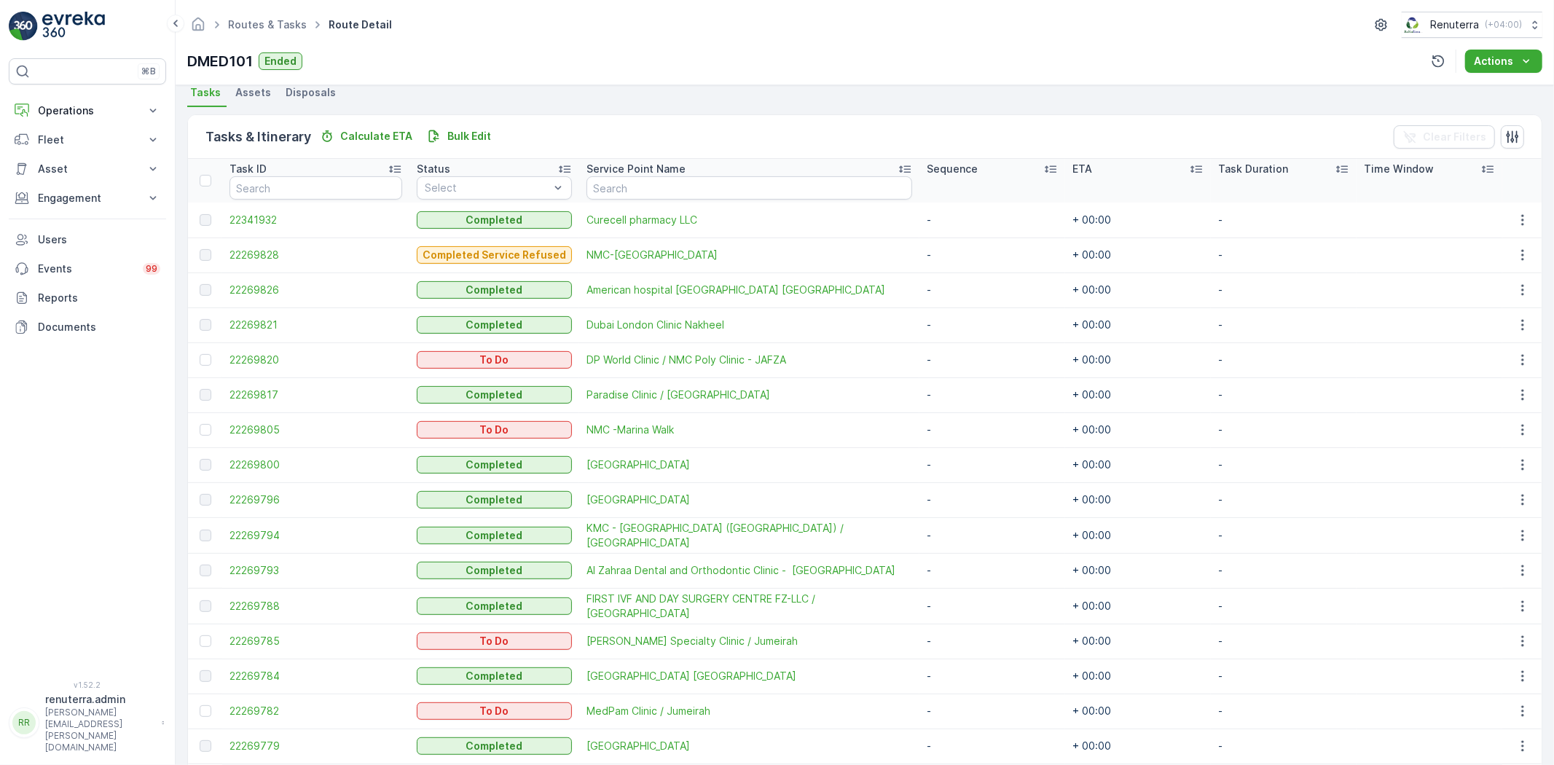
click at [201, 170] on th at bounding box center [205, 181] width 34 height 44
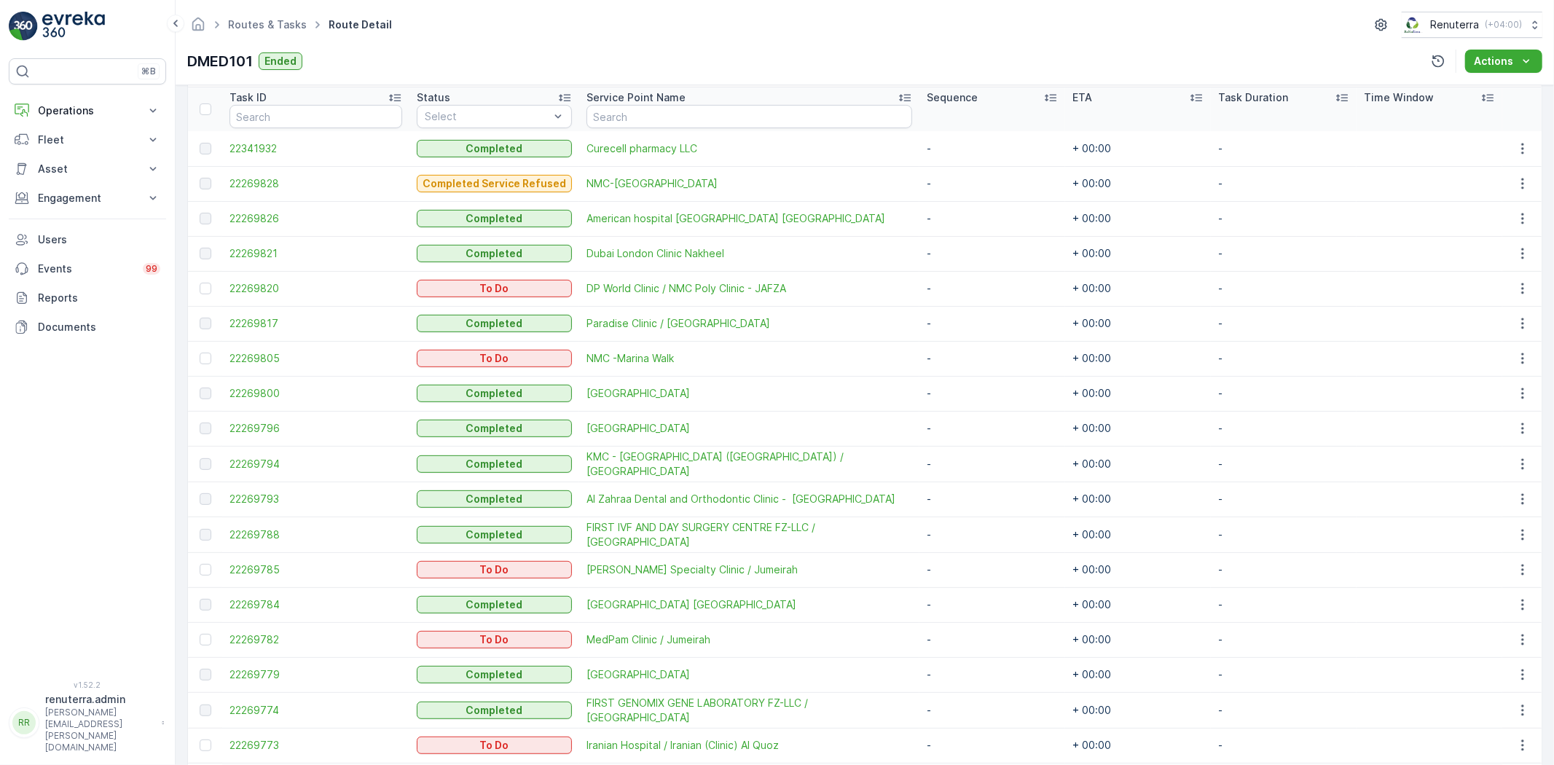
scroll to position [243, 0]
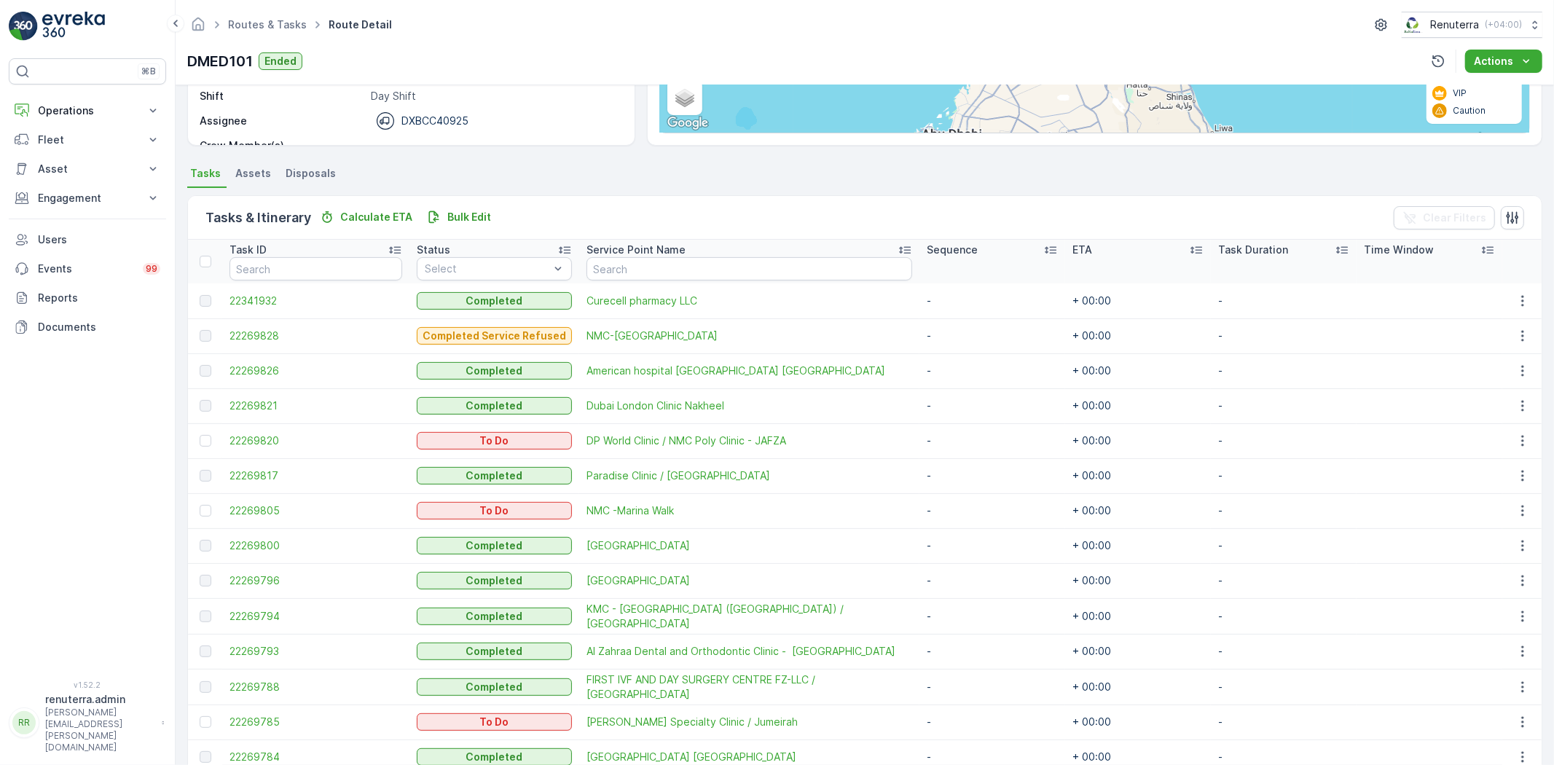
click at [207, 253] on th at bounding box center [205, 262] width 34 height 44
click at [206, 262] on div at bounding box center [206, 262] width 12 height 12
click at [208, 256] on input "checkbox" at bounding box center [208, 256] width 0 height 0
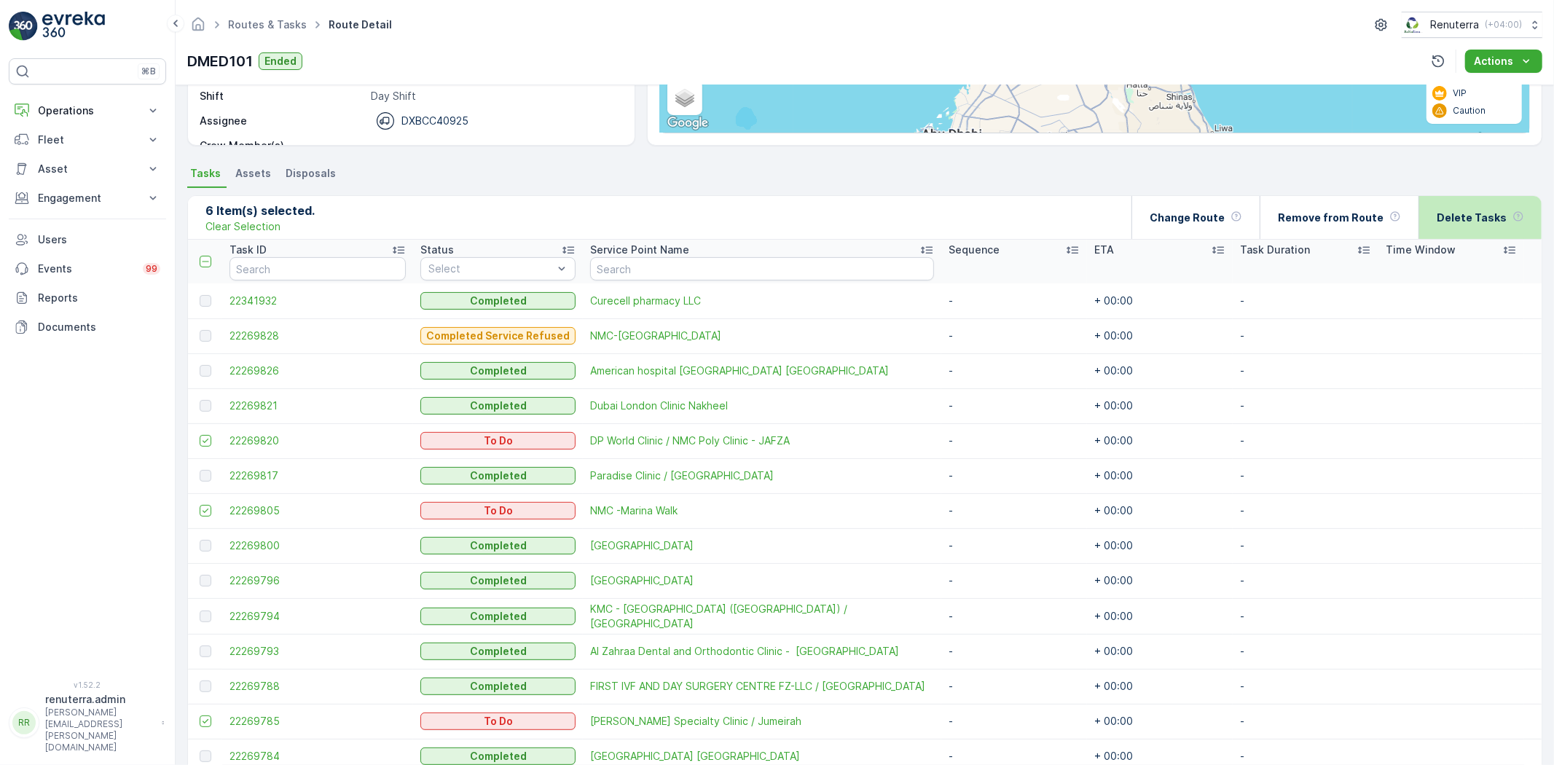
click at [1456, 228] on div "Delete Tasks" at bounding box center [1480, 217] width 87 height 43
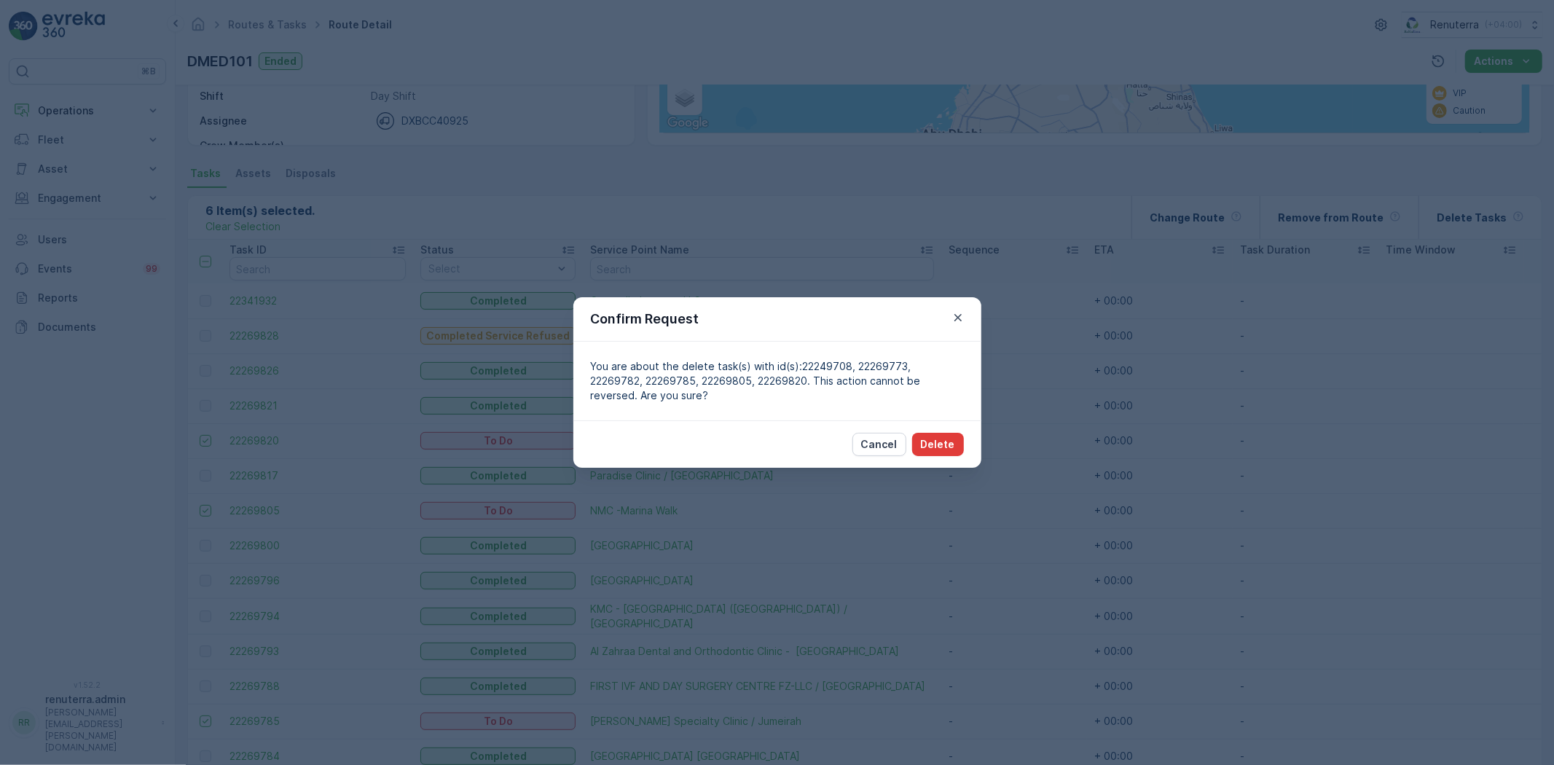
click at [942, 450] on button "Delete" at bounding box center [938, 444] width 52 height 23
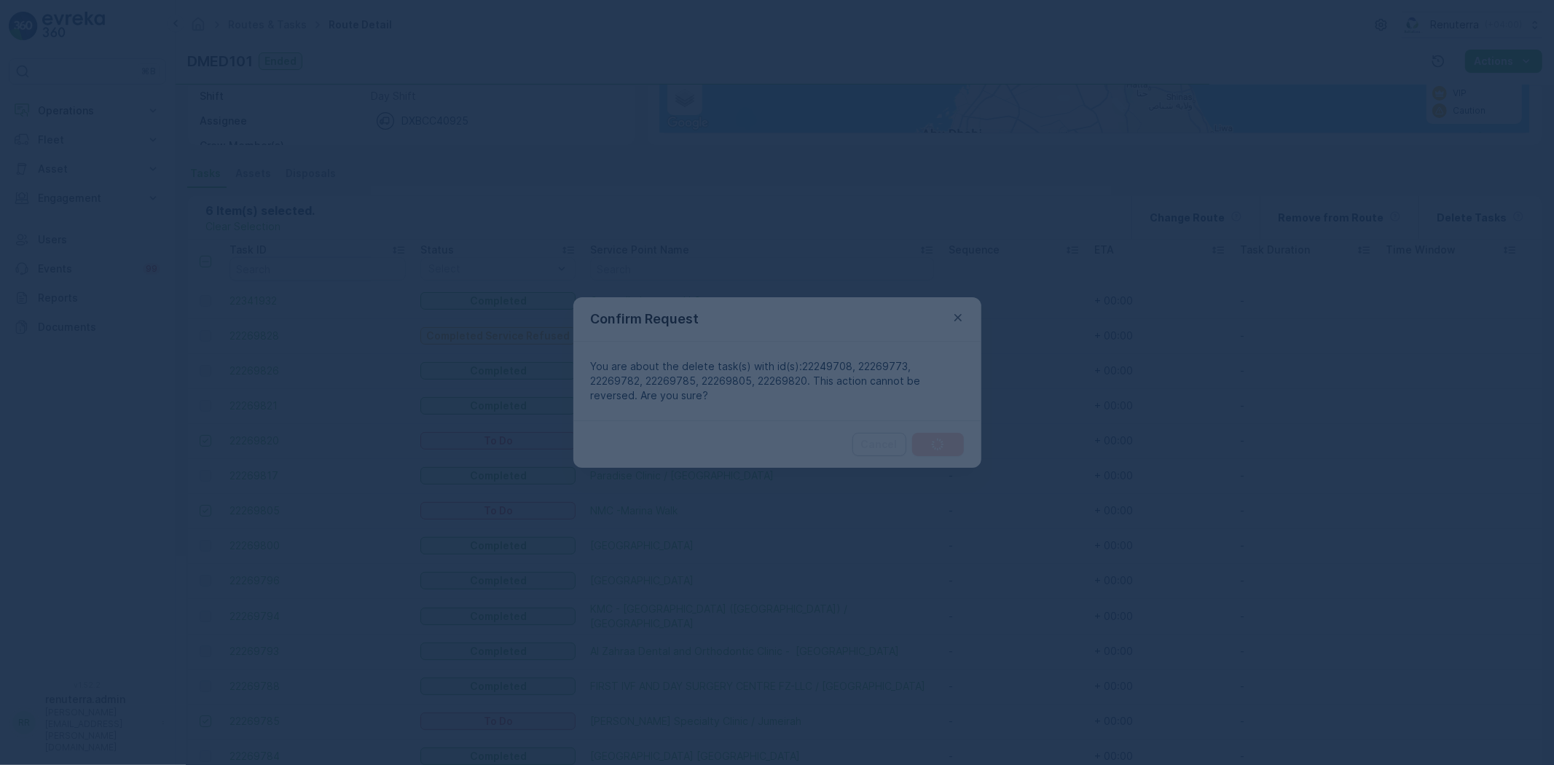
click at [942, 450] on div at bounding box center [777, 382] width 1554 height 765
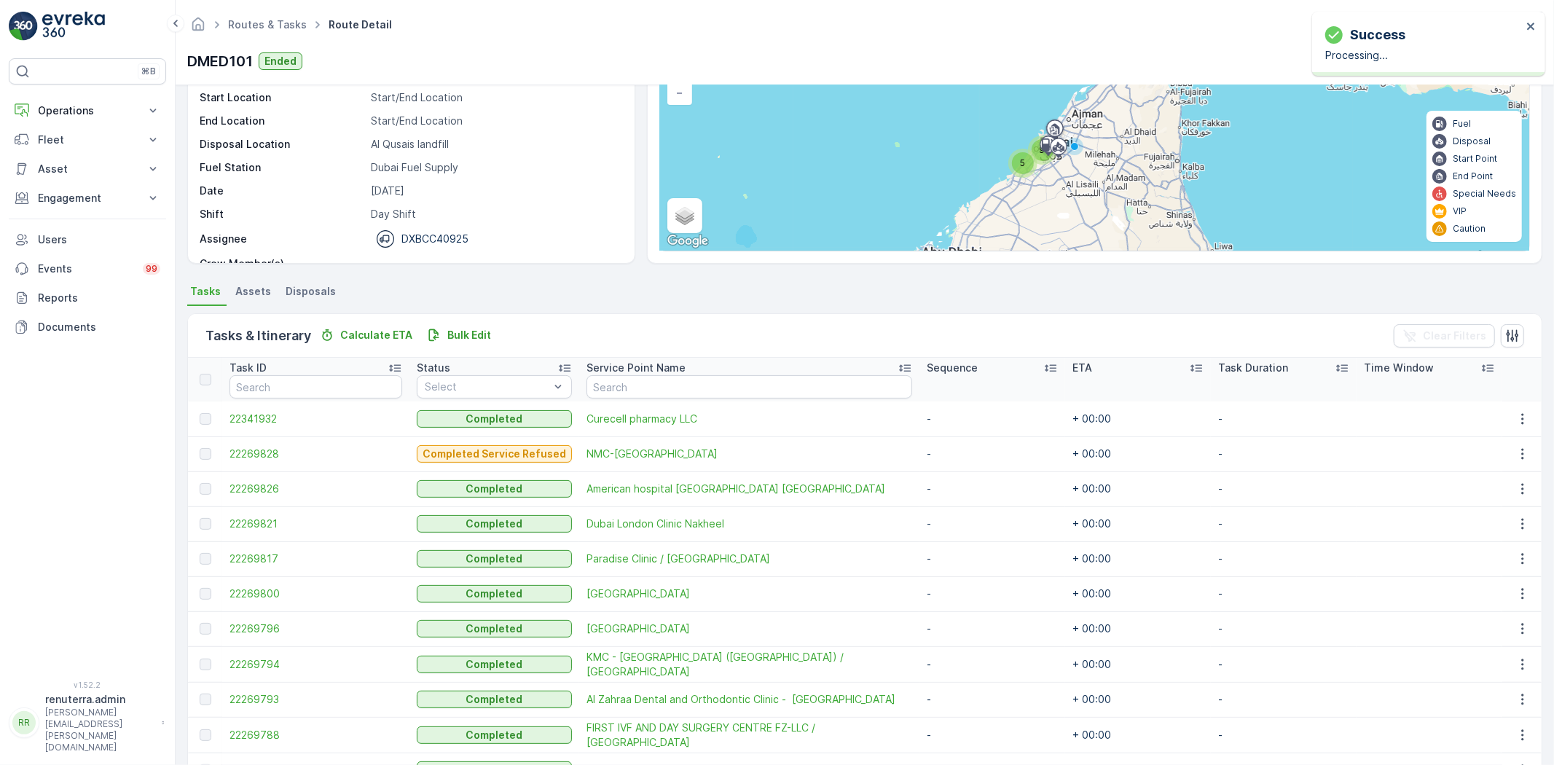
scroll to position [0, 0]
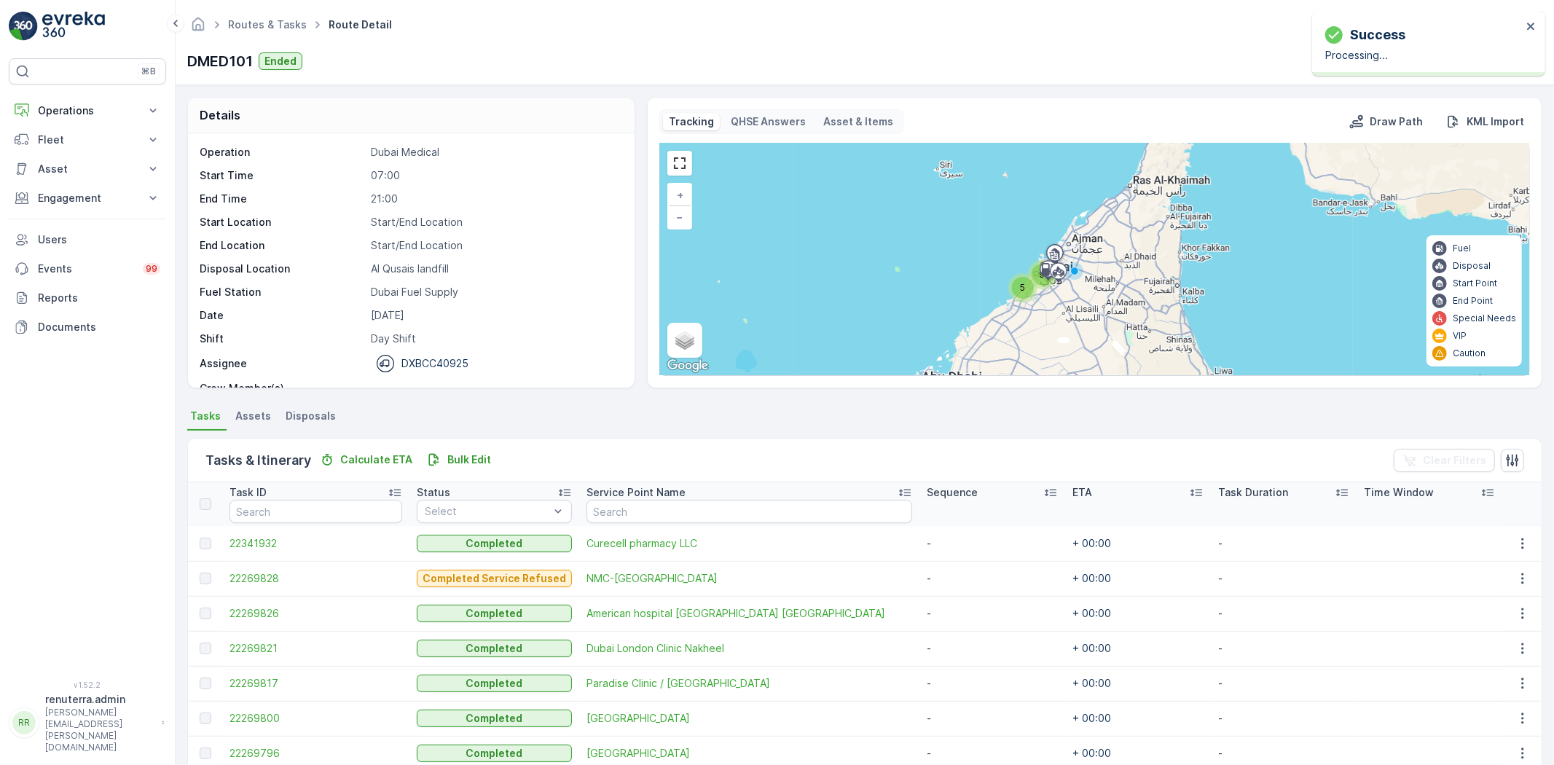
click at [264, 16] on ul "Routes & Tasks" at bounding box center [275, 25] width 101 height 21
click at [264, 20] on link "Routes & Tasks" at bounding box center [267, 24] width 79 height 12
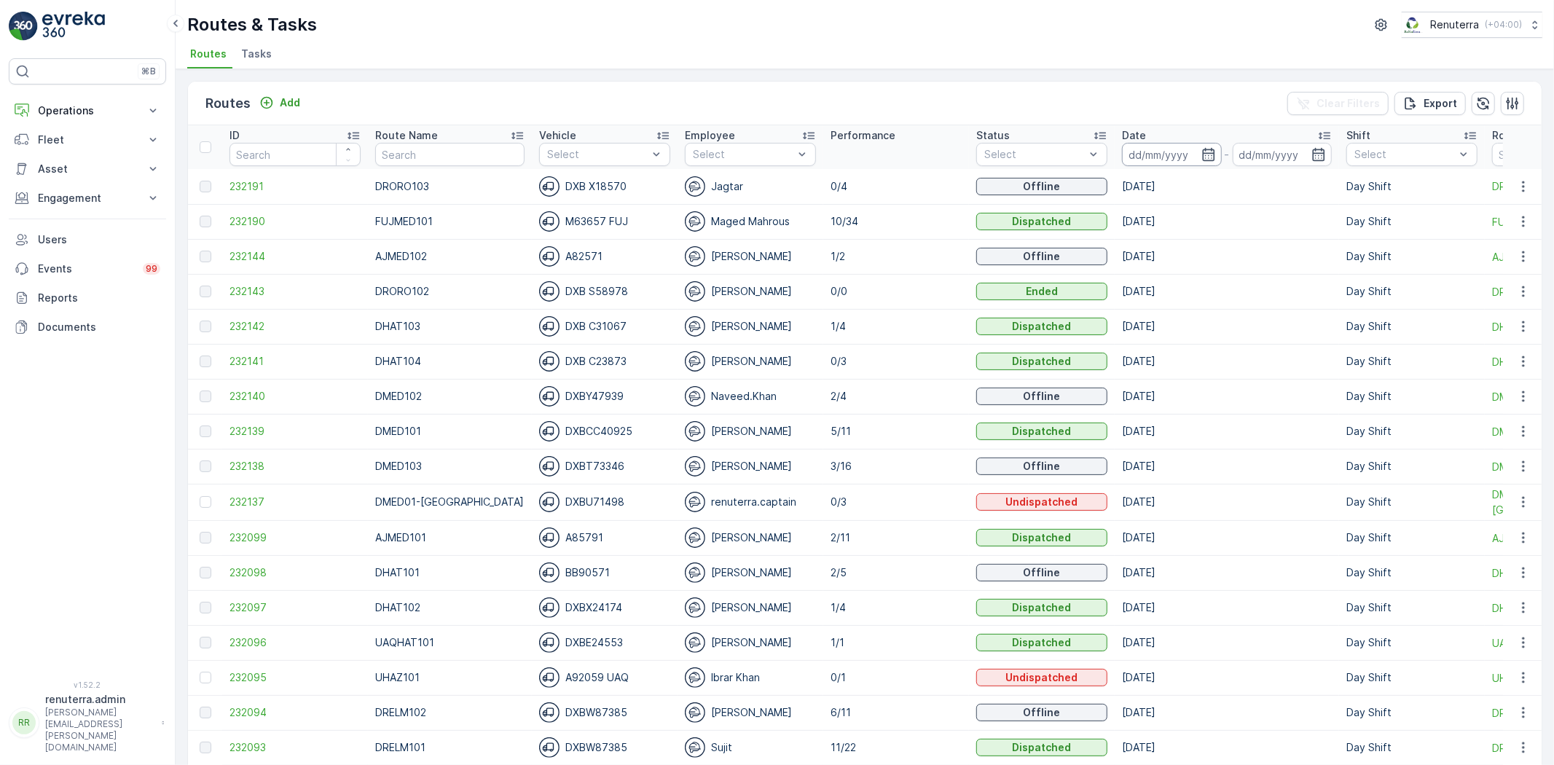
click at [1167, 146] on input at bounding box center [1172, 154] width 100 height 23
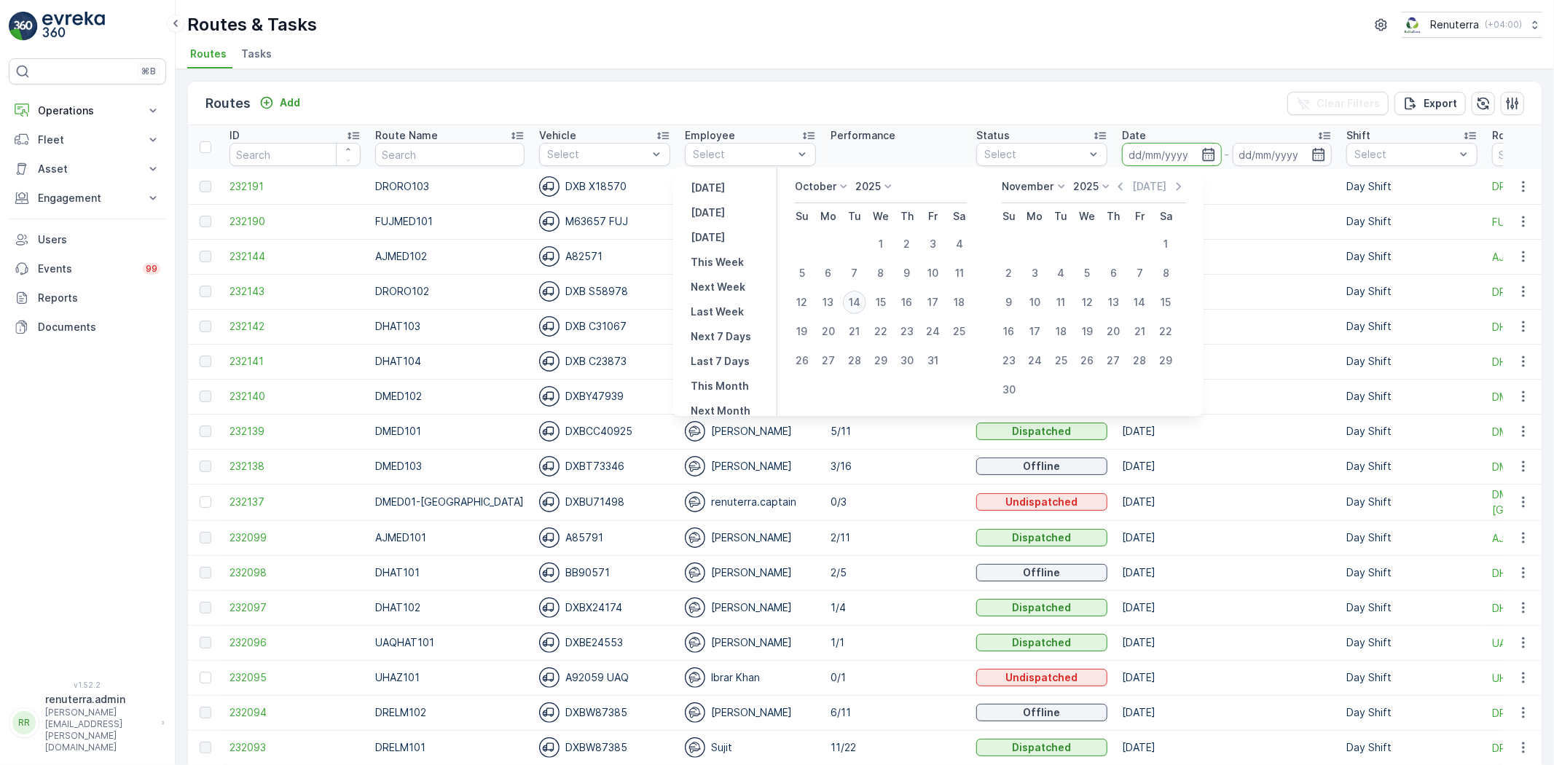
click at [858, 307] on div "14" at bounding box center [854, 302] width 23 height 23
type input "14.10.2025"
click at [858, 307] on div "14" at bounding box center [854, 302] width 23 height 23
type input "14.10.2025"
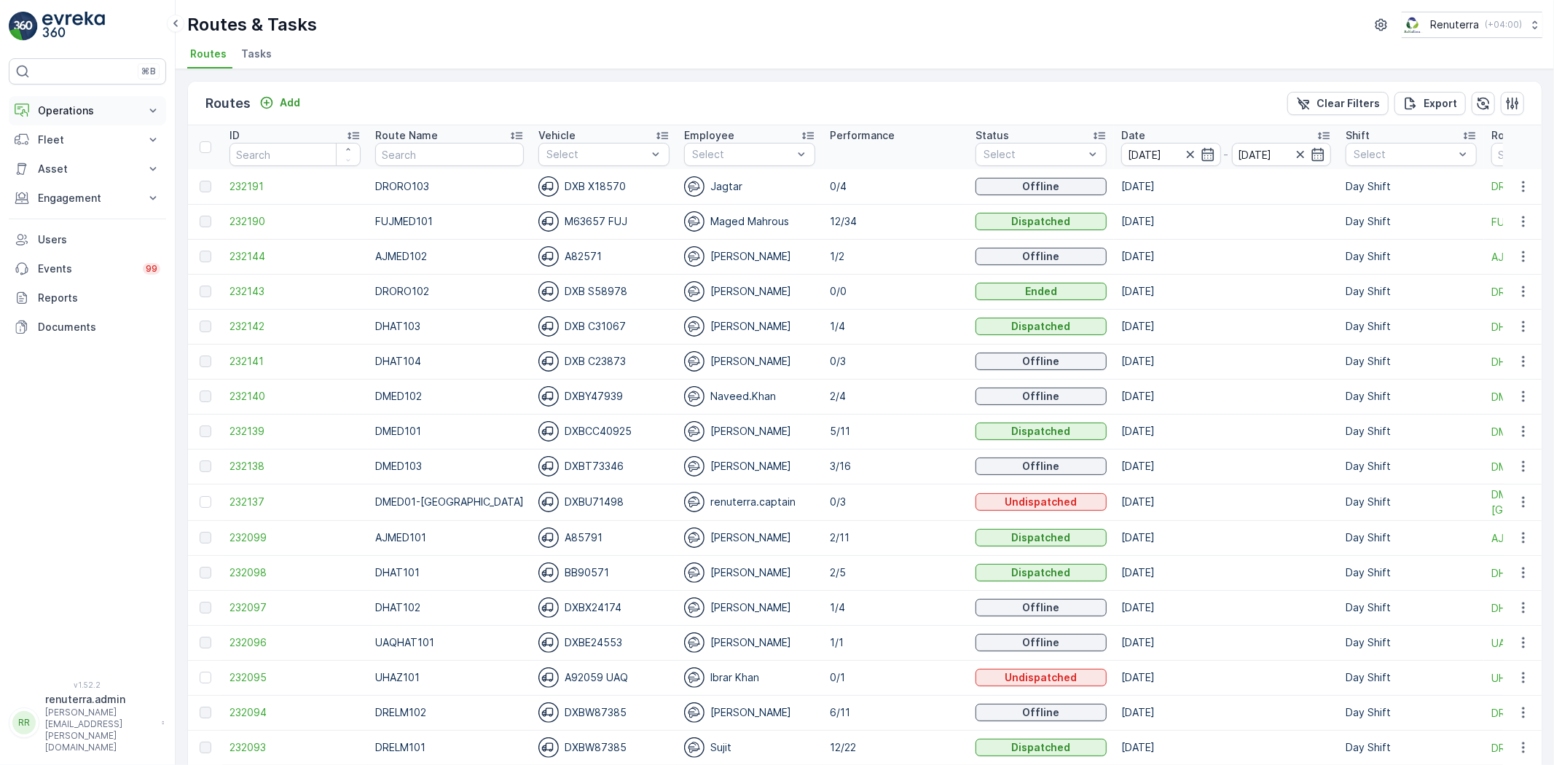
click at [115, 117] on p "Operations" at bounding box center [87, 110] width 99 height 15
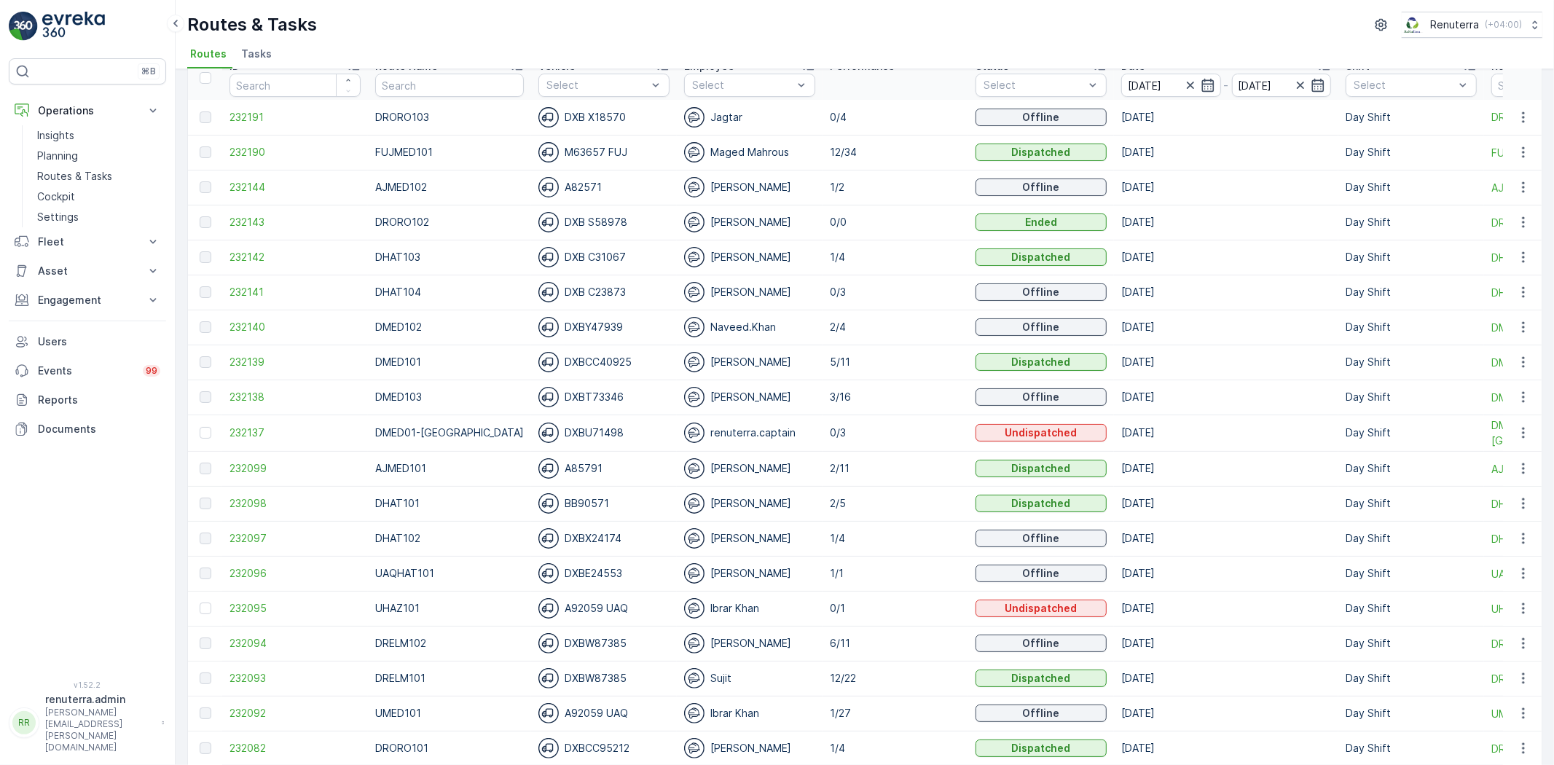
scroll to position [162, 0]
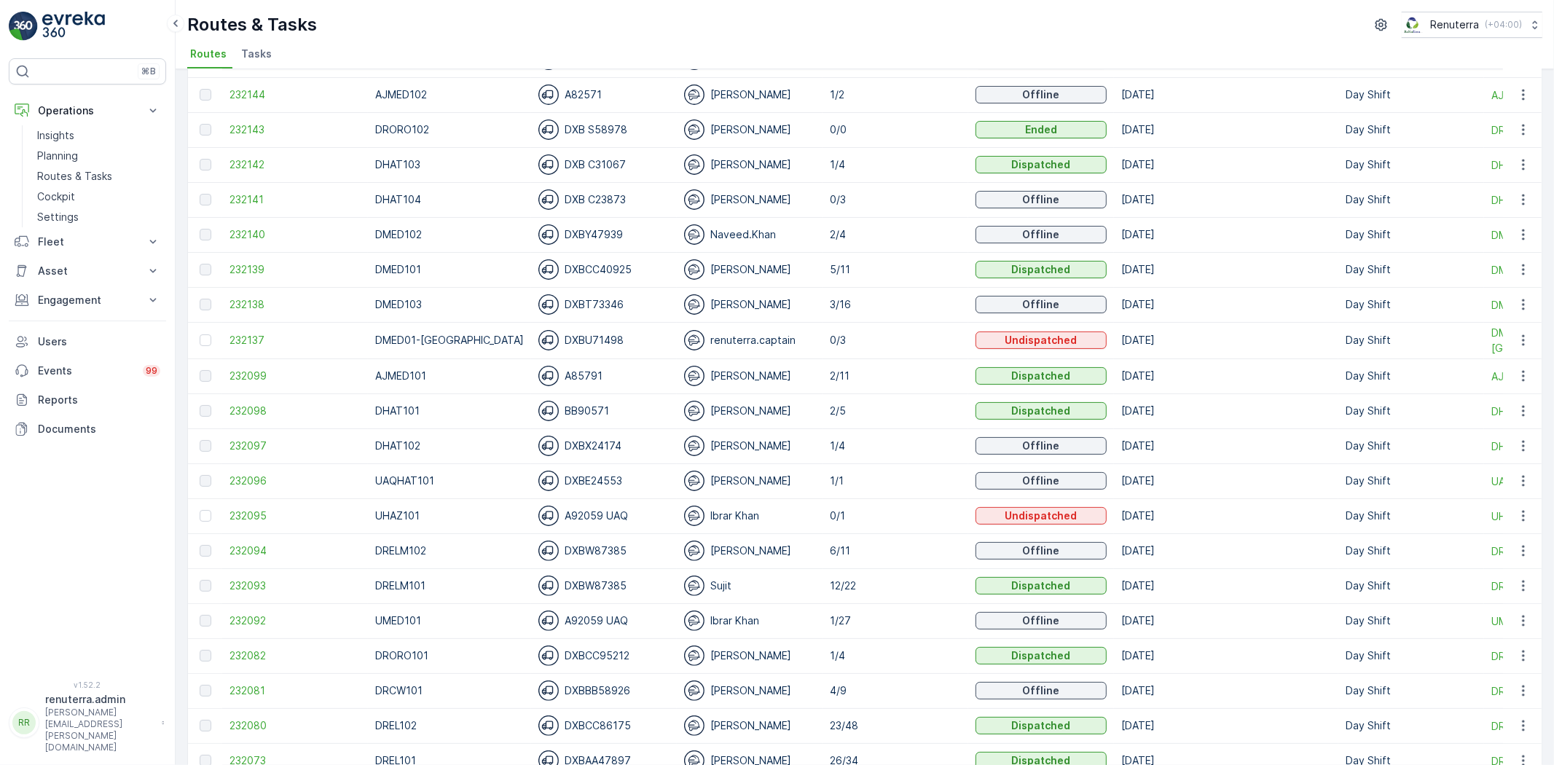
click at [302, 505] on td "232095" at bounding box center [295, 515] width 146 height 35
click at [287, 518] on span "232095" at bounding box center [294, 516] width 131 height 15
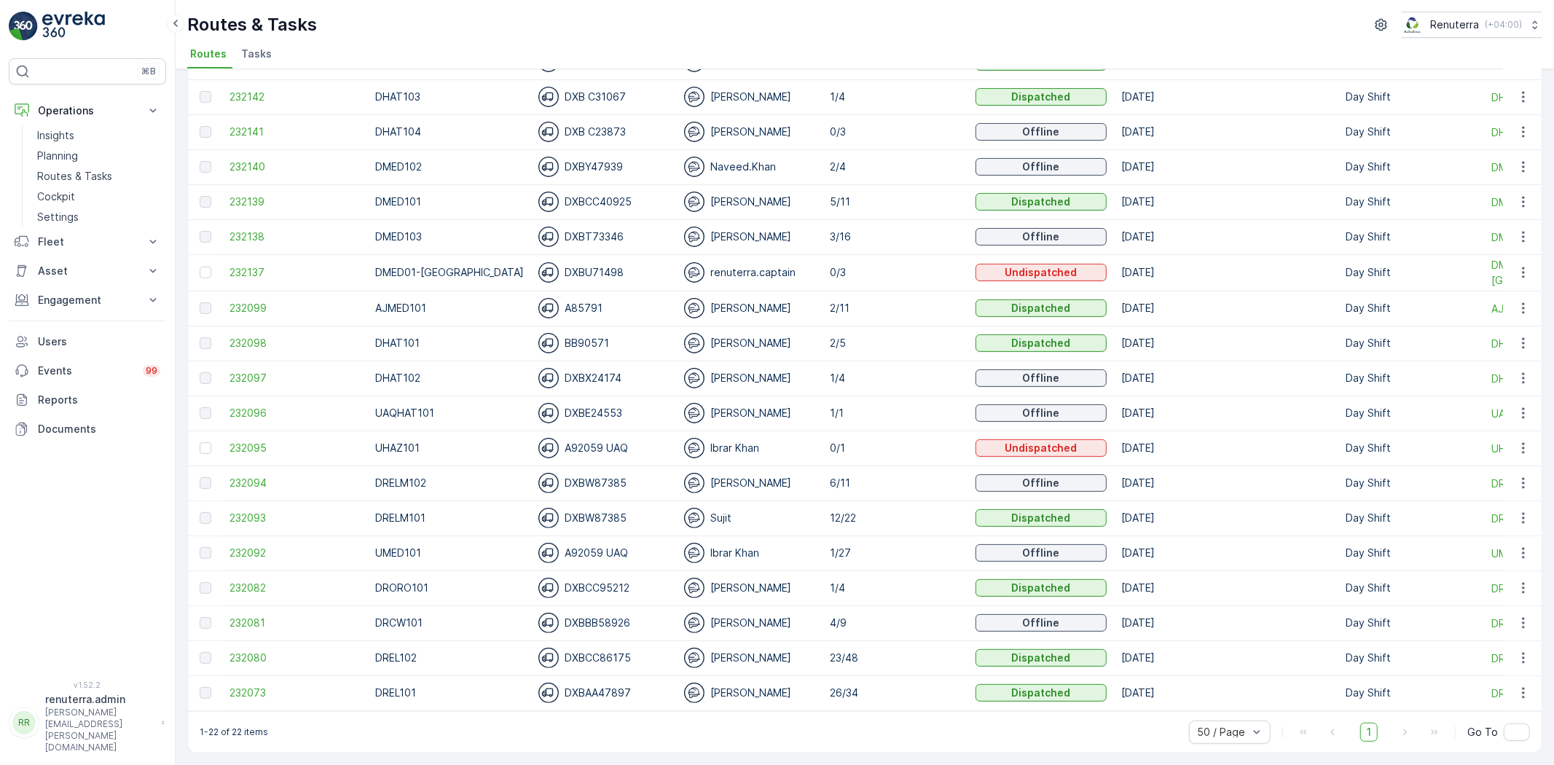
scroll to position [236, 0]
click at [259, 546] on span "232092" at bounding box center [294, 553] width 131 height 15
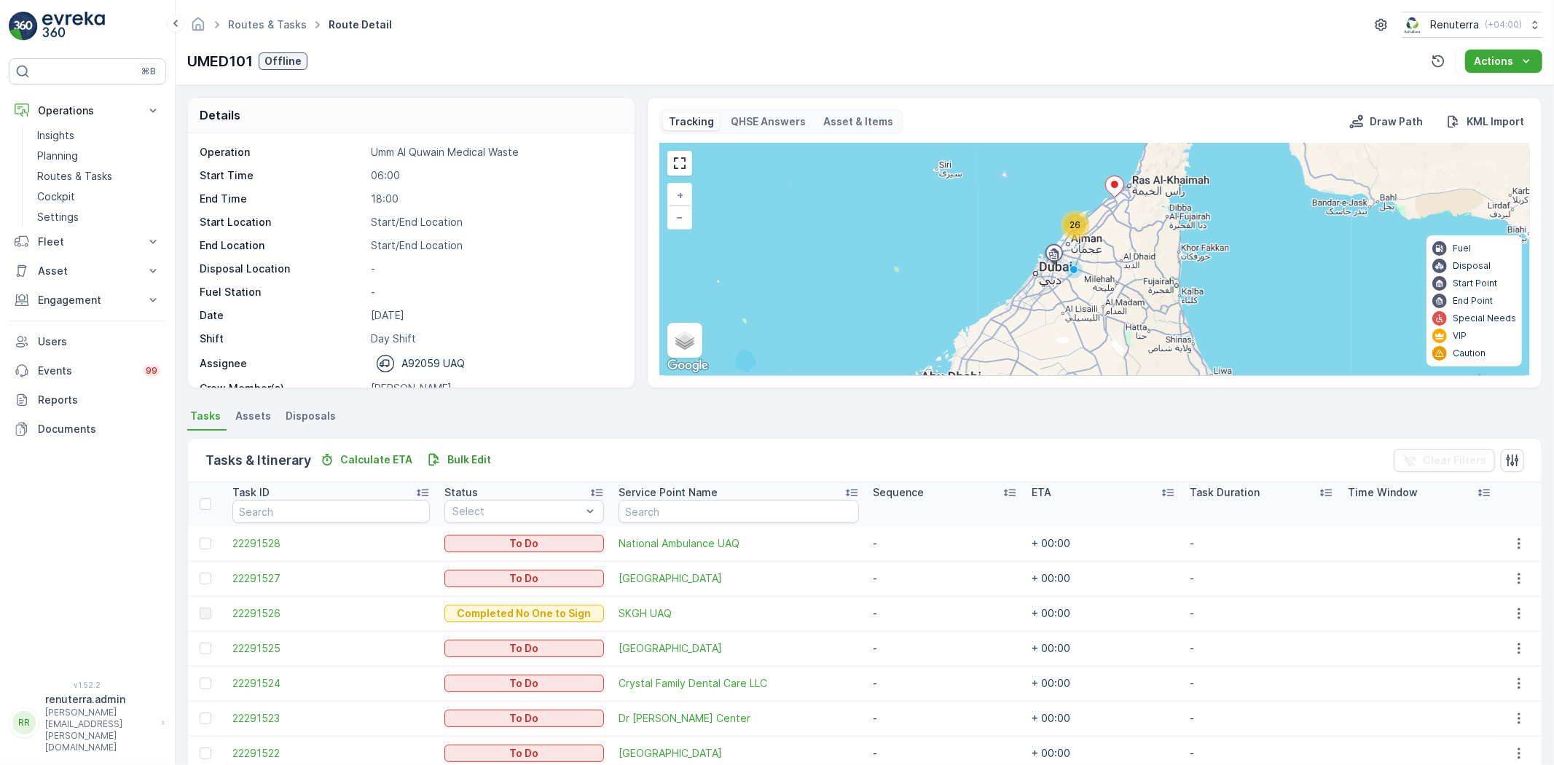
drag, startPoint x: 201, startPoint y: 498, endPoint x: 213, endPoint y: 503, distance: 13.4
click at [201, 498] on div at bounding box center [206, 504] width 12 height 12
click at [208, 498] on input "checkbox" at bounding box center [208, 498] width 0 height 0
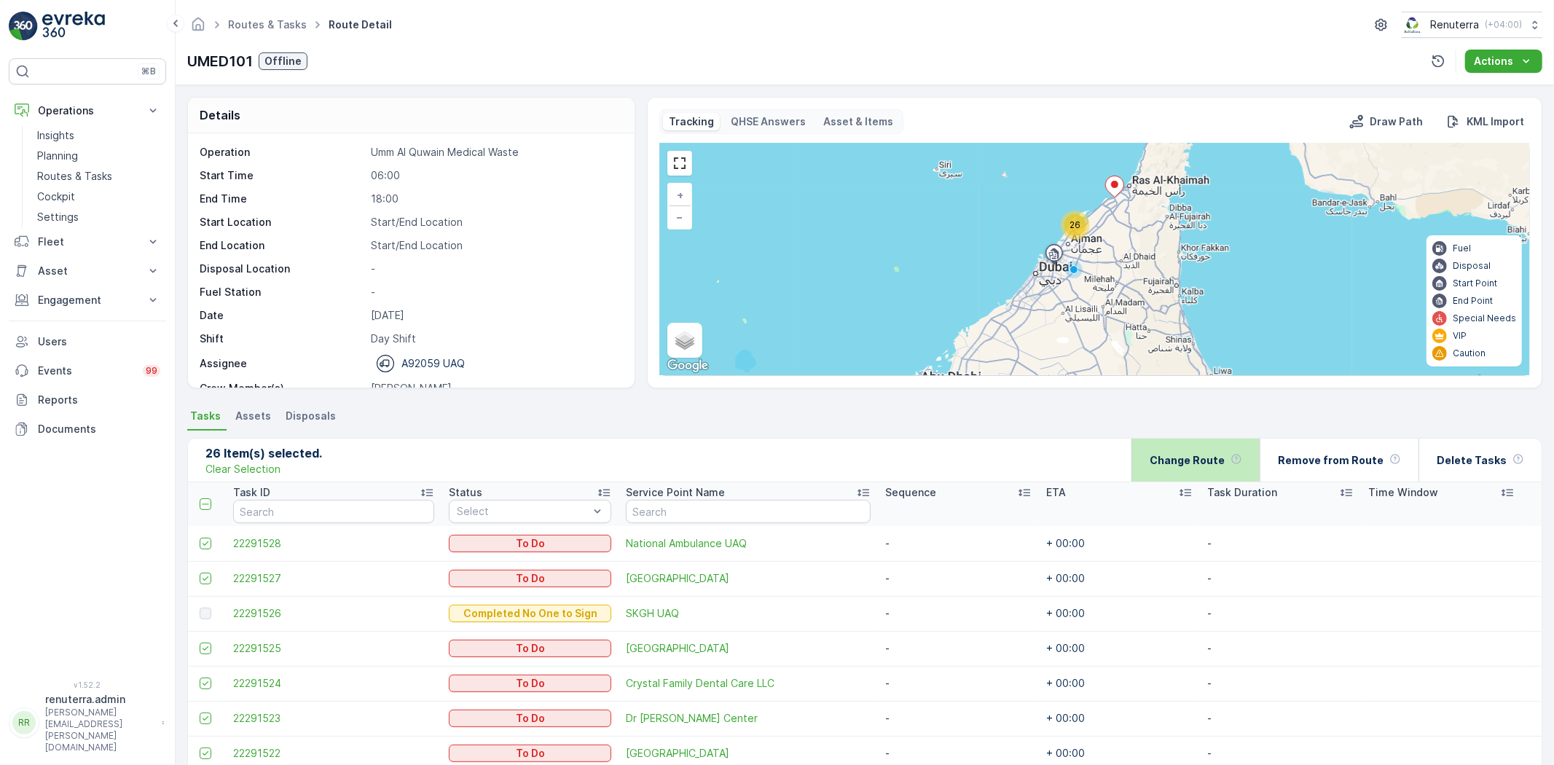
click at [1207, 464] on p "Change Route" at bounding box center [1187, 460] width 75 height 15
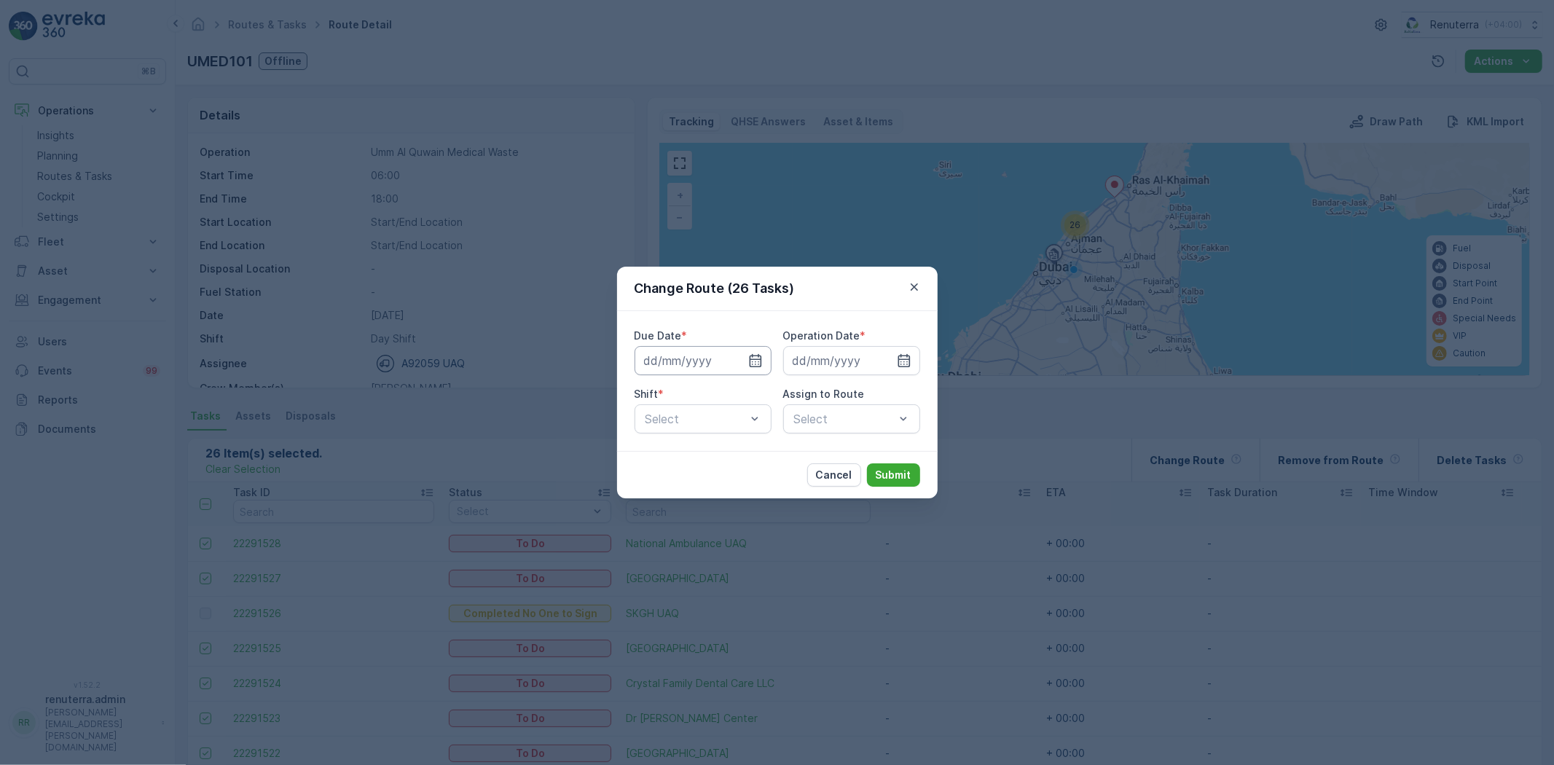
click at [747, 358] on input at bounding box center [703, 360] width 137 height 29
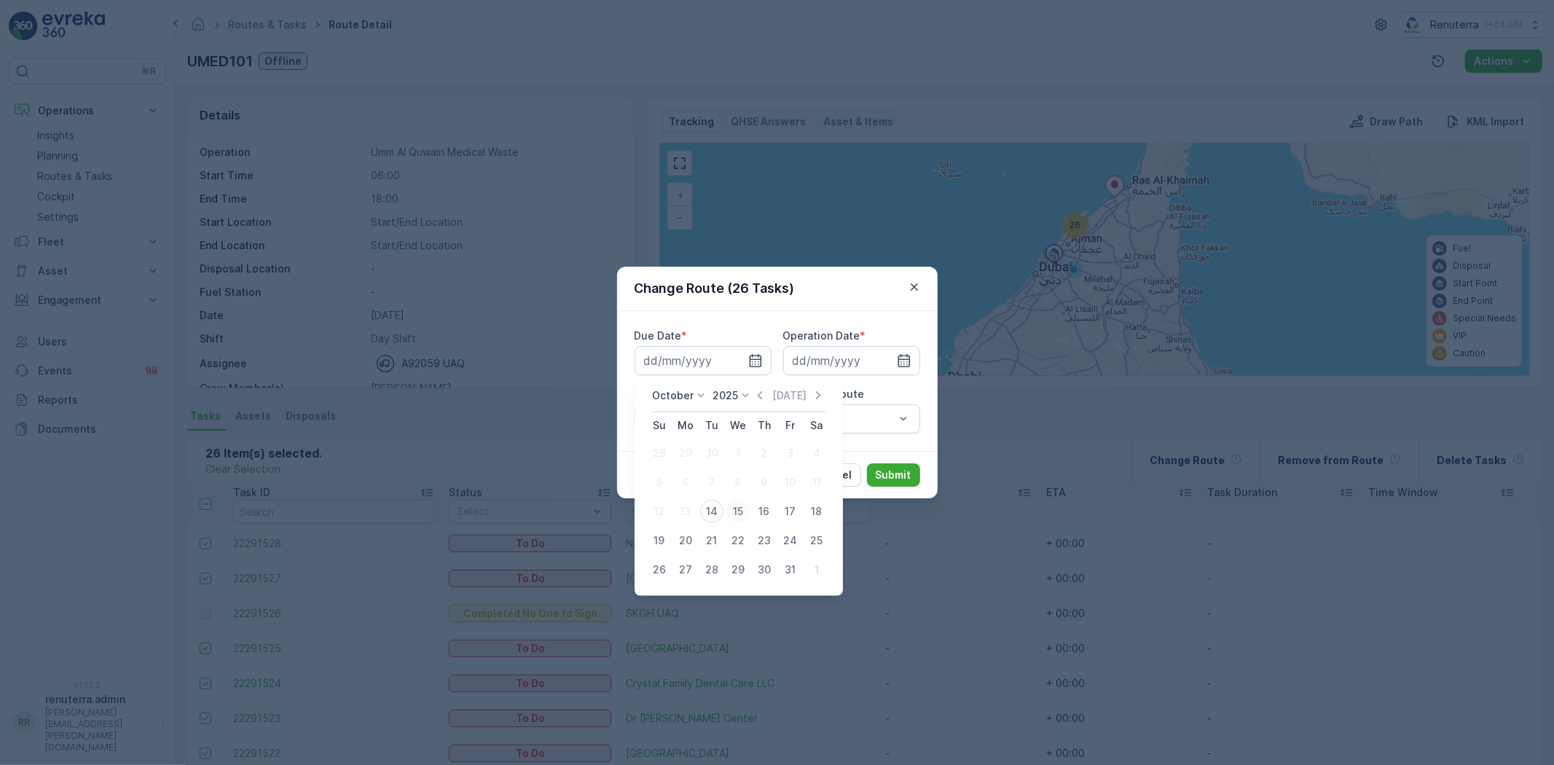
click at [748, 512] on div "15" at bounding box center [737, 511] width 23 height 23
type input "15.10.2025"
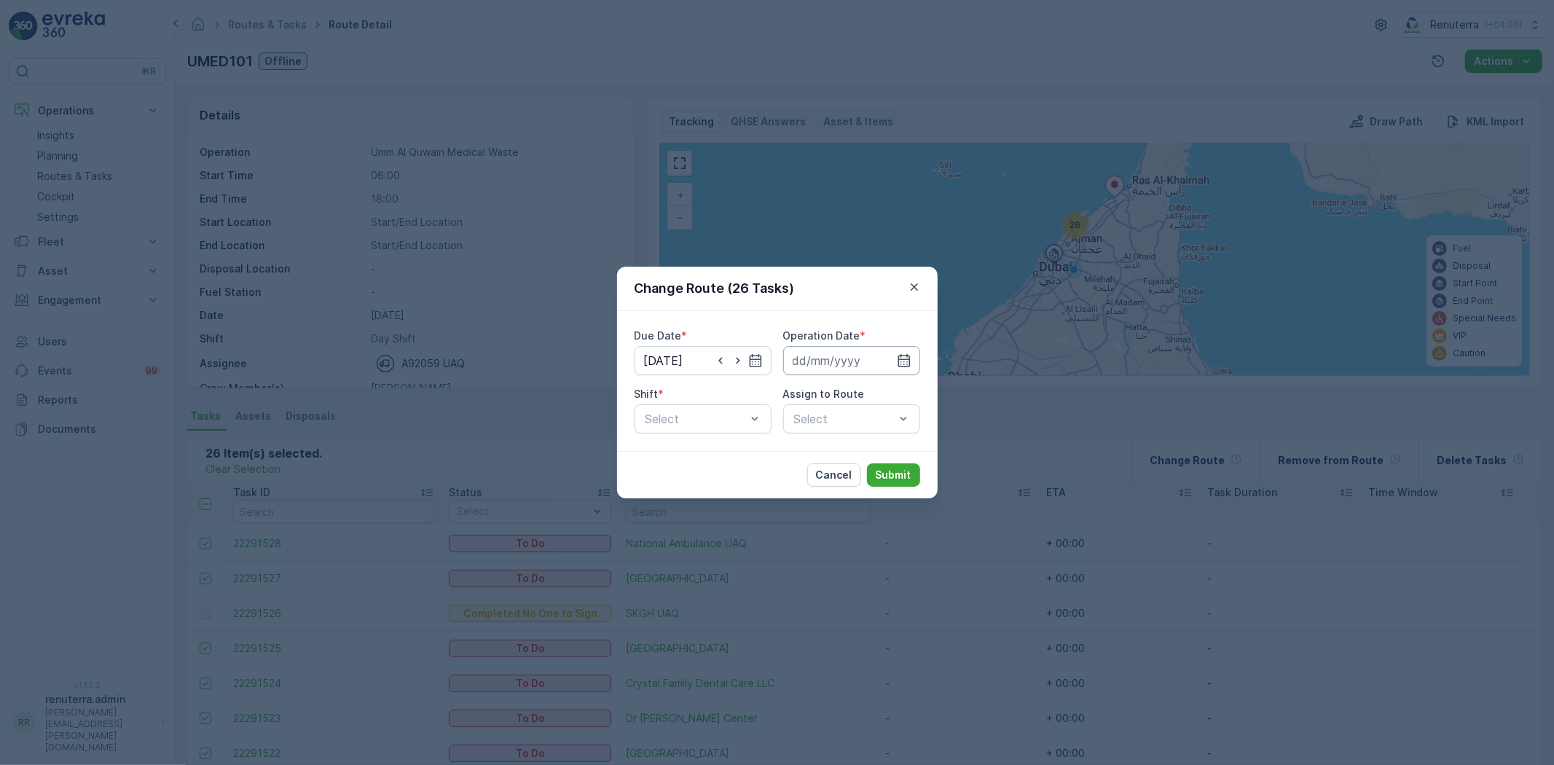
click at [855, 363] on input at bounding box center [851, 360] width 137 height 29
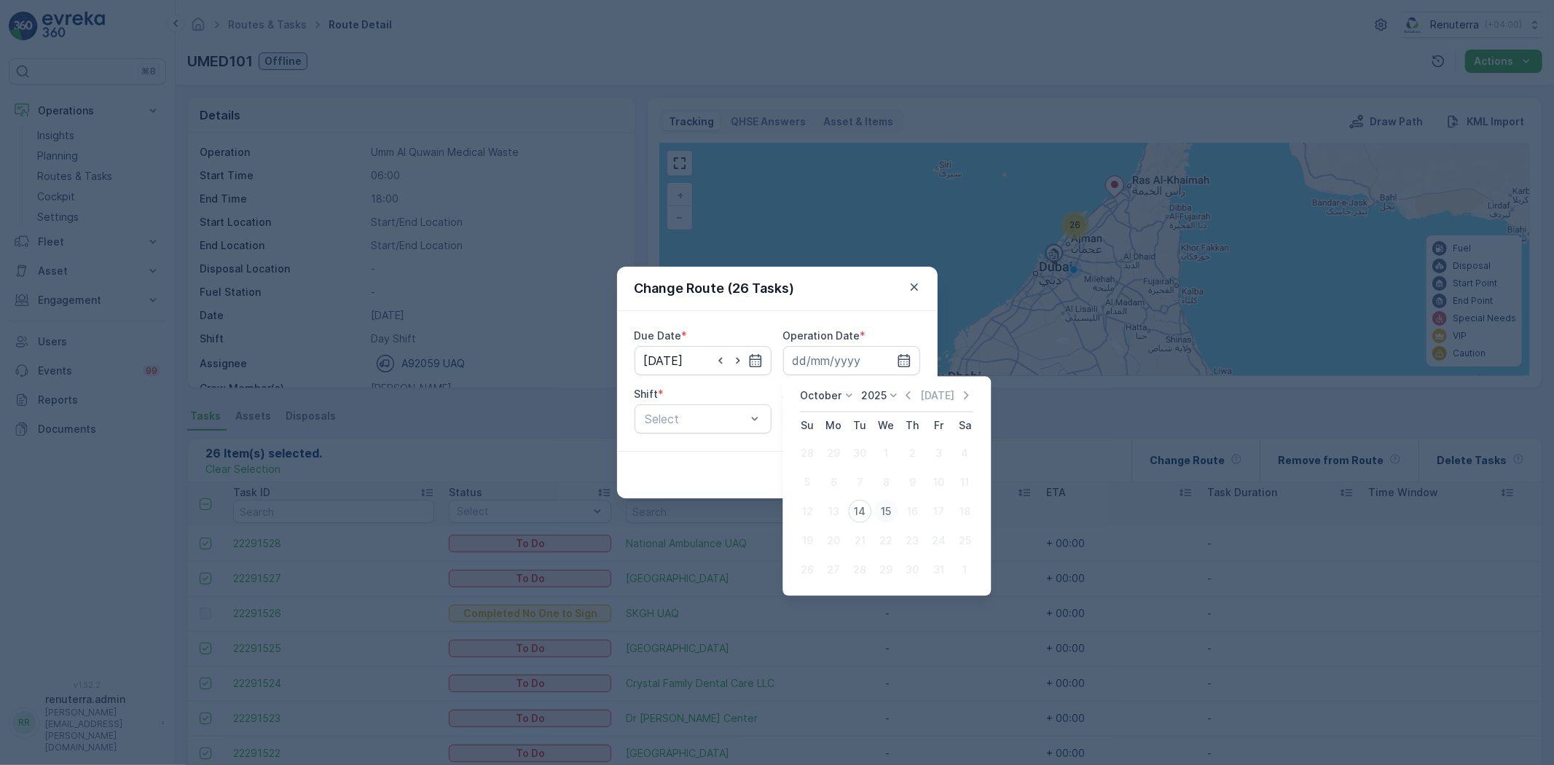
click at [891, 513] on div "15" at bounding box center [885, 511] width 23 height 23
type input "15.10.2025"
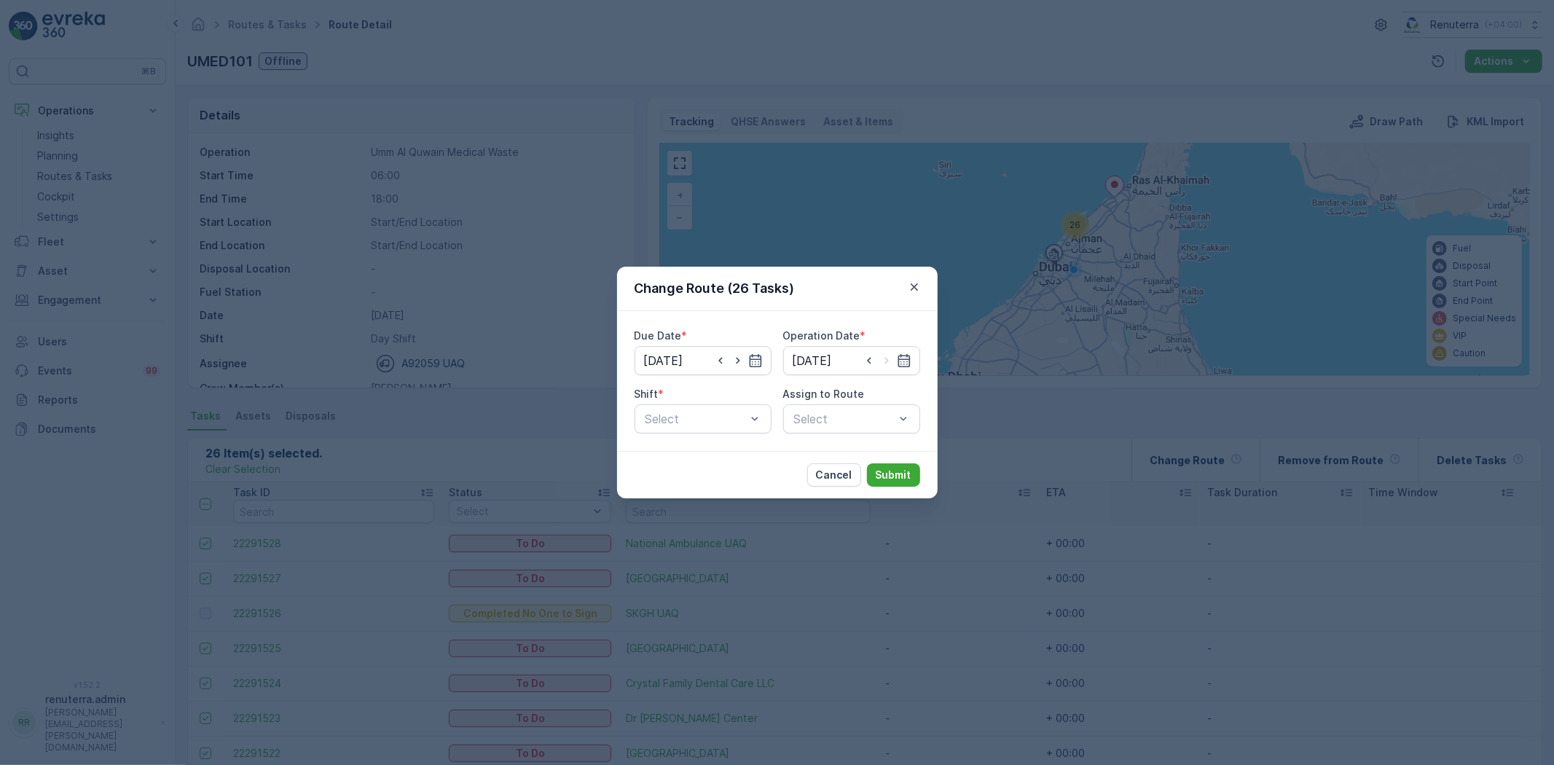
drag, startPoint x: 697, startPoint y: 428, endPoint x: 692, endPoint y: 434, distance: 7.9
click at [697, 428] on div "Select" at bounding box center [703, 418] width 137 height 29
click at [686, 463] on div "Day Shift" at bounding box center [703, 454] width 137 height 25
click at [845, 411] on div "Select" at bounding box center [851, 418] width 137 height 29
click at [835, 460] on span "UMED101 (Route Plan) - A92059 UAQ" at bounding box center [851, 461] width 119 height 26
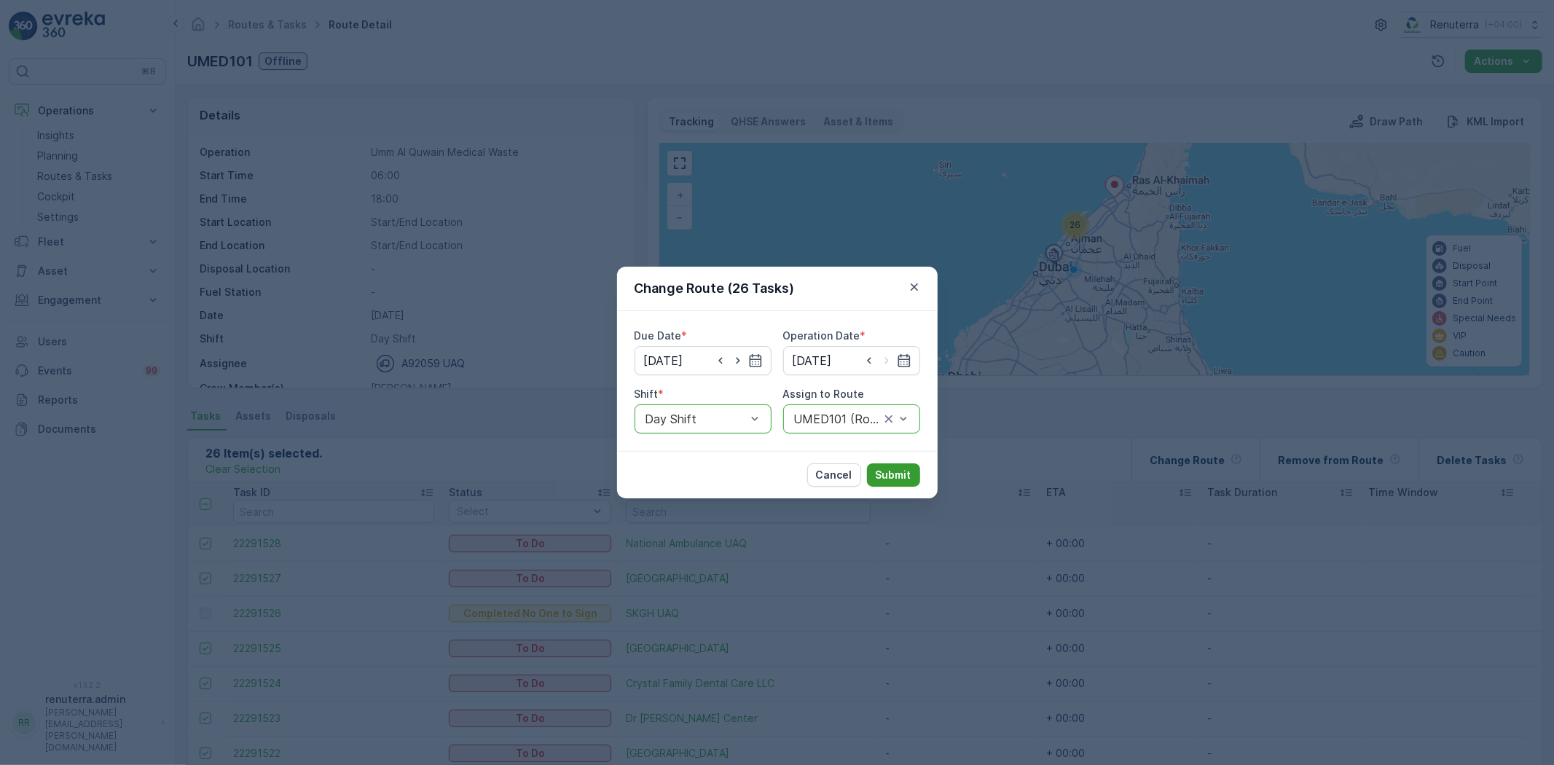
click at [883, 471] on p "Submit" at bounding box center [894, 475] width 36 height 15
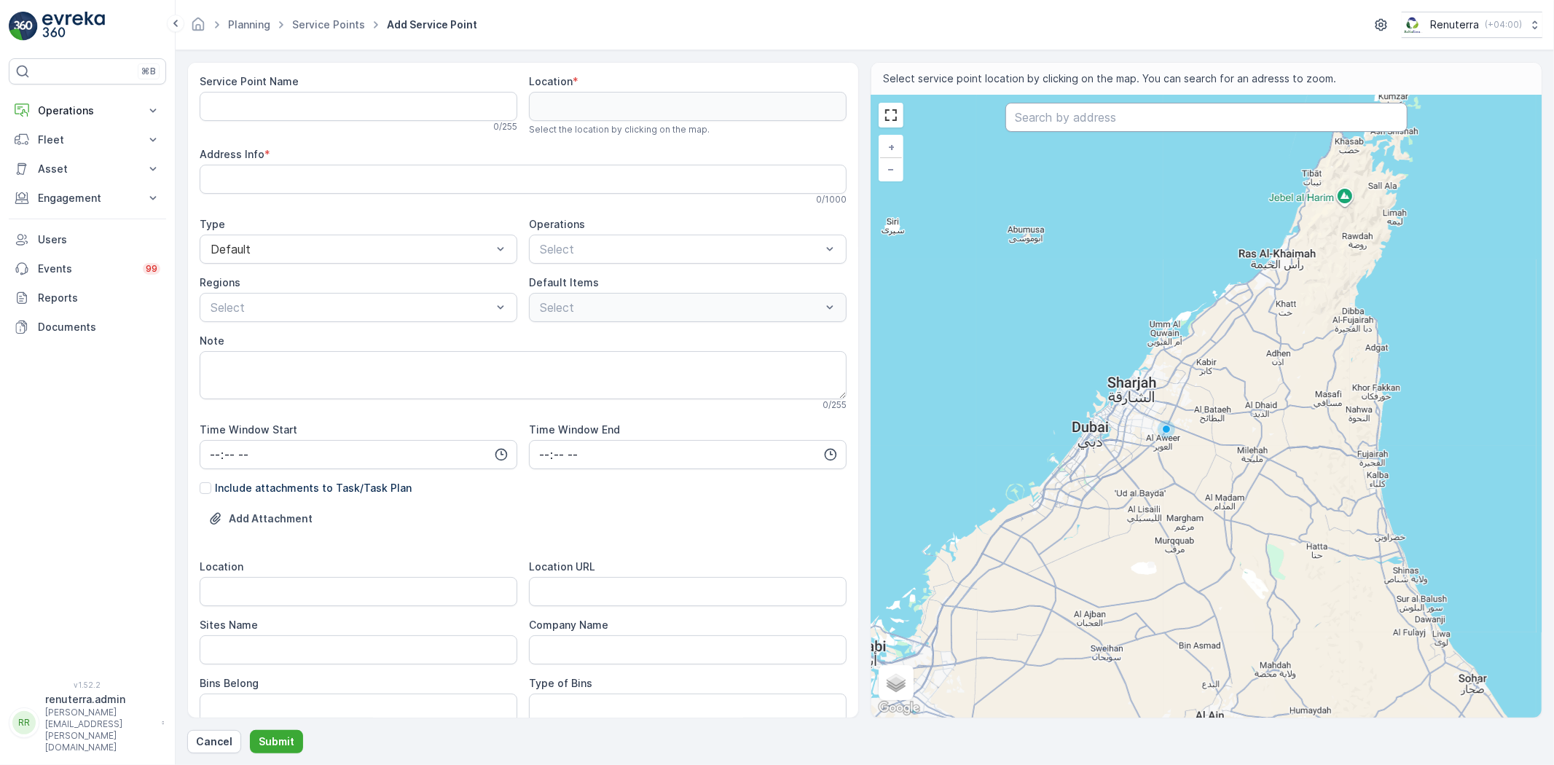
click at [1047, 119] on input "text" at bounding box center [1206, 117] width 402 height 29
paste input "Stylo traders"
type input "Stylo traders"
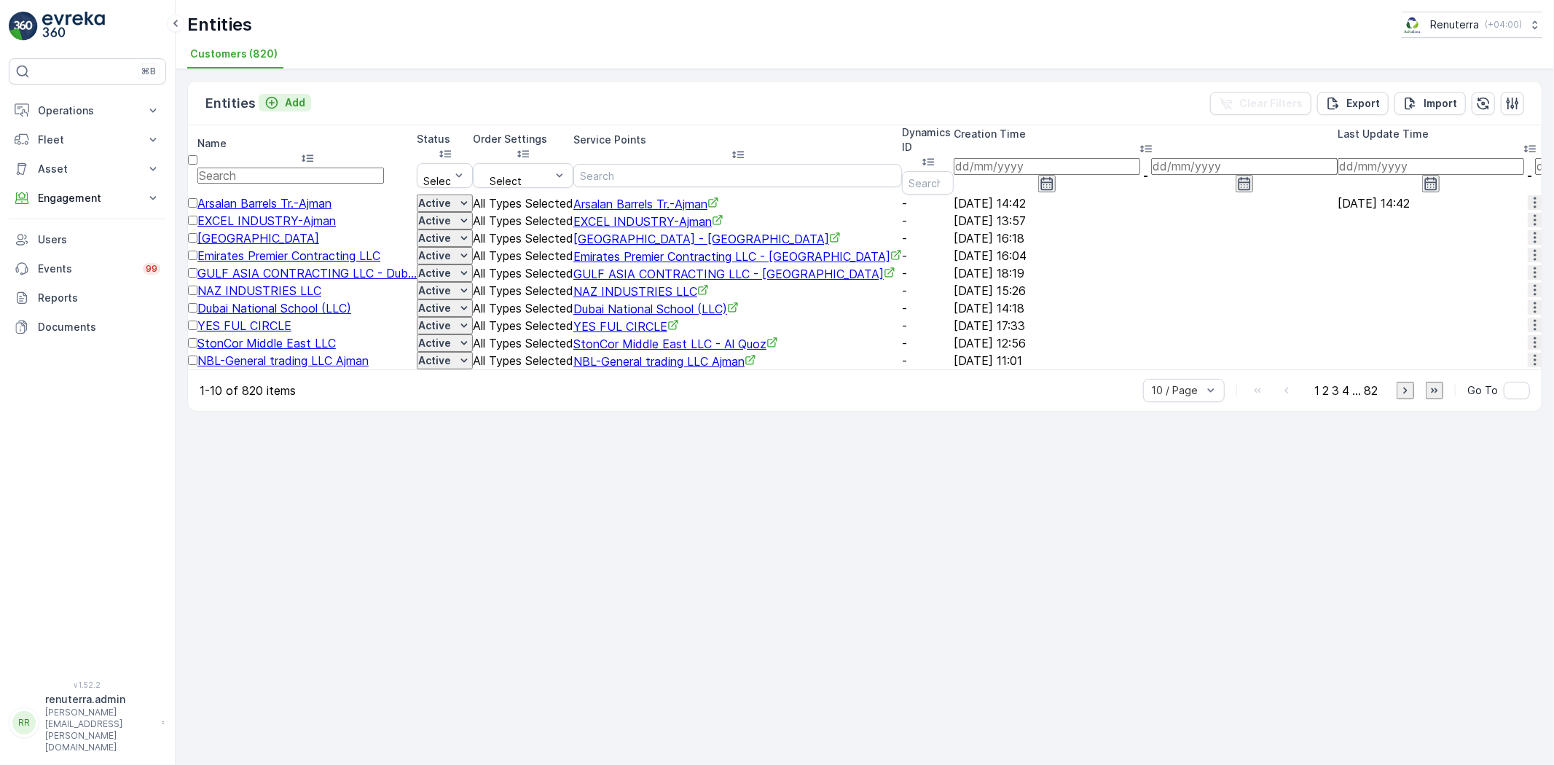
click at [290, 105] on p "Add" at bounding box center [295, 102] width 20 height 15
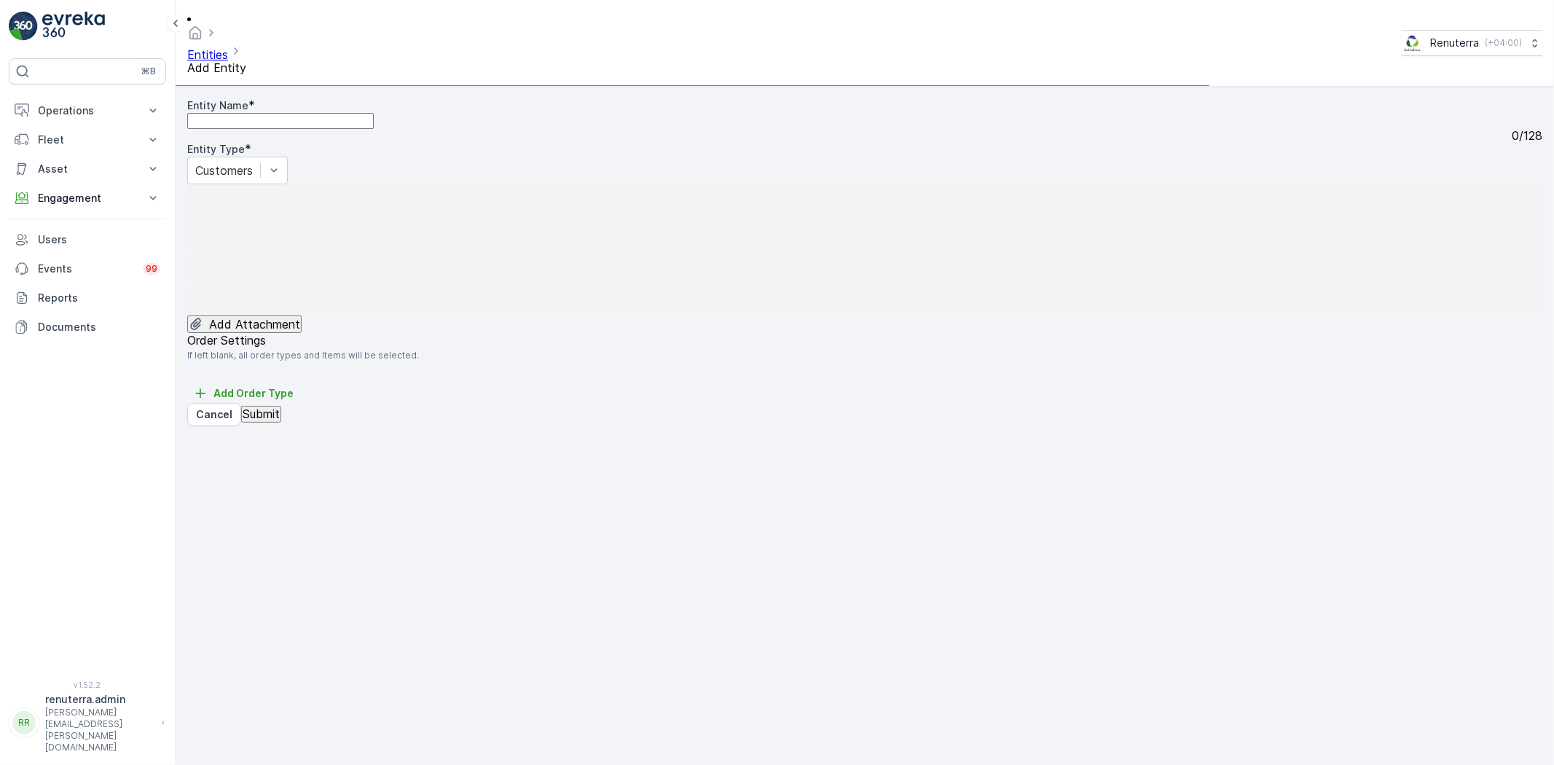
click at [286, 113] on Name "Entity Name" at bounding box center [280, 121] width 187 height 16
paste Name "[PERSON_NAME] Paint UAQ"
type Name "[PERSON_NAME] Paint UAQ"
click at [278, 426] on div "Entity Name * [PERSON_NAME] Paint UAQ 15 / 128 Entity Type * Customers Loading.…" at bounding box center [864, 262] width 1355 height 328
click at [280, 426] on div "Entity Name * [PERSON_NAME] Paint UAQ 15 / 128 Entity Type * Customers Loading.…" at bounding box center [864, 262] width 1355 height 328
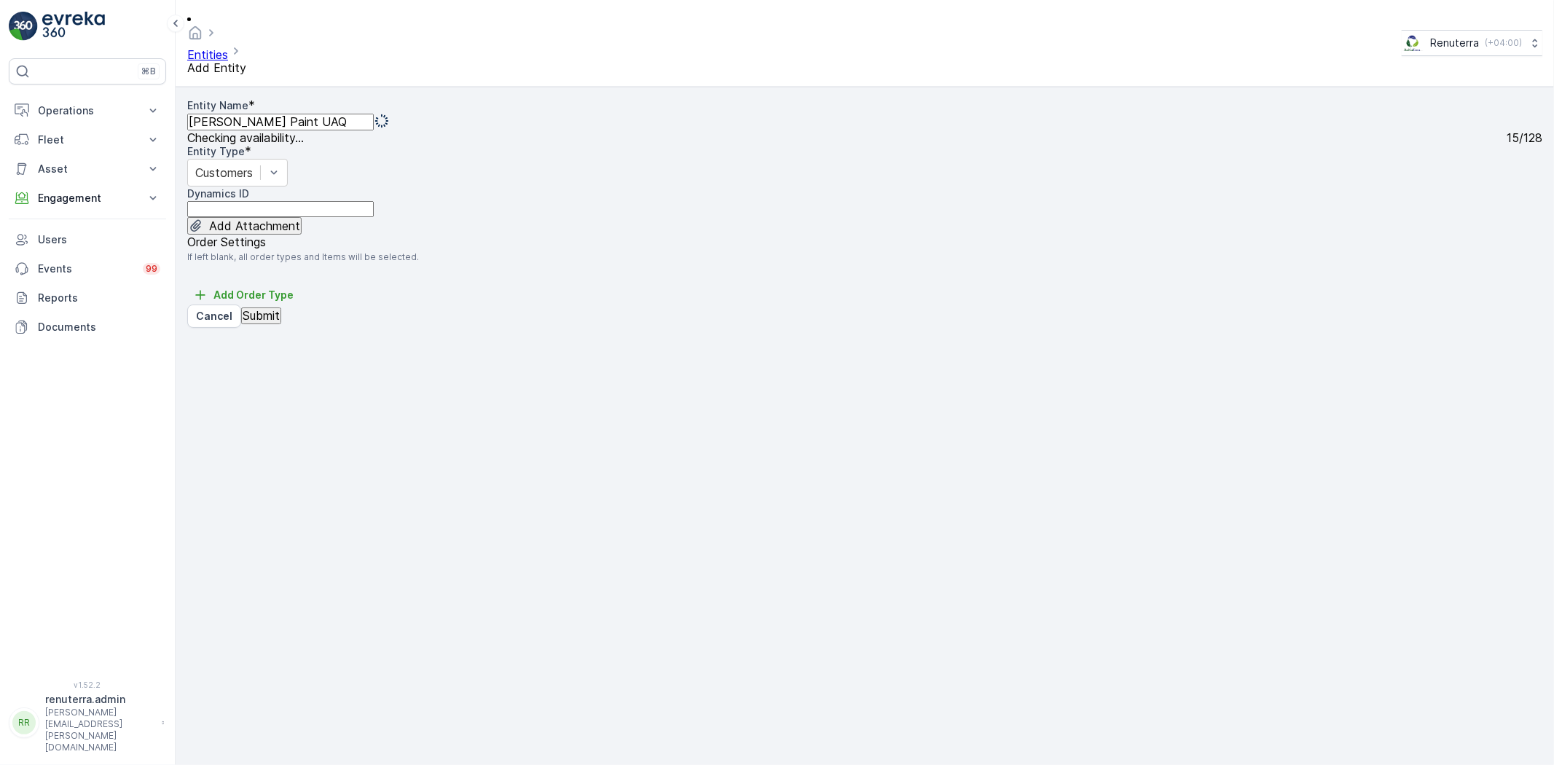
click at [280, 323] on button "Submit" at bounding box center [261, 315] width 40 height 16
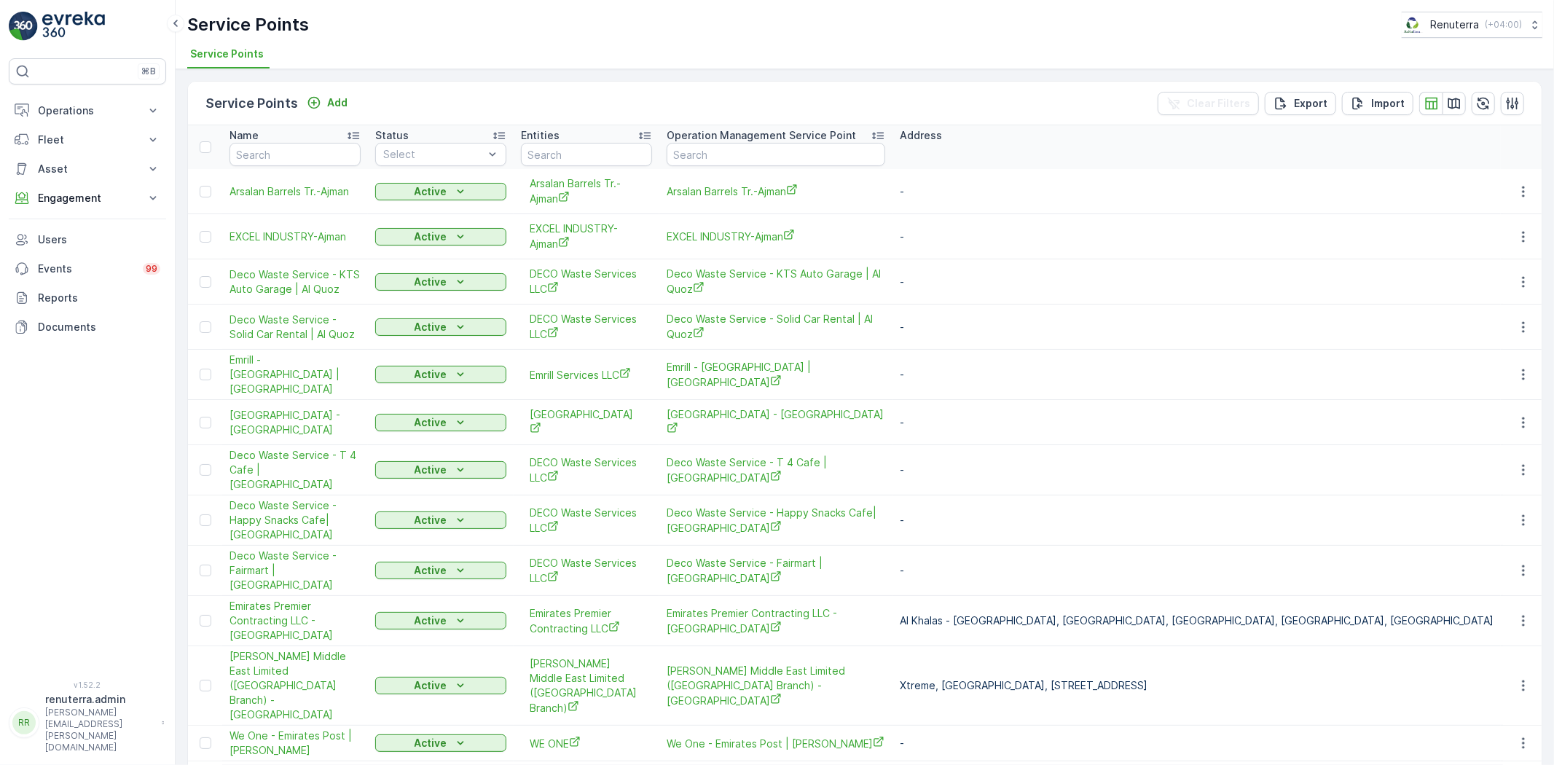
click at [311, 86] on div "Service Points Add Clear Filters Export Import" at bounding box center [865, 104] width 1354 height 44
click at [330, 102] on p "Add" at bounding box center [337, 102] width 20 height 15
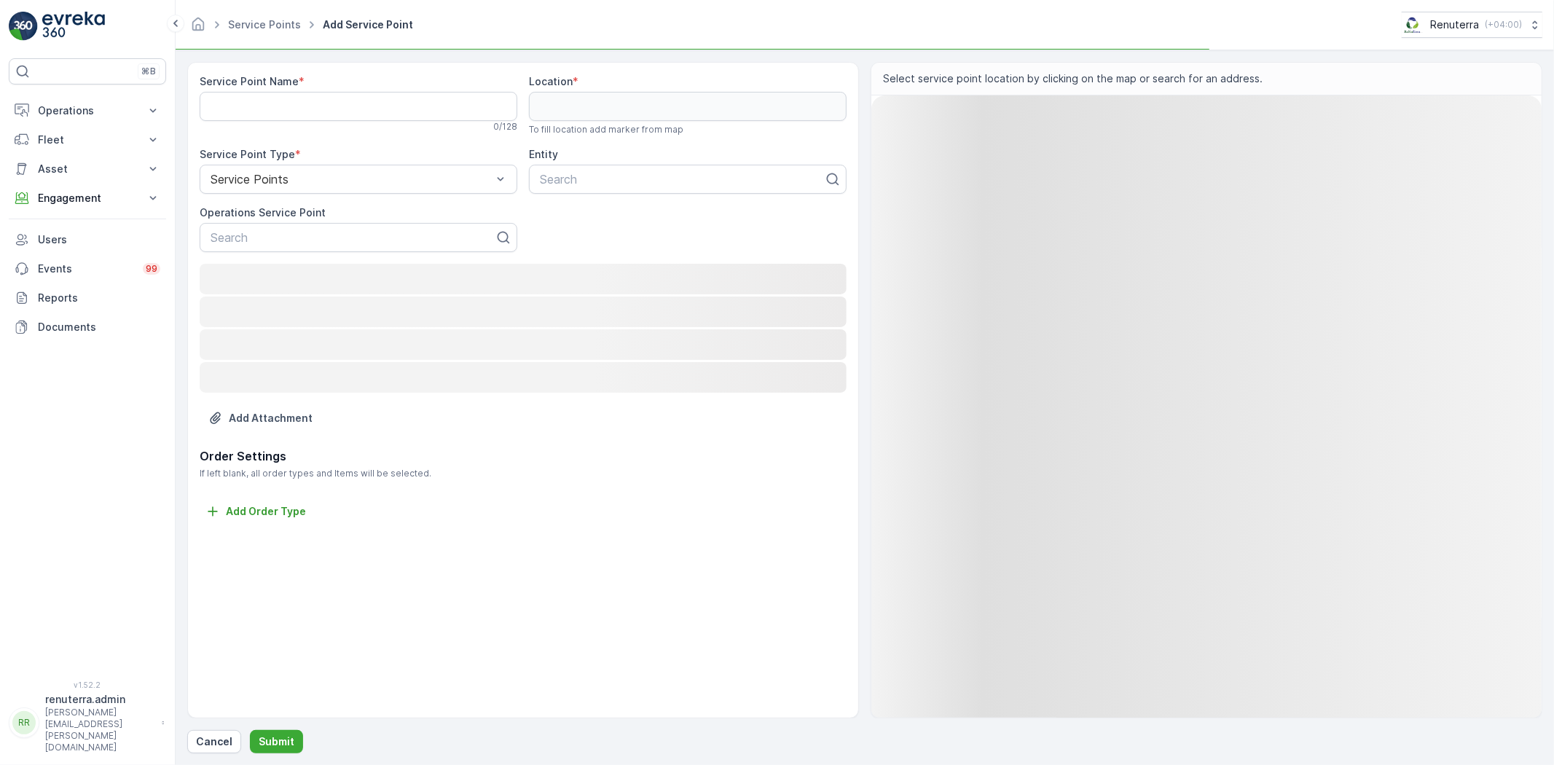
click at [294, 124] on div "0 / 128" at bounding box center [359, 127] width 318 height 12
click at [291, 113] on Name "Service Point Name" at bounding box center [359, 106] width 318 height 29
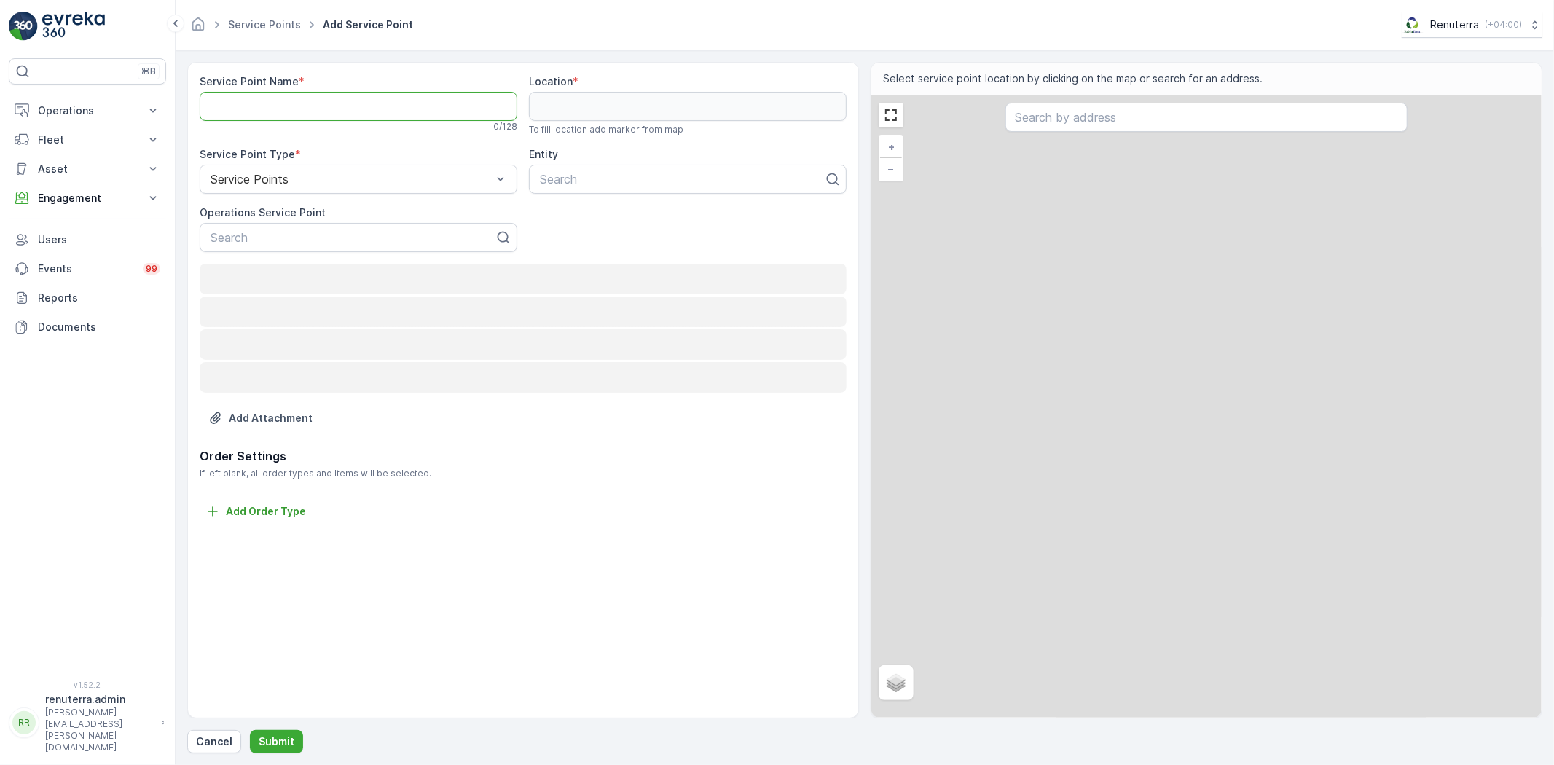
paste Name "[PERSON_NAME] Paint UAQ"
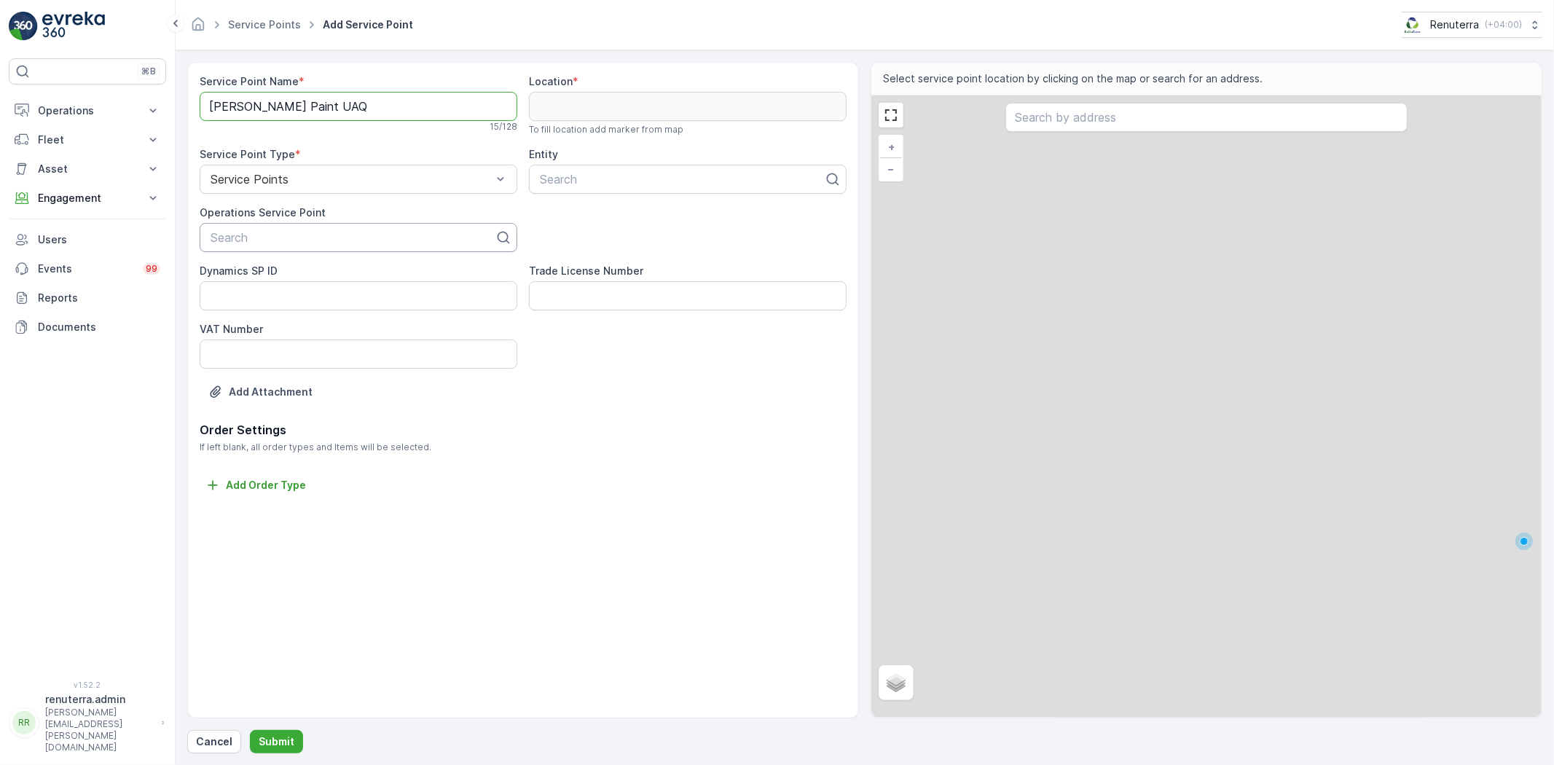
type Name "[PERSON_NAME] Paint UAQ"
click at [272, 231] on div at bounding box center [352, 237] width 287 height 13
paste input "[PERSON_NAME] Paint UAQ"
type input "[PERSON_NAME] Paint UAQ"
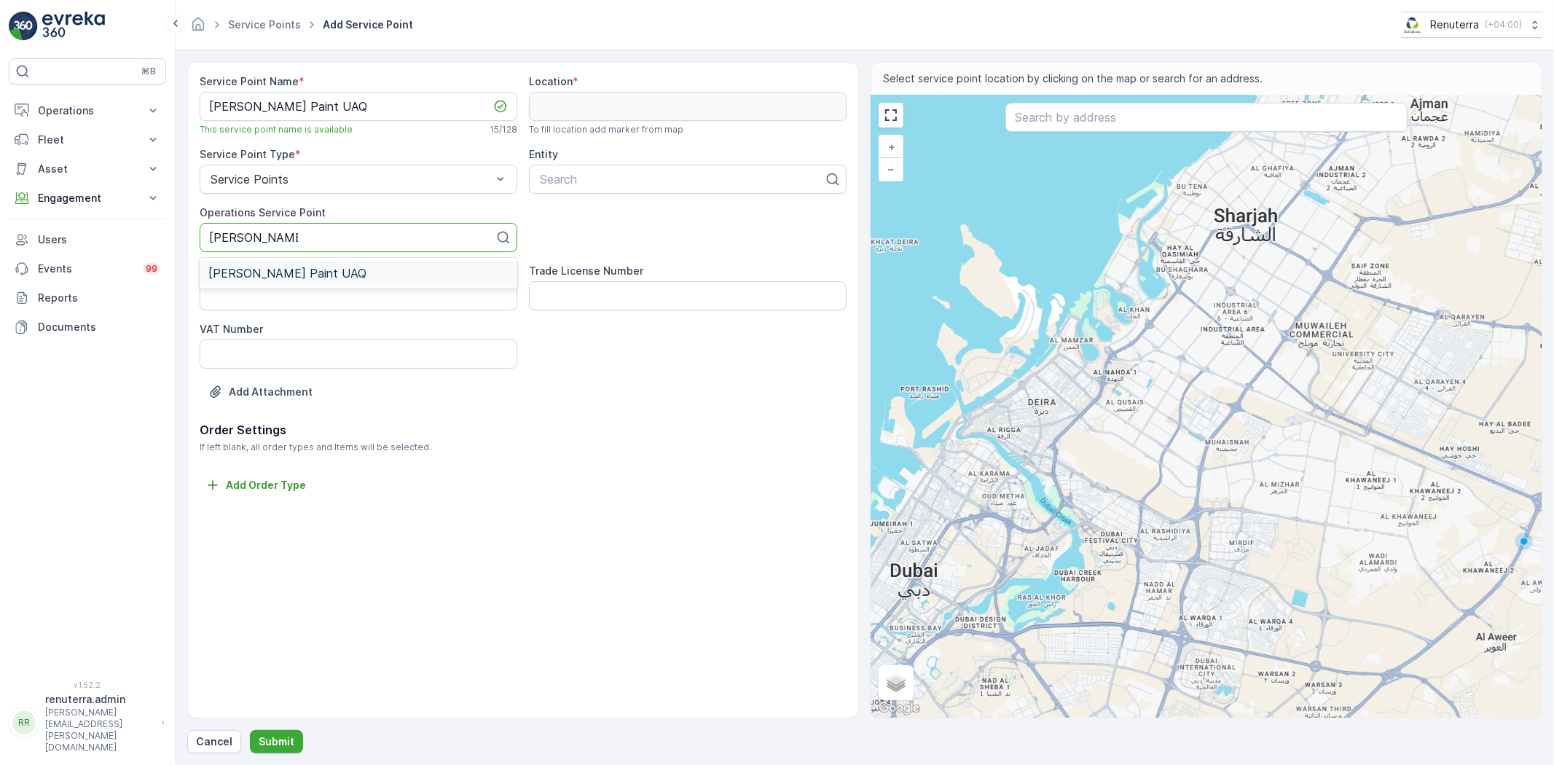
click at [345, 273] on div "[PERSON_NAME] Paint UAQ" at bounding box center [358, 273] width 300 height 13
paste input "[PERSON_NAME] Paint UAQ"
type input "[PERSON_NAME] Paint UAQ"
click at [595, 212] on span "[PERSON_NAME] Paint UAQ" at bounding box center [617, 214] width 158 height 13
click at [1035, 122] on input "text" at bounding box center [1206, 117] width 402 height 29
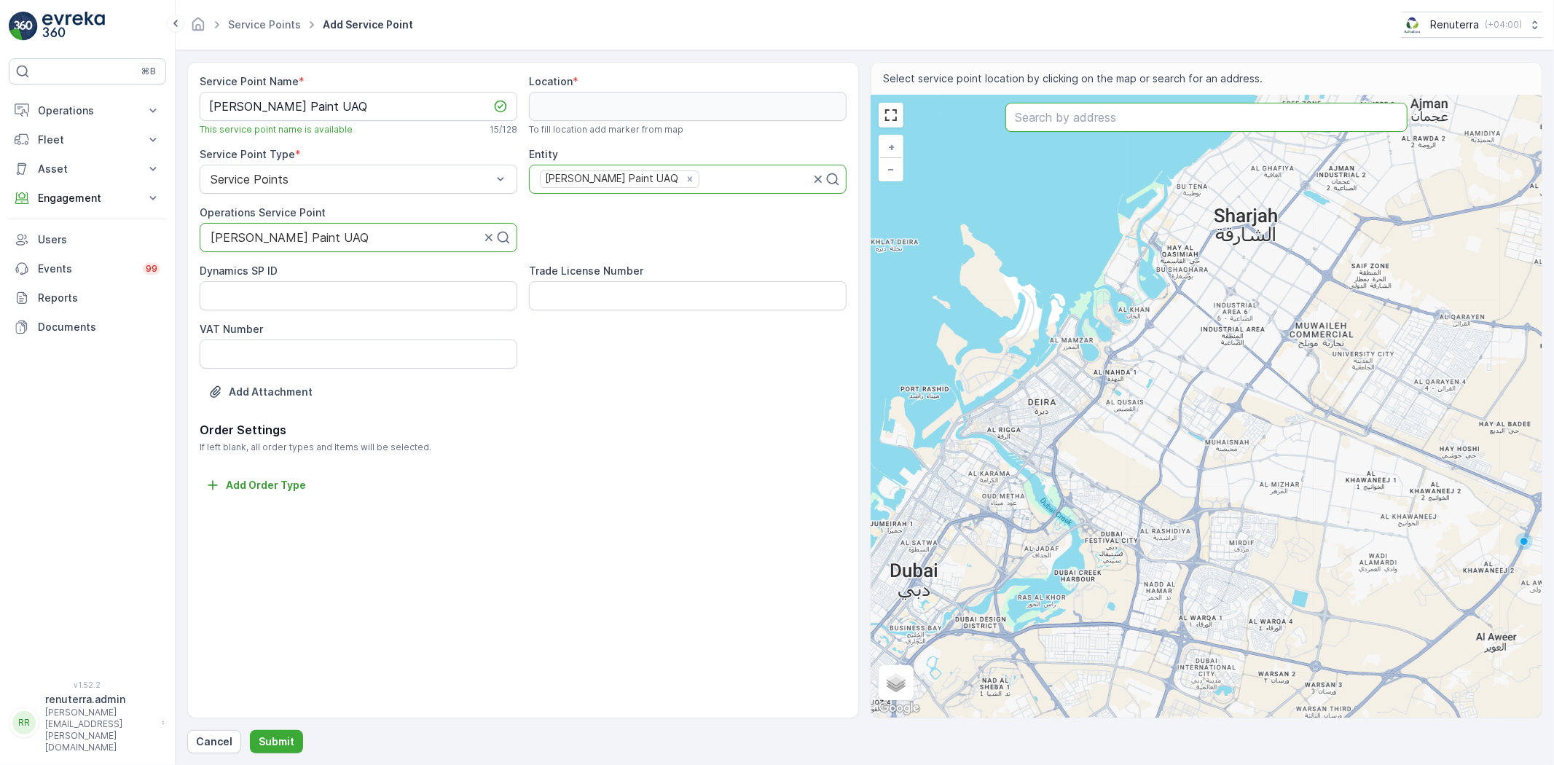
paste input "ORVENA perfume and cosmetics industry L.L.C"
type input "ORVENA perfume and cosmetics industry L.L.C"
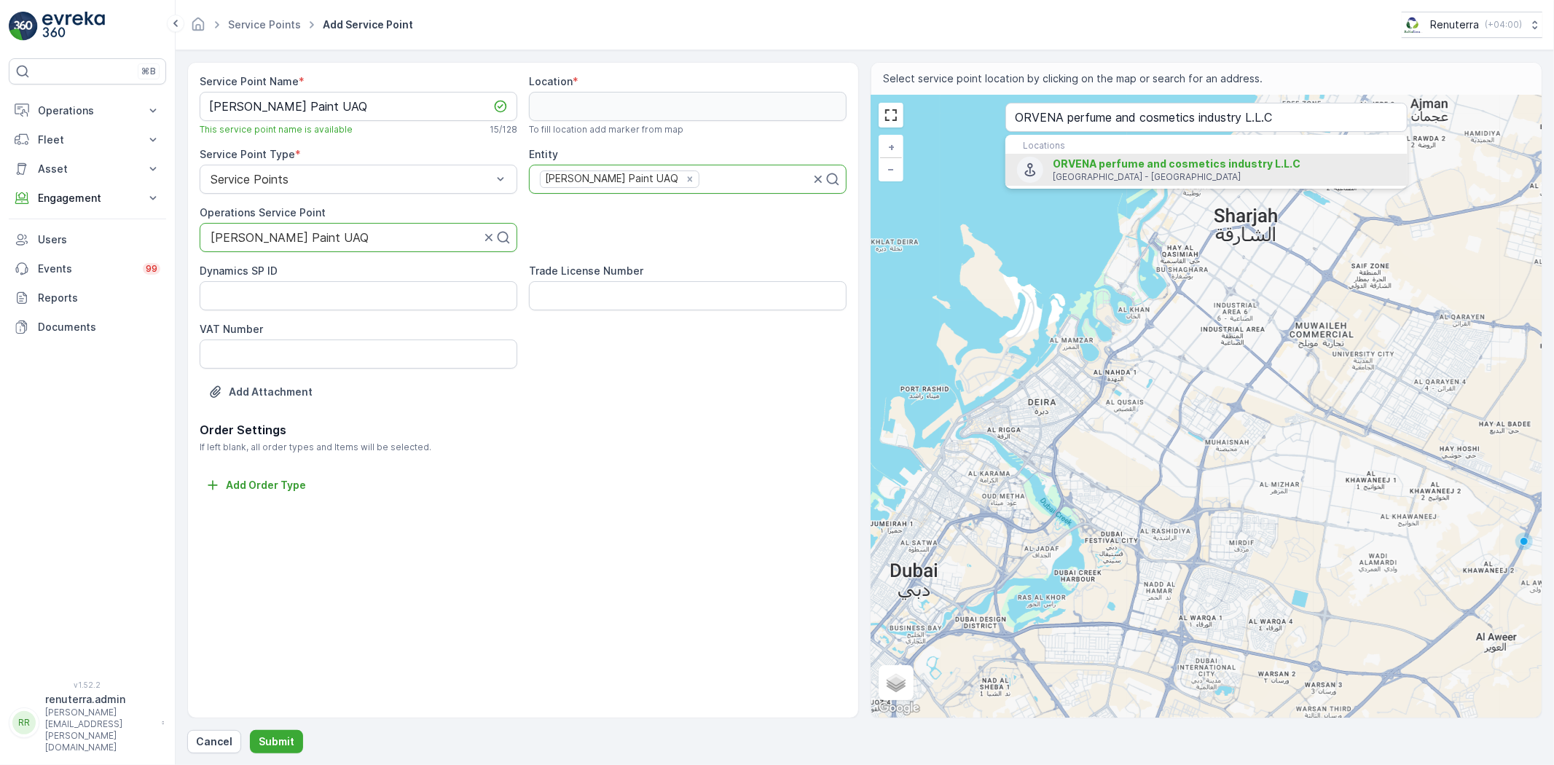
click at [1062, 158] on span "ORVENA perfume and cosmetics industry L.L.C" at bounding box center [1177, 163] width 248 height 12
type input "25.5490592,55.6692997"
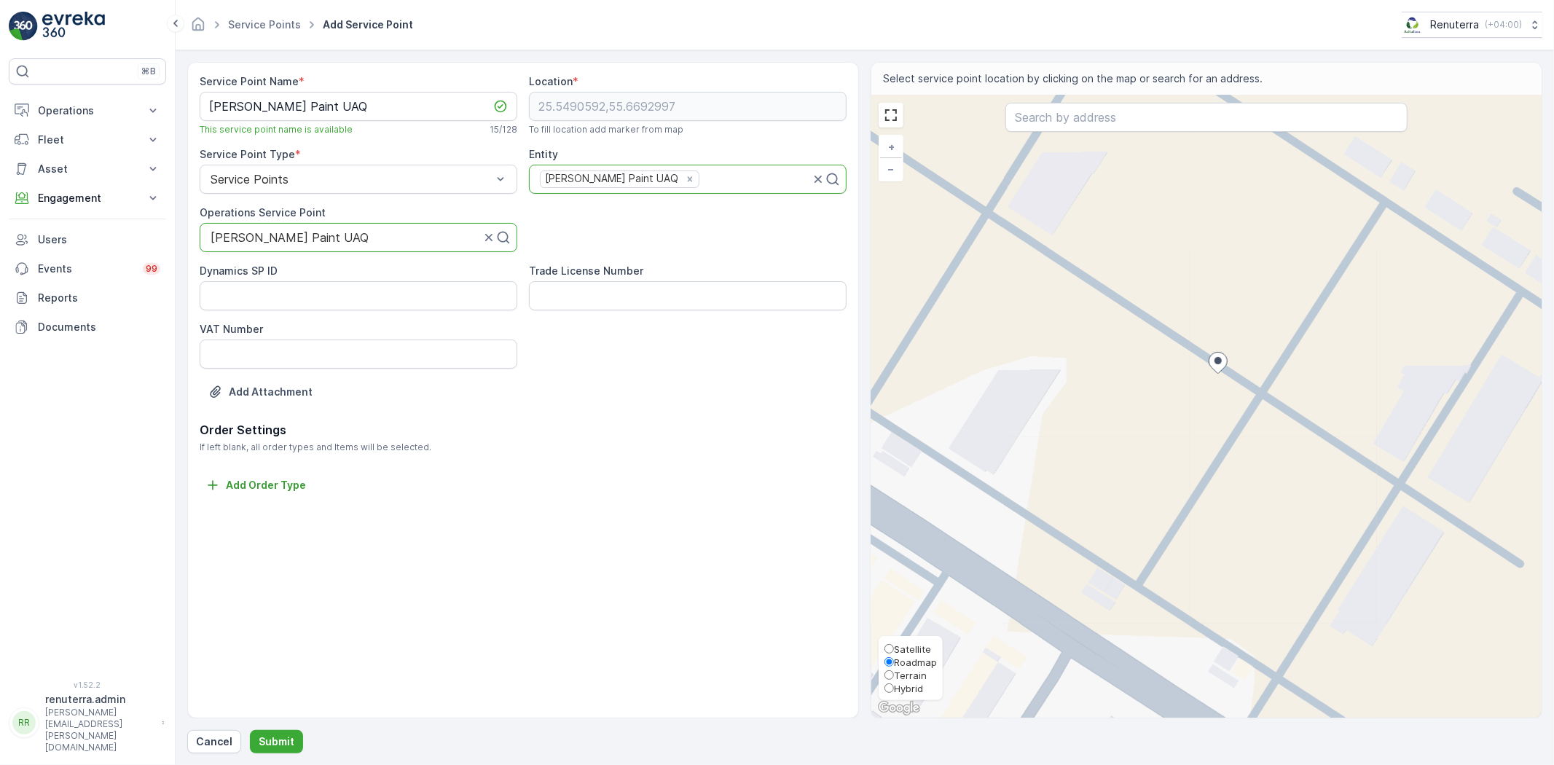
click at [913, 656] on span "Roadmap" at bounding box center [915, 662] width 43 height 12
click at [894, 657] on input "Roadmap" at bounding box center [888, 661] width 9 height 9
click at [914, 650] on span "Satellite" at bounding box center [912, 649] width 37 height 12
click at [894, 650] on input "Satellite" at bounding box center [888, 648] width 9 height 9
radio input "true"
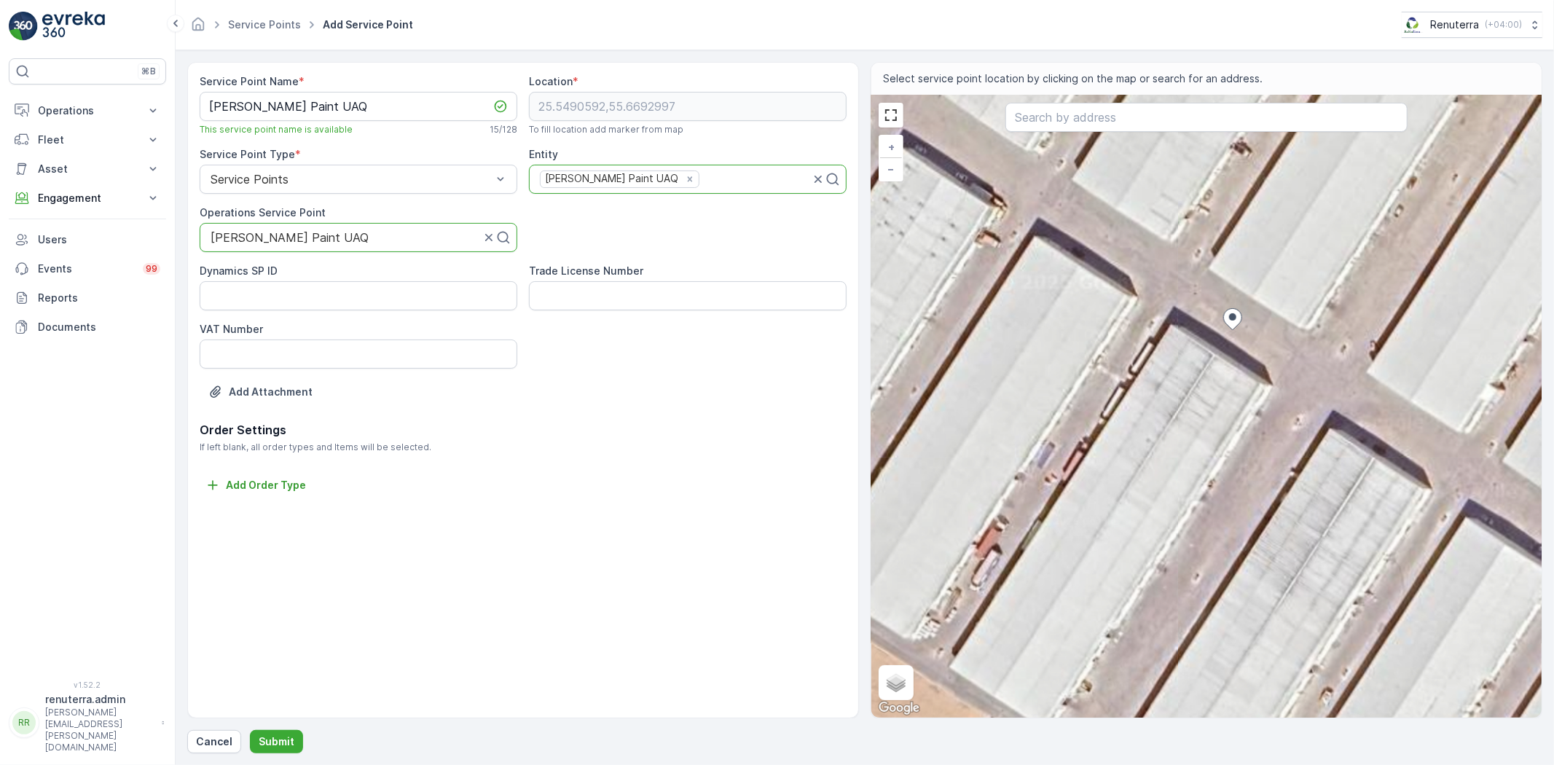
click at [1198, 472] on div "+ − Satellite Roadmap Terrain Hybrid Leaflet Keyboard shortcuts Map Data Imager…" at bounding box center [1206, 406] width 670 height 622
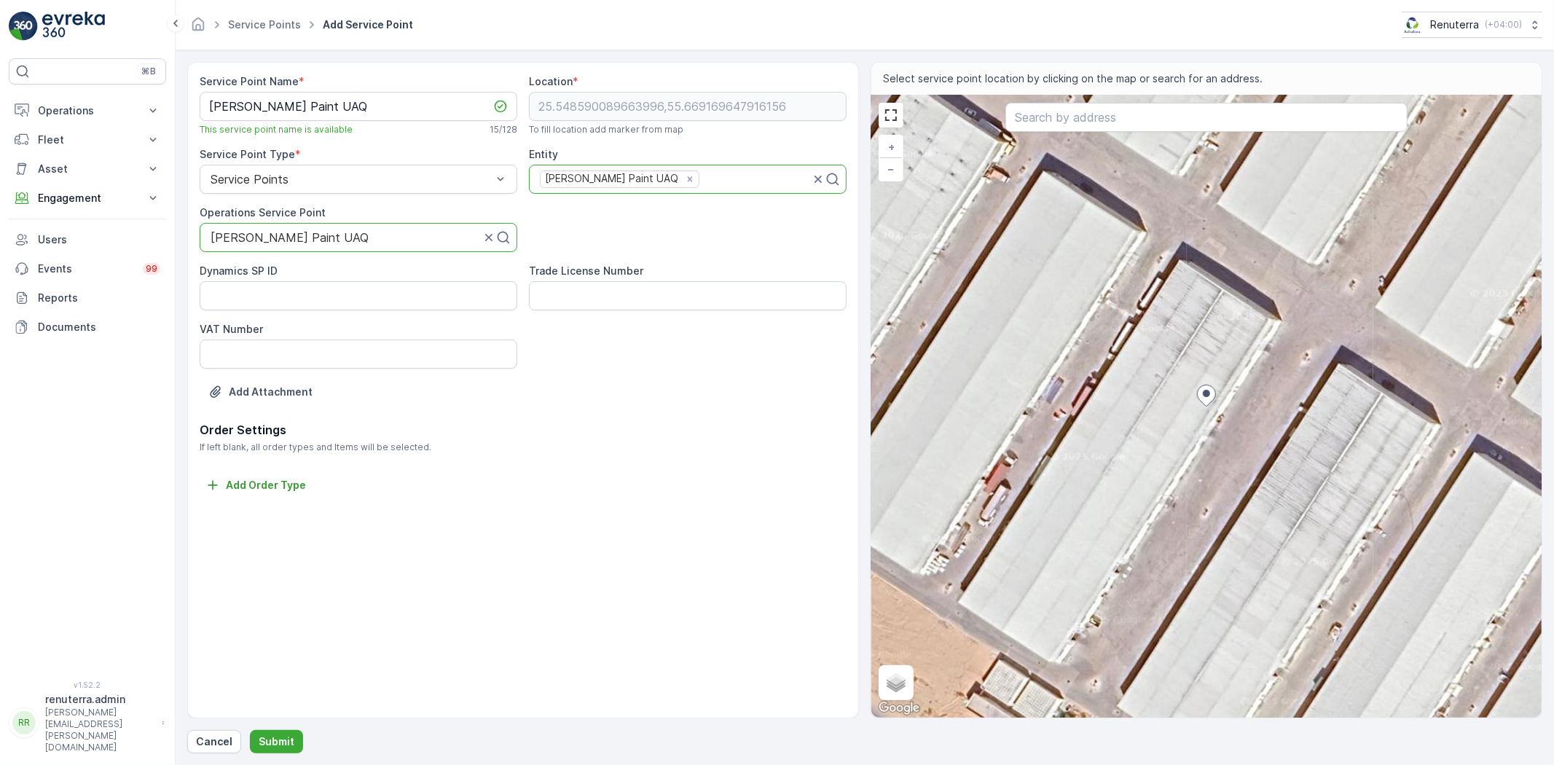
click at [1207, 431] on div "+ − Satellite Roadmap Terrain Hybrid Leaflet Keyboard shortcuts Map Data Imager…" at bounding box center [1206, 406] width 670 height 622
type input "25.5485125835764,55.66916964912906"
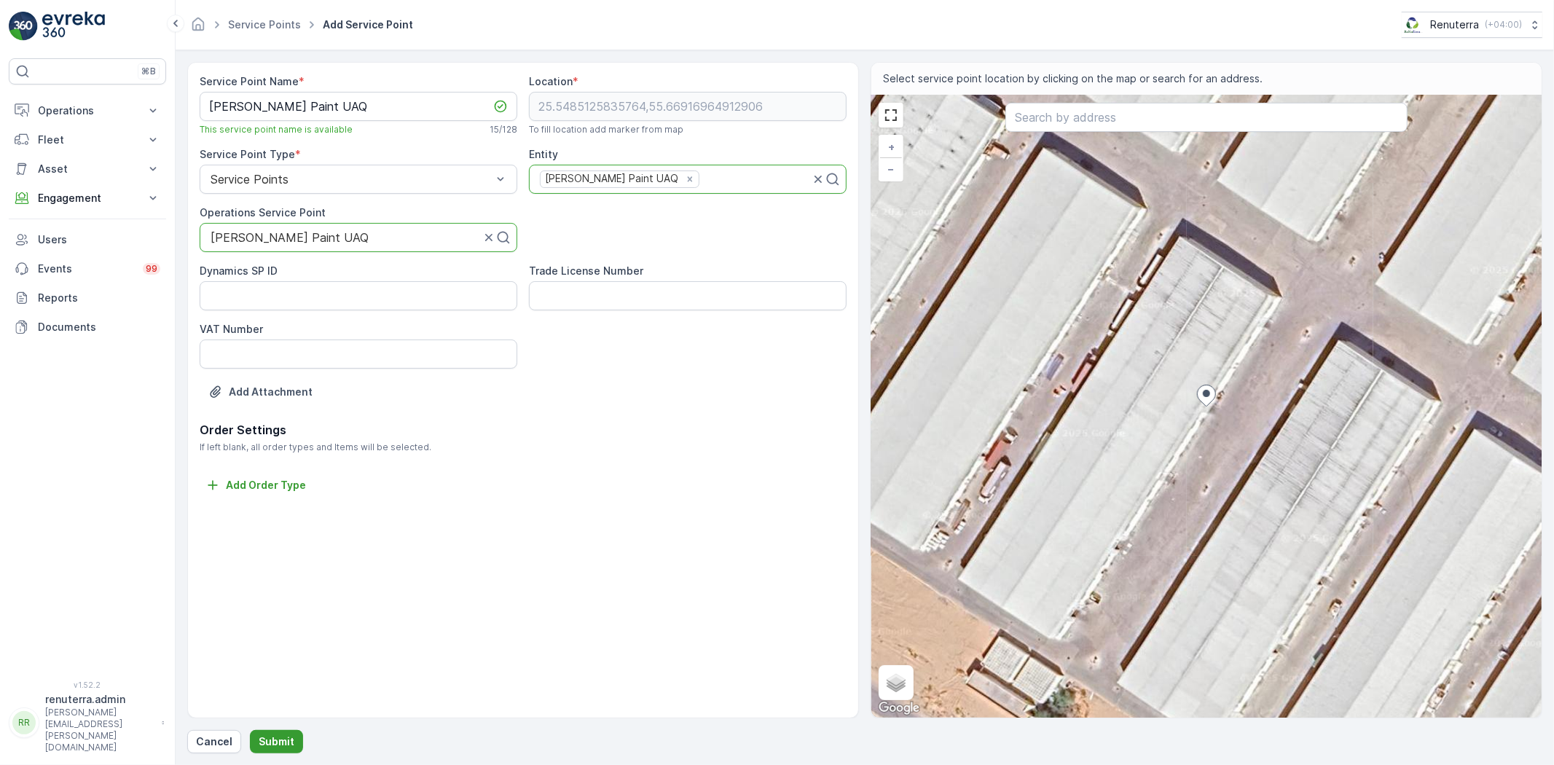
click at [299, 737] on button "Submit" at bounding box center [276, 741] width 53 height 23
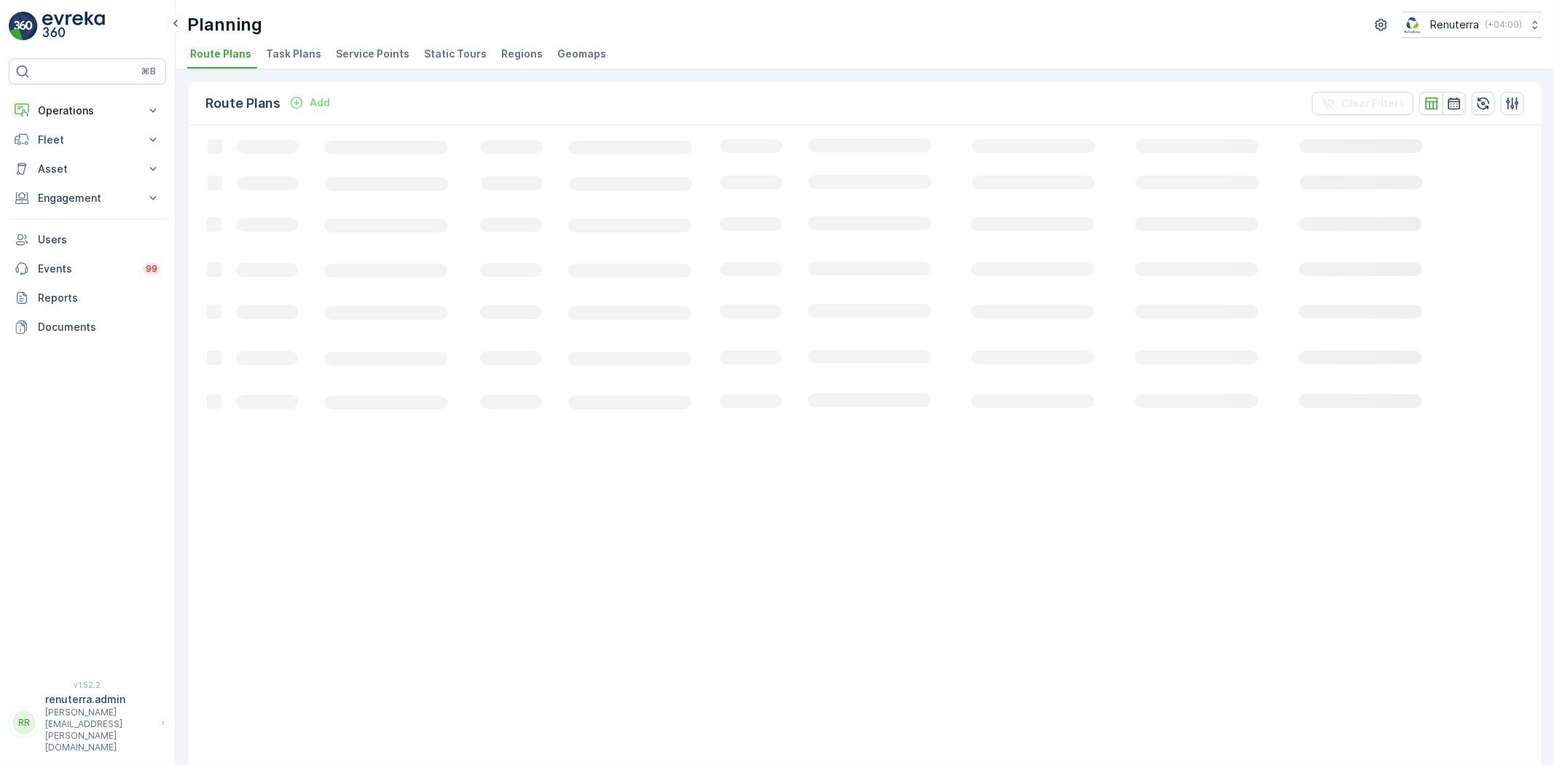
click at [376, 53] on span "Service Points" at bounding box center [373, 54] width 74 height 15
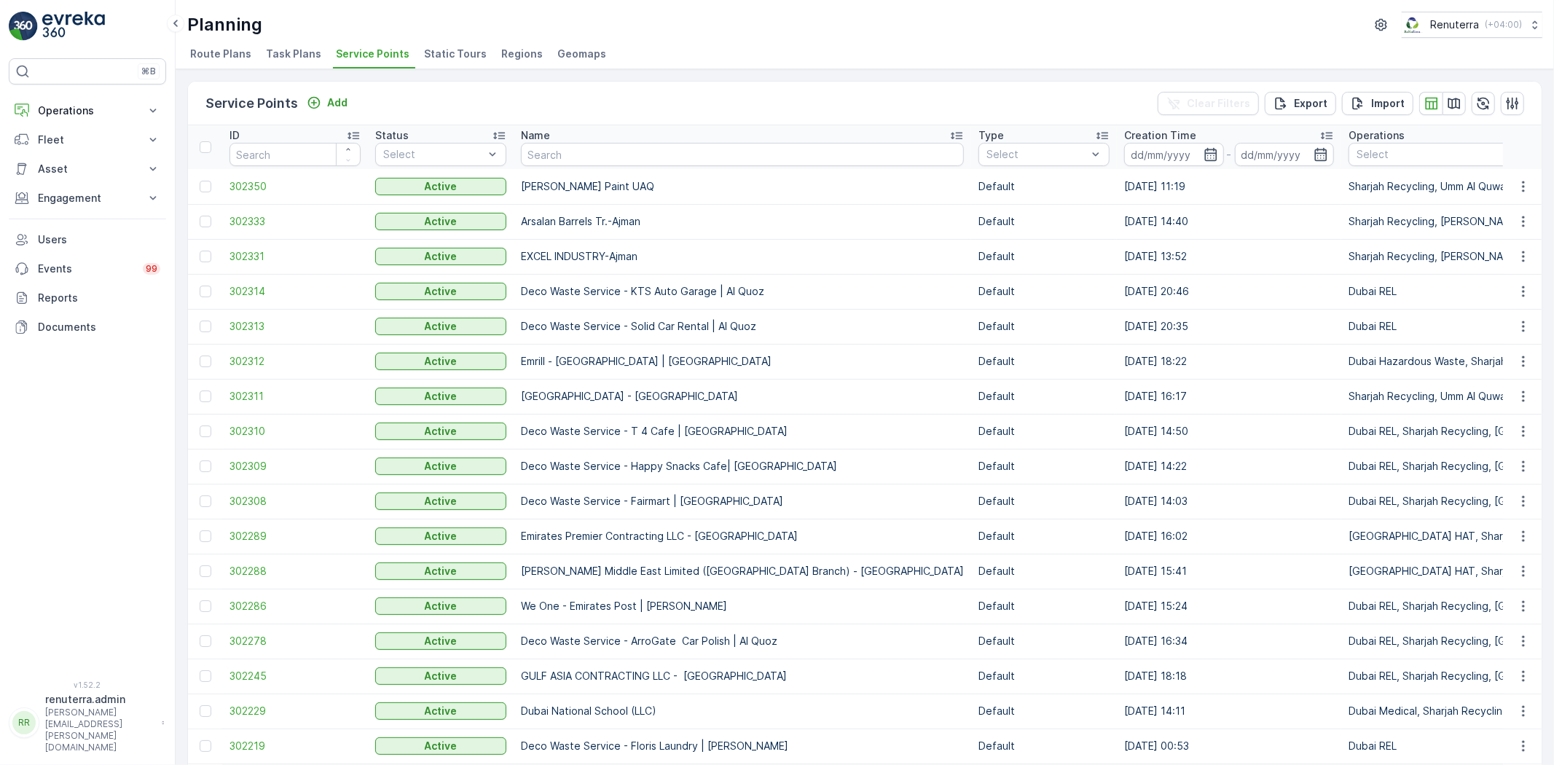
click at [565, 144] on input "text" at bounding box center [742, 154] width 443 height 23
click at [558, 146] on input "text" at bounding box center [742, 154] width 443 height 23
type input "srs"
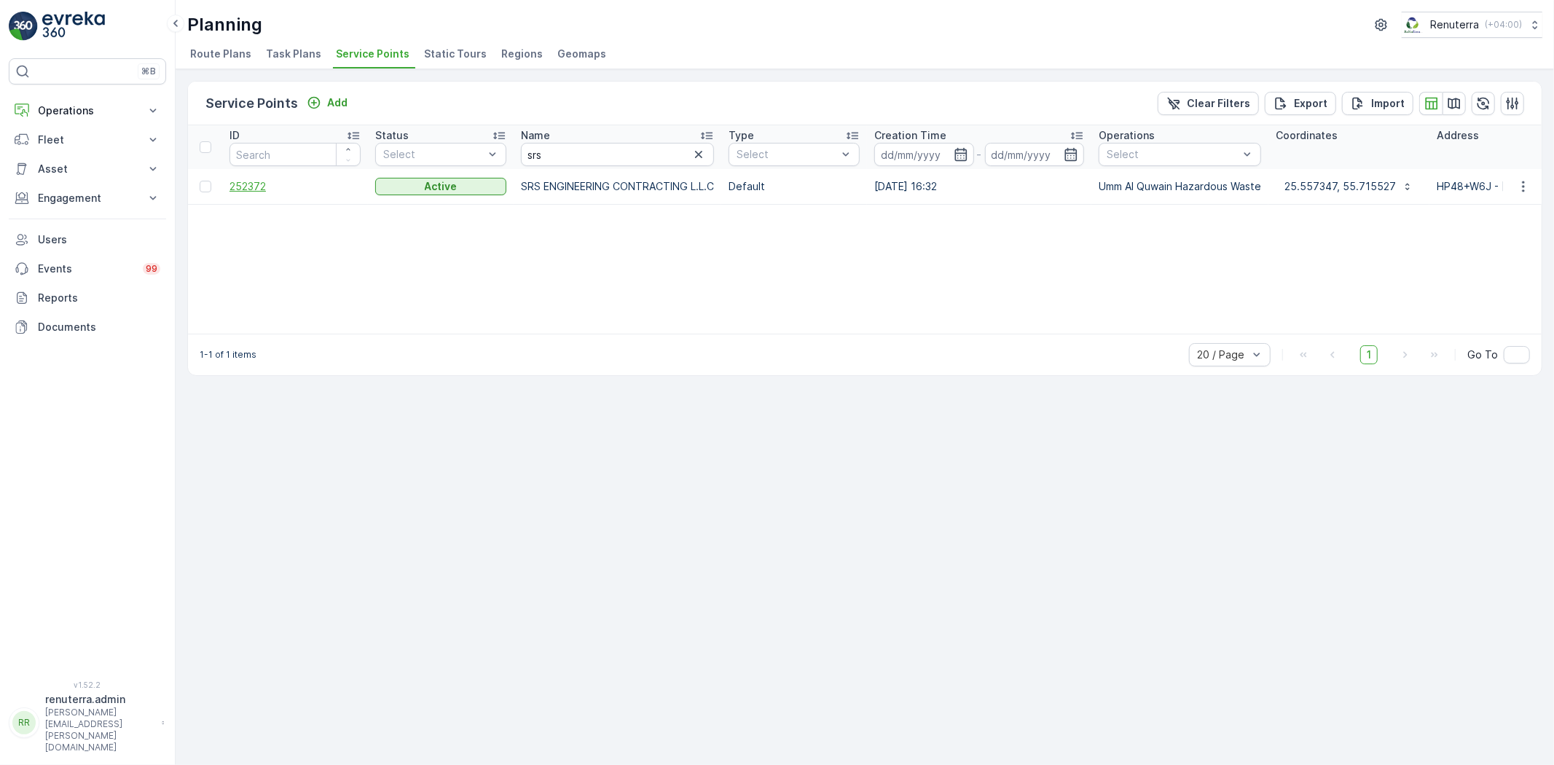
click at [286, 189] on span "252372" at bounding box center [294, 186] width 131 height 15
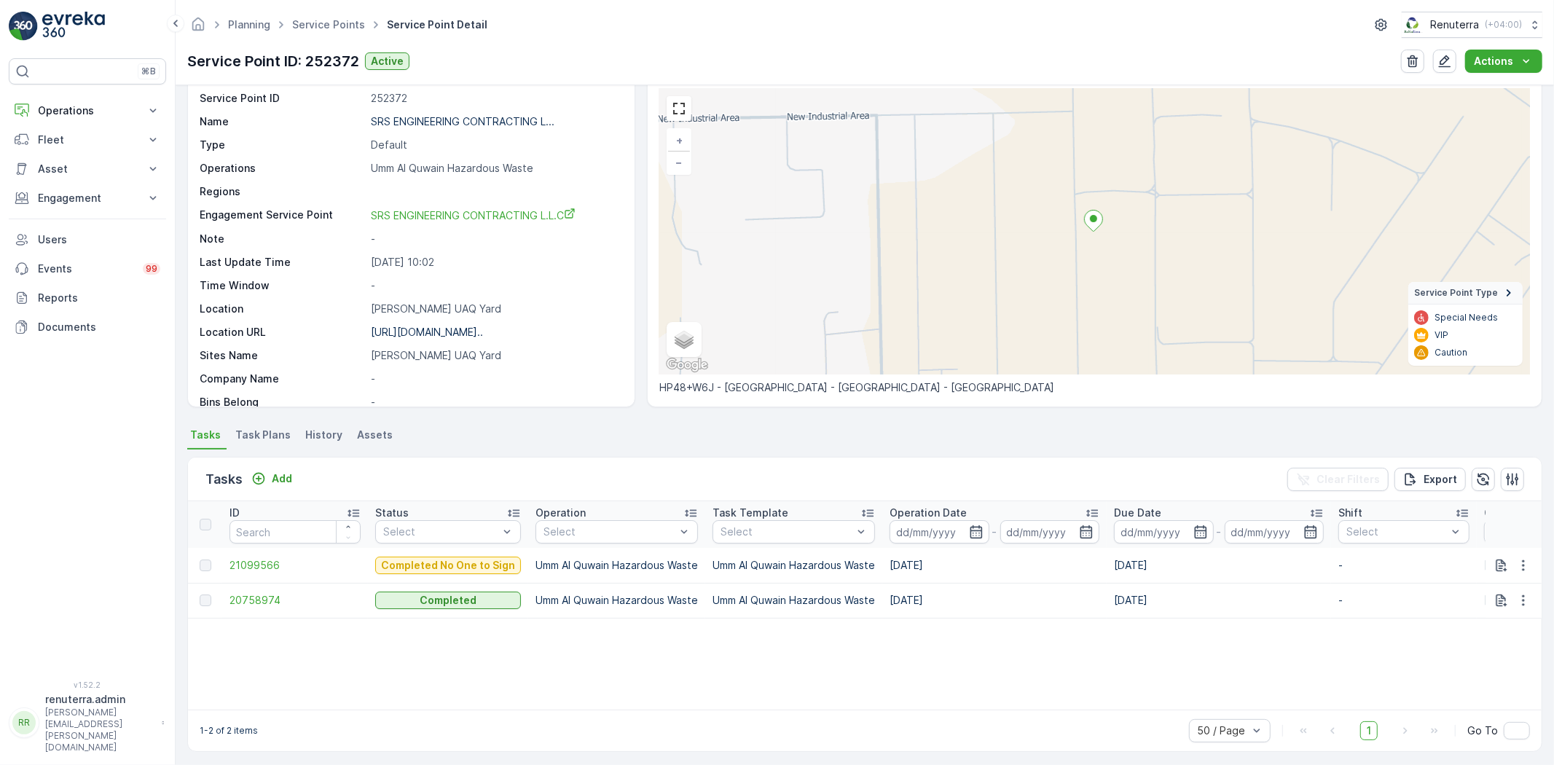
scroll to position [59, 0]
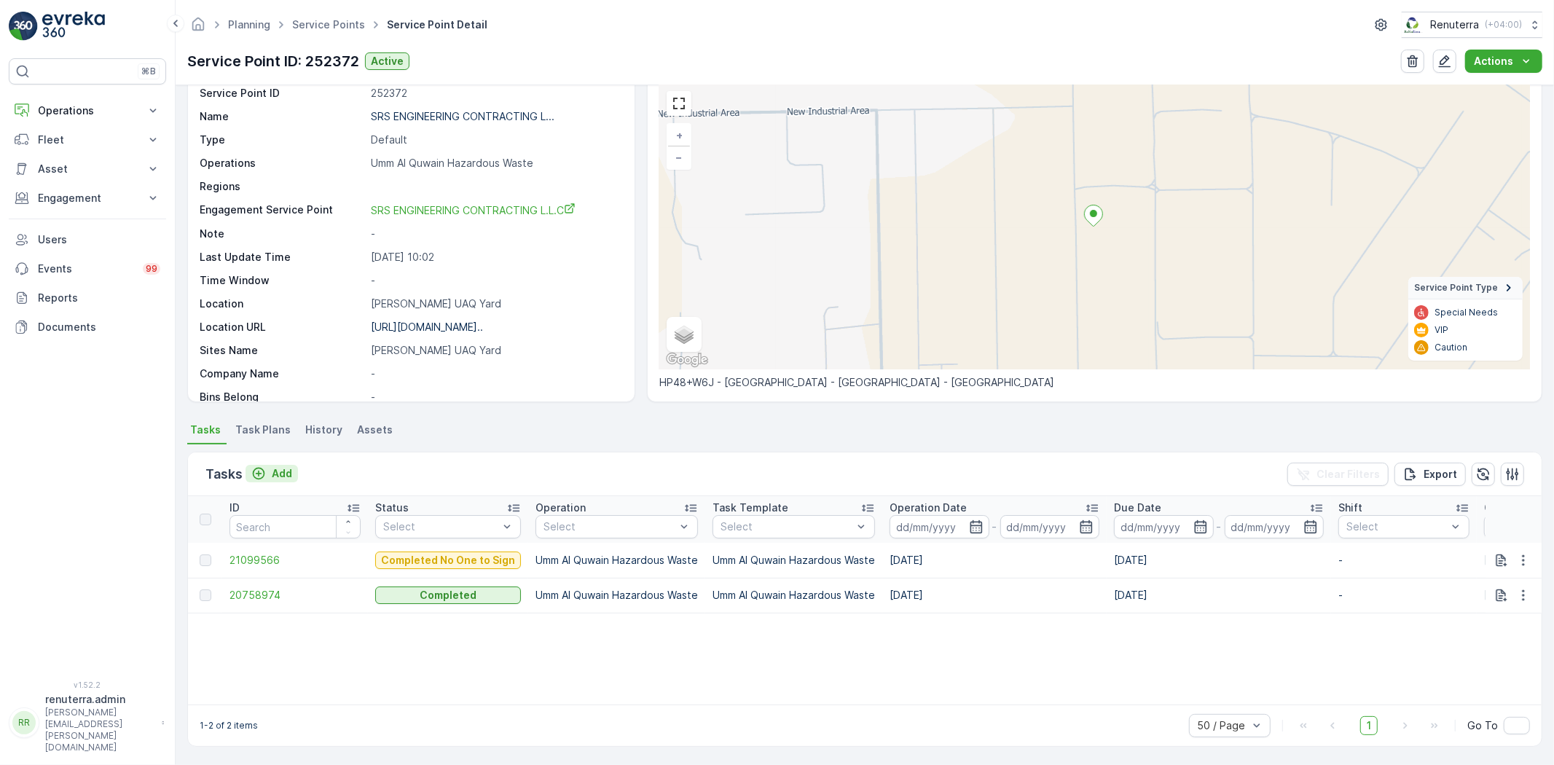
click at [272, 468] on p "Add" at bounding box center [282, 473] width 20 height 15
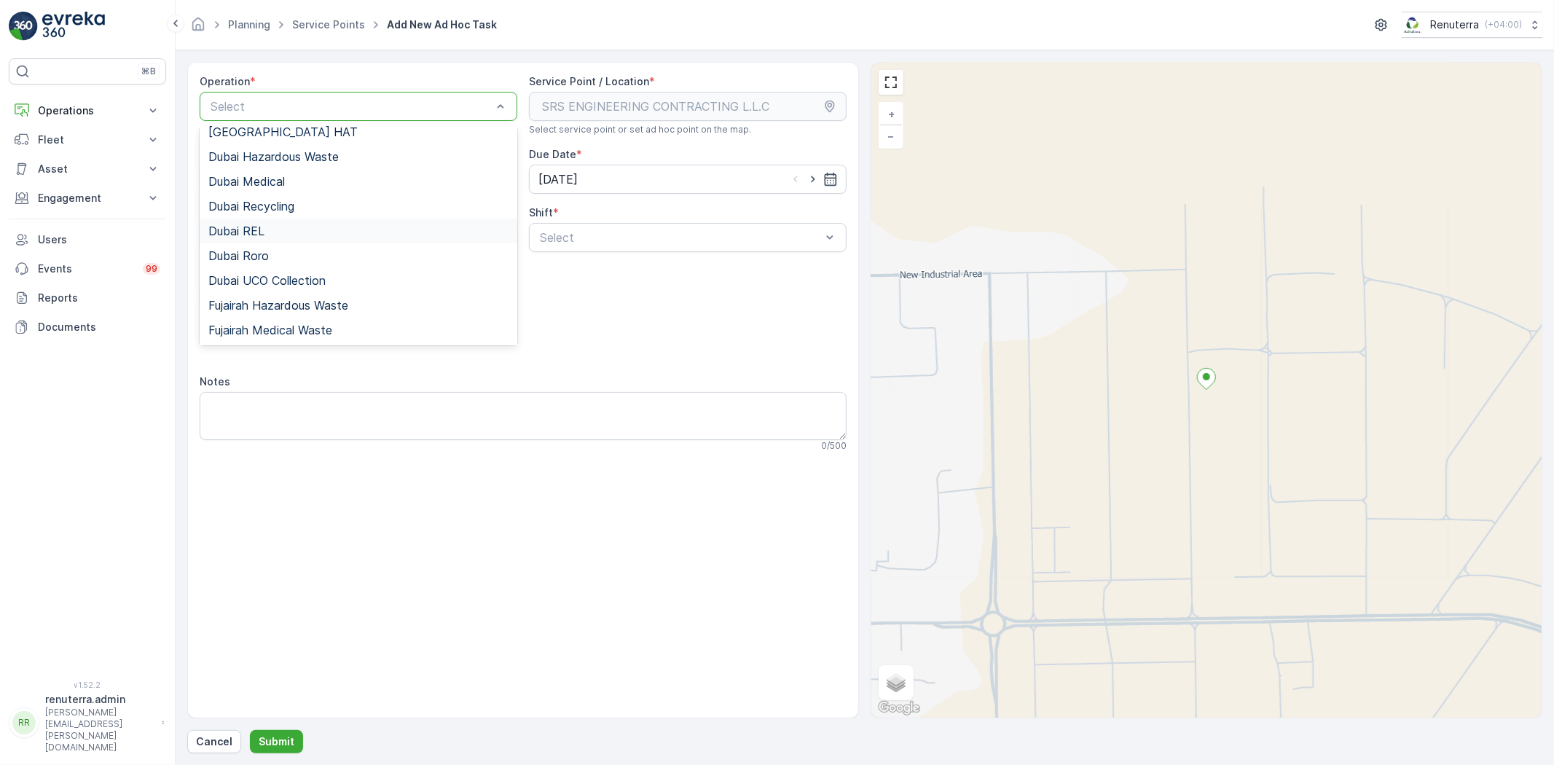
scroll to position [183, 0]
click at [299, 300] on span "Umm Al Quwain Hazardous Waste" at bounding box center [300, 305] width 184 height 13
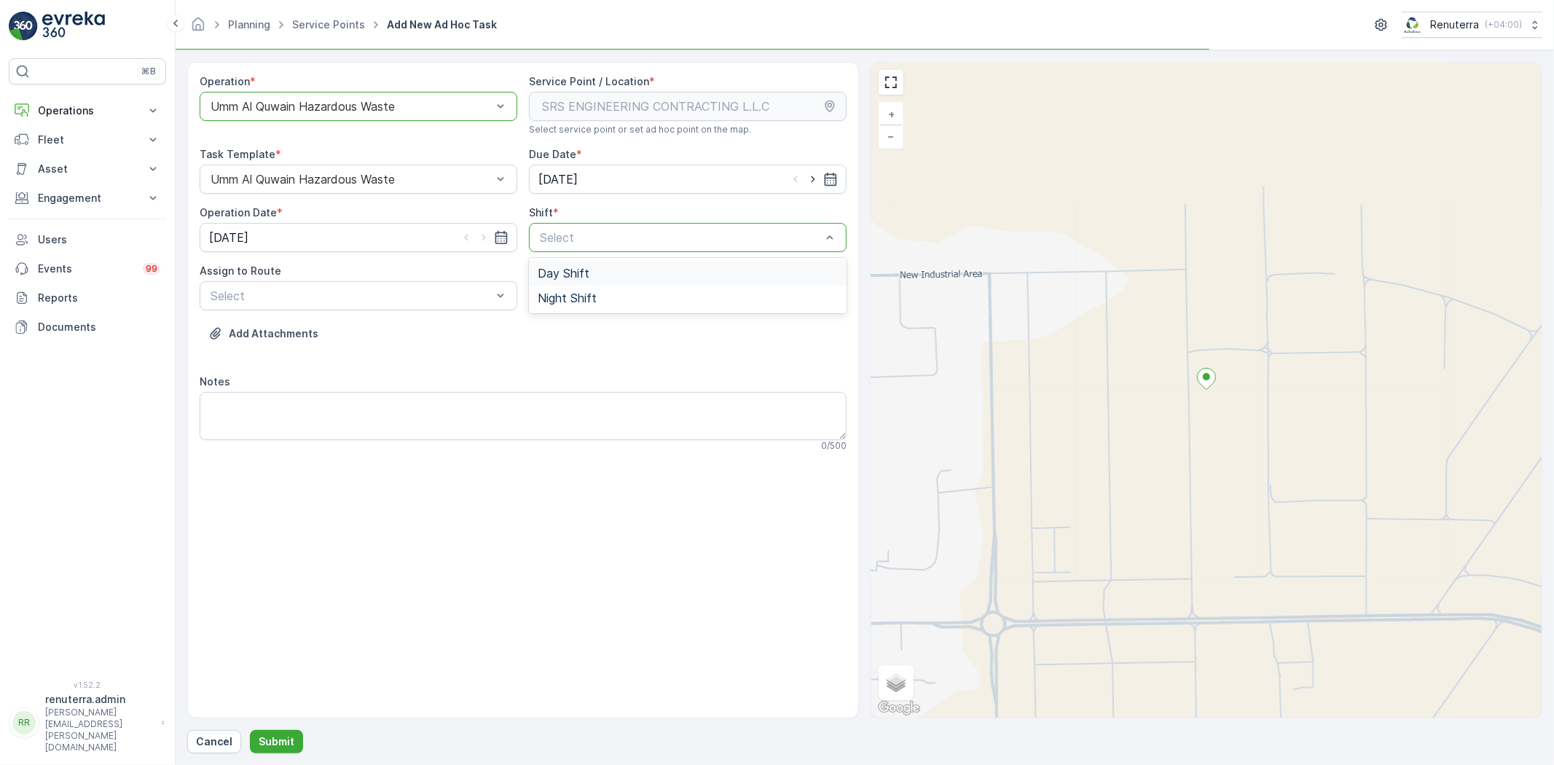
drag, startPoint x: 593, startPoint y: 244, endPoint x: 594, endPoint y: 277, distance: 32.8
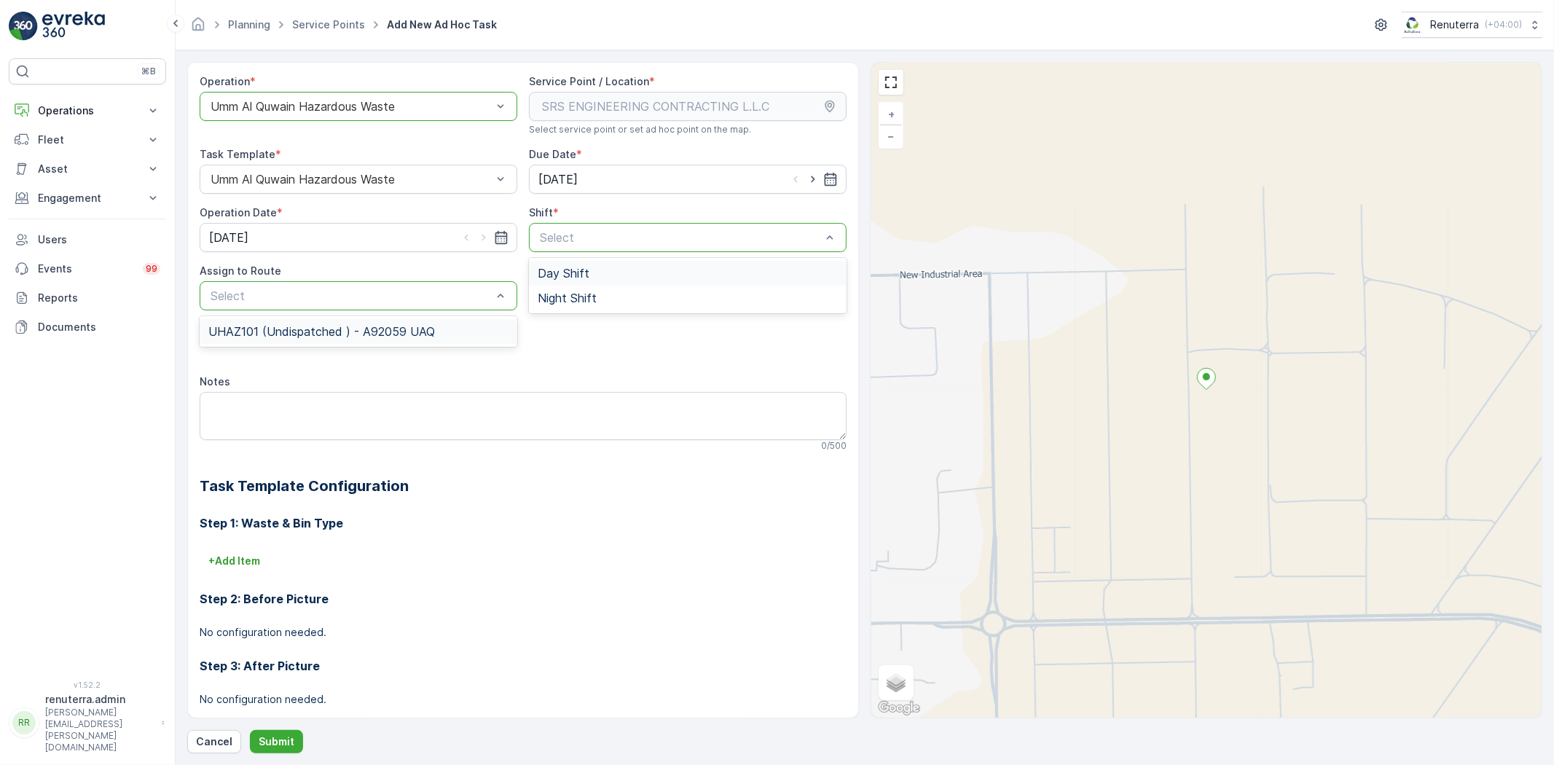
drag, startPoint x: 537, startPoint y: 267, endPoint x: 511, endPoint y: 289, distance: 34.1
click at [447, 325] on div "UHAZ101 (Undispatched ) - A92059 UAQ" at bounding box center [358, 331] width 300 height 13
click at [571, 271] on span "Day Shift" at bounding box center [564, 273] width 52 height 13
click at [287, 737] on p "Submit" at bounding box center [277, 741] width 36 height 15
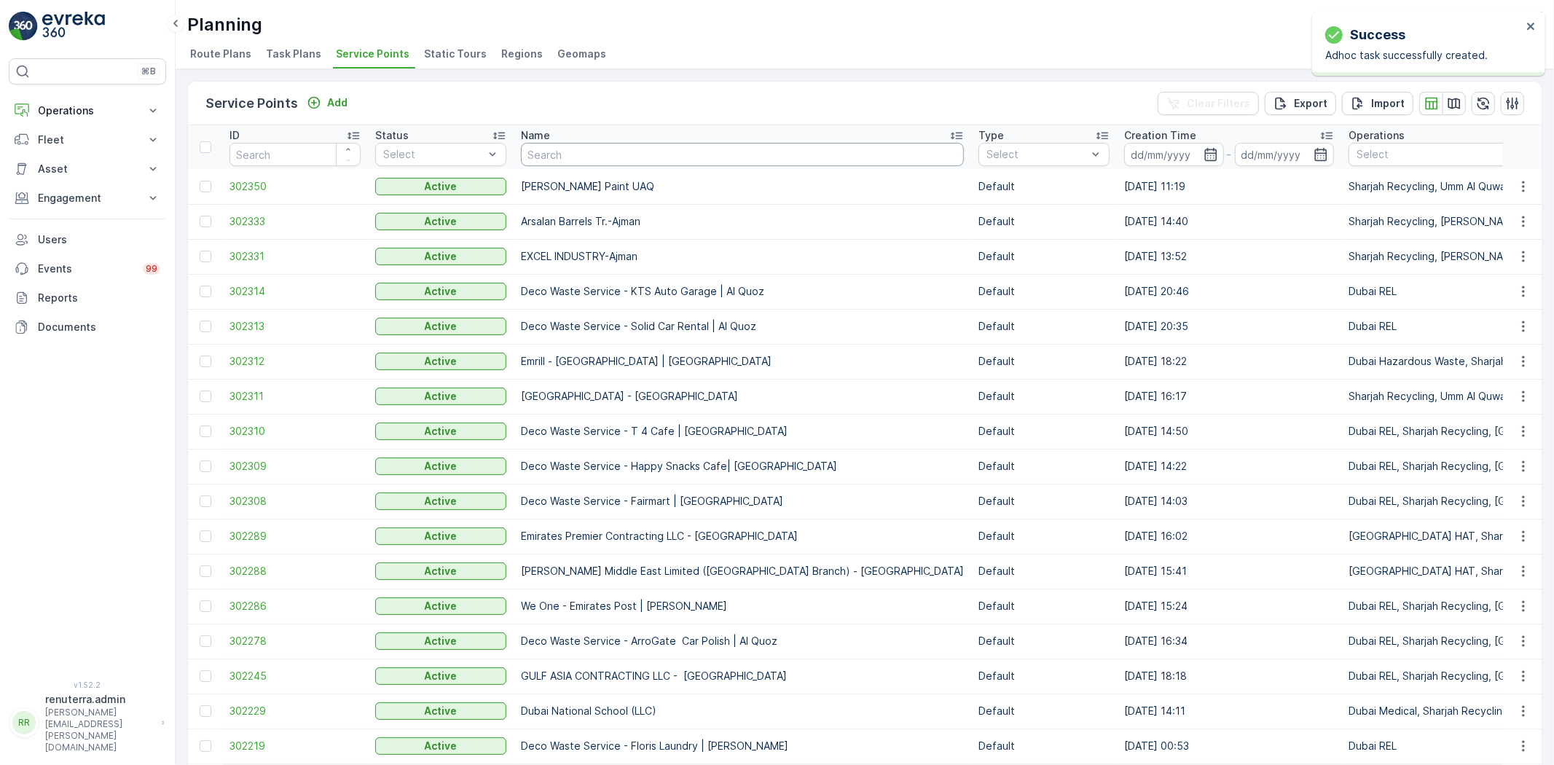
click at [589, 155] on input "text" at bounding box center [742, 154] width 443 height 23
type input "zeller"
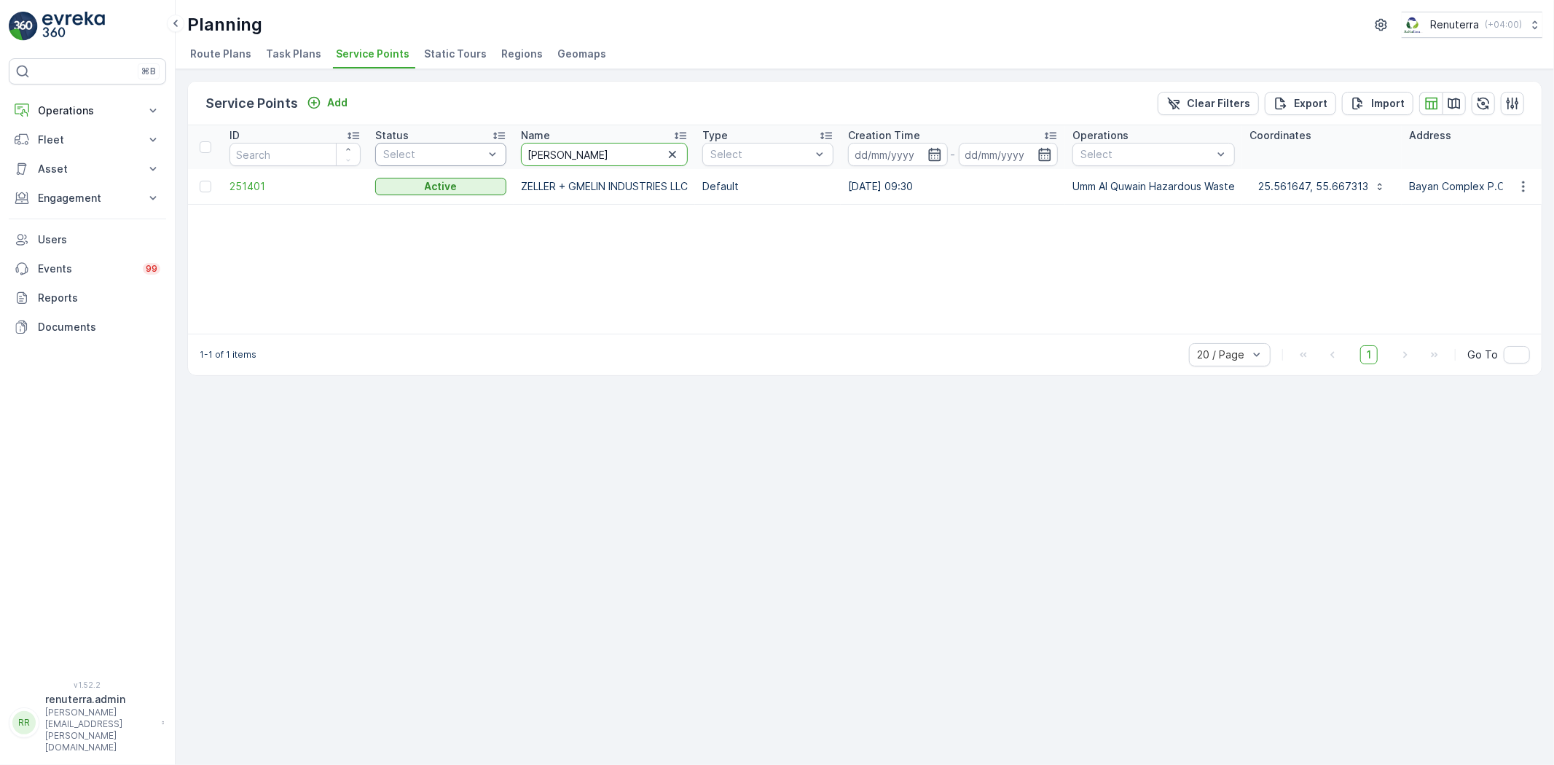
drag, startPoint x: 562, startPoint y: 156, endPoint x: 476, endPoint y: 162, distance: 85.5
click at [521, 157] on input "zeller" at bounding box center [604, 154] width 167 height 23
click at [259, 192] on span "251401" at bounding box center [294, 186] width 131 height 15
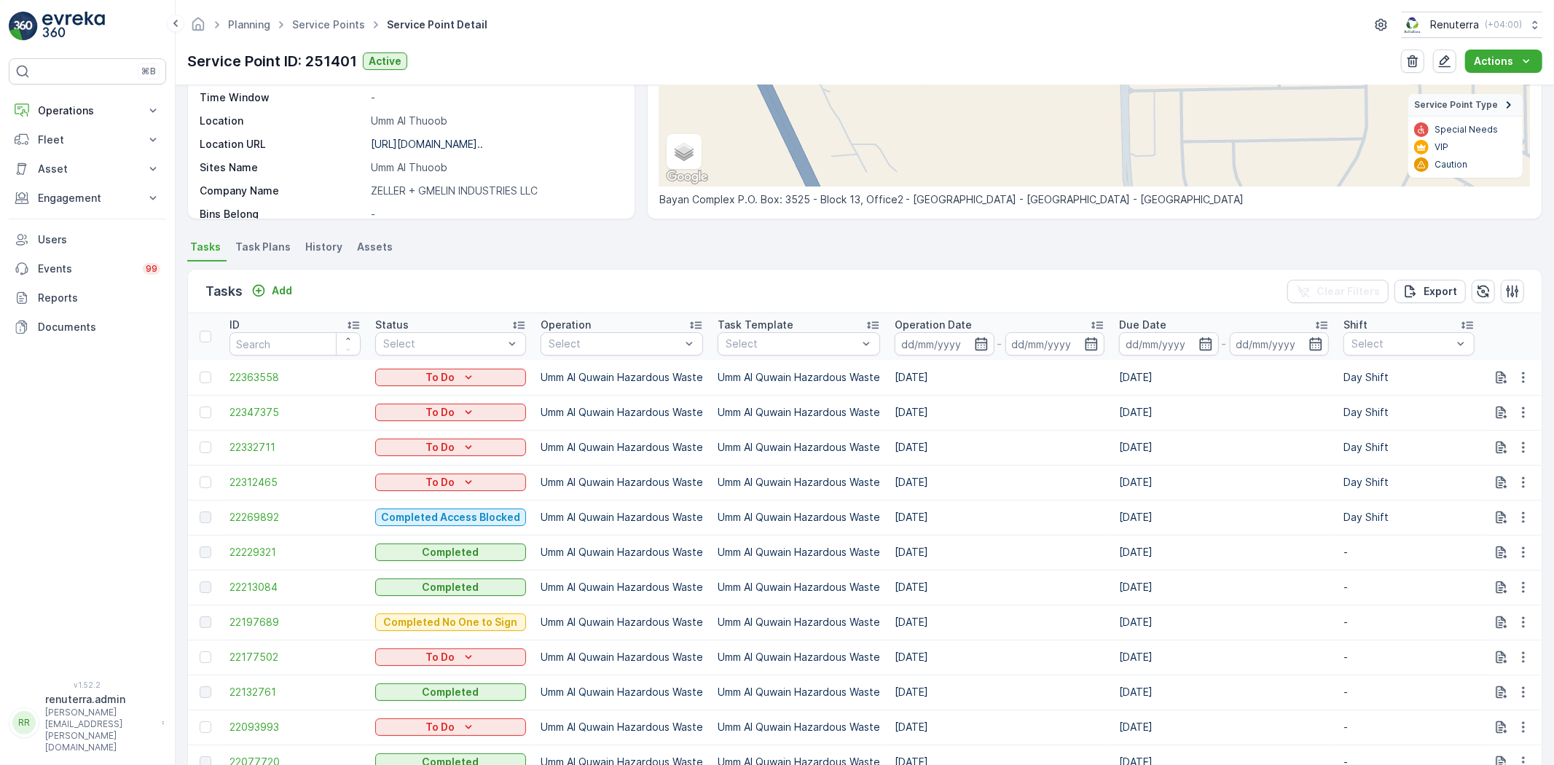
scroll to position [243, 0]
click at [254, 291] on icon "Add" at bounding box center [259, 290] width 12 height 12
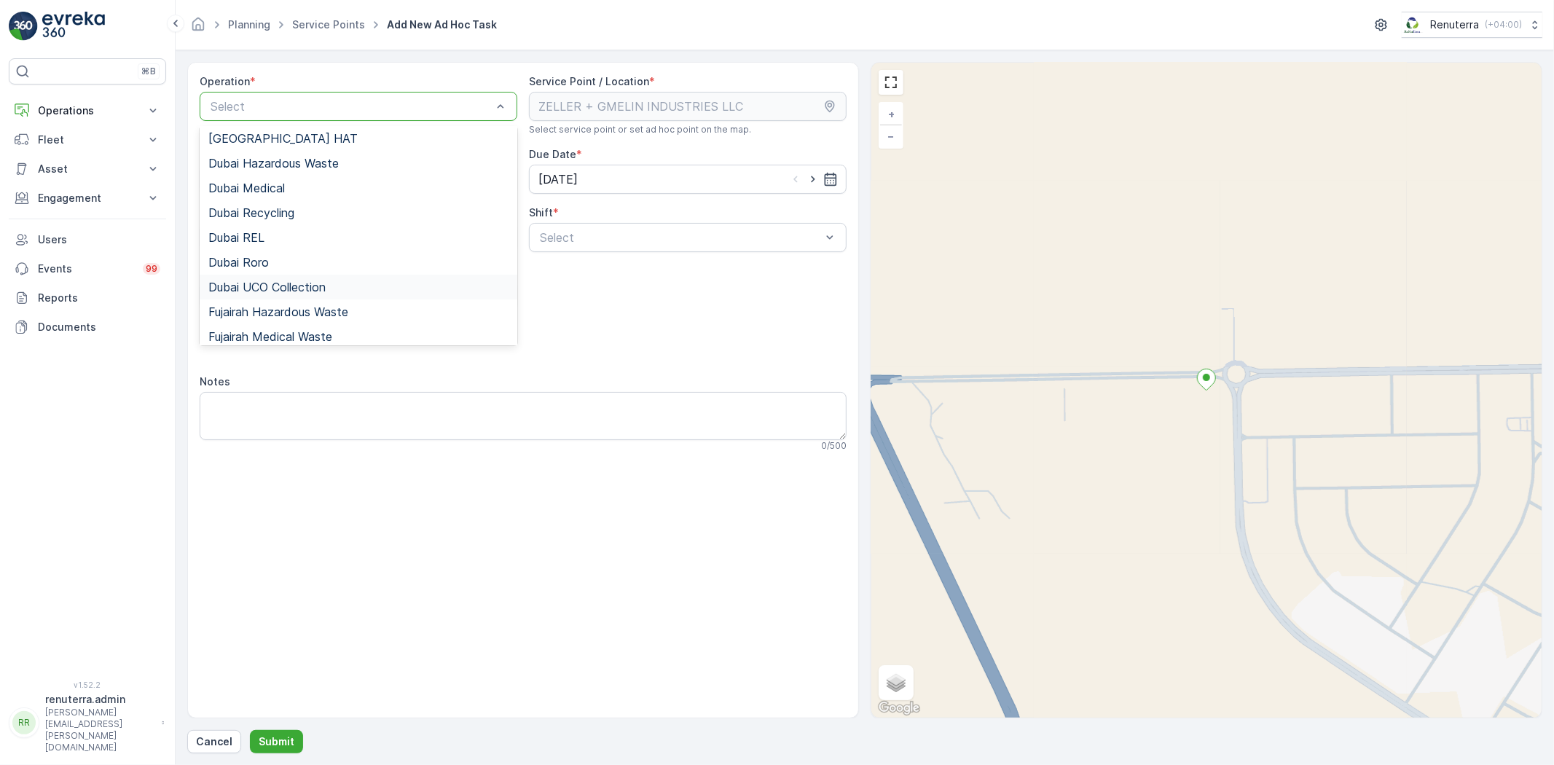
scroll to position [183, 0]
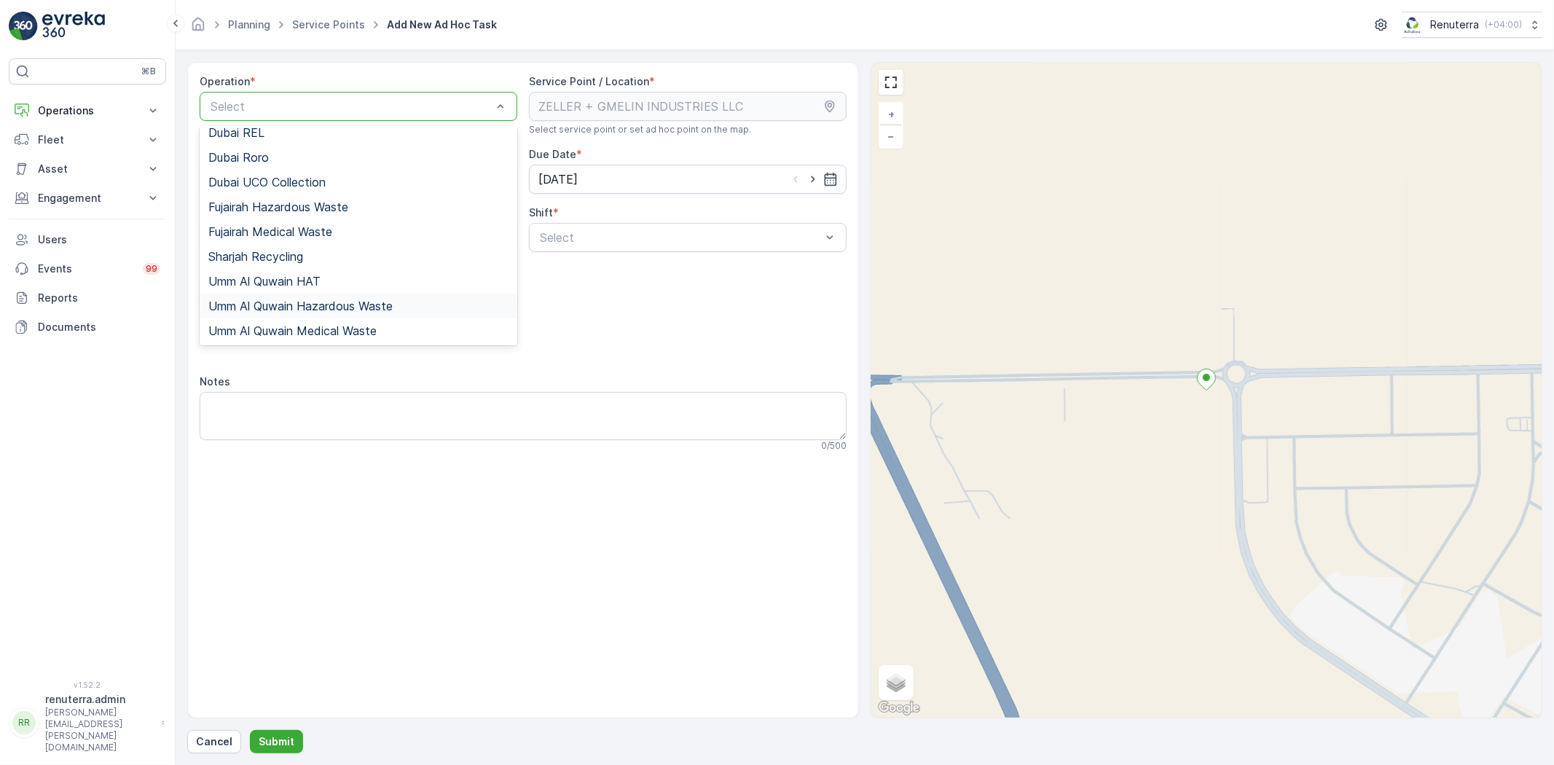
click at [322, 297] on div "Umm Al Quwain Hazardous Waste" at bounding box center [359, 306] width 318 height 25
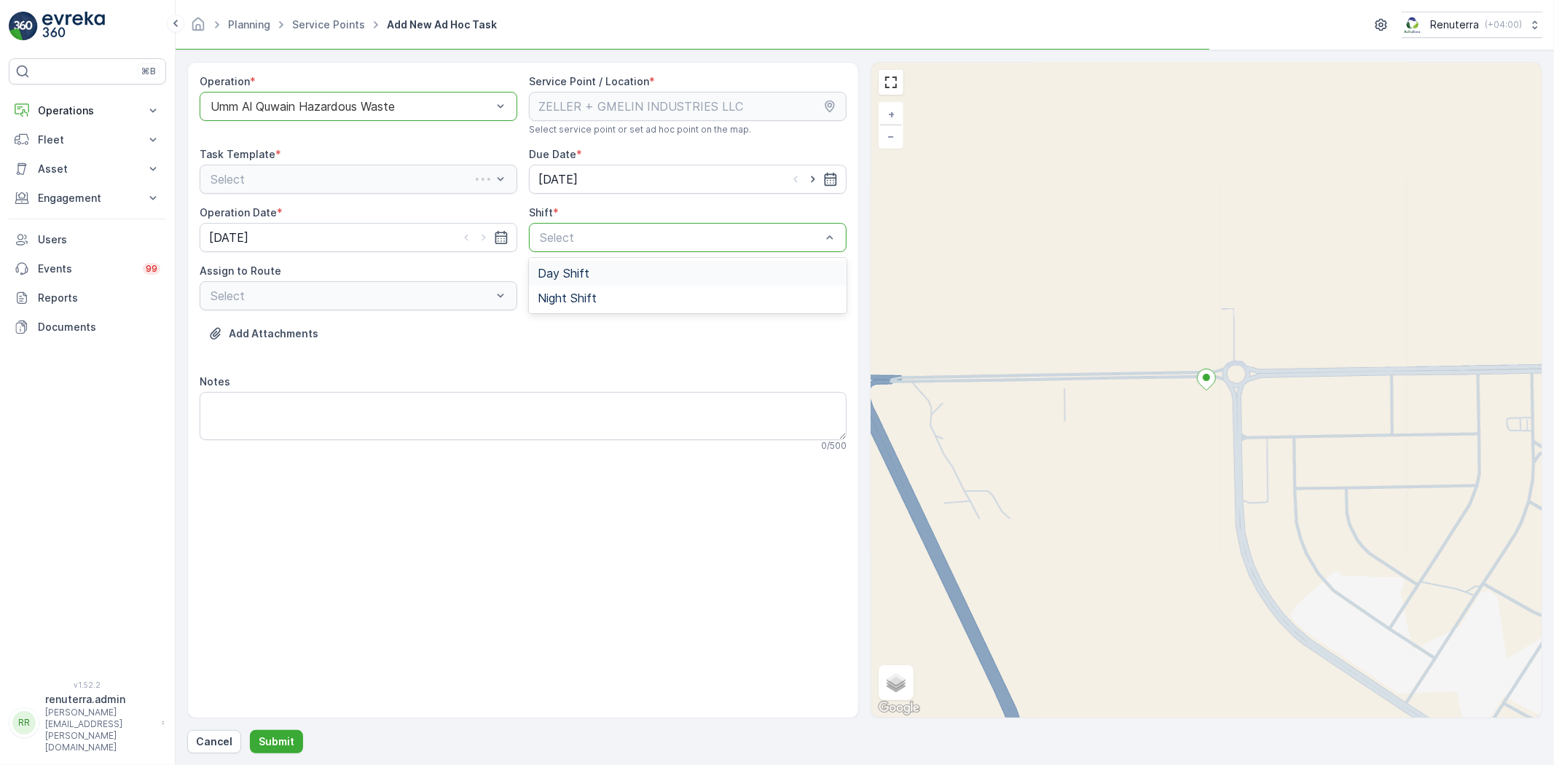
click at [572, 275] on span "Day Shift" at bounding box center [564, 273] width 52 height 13
click at [388, 334] on span "UHAZ101 (Dispatched) - A92059 UAQ" at bounding box center [312, 331] width 209 height 13
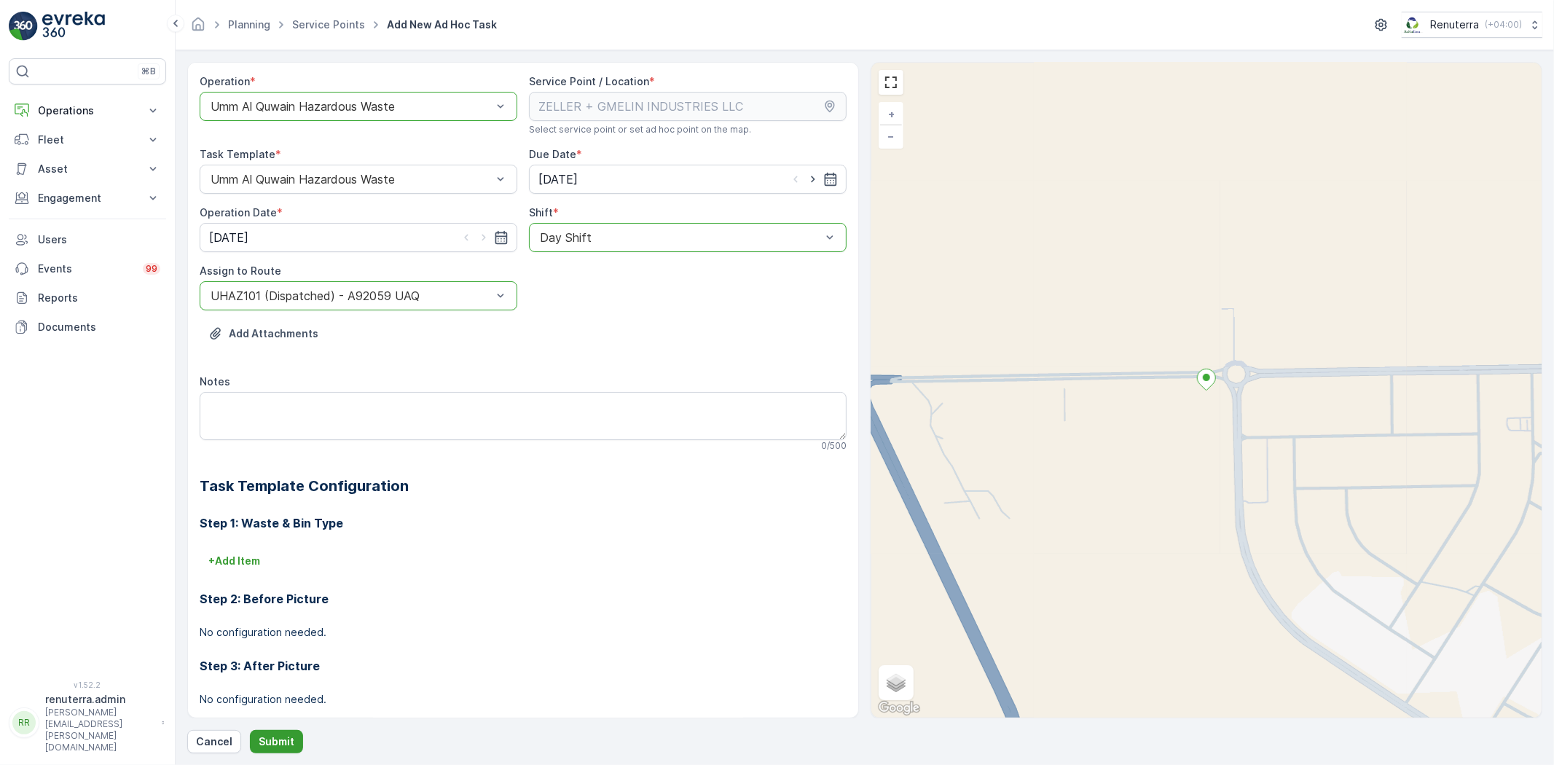
click at [280, 744] on p "Submit" at bounding box center [277, 741] width 36 height 15
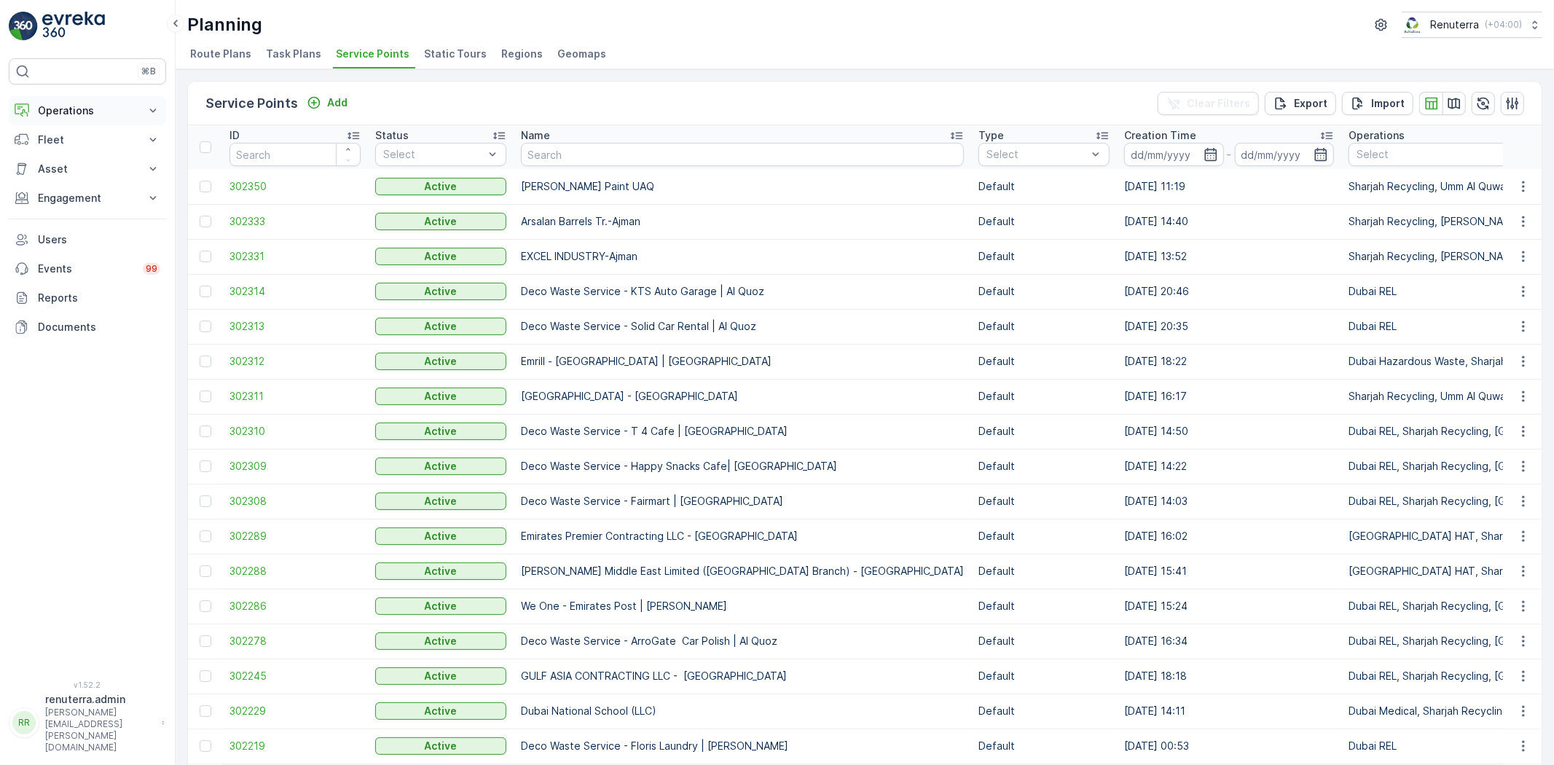
click at [85, 113] on p "Operations" at bounding box center [87, 110] width 99 height 15
click at [85, 294] on p "Engagement" at bounding box center [87, 300] width 99 height 15
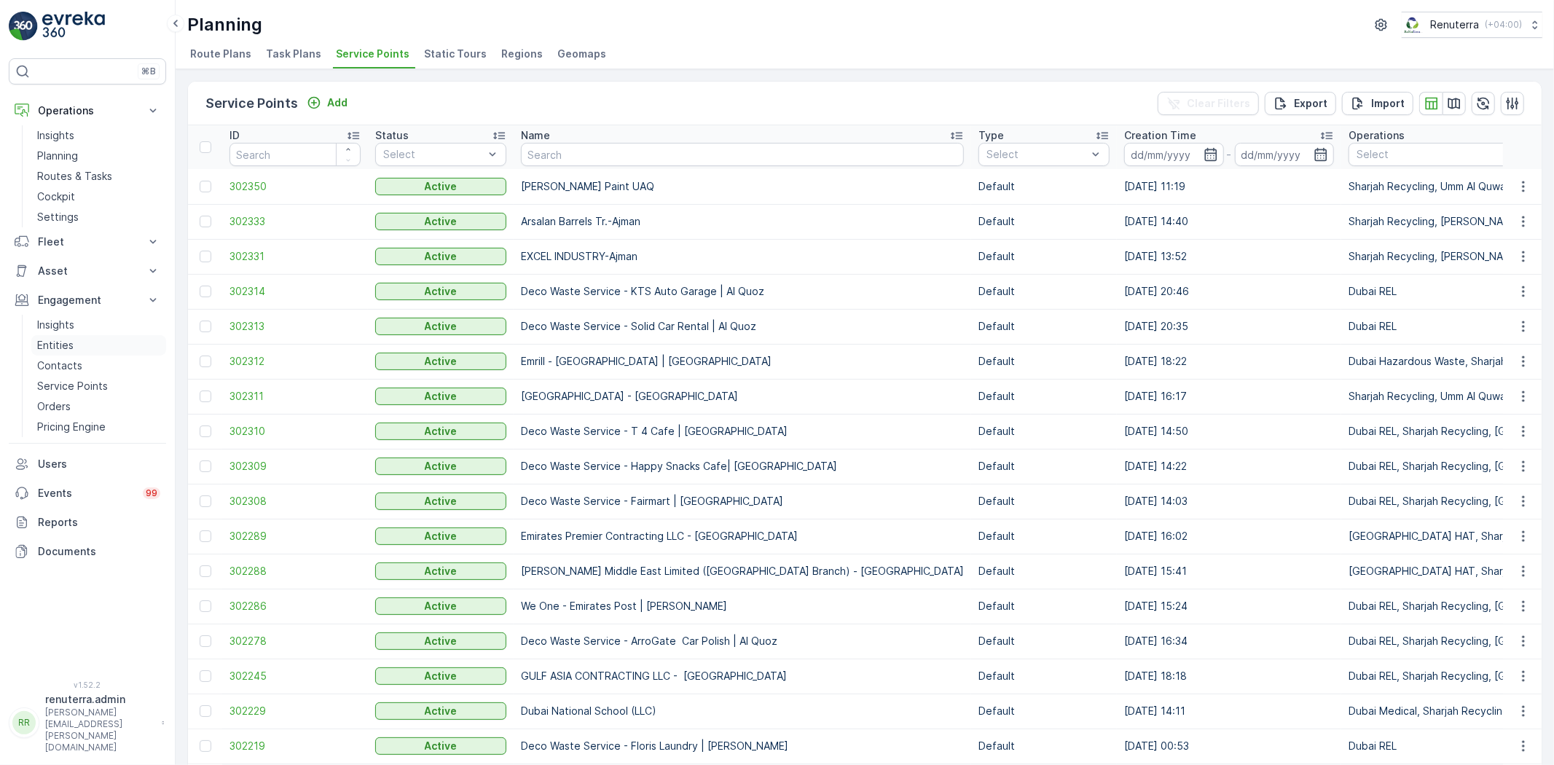
click at [98, 348] on link "Entities" at bounding box center [98, 345] width 135 height 20
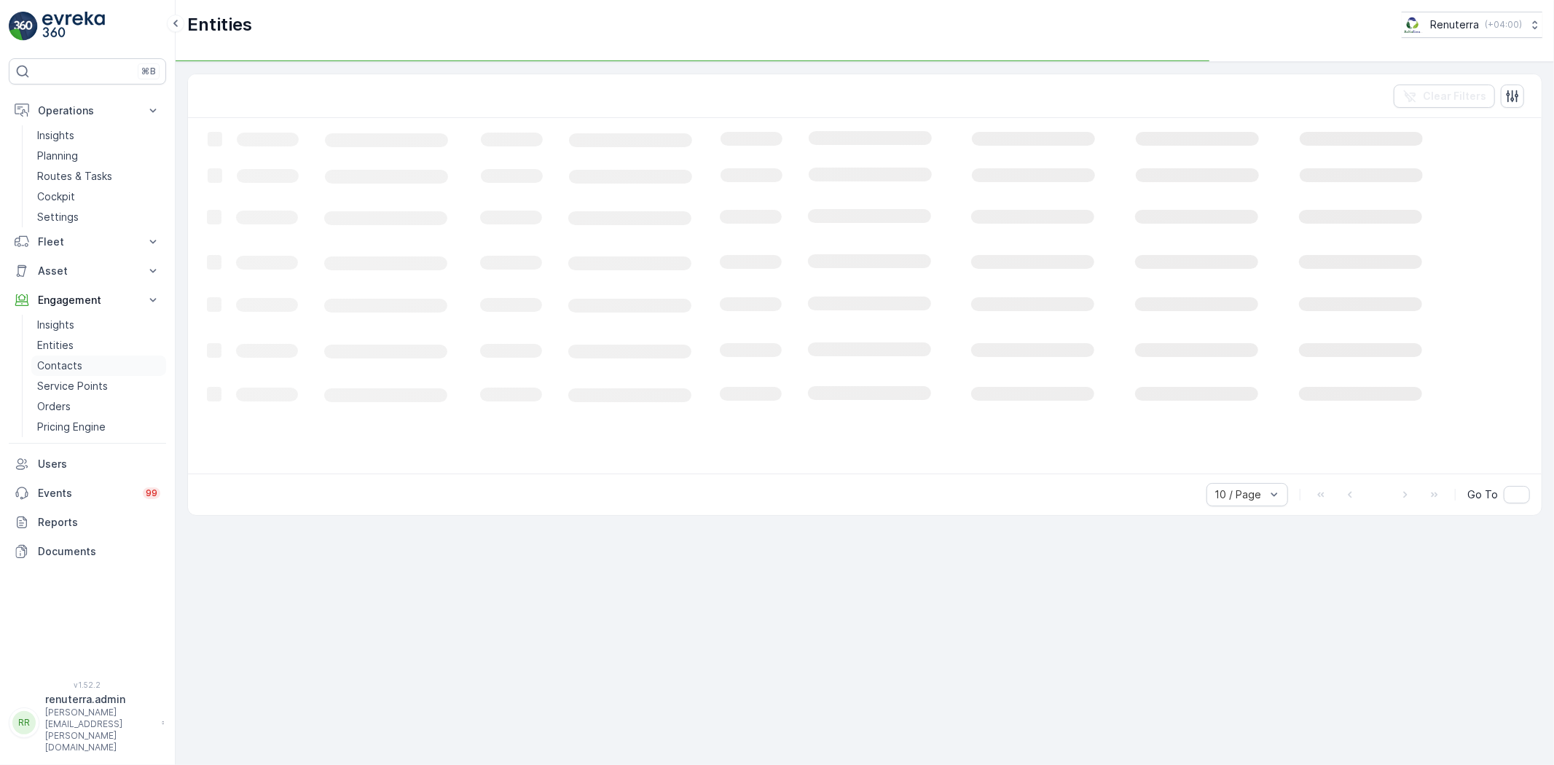
click at [90, 358] on link "Contacts" at bounding box center [98, 366] width 135 height 20
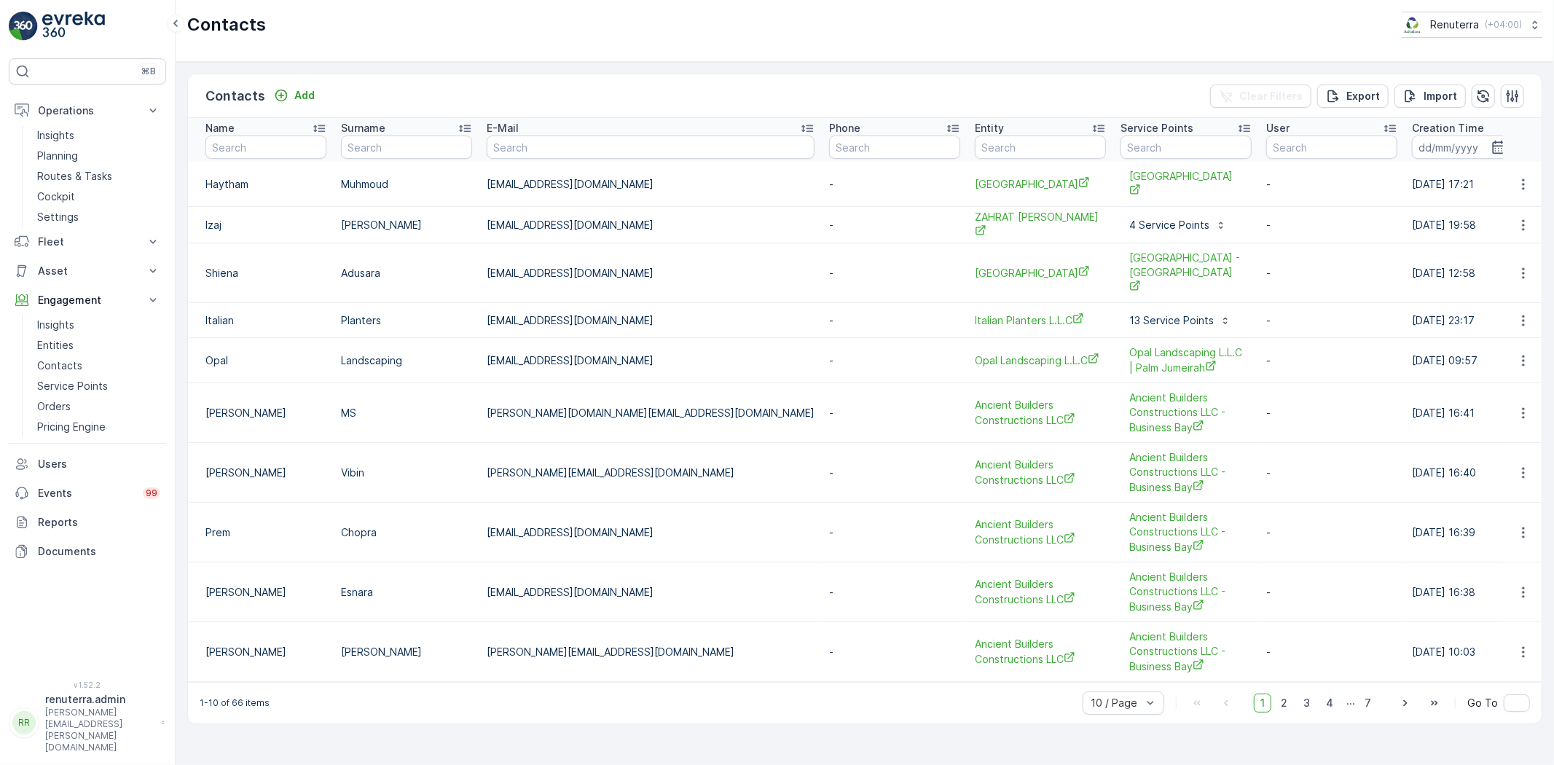
click at [294, 106] on div "Contacts Add" at bounding box center [262, 96] width 115 height 20
click at [288, 97] on div "Add" at bounding box center [294, 95] width 41 height 15
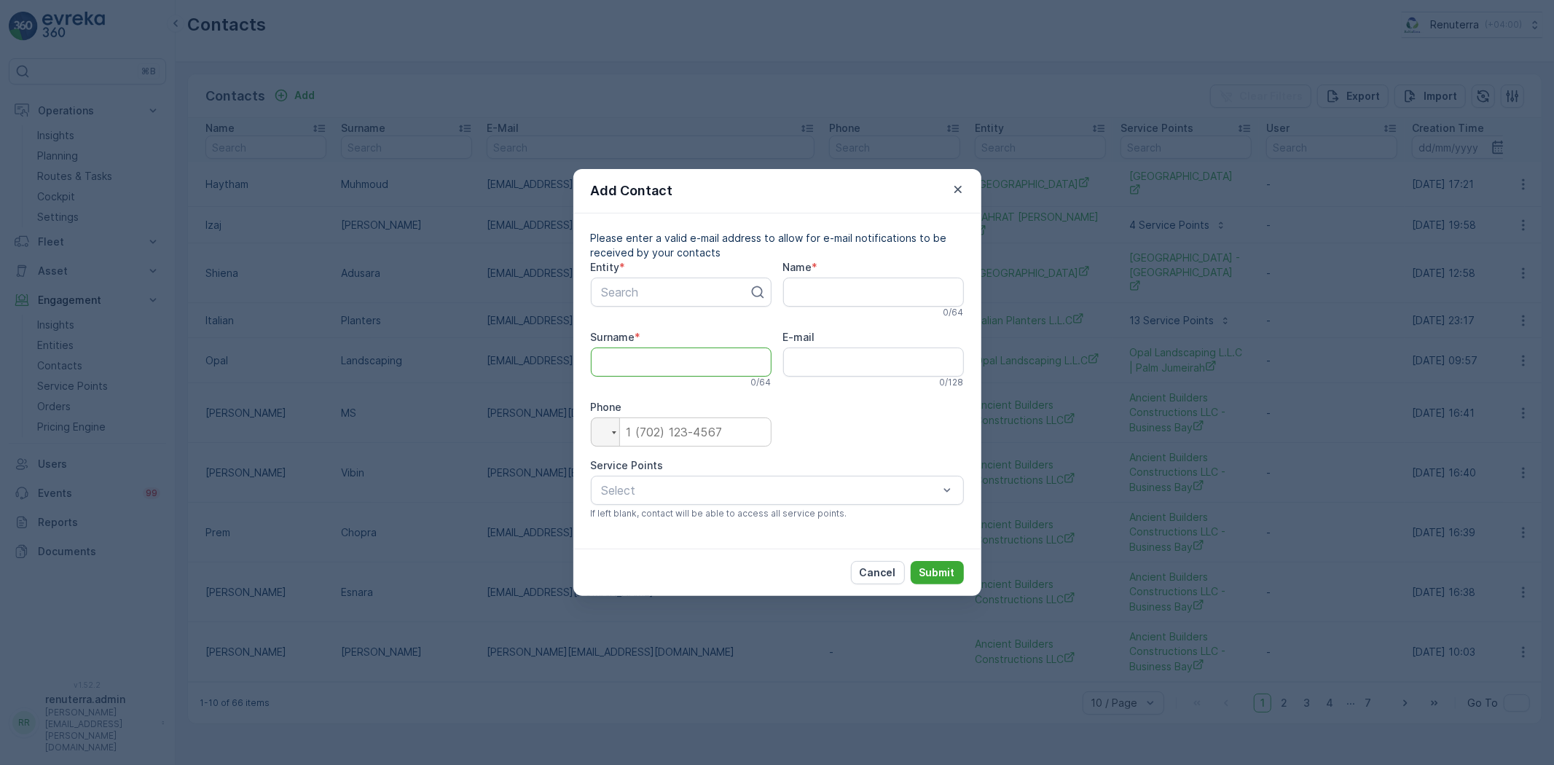
click at [690, 361] on input "Surname" at bounding box center [681, 362] width 181 height 29
paste input "Areeb.Faruqui@WeOne.com"
type input "Areeb.Faruqui@WeOne.com"
click at [809, 356] on input "E-mail" at bounding box center [873, 362] width 181 height 29
paste input "Areeb.Faruqui@WeOne.com"
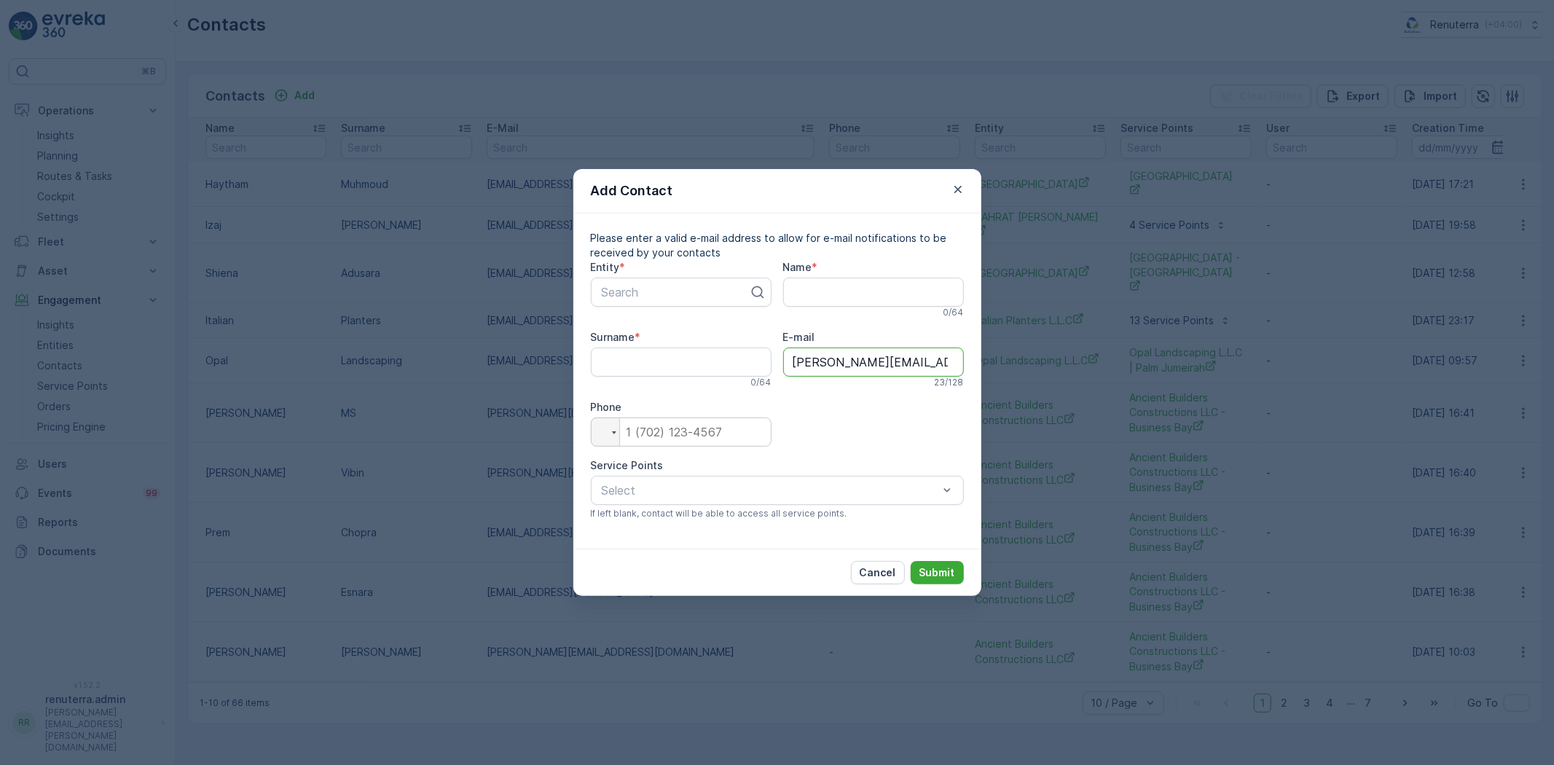
type input "Areeb.Faruqui@WeOne.com"
click at [815, 296] on input "Name" at bounding box center [873, 292] width 181 height 29
type input "Areeb"
click at [671, 293] on div at bounding box center [675, 292] width 150 height 13
type input "We one"
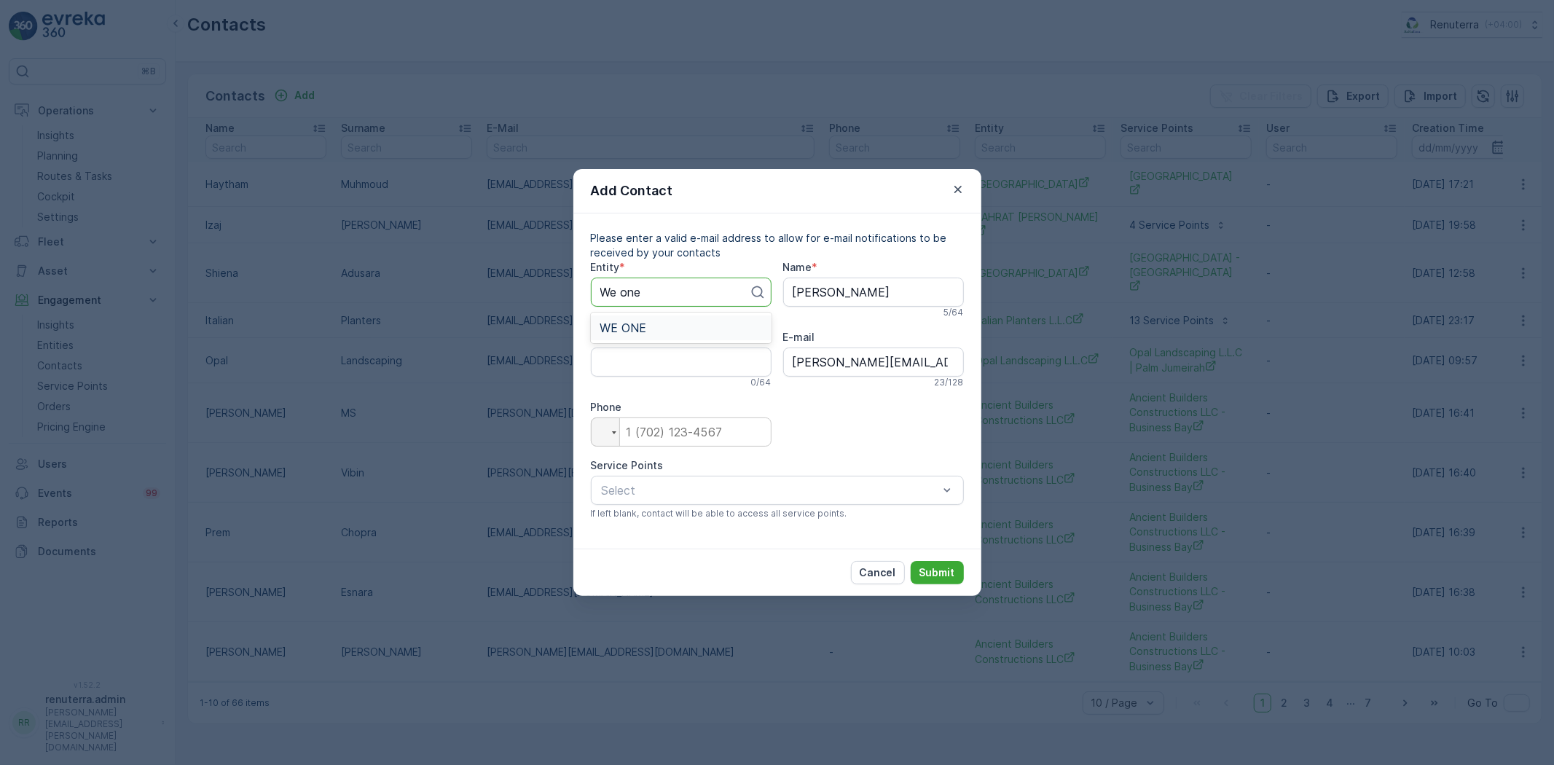
click at [657, 331] on div "WE ONE" at bounding box center [681, 327] width 163 height 13
click at [667, 372] on input "Surname" at bounding box center [681, 362] width 181 height 29
type input "Areeb"
click at [686, 435] on input "tel" at bounding box center [681, 431] width 181 height 29
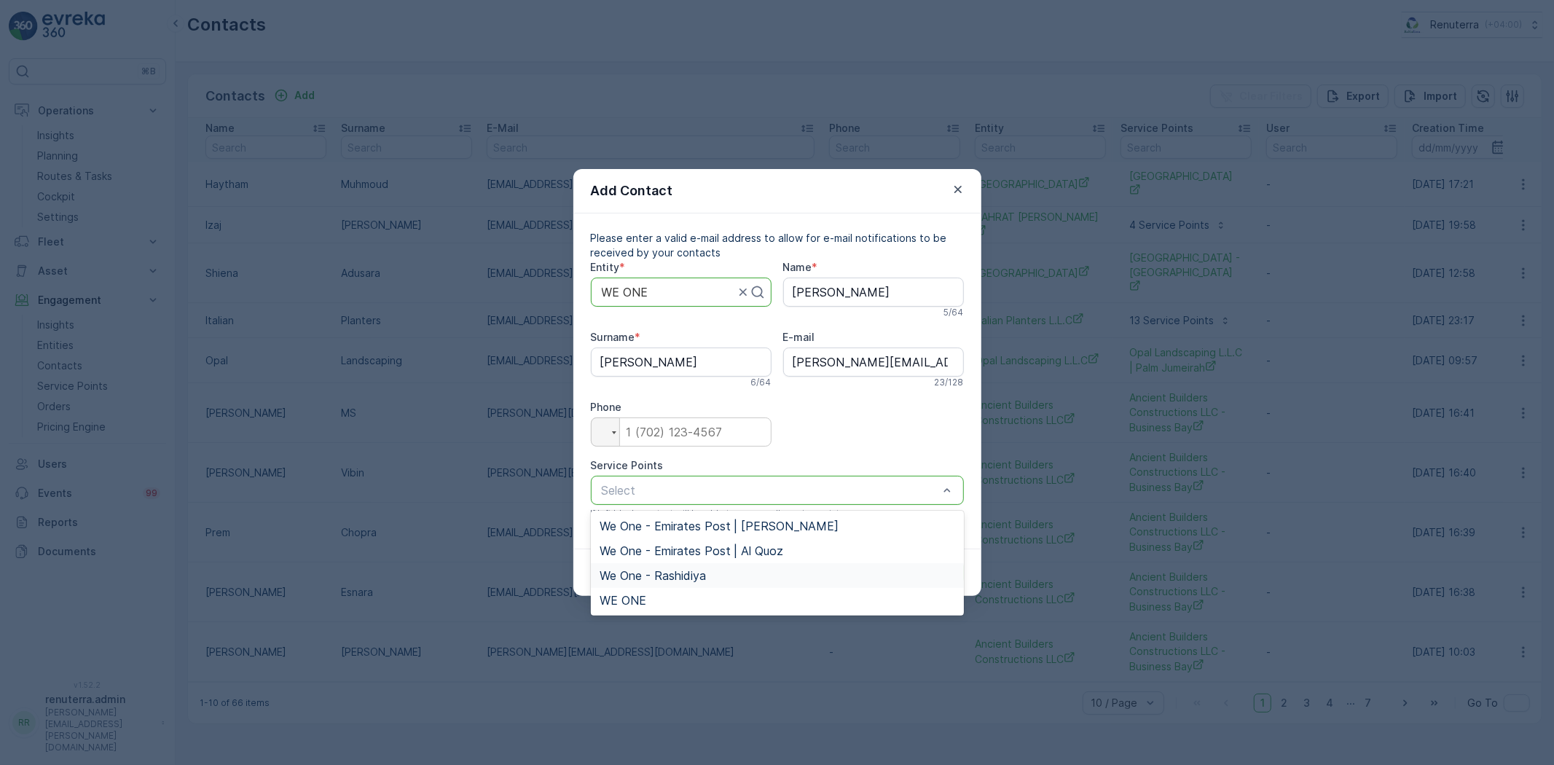
click at [686, 573] on span "We One - Rashidiya" at bounding box center [653, 575] width 106 height 13
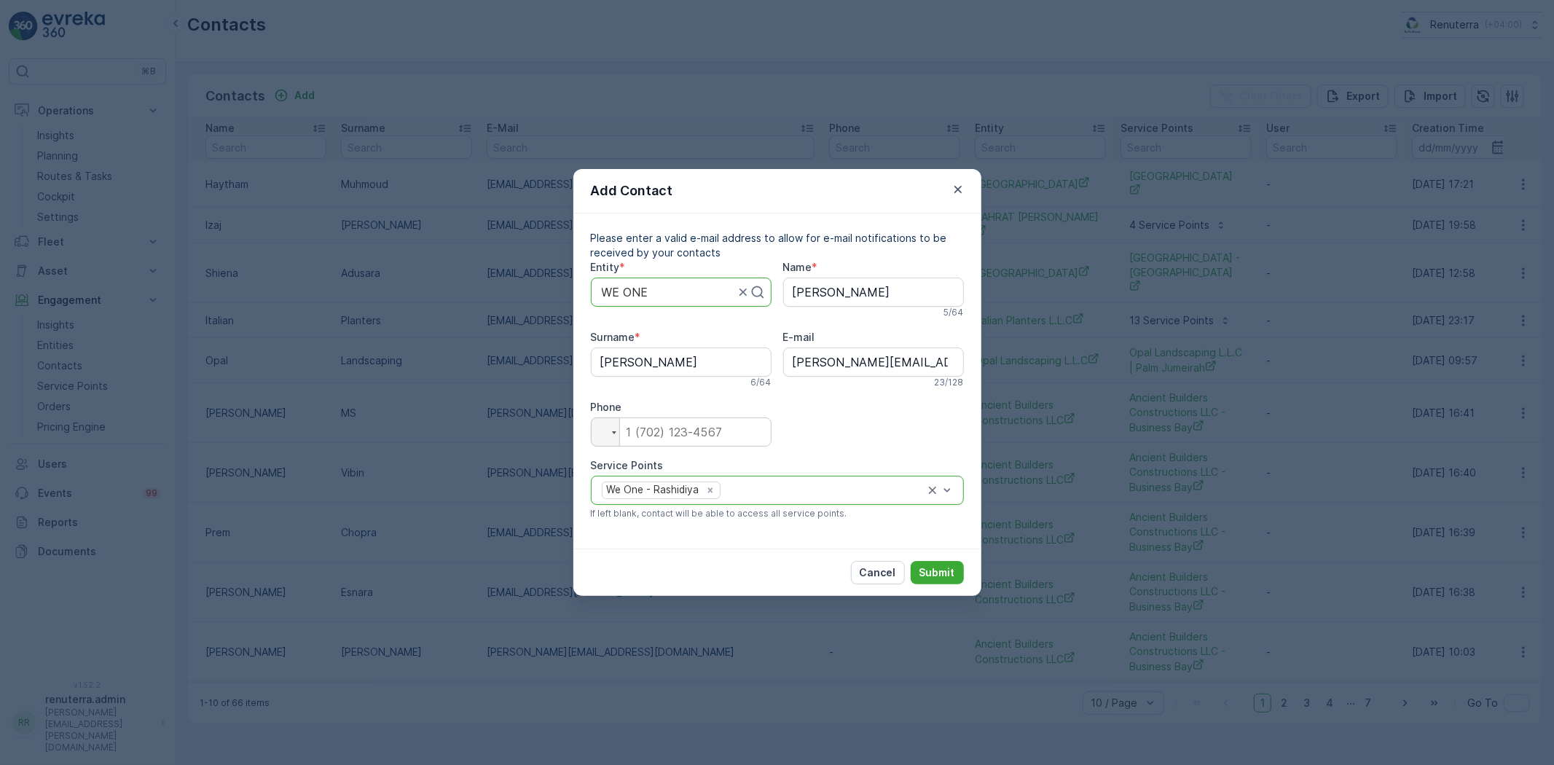
click at [919, 589] on div "Cancel Submit" at bounding box center [777, 572] width 408 height 47
click at [923, 584] on button "Submit" at bounding box center [937, 572] width 53 height 23
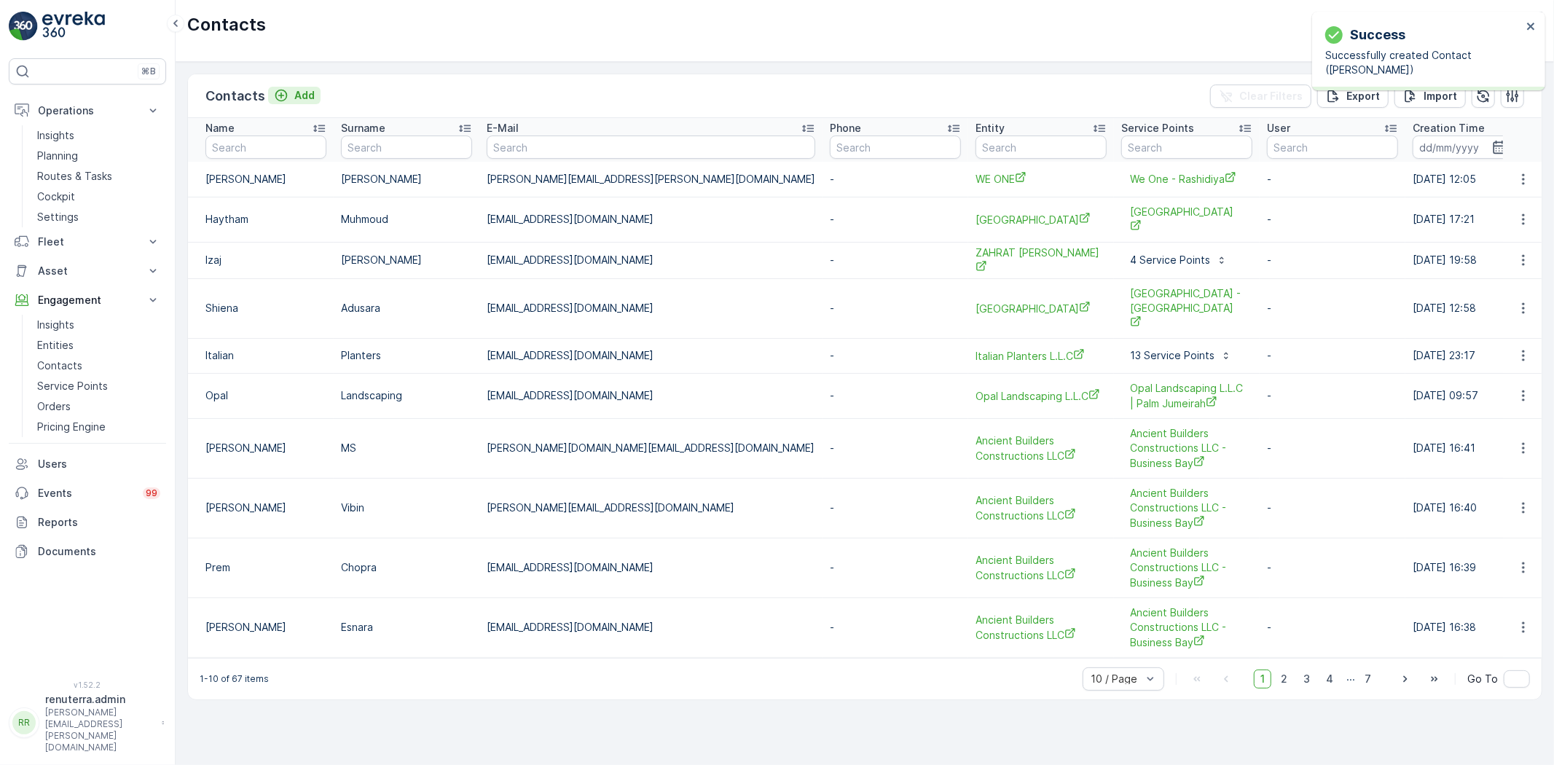
click at [301, 90] on p "Add" at bounding box center [304, 95] width 20 height 15
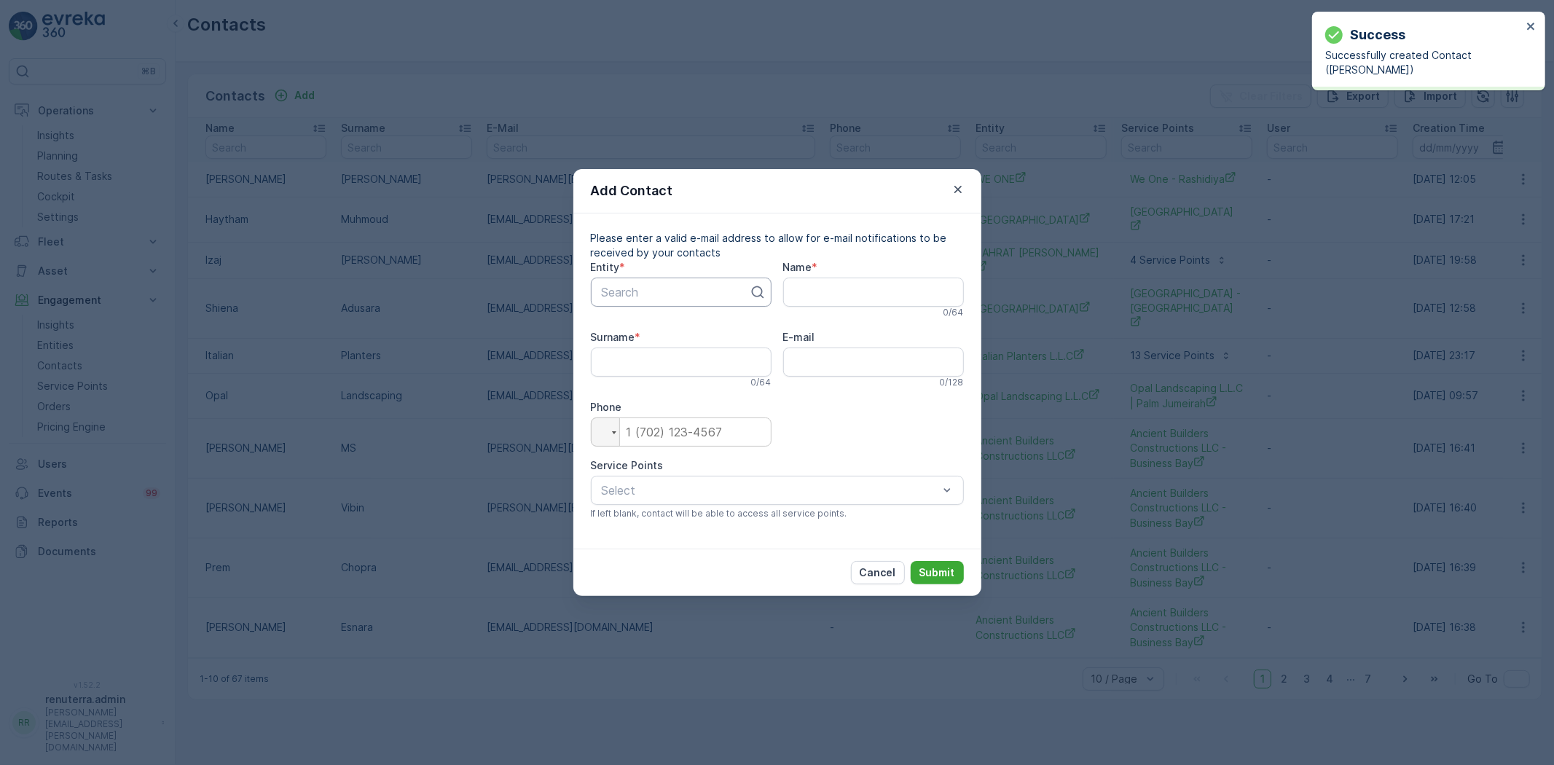
click at [699, 296] on div at bounding box center [675, 292] width 150 height 13
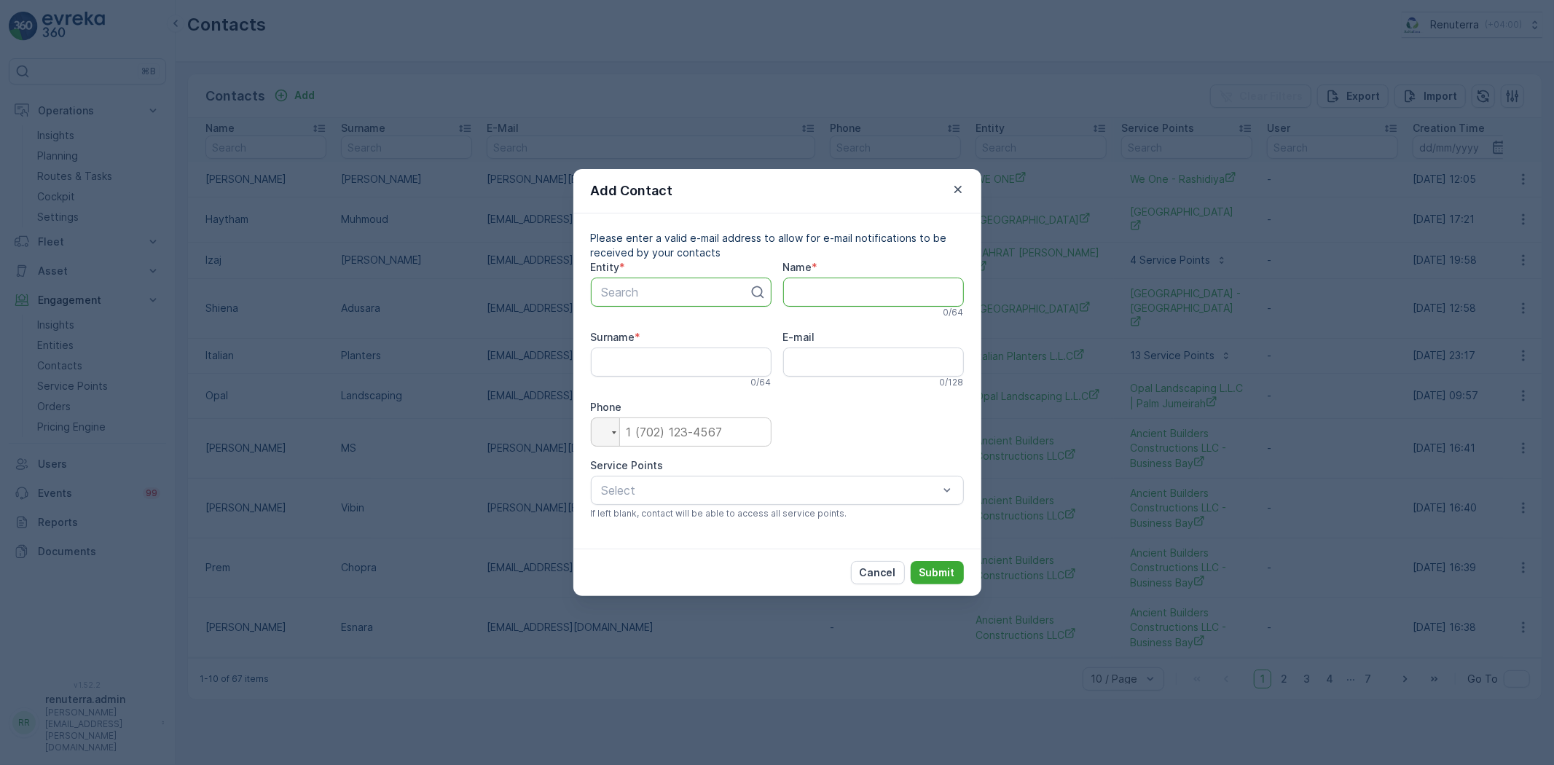
click at [832, 289] on input "Name" at bounding box center [873, 292] width 181 height 29
paste input "yuki.jude@weone.com"
type input "yuki.jude@weone.com"
click at [810, 361] on input "E-mail" at bounding box center [873, 362] width 181 height 29
paste input "yuki.jude@weone.com"
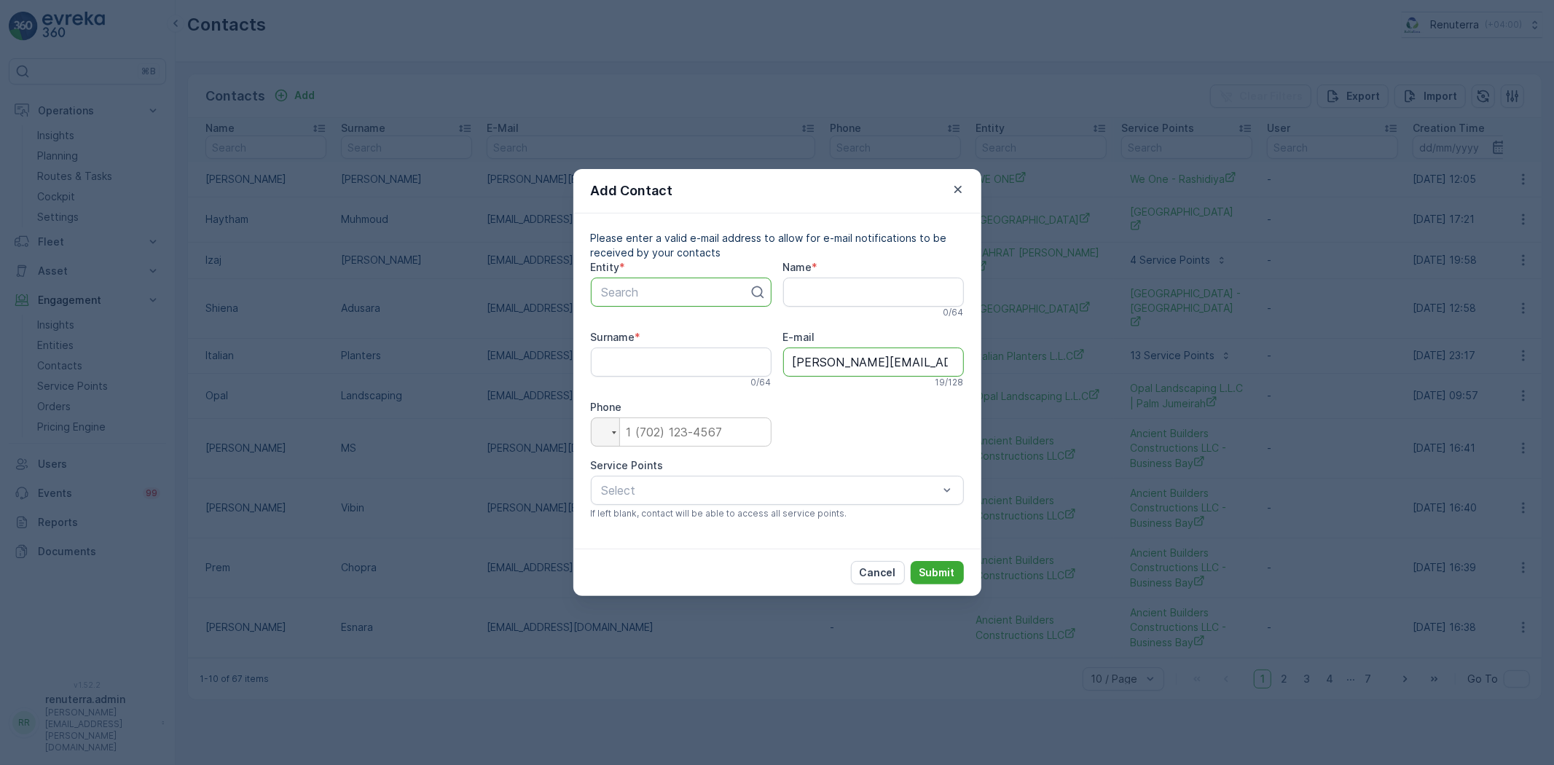
type input "yuki.jude@weone.com"
click at [796, 299] on input "Name" at bounding box center [873, 292] width 181 height 29
drag, startPoint x: 828, startPoint y: 284, endPoint x: 774, endPoint y: 285, distance: 53.2
click at [774, 285] on div "Entity * Search Name * Yuki 4 / 64 Surname * 0 / 64 E-mail yuki.jude@weone.com …" at bounding box center [777, 395] width 373 height 271
type input "Yuki"
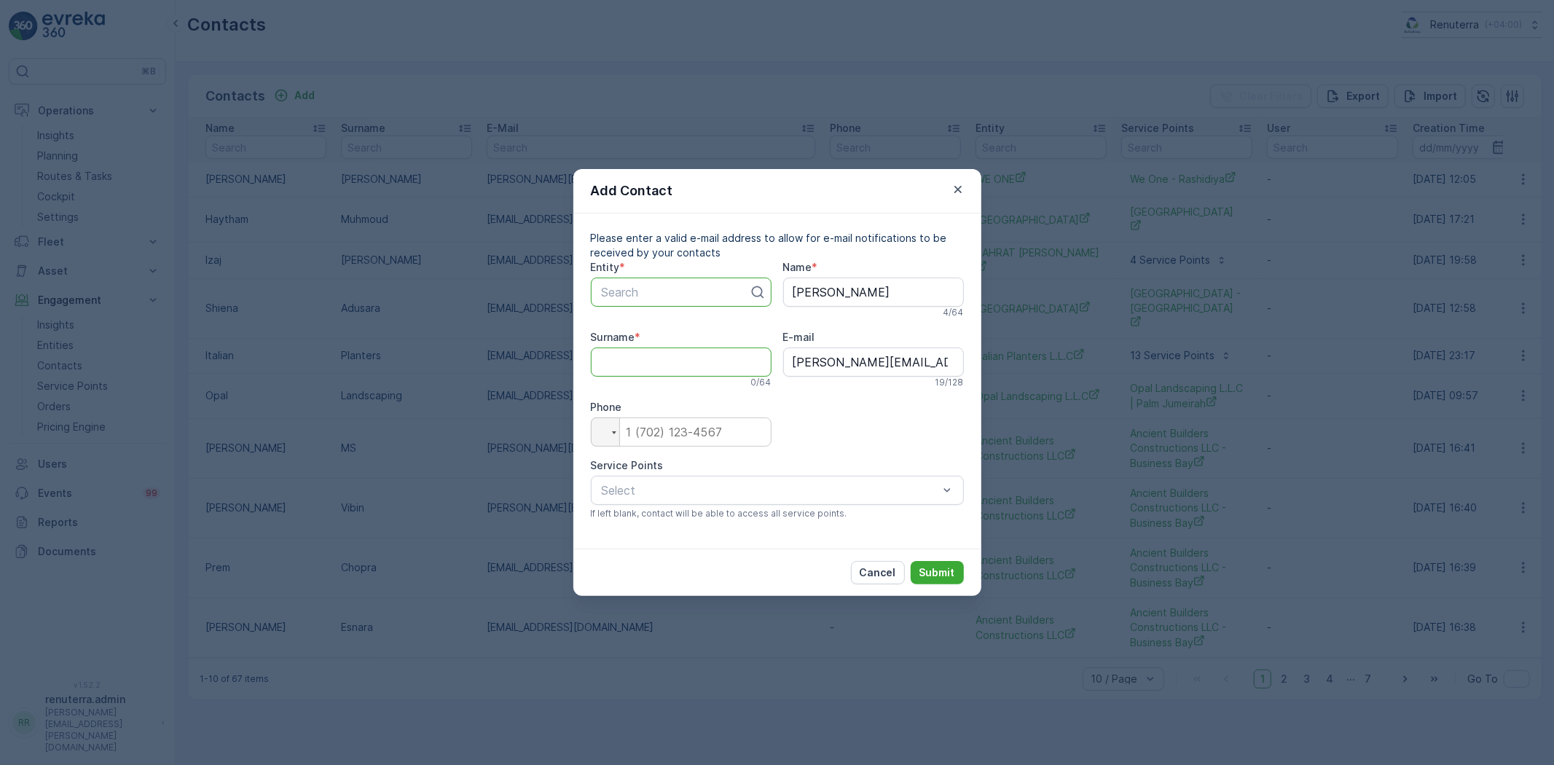
click at [710, 358] on input "Surname" at bounding box center [681, 362] width 181 height 29
paste input "Yuki"
type input "Yuki"
click at [664, 295] on div at bounding box center [675, 292] width 150 height 13
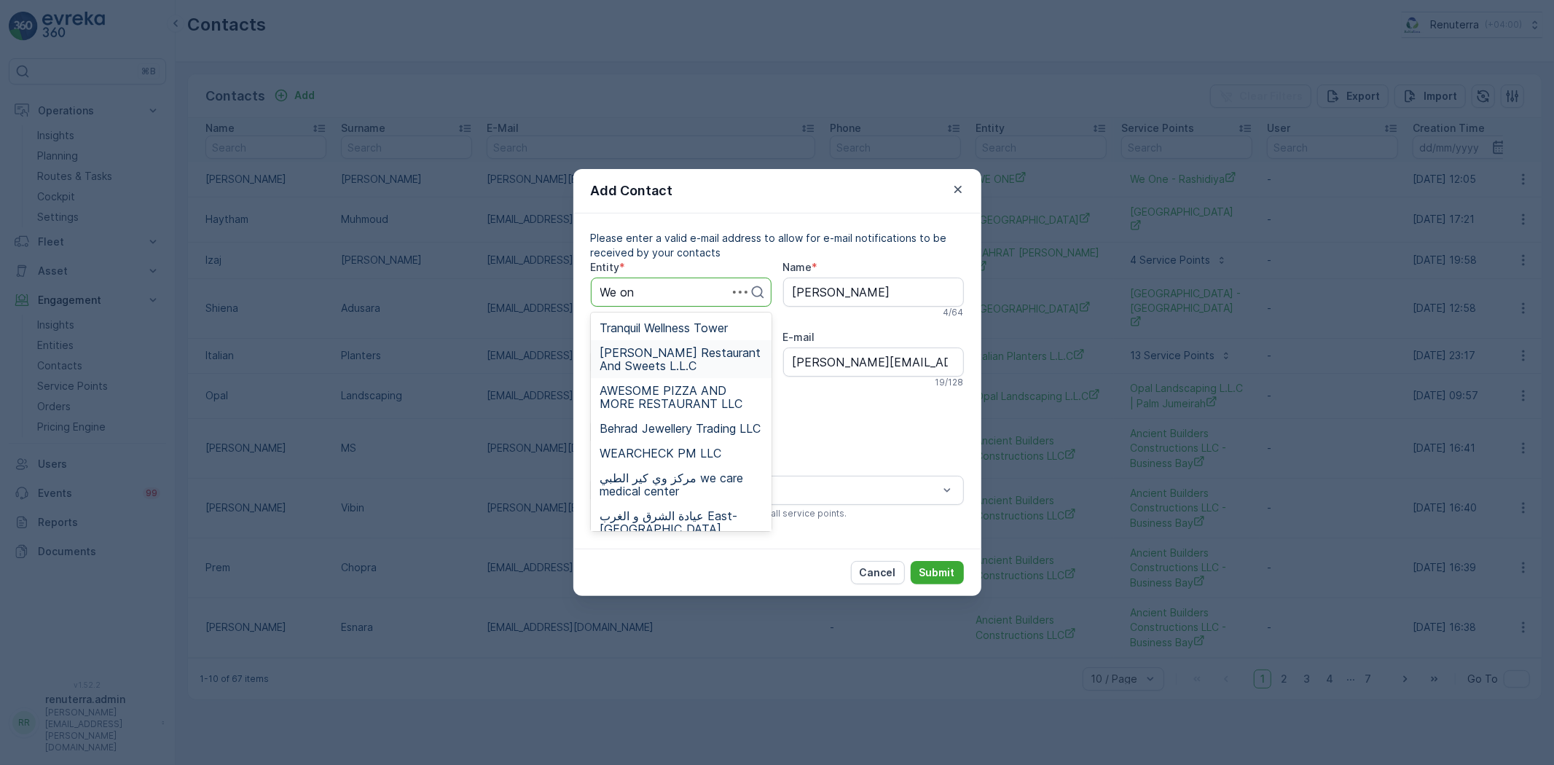
type input "We one"
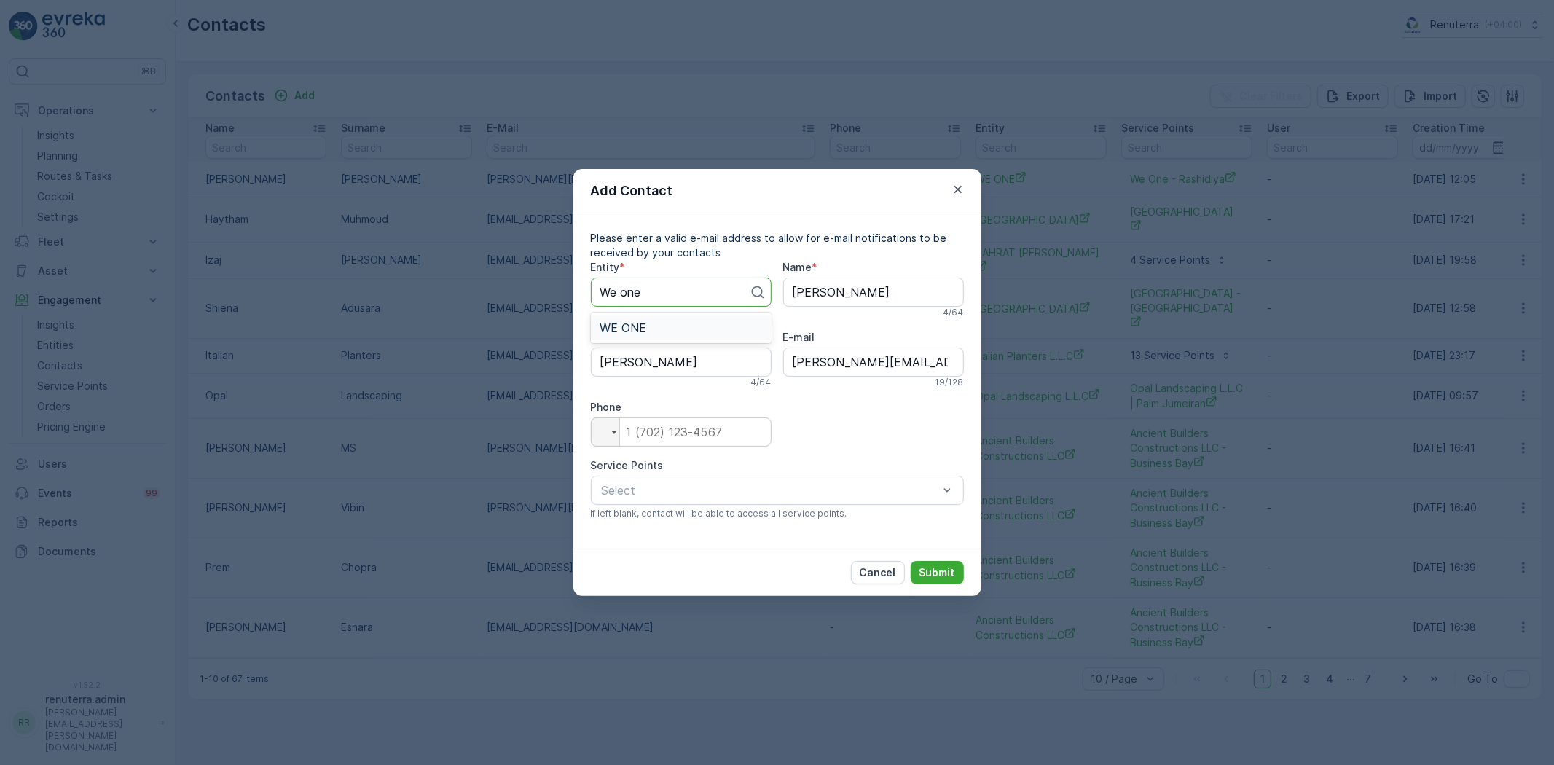
click at [653, 331] on div "WE ONE" at bounding box center [681, 327] width 163 height 13
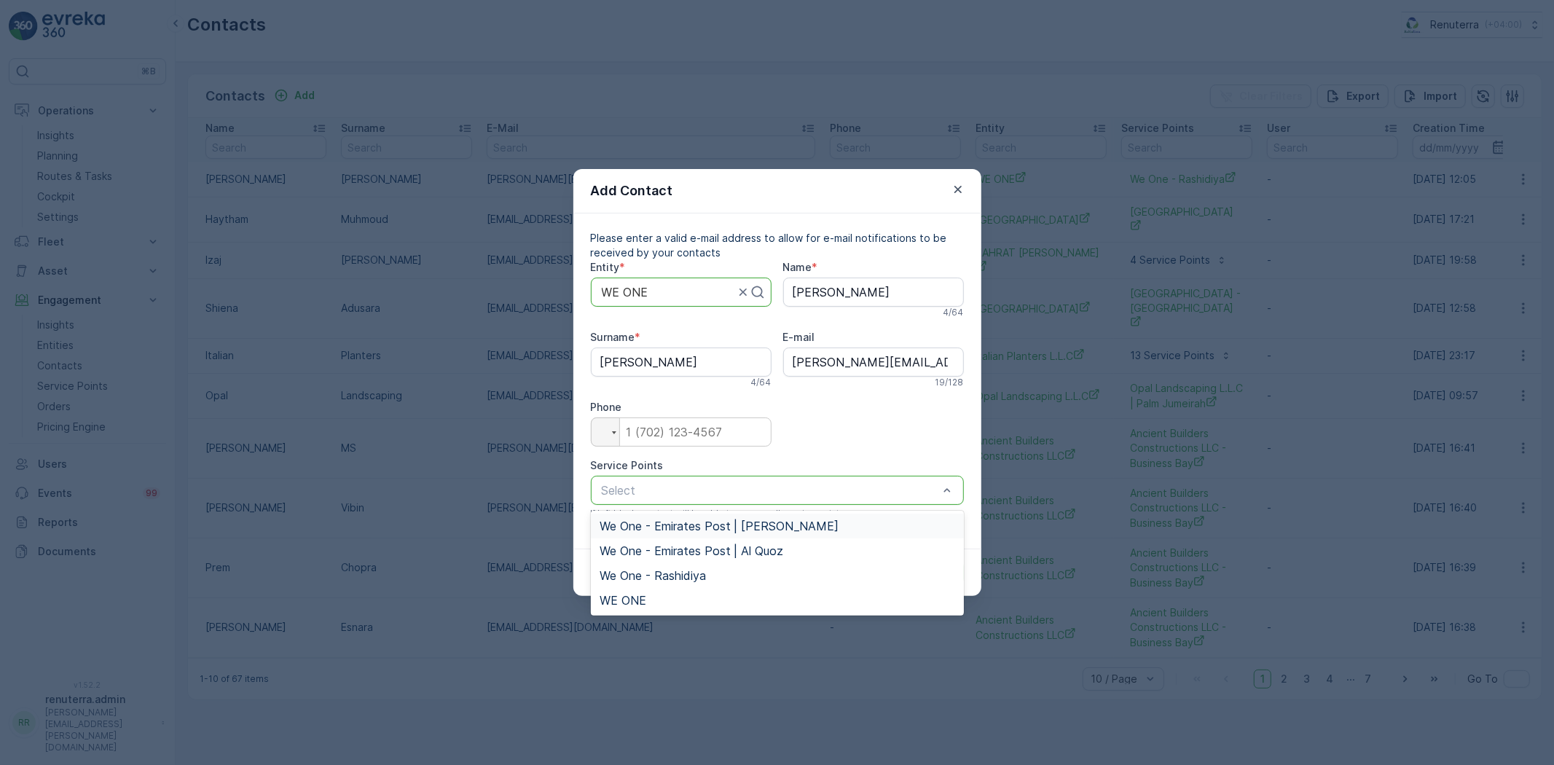
click at [709, 518] on div "We One - Emirates Post | Al Barsha" at bounding box center [777, 526] width 373 height 25
click at [833, 488] on div at bounding box center [879, 490] width 92 height 13
click at [763, 554] on span "We One - Emirates Post | Al Quoz" at bounding box center [692, 550] width 184 height 13
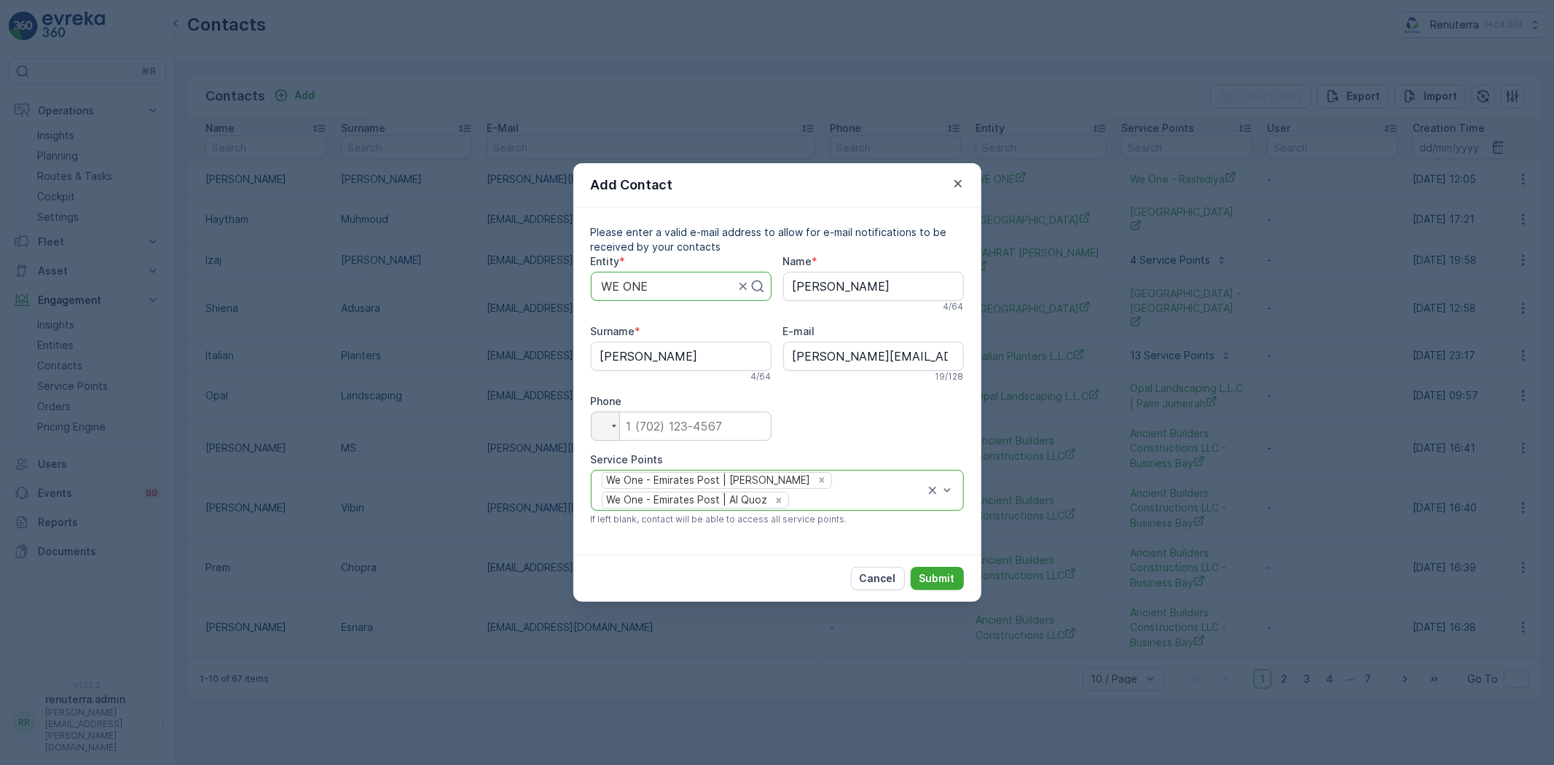
drag, startPoint x: 866, startPoint y: 488, endPoint x: 856, endPoint y: 492, distance: 10.1
click at [866, 487] on div "We One - Emirates Post | Al Barsha We One - Emirates Post | Al Quoz" at bounding box center [762, 491] width 325 height 40
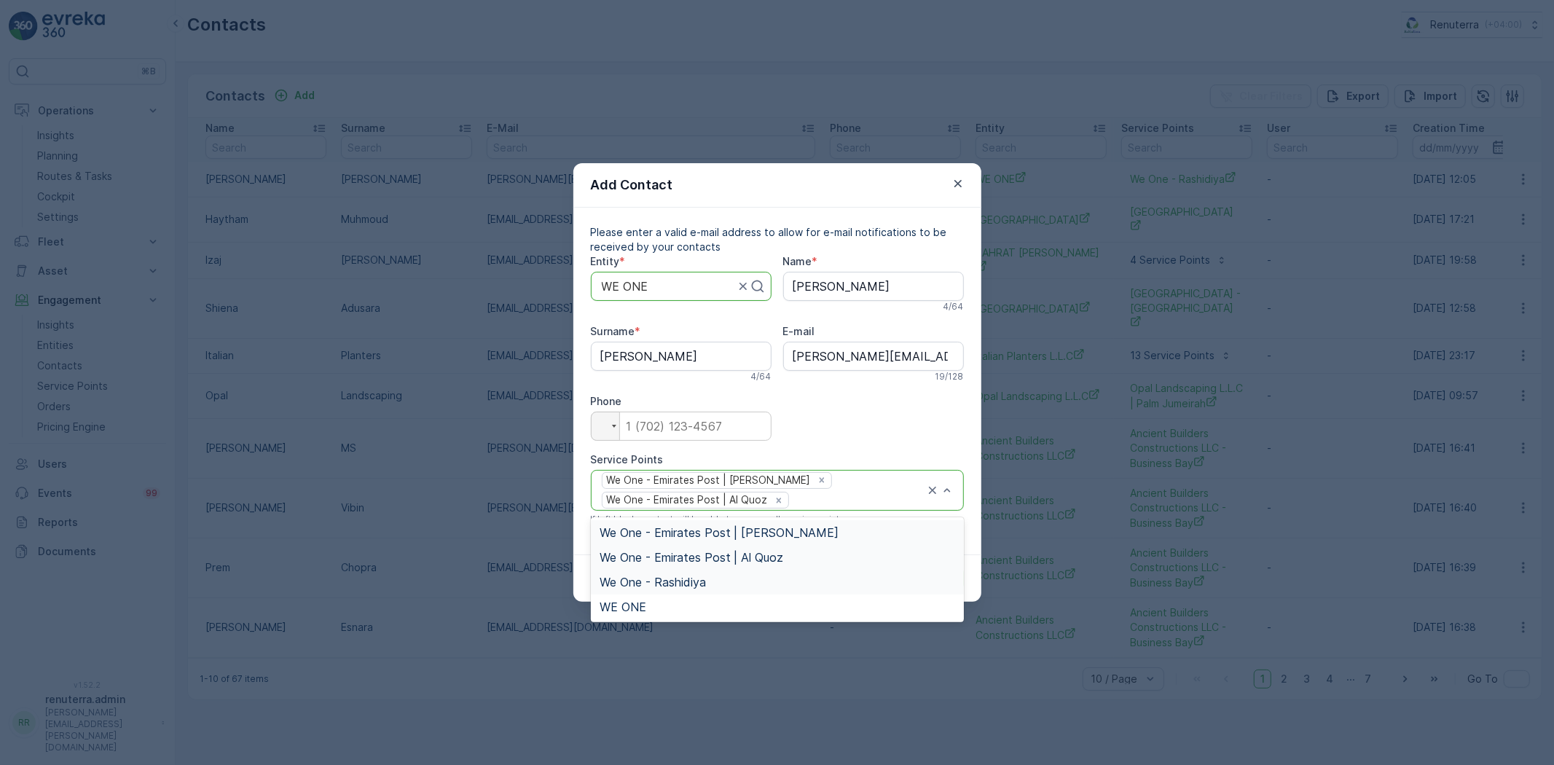
click at [675, 587] on span "We One - Rashidiya" at bounding box center [653, 582] width 106 height 13
click at [841, 476] on div "We One - Emirates Post | Al Barsha We One - Emirates Post | Al Quoz We One - Ra…" at bounding box center [762, 491] width 325 height 40
click at [664, 596] on div "WE ONE" at bounding box center [777, 607] width 373 height 25
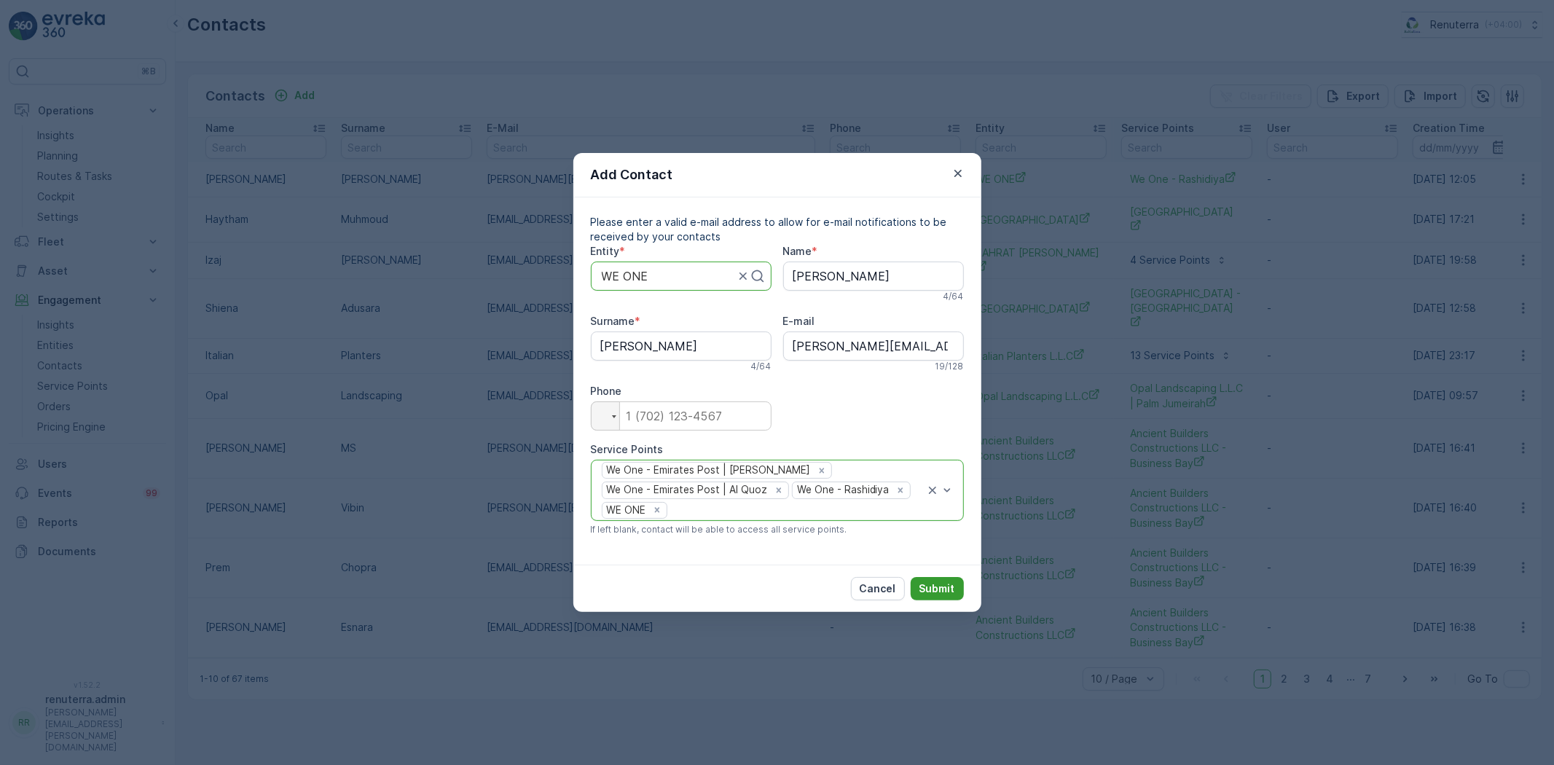
click at [935, 590] on p "Submit" at bounding box center [937, 588] width 36 height 15
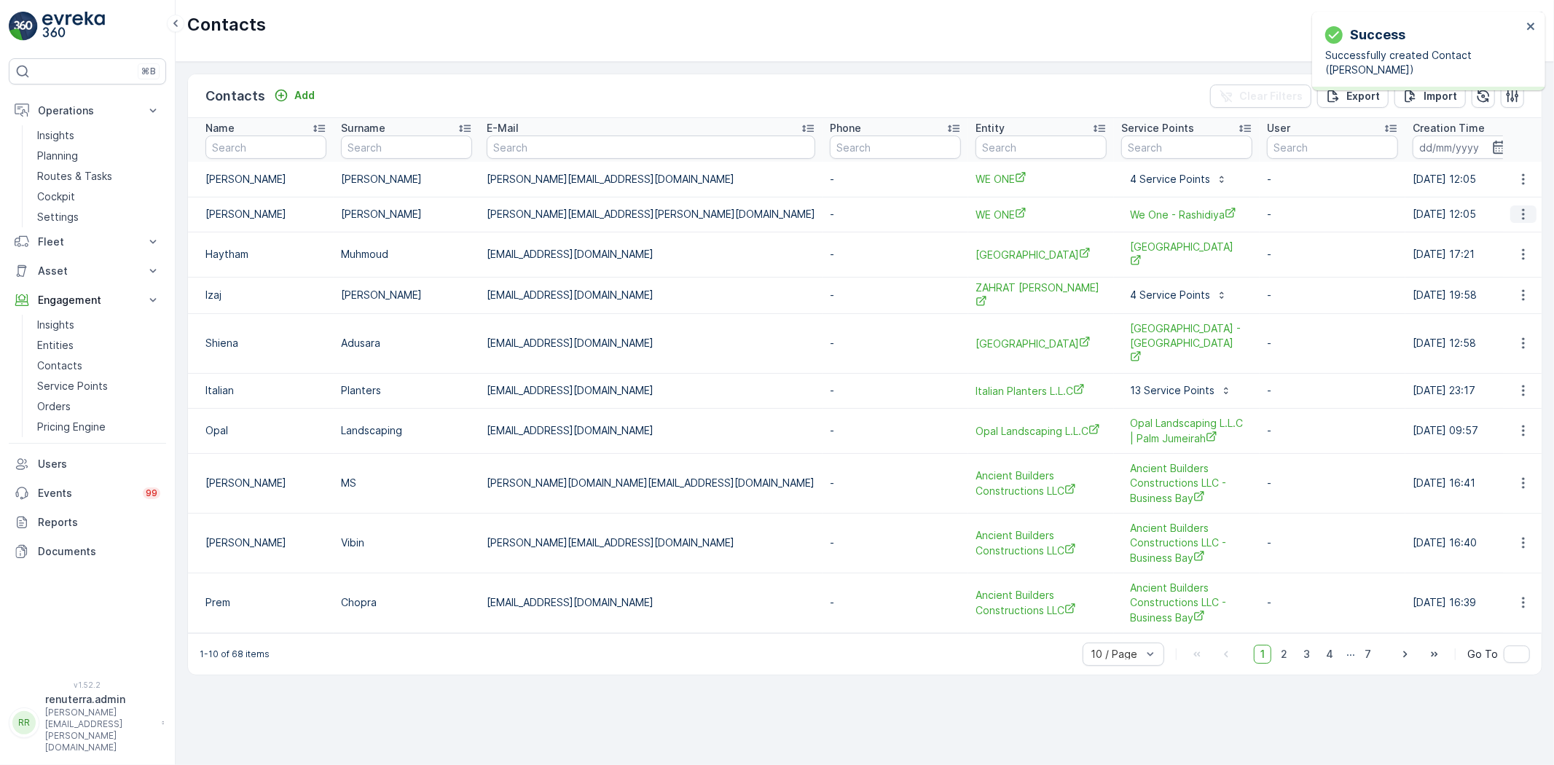
click at [1525, 216] on icon "button" at bounding box center [1523, 214] width 15 height 15
click at [1491, 241] on span "Edit Contact" at bounding box center [1504, 236] width 62 height 15
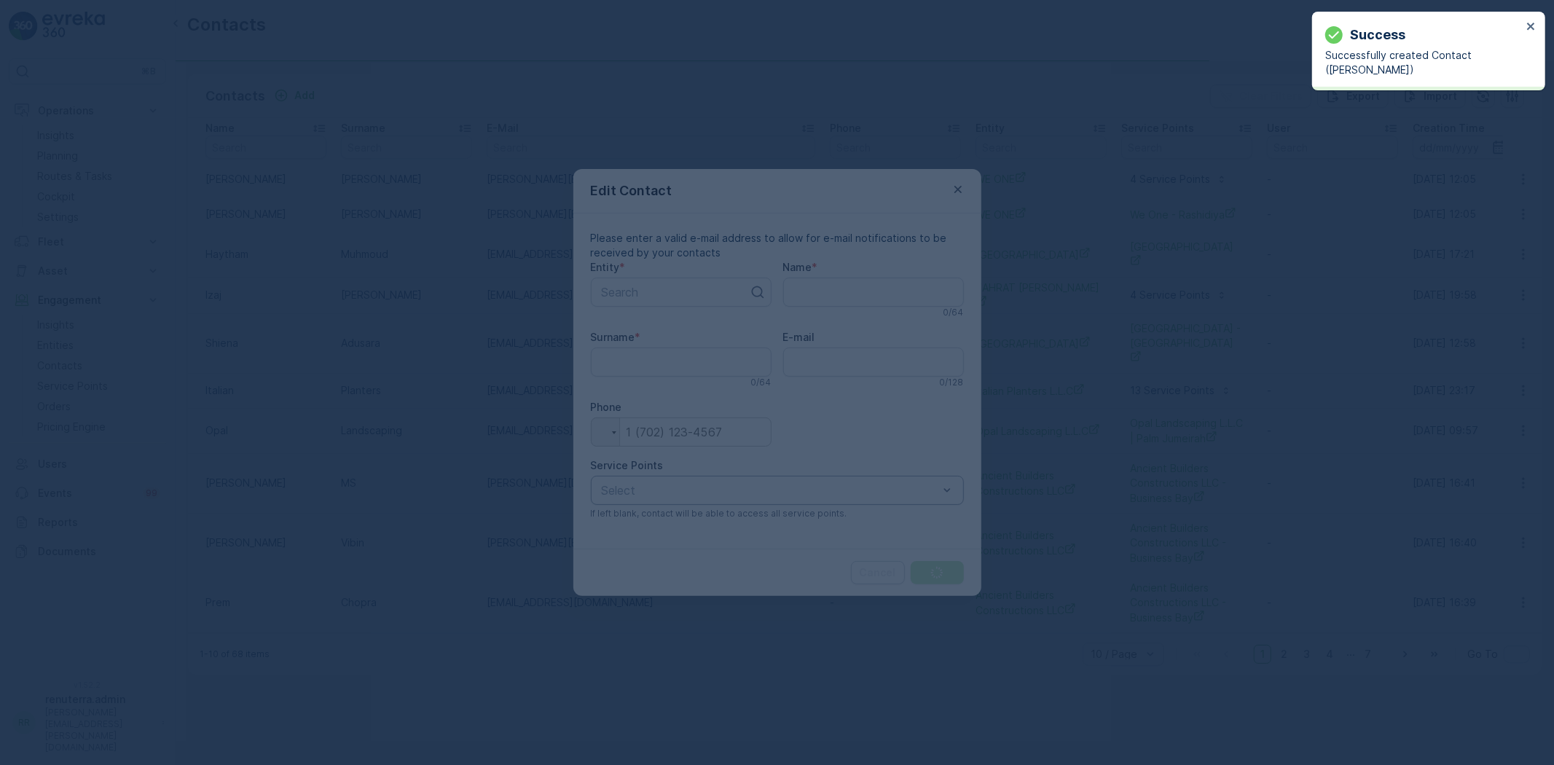
type input "Areeb"
type input "Areeb.Faruqui@WeOne.com"
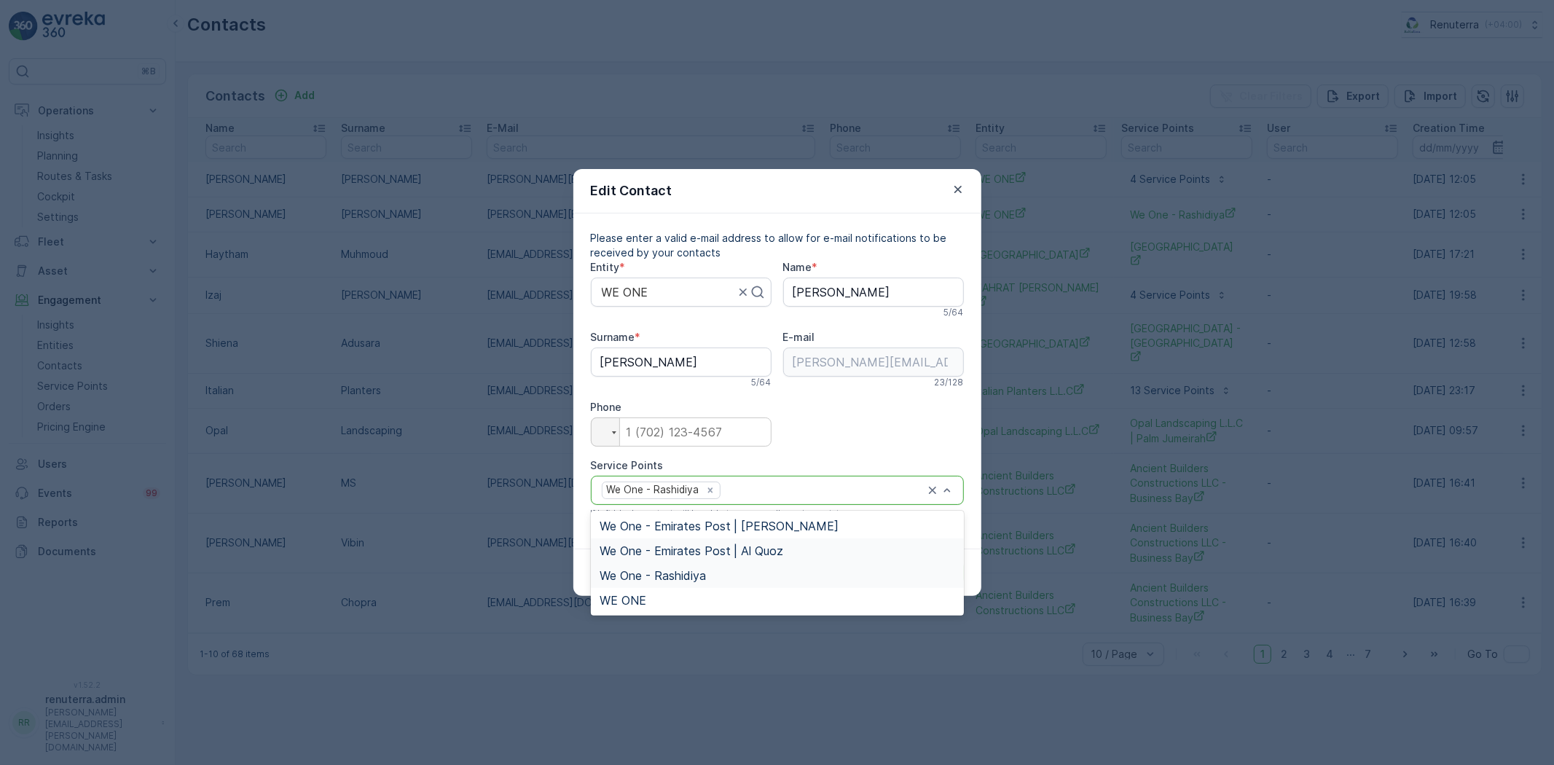
click at [717, 547] on span "We One - Emirates Post | Al Quoz" at bounding box center [692, 550] width 184 height 13
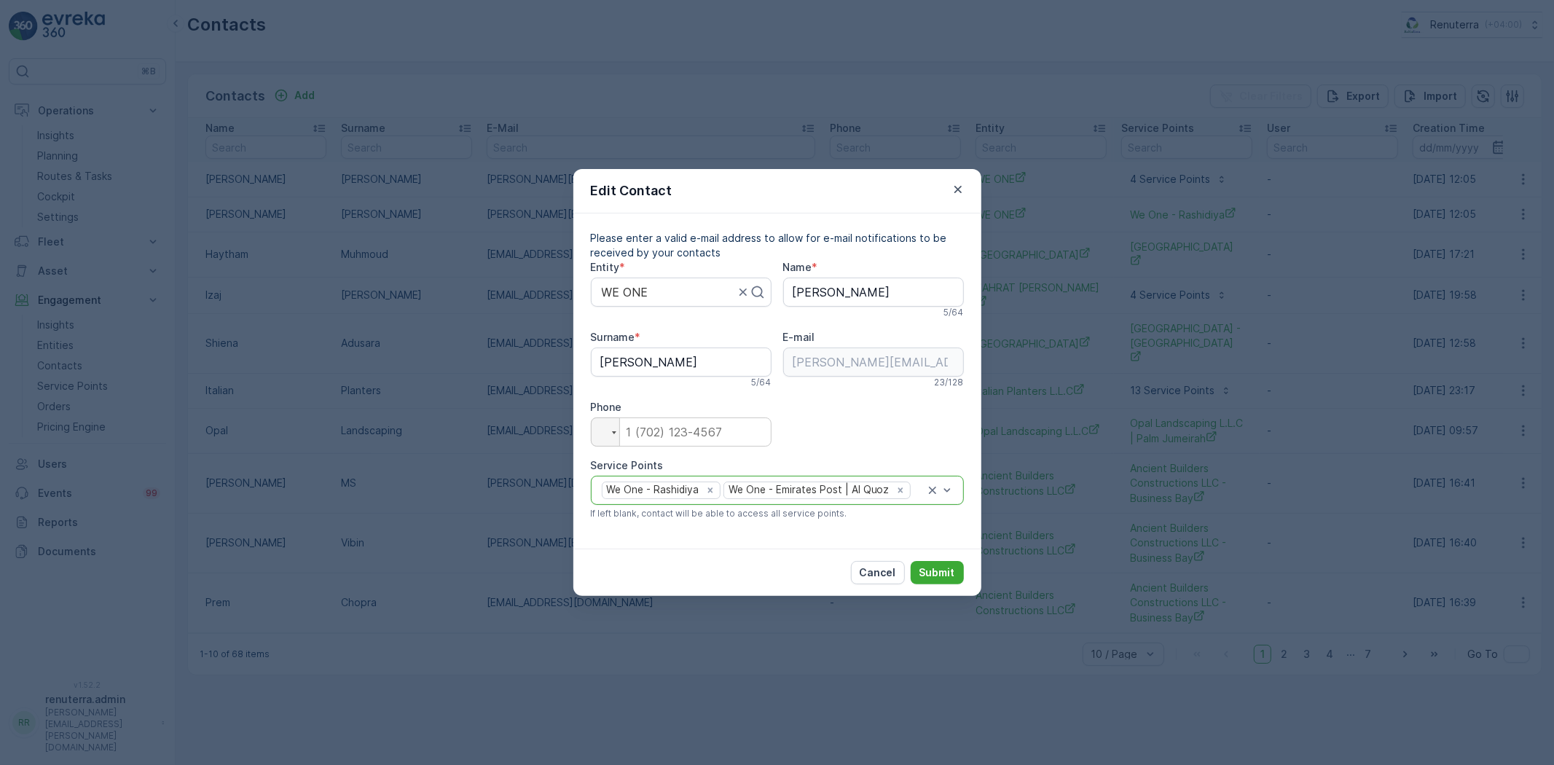
click at [906, 488] on div "We One - Rashidiya We One - Emirates Post | Al Quoz" at bounding box center [762, 490] width 325 height 20
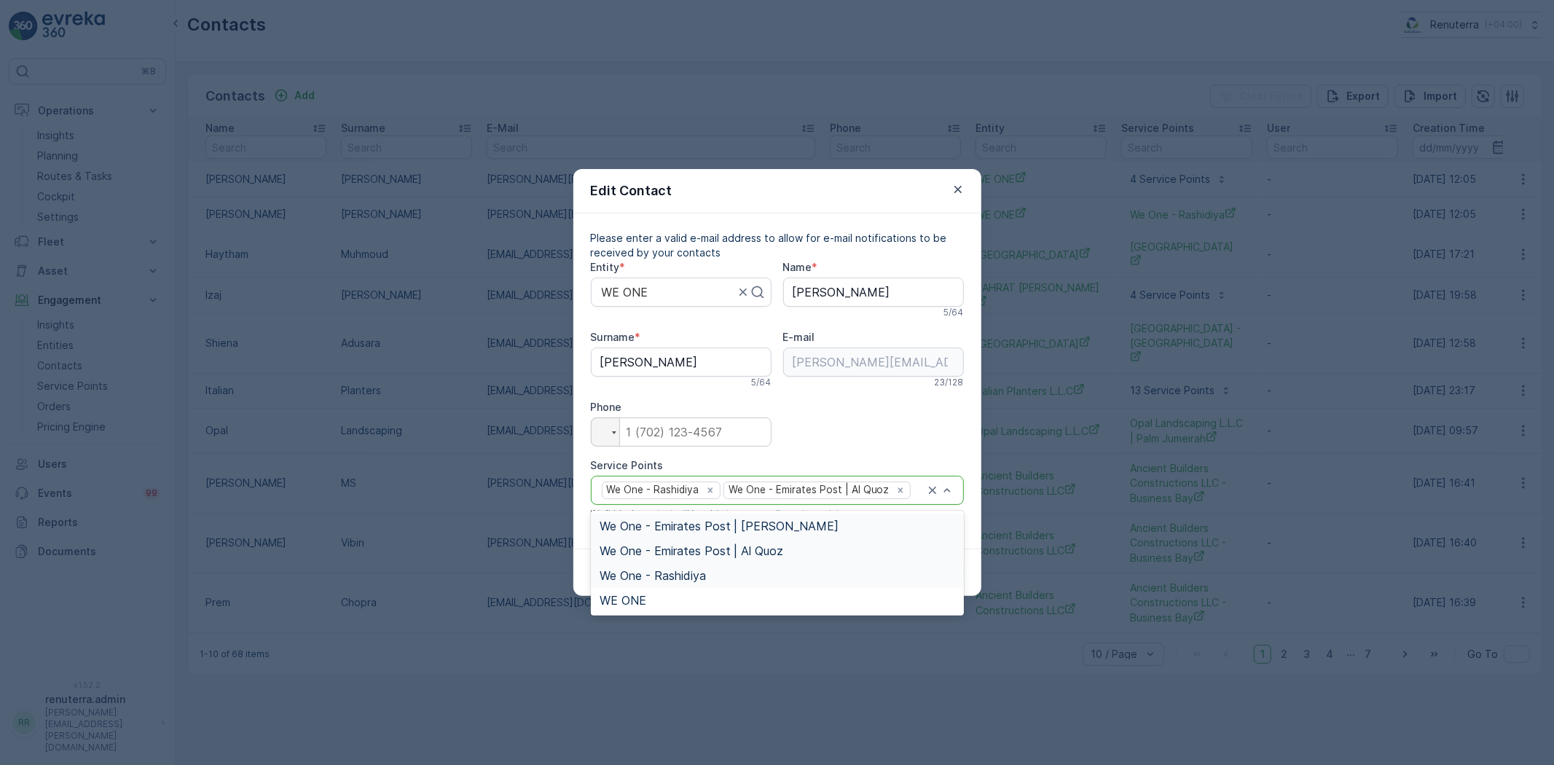
click at [791, 527] on span "We One - Emirates Post | Al Barsha" at bounding box center [720, 525] width 240 height 13
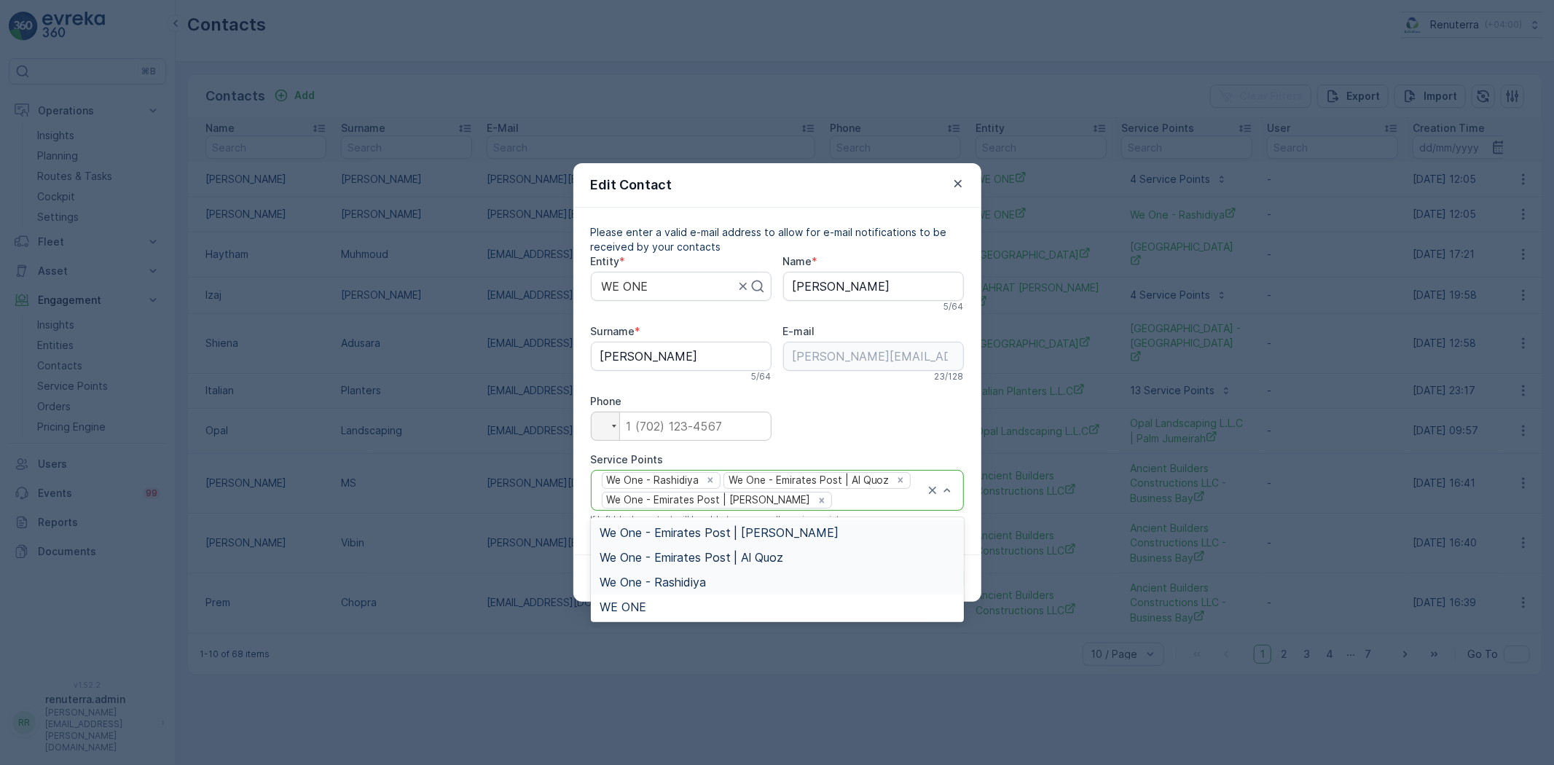
click at [906, 497] on div at bounding box center [879, 500] width 92 height 13
click at [670, 603] on div "WE ONE" at bounding box center [778, 606] width 356 height 13
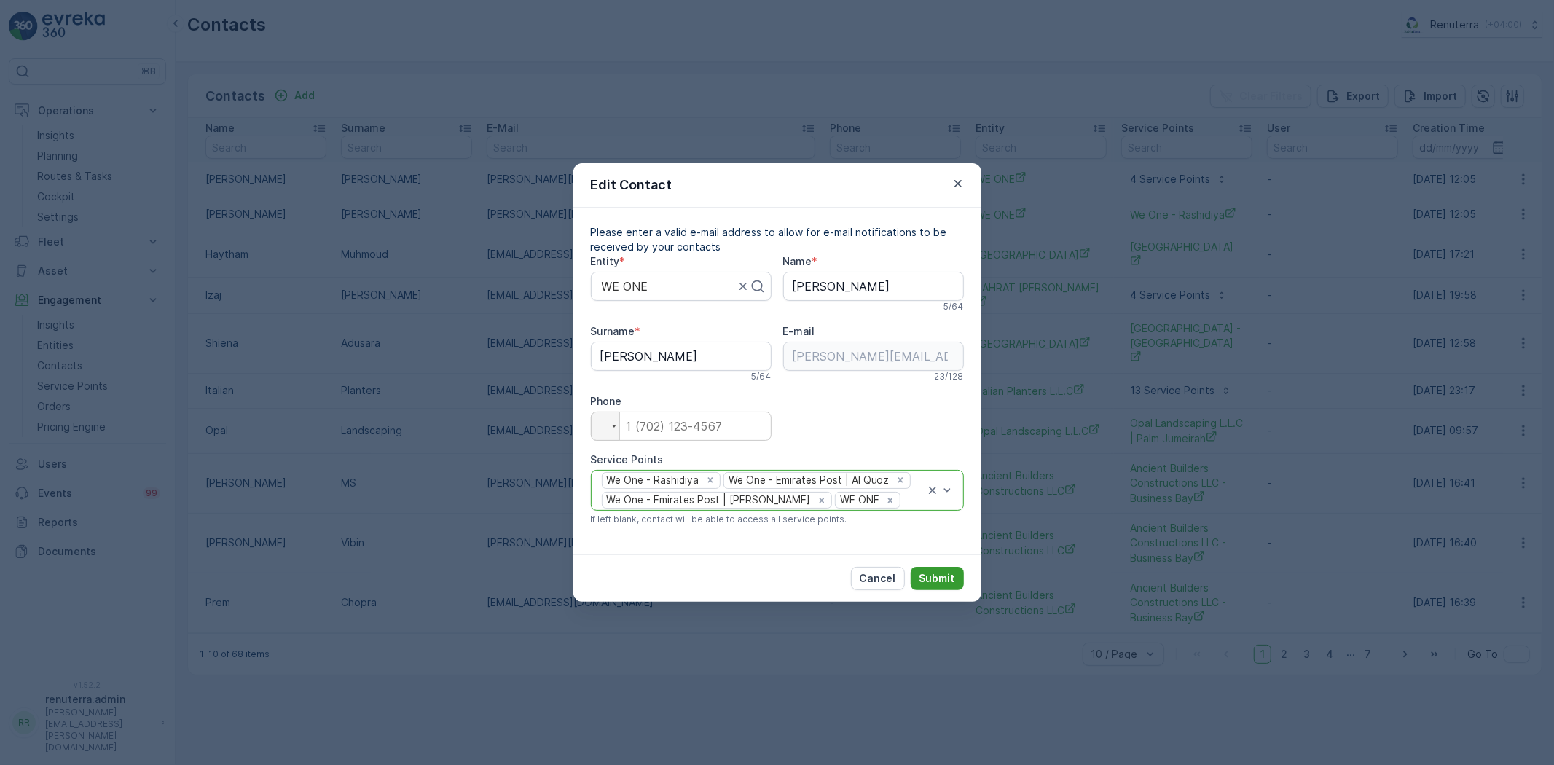
click at [957, 578] on button "Submit" at bounding box center [937, 578] width 53 height 23
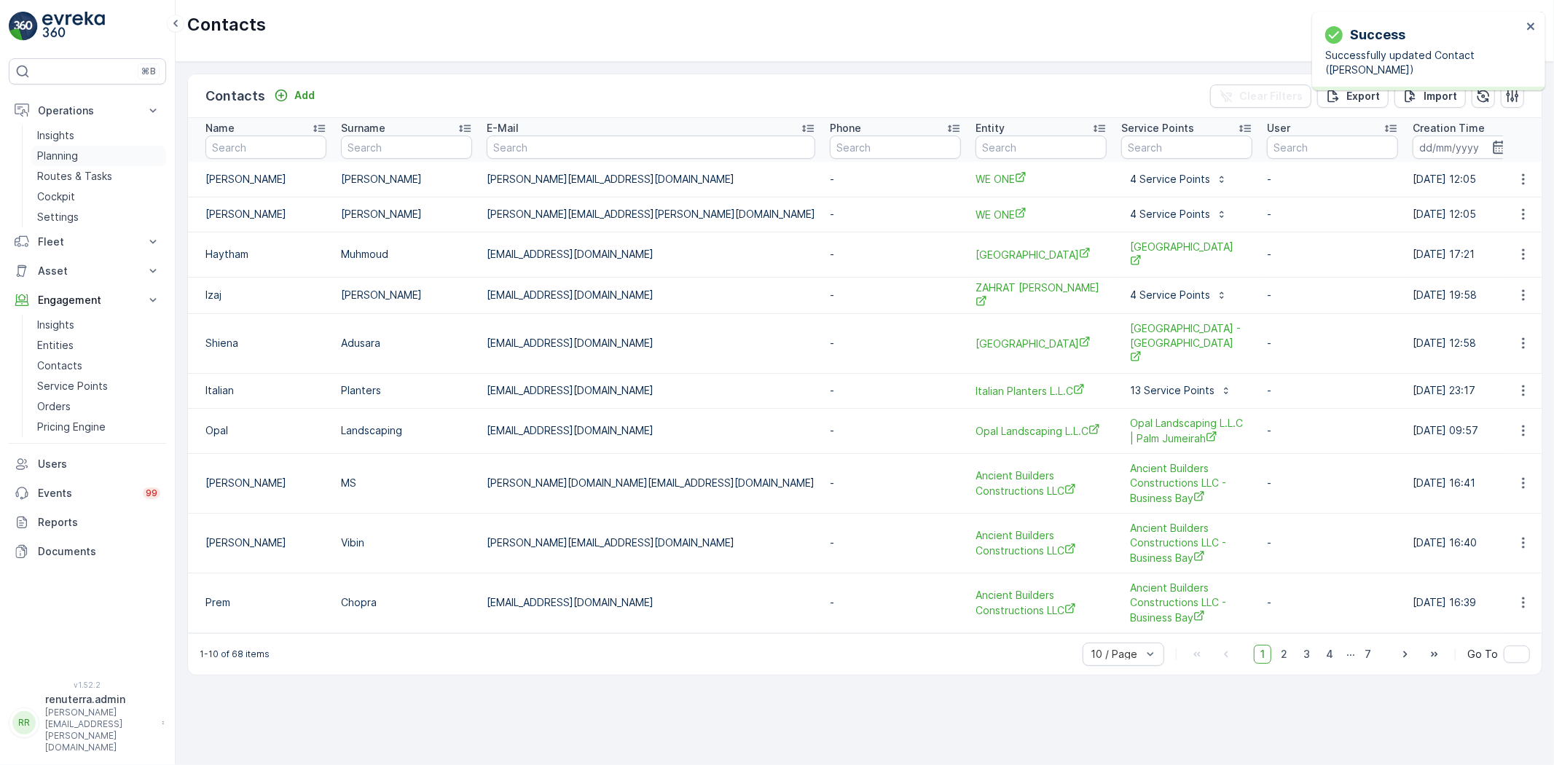
click at [78, 149] on link "Planning" at bounding box center [98, 156] width 135 height 20
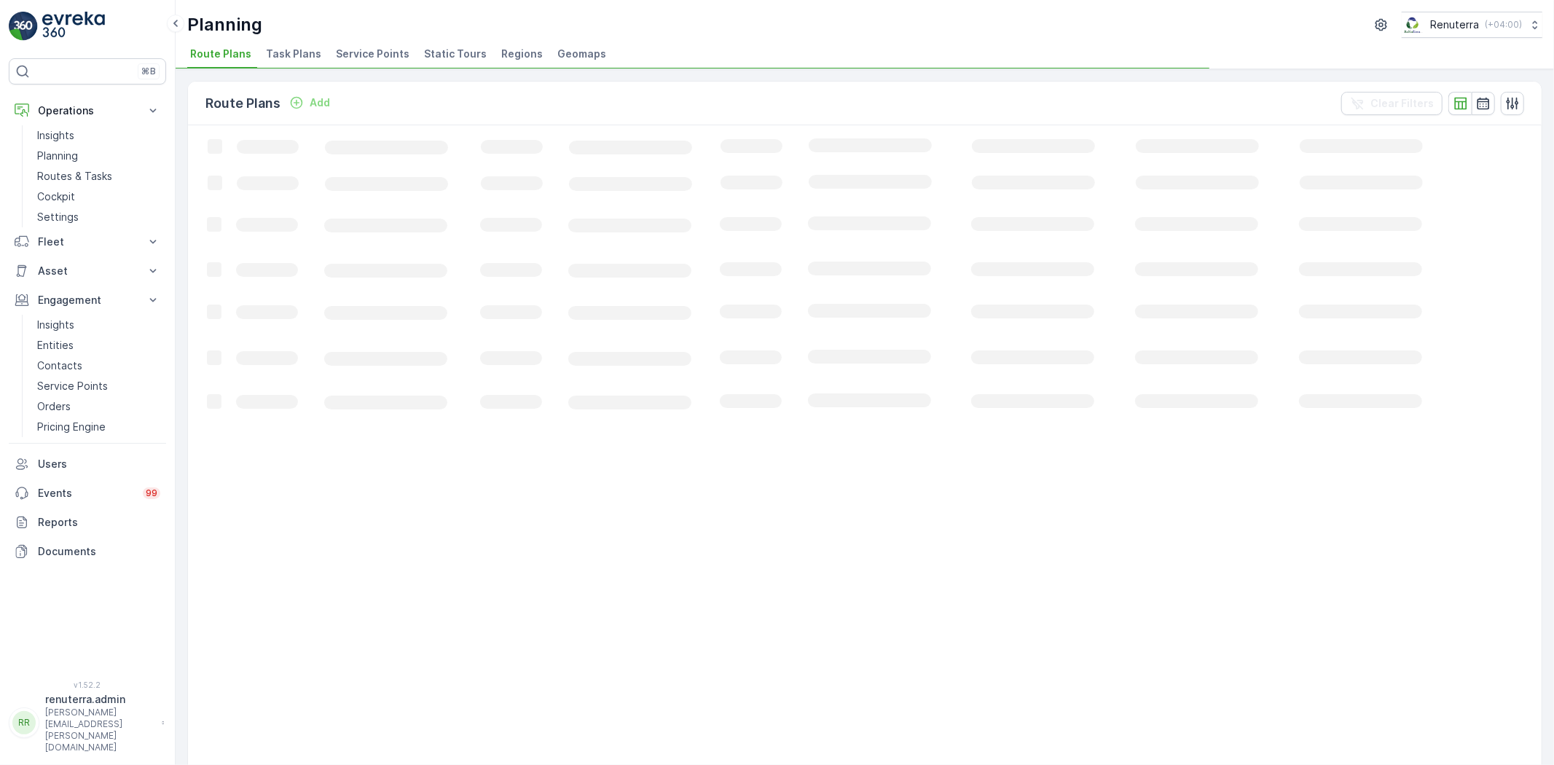
click at [347, 52] on span "Service Points" at bounding box center [373, 54] width 74 height 15
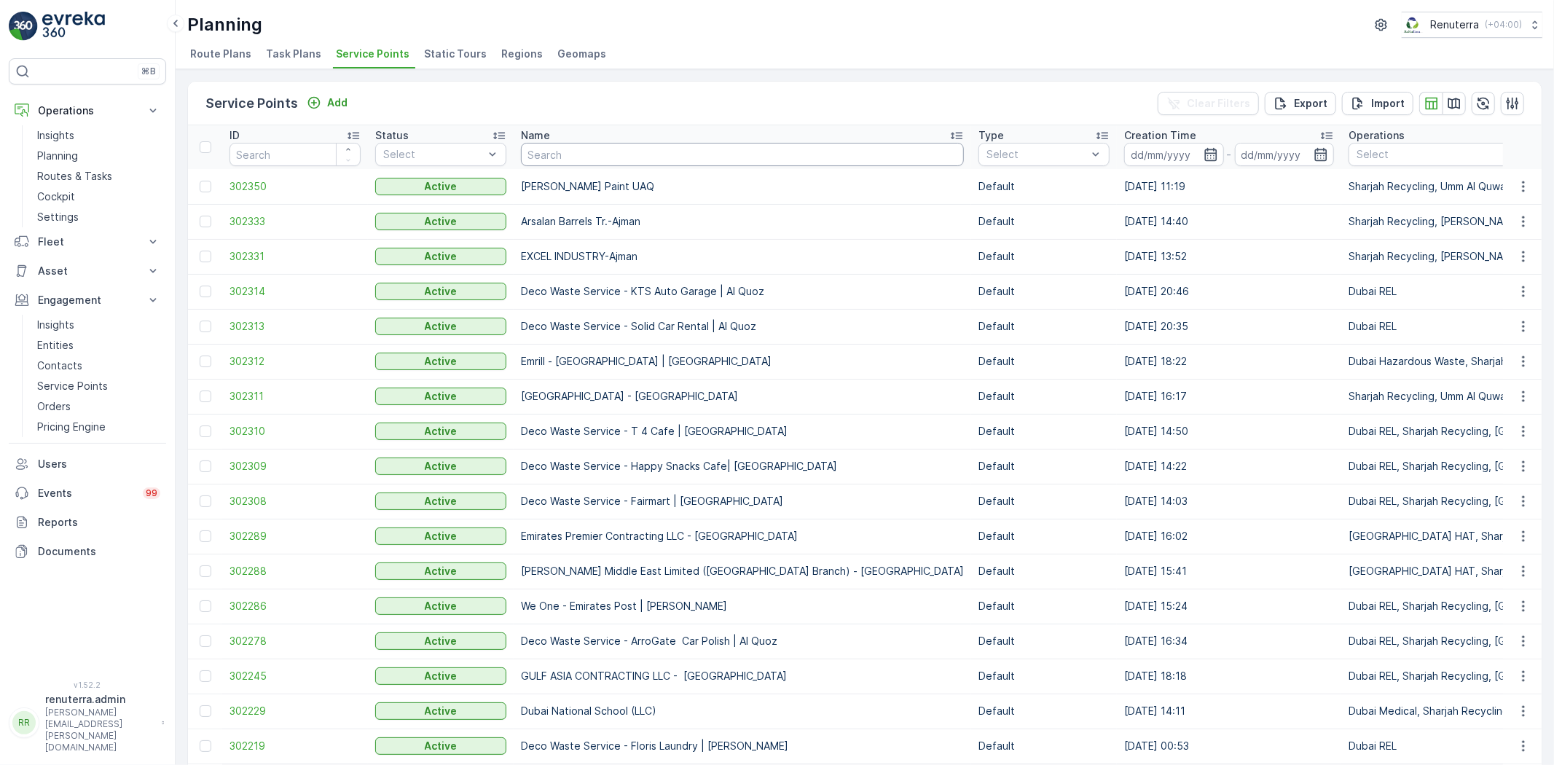
click at [562, 154] on input "text" at bounding box center [742, 154] width 443 height 23
click at [561, 158] on input "text" at bounding box center [742, 154] width 443 height 23
type input "thumb"
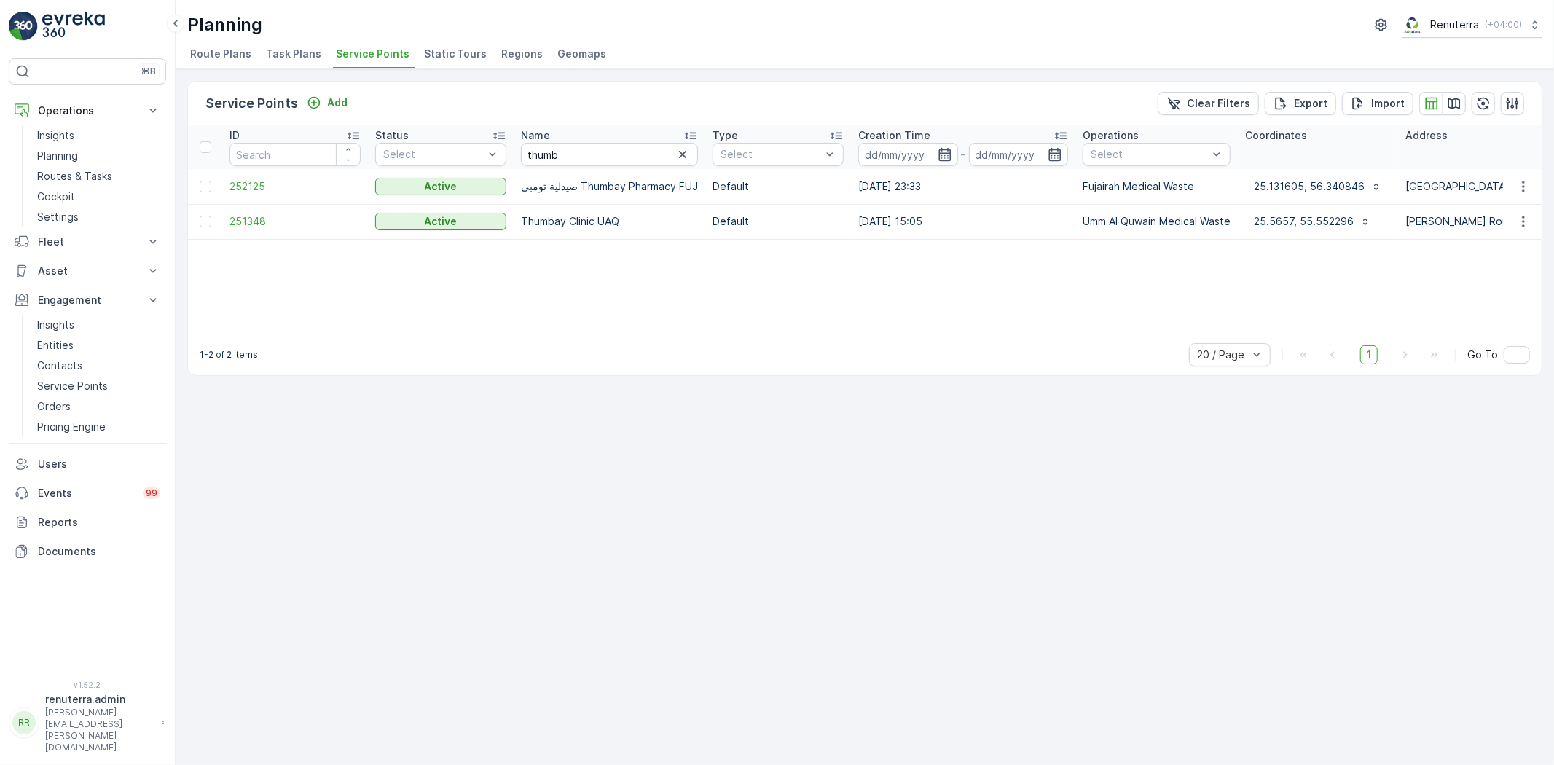
click at [255, 195] on td "252125" at bounding box center [295, 186] width 146 height 35
click at [251, 191] on span "252125" at bounding box center [294, 186] width 131 height 15
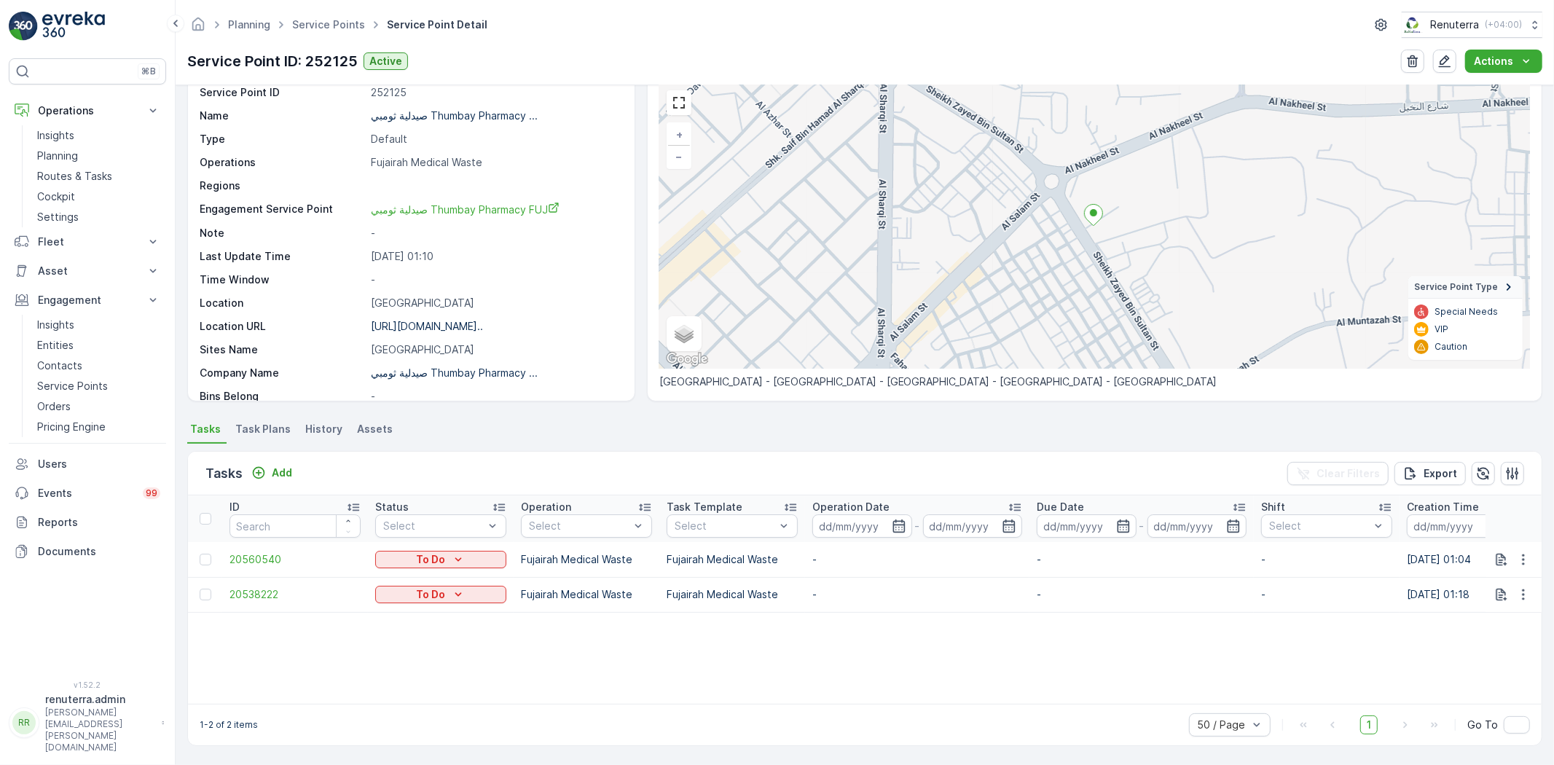
scroll to position [60, 0]
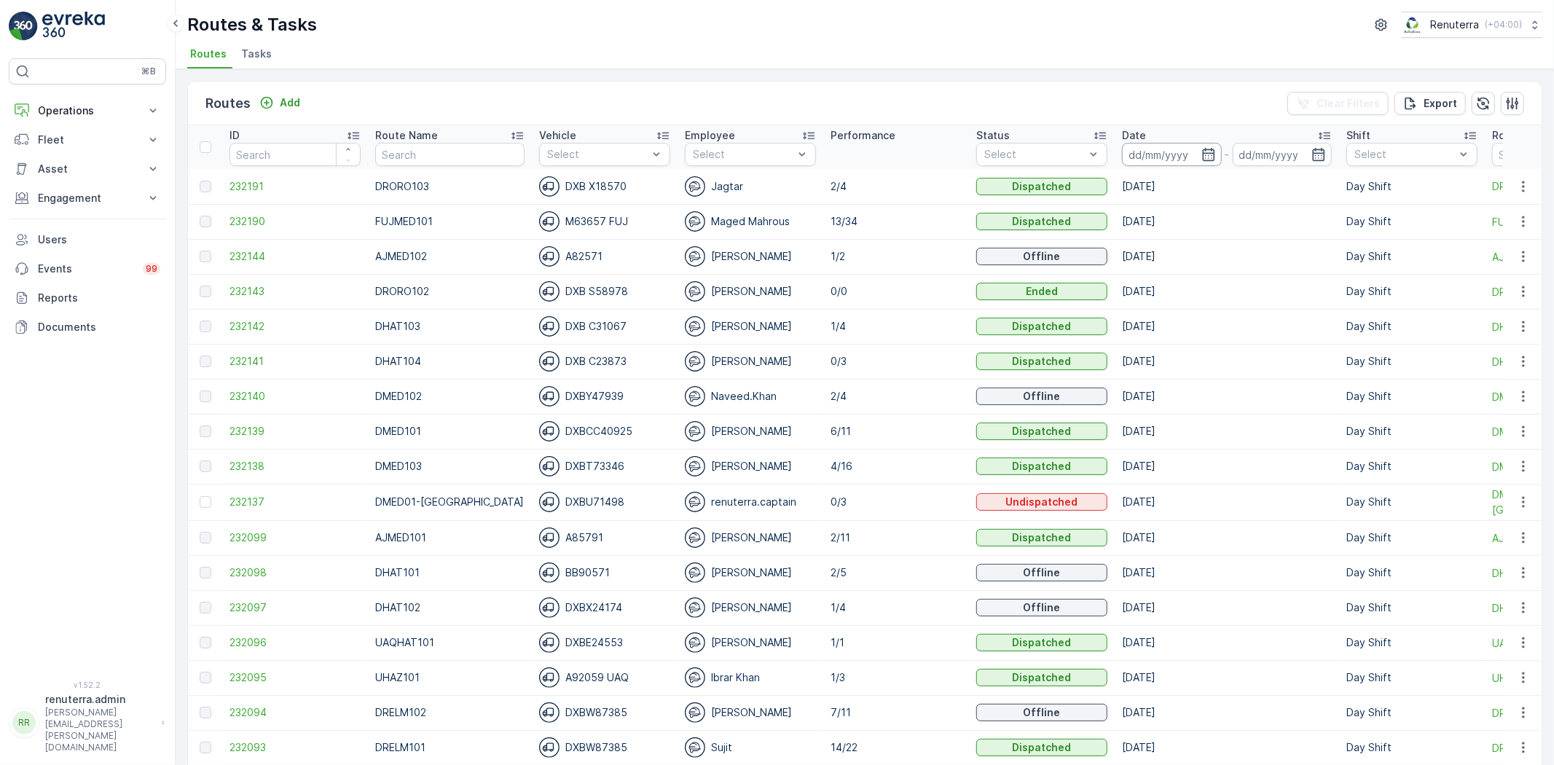
click at [1152, 141] on th "Date -" at bounding box center [1227, 147] width 224 height 44
click at [1147, 155] on input at bounding box center [1172, 154] width 100 height 23
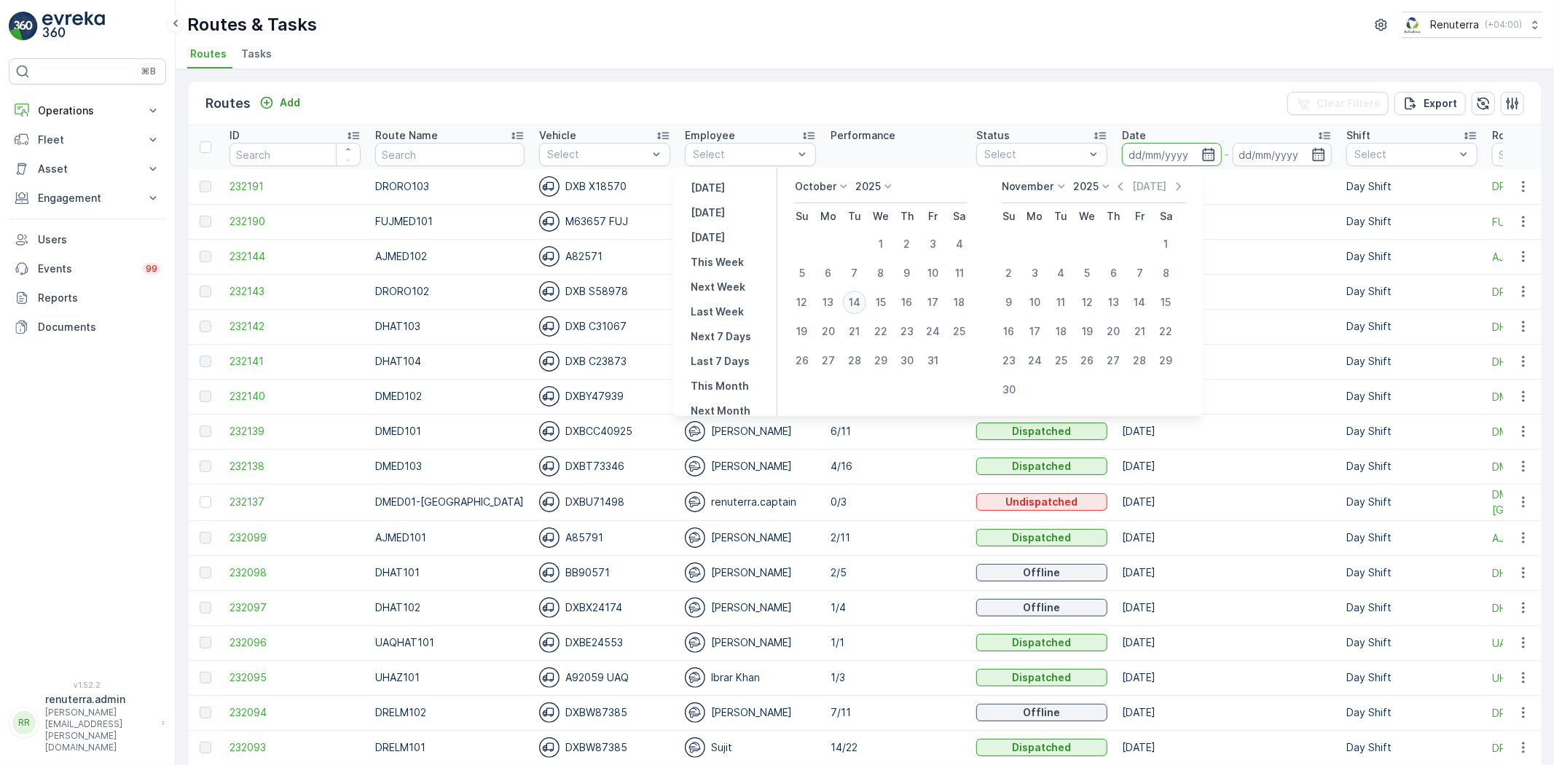
click at [856, 303] on div "14" at bounding box center [854, 302] width 23 height 23
type input "[DATE]"
click at [856, 303] on div "14" at bounding box center [854, 302] width 23 height 23
type input "[DATE]"
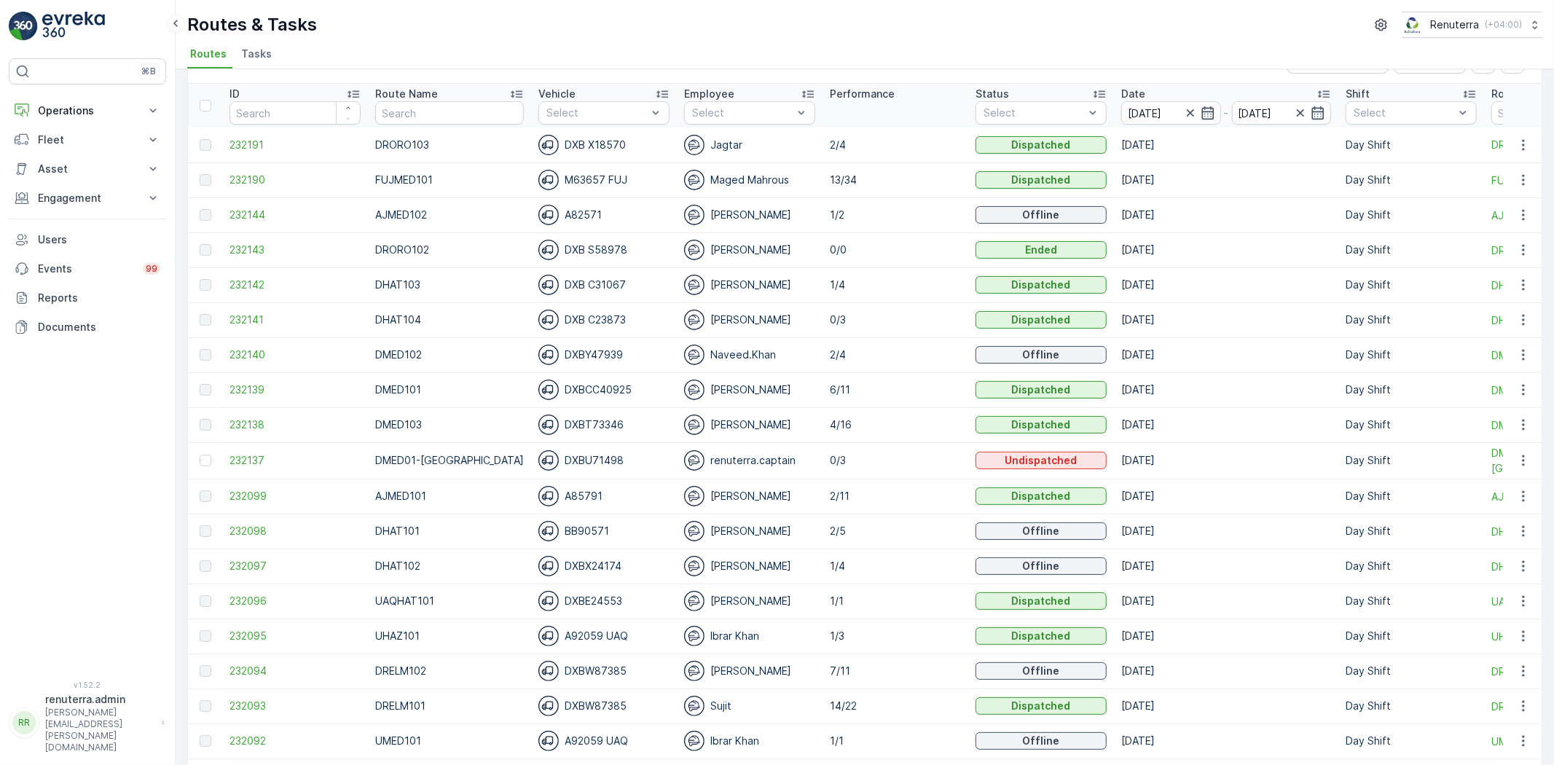
scroll to position [81, 0]
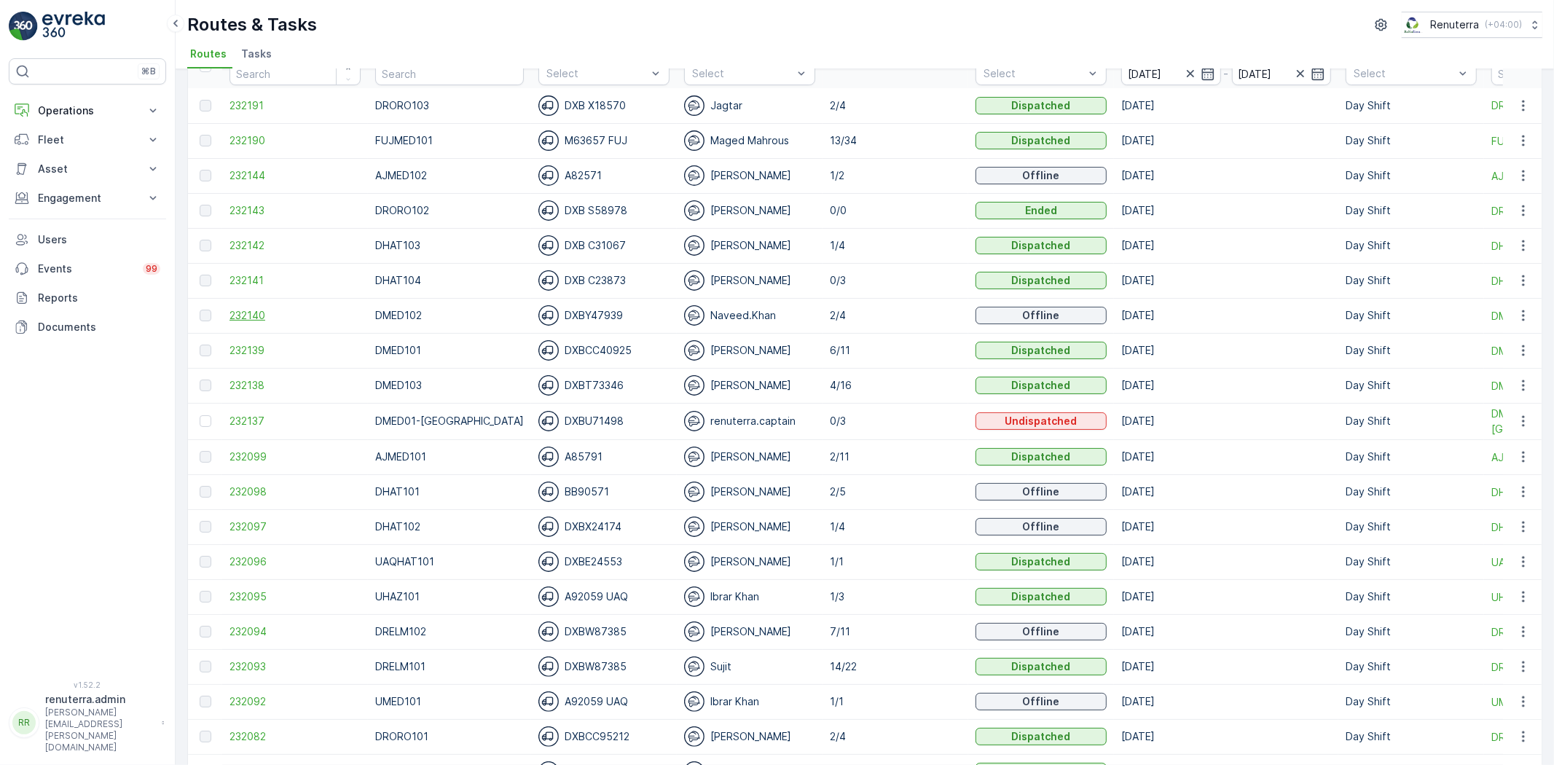
click at [251, 318] on span "232140" at bounding box center [294, 315] width 131 height 15
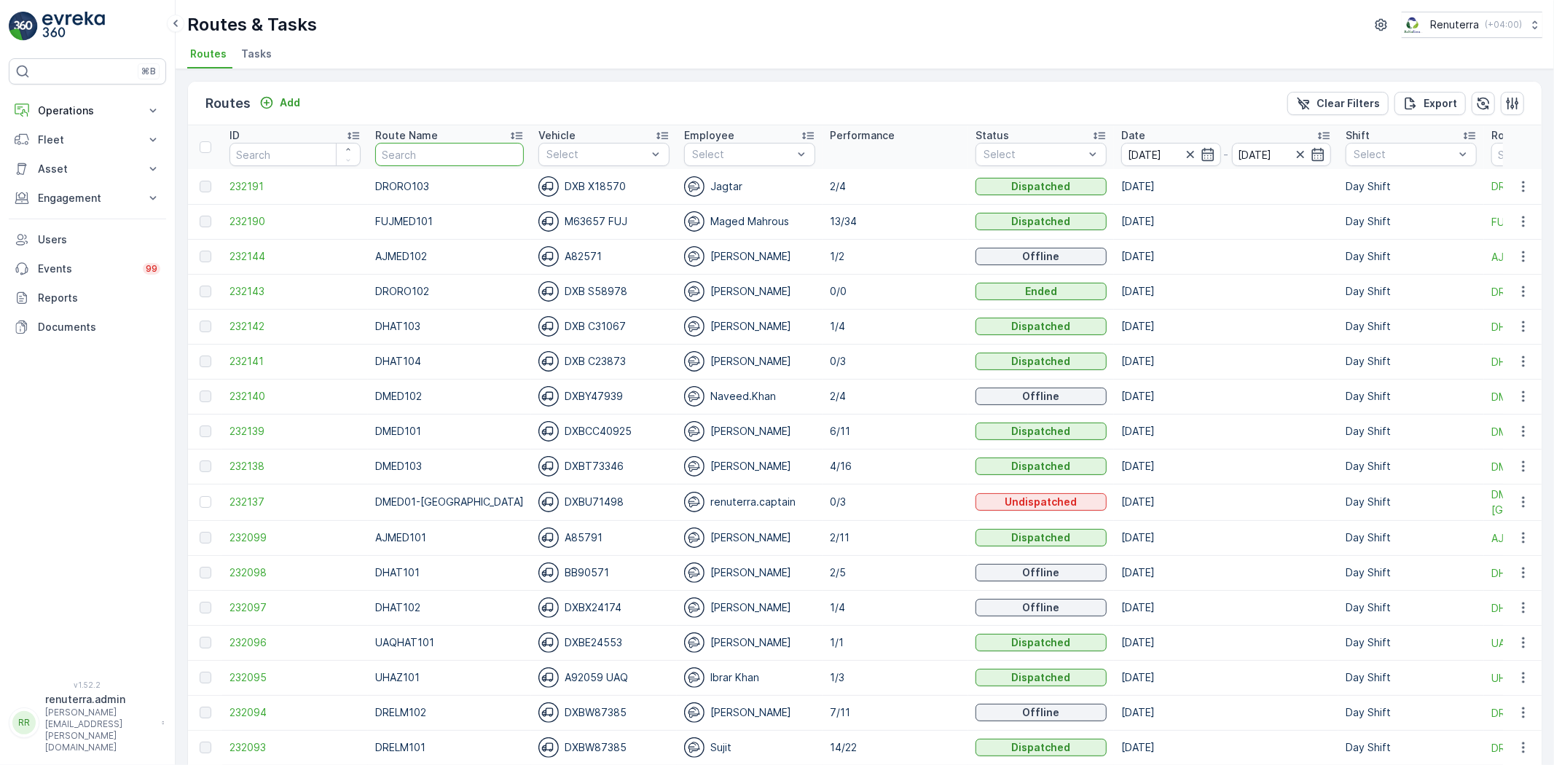
click at [430, 151] on input "text" at bounding box center [449, 154] width 149 height 23
type input "uaqhaz"
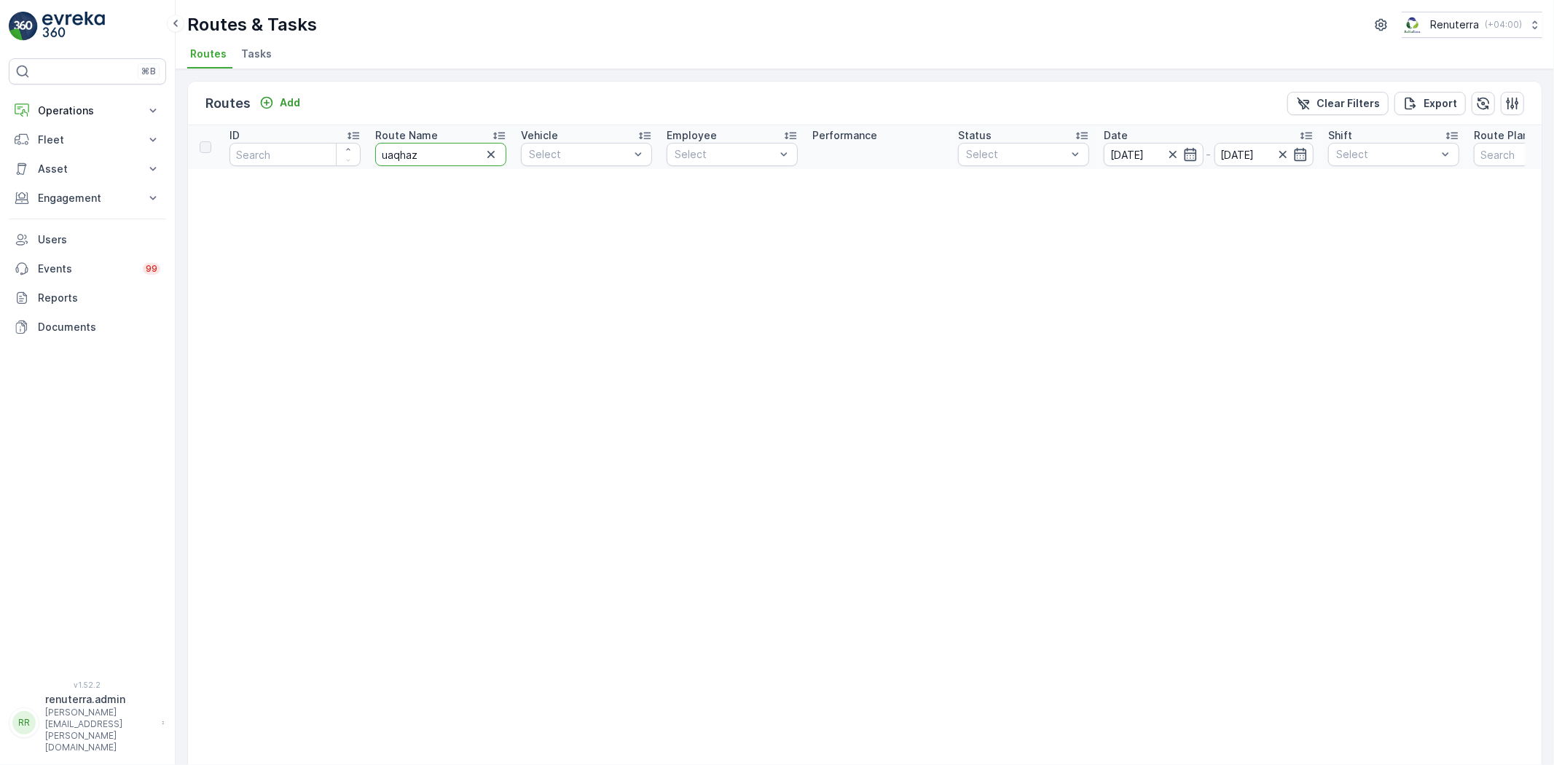
drag, startPoint x: 439, startPoint y: 162, endPoint x: 366, endPoint y: 146, distance: 74.6
click at [366, 146] on tr "ID Route Name uaqhaz Vehicle Select Employee Select Performance Status Select D…" at bounding box center [909, 147] width 1442 height 44
type input "y"
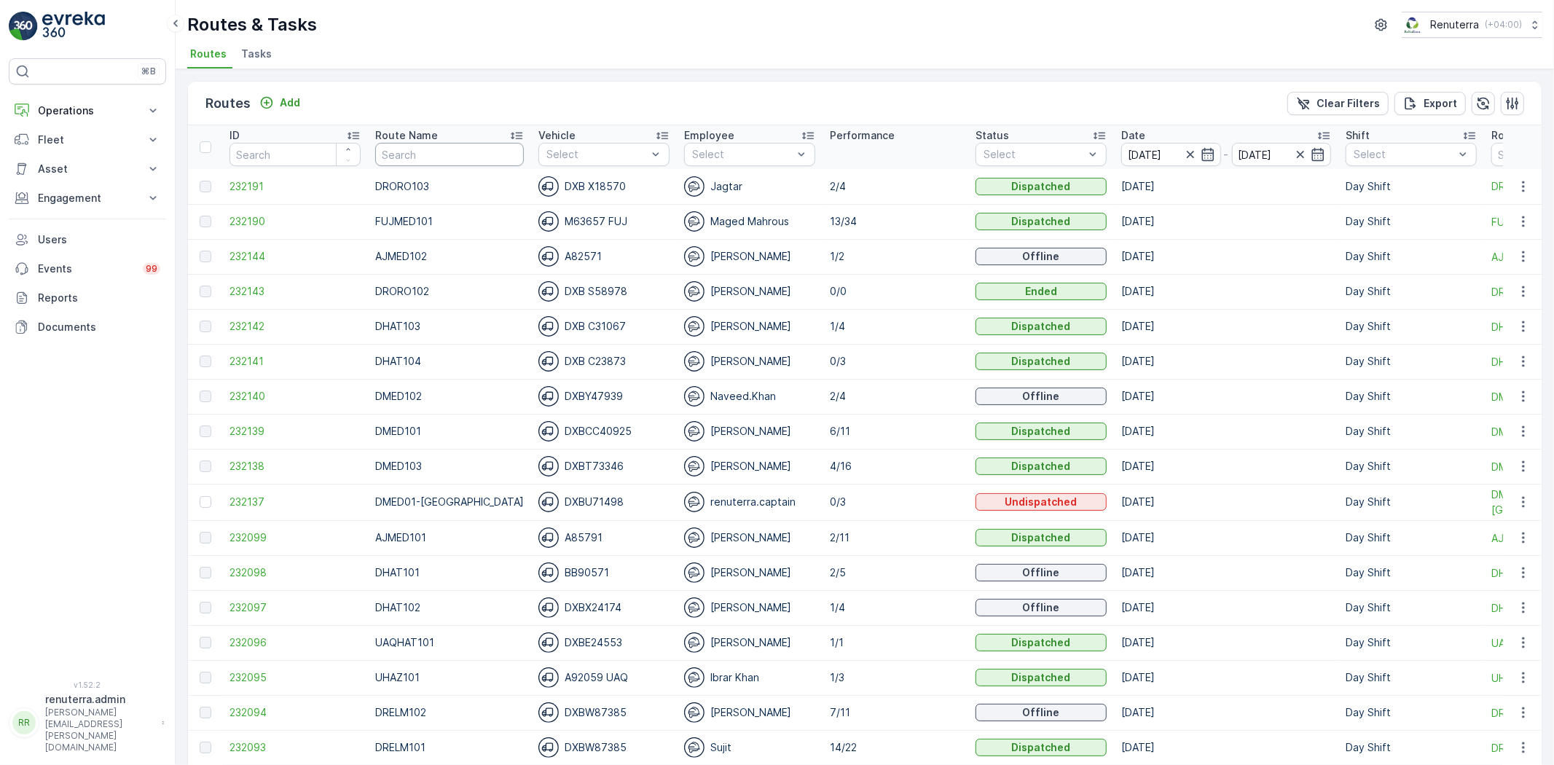
click at [418, 155] on input "text" at bounding box center [449, 154] width 149 height 23
type input "uhaz"
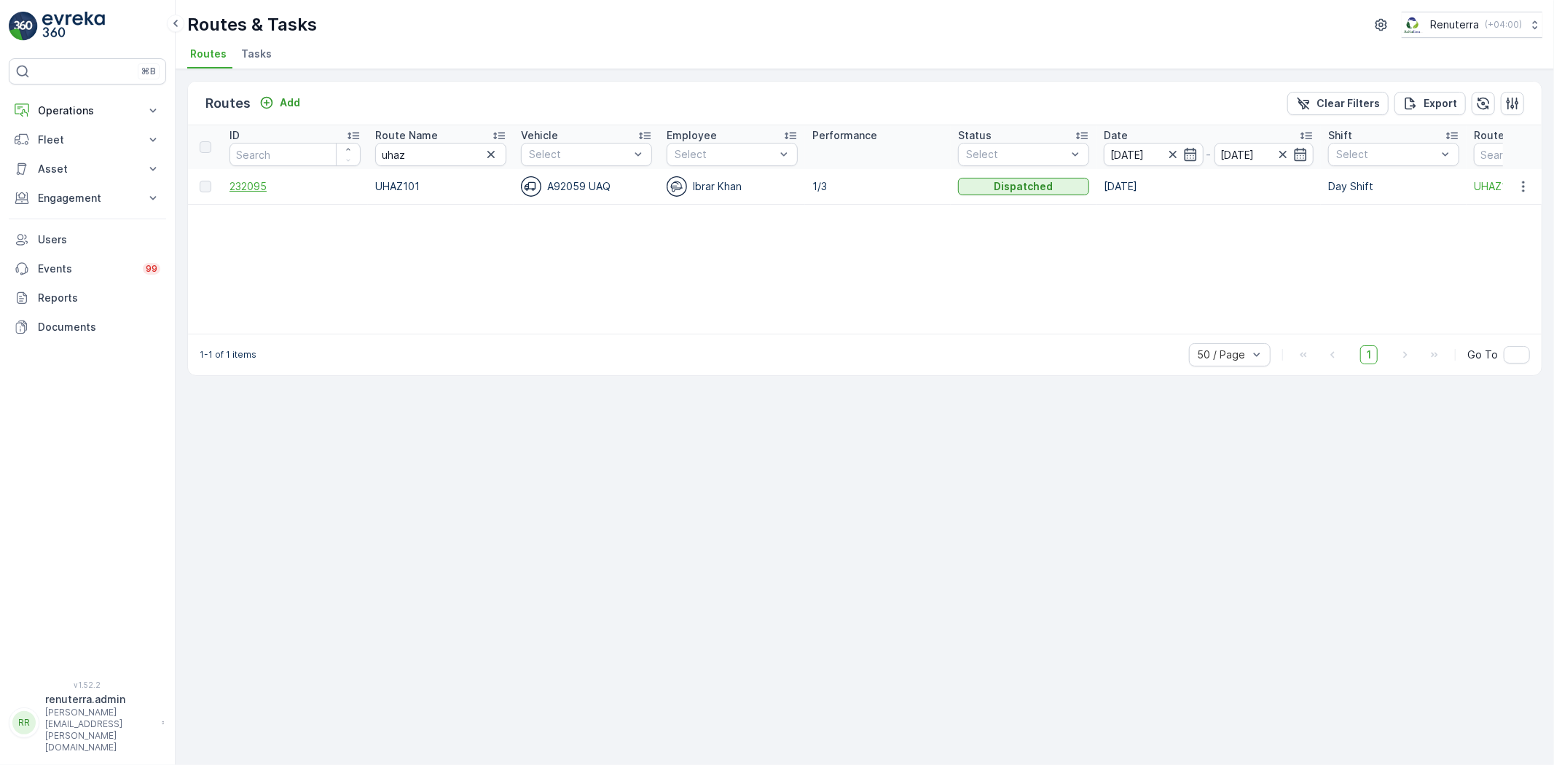
click at [259, 188] on span "232095" at bounding box center [294, 186] width 131 height 15
drag, startPoint x: 404, startPoint y: 157, endPoint x: 383, endPoint y: 156, distance: 21.2
click at [383, 156] on input "uhaz" at bounding box center [440, 154] width 131 height 23
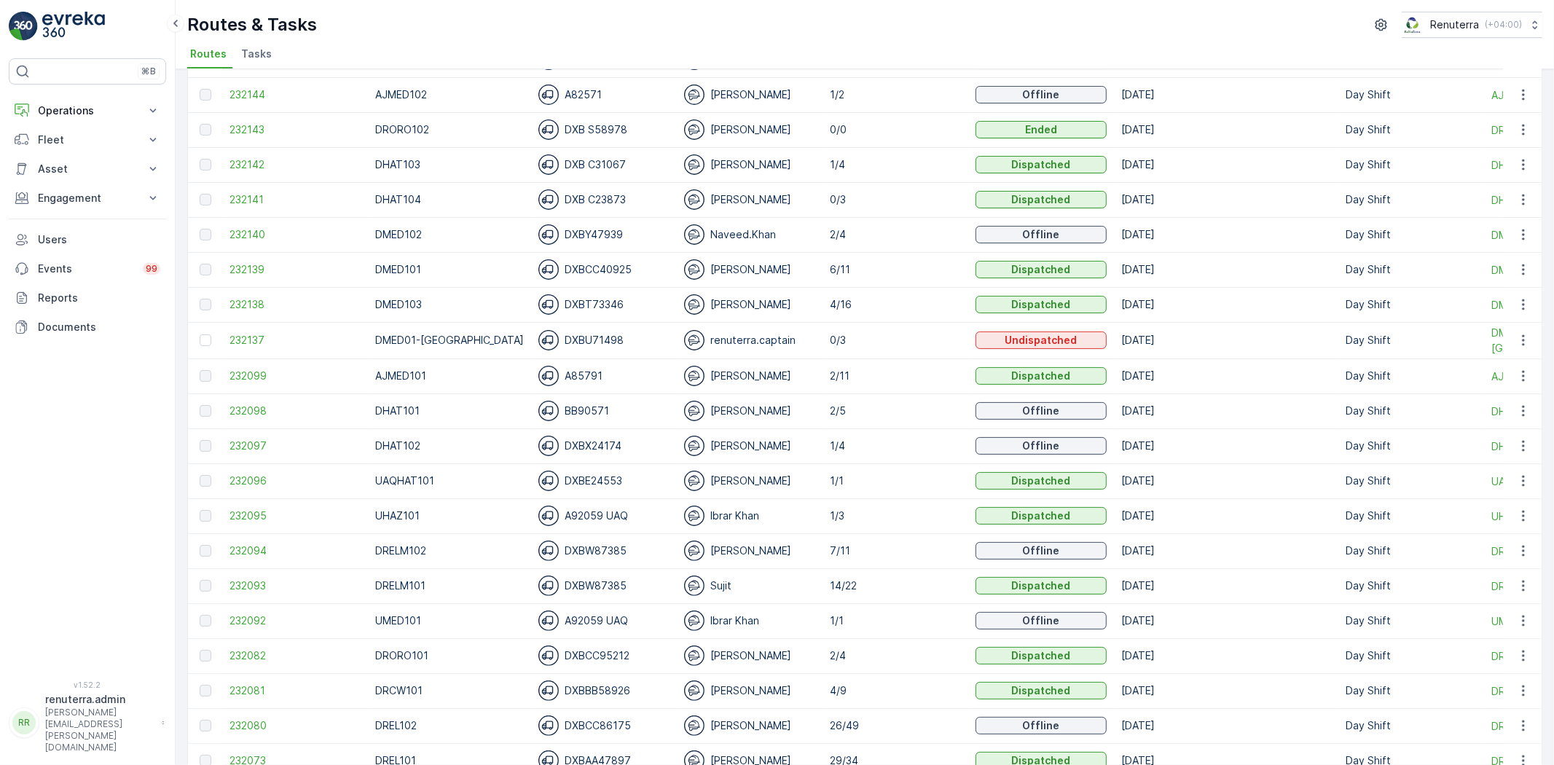
scroll to position [236, 0]
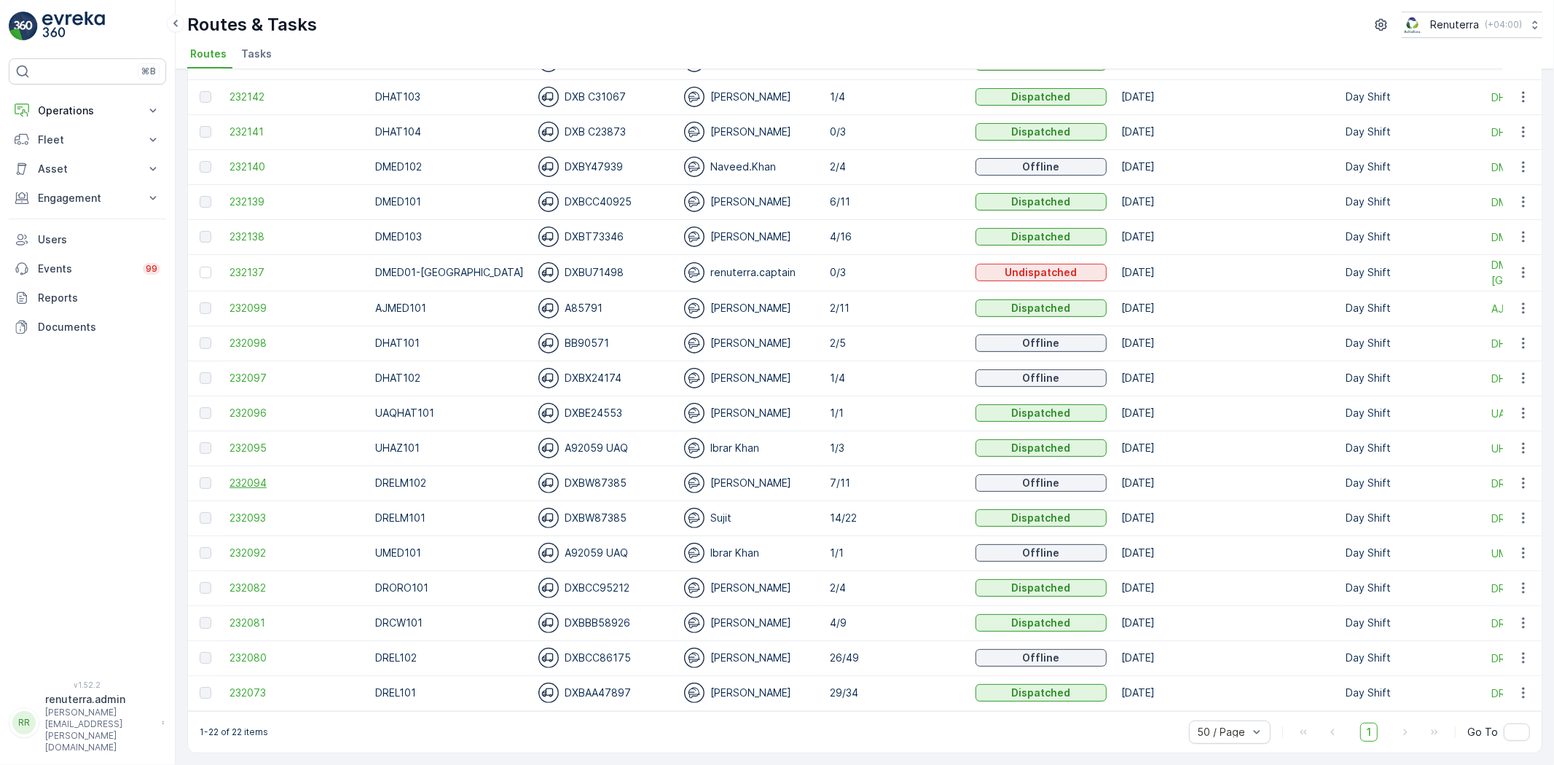
click at [273, 476] on span "232094" at bounding box center [294, 483] width 131 height 15
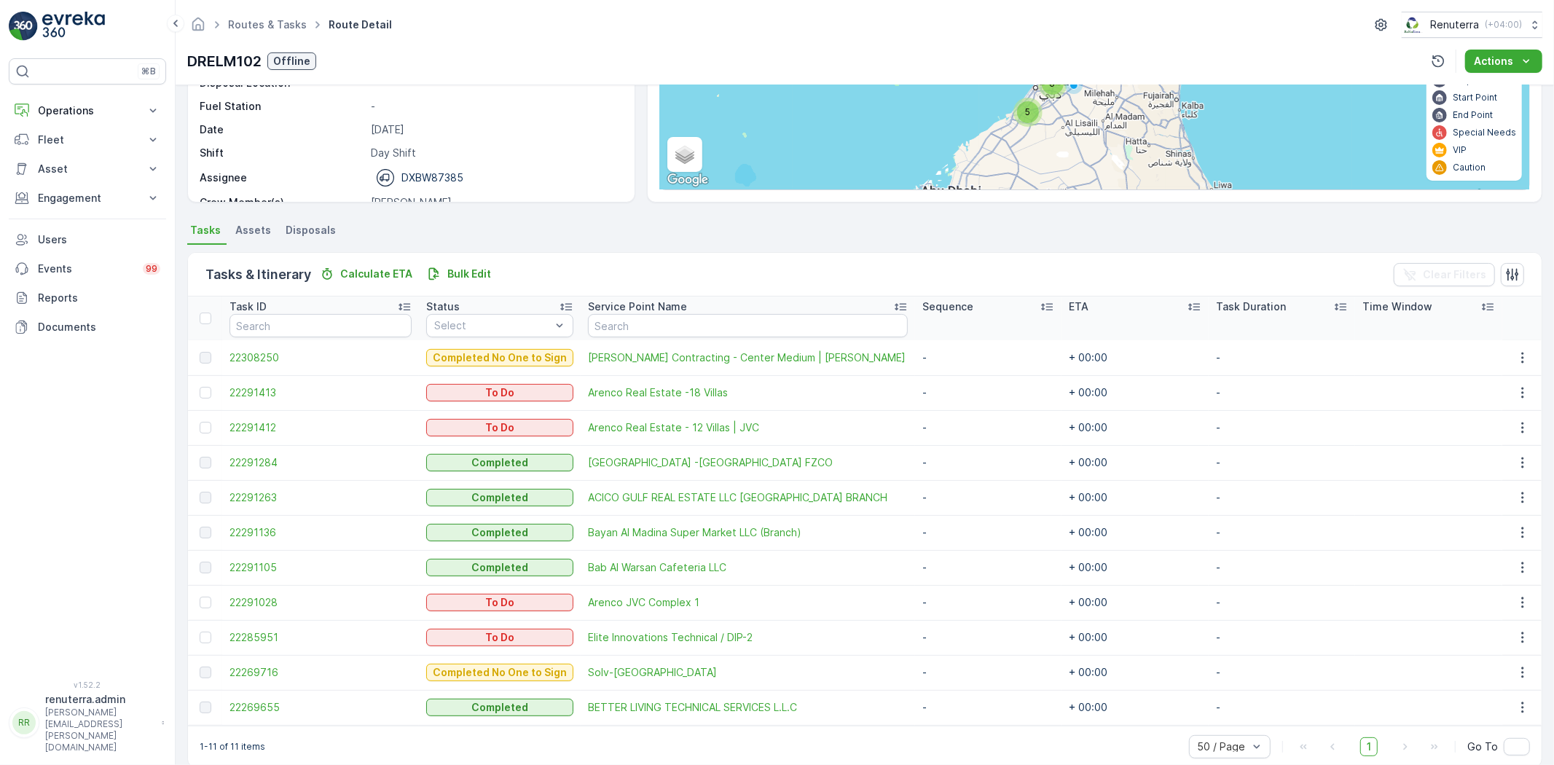
scroll to position [207, 0]
